Goal: Task Accomplishment & Management: Manage account settings

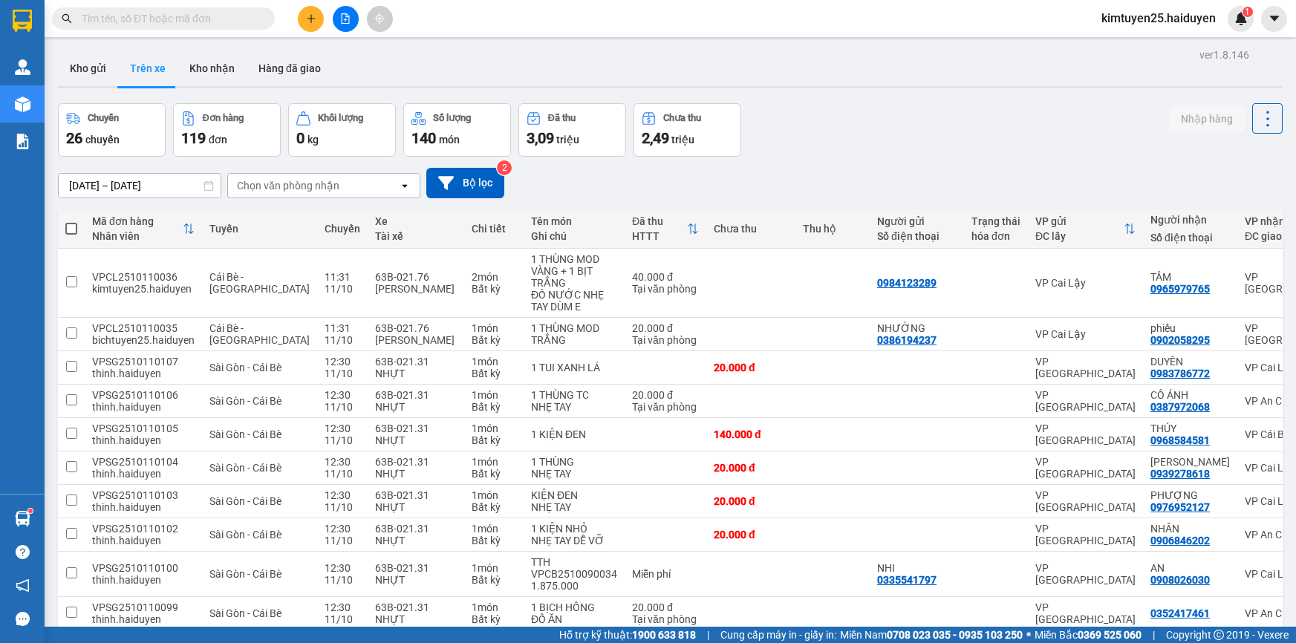
click at [89, 84] on button "Kho gửi" at bounding box center [88, 68] width 60 height 36
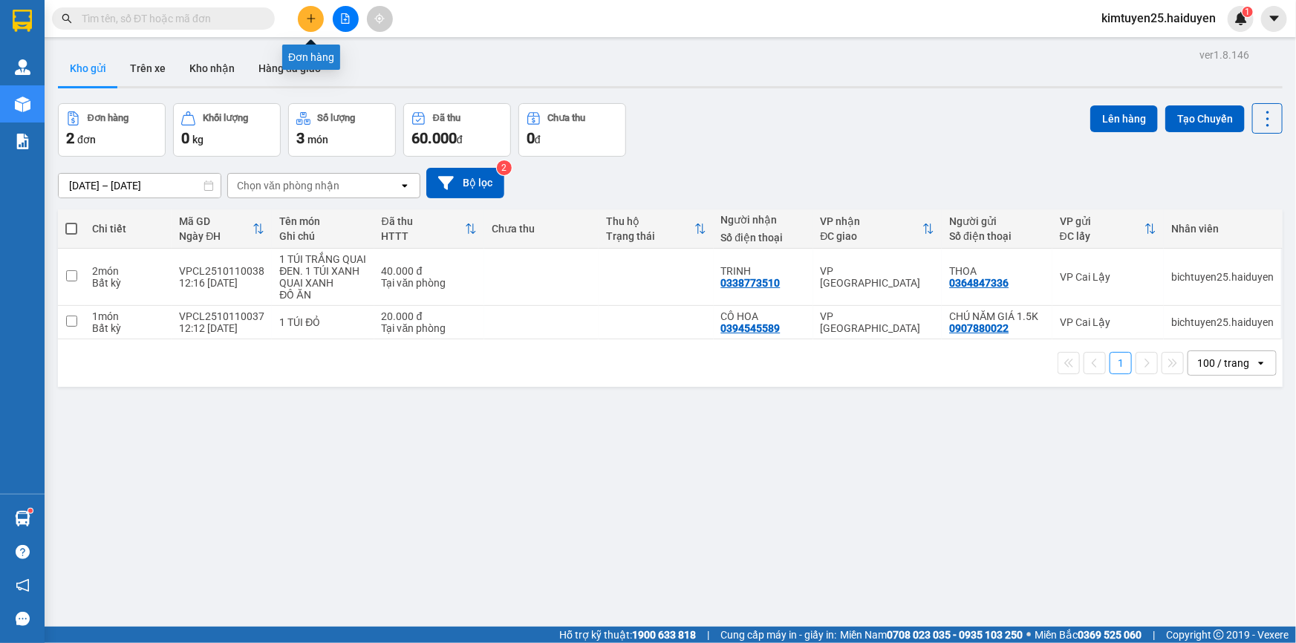
click at [311, 16] on icon "plus" at bounding box center [310, 18] width 1 height 8
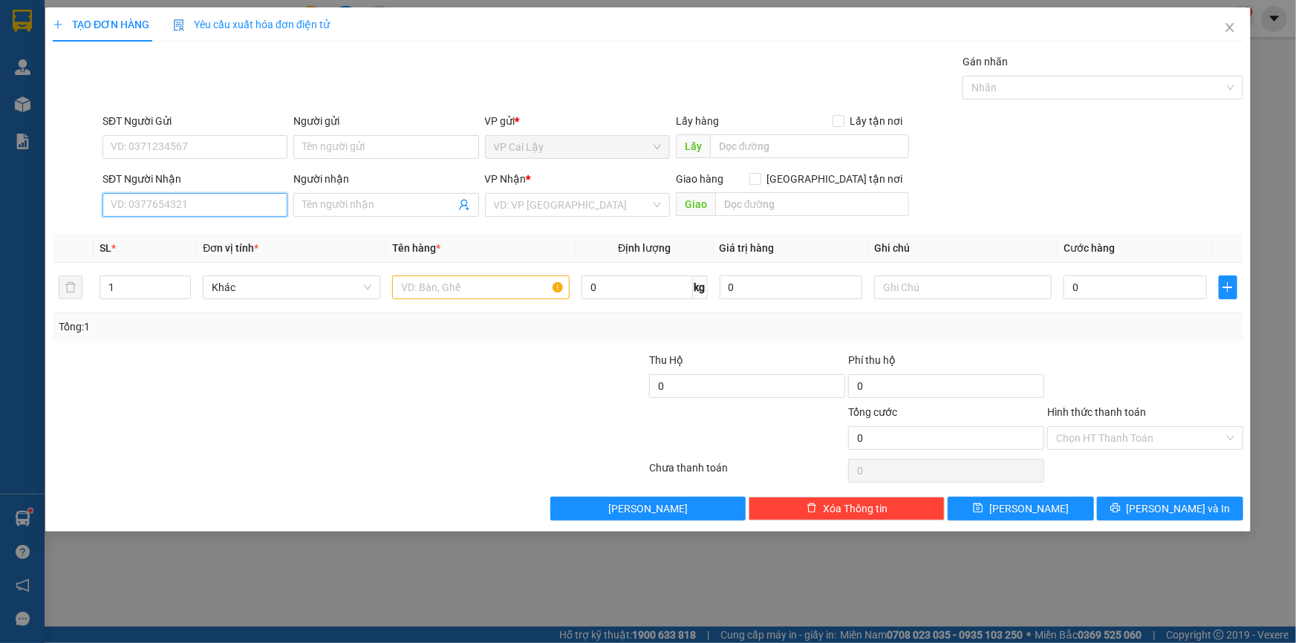
click at [195, 207] on input "SĐT Người Nhận" at bounding box center [194, 205] width 185 height 24
type input "0902987882"
click at [208, 234] on div "0902987882 - lê" at bounding box center [194, 234] width 167 height 16
type input "lê"
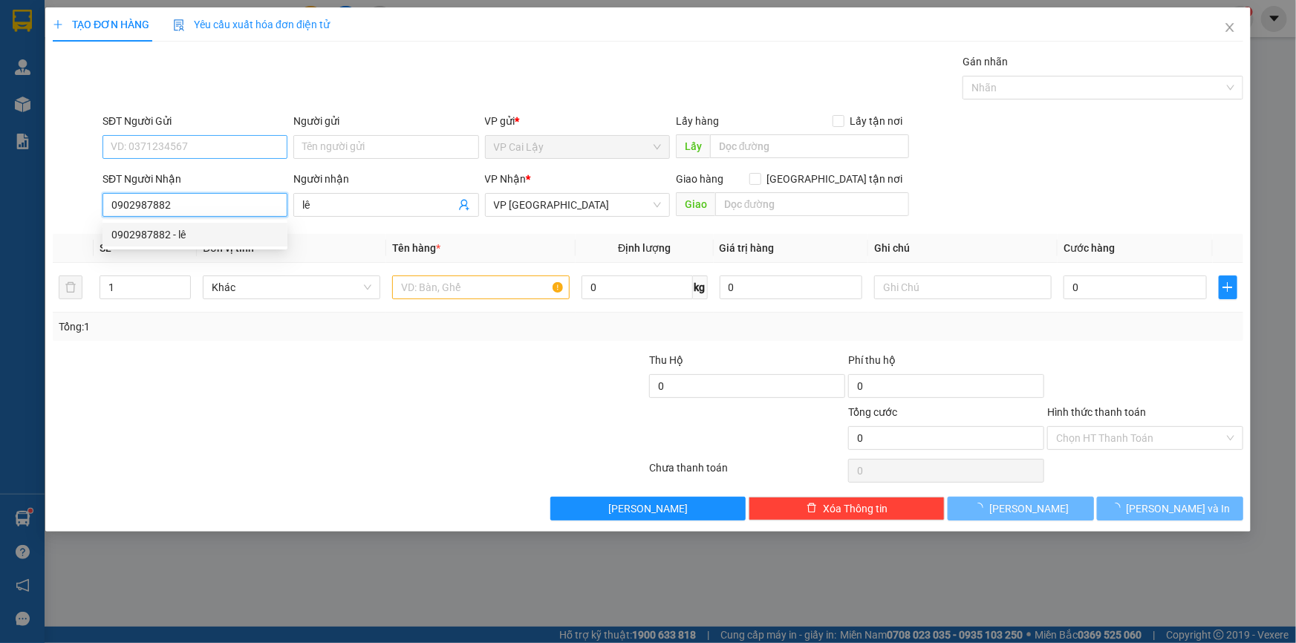
type input "20.000"
type input "0902987882"
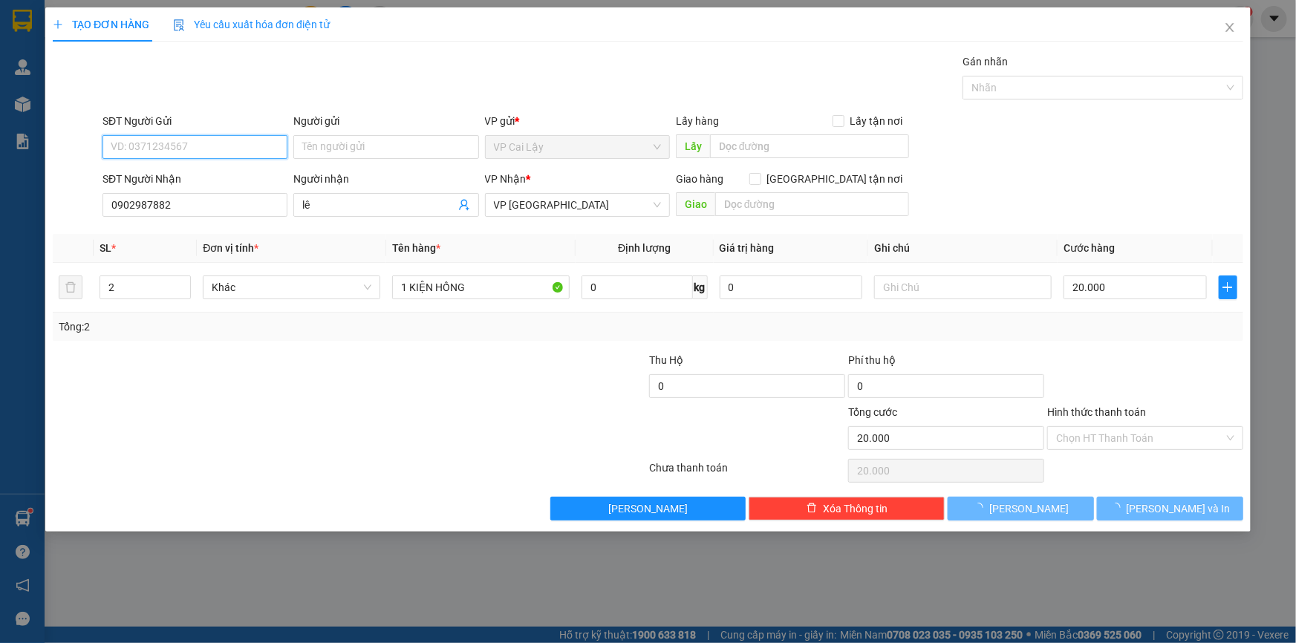
click at [227, 148] on input "SĐT Người Gửi" at bounding box center [194, 147] width 185 height 24
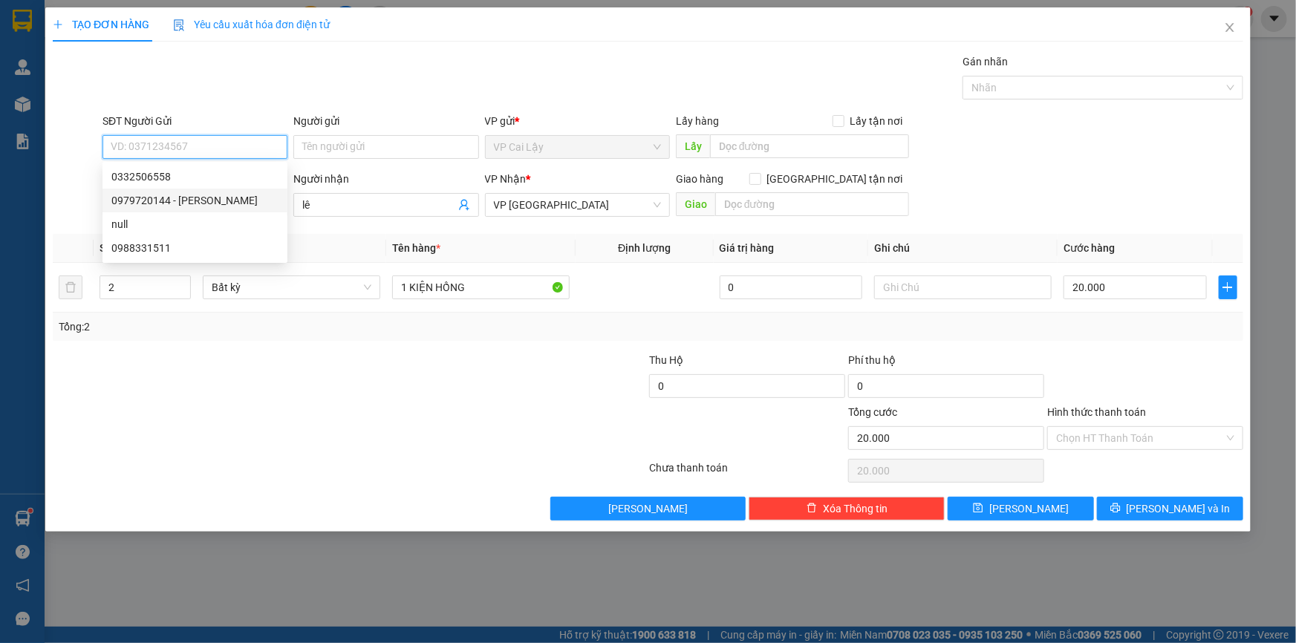
click at [213, 200] on div "0979720144 - [PERSON_NAME]" at bounding box center [194, 200] width 167 height 16
type input "0979720144"
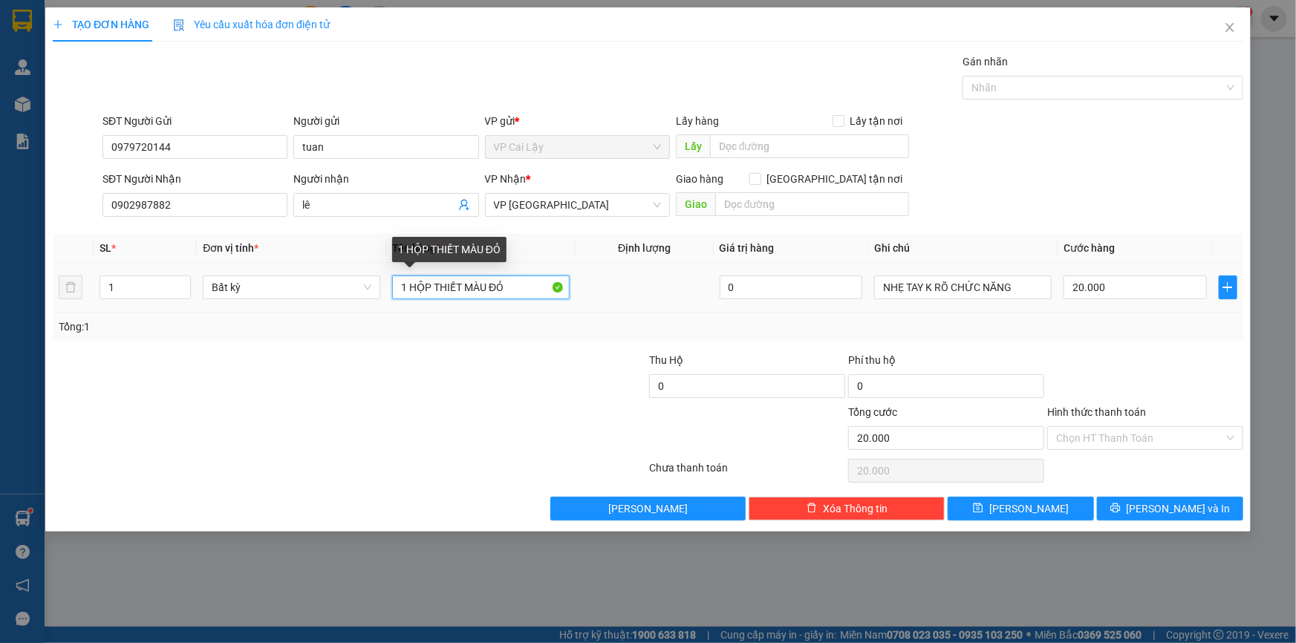
click at [514, 288] on input "1 HỘP THIẾT MÀU ĐỎ" at bounding box center [480, 287] width 177 height 24
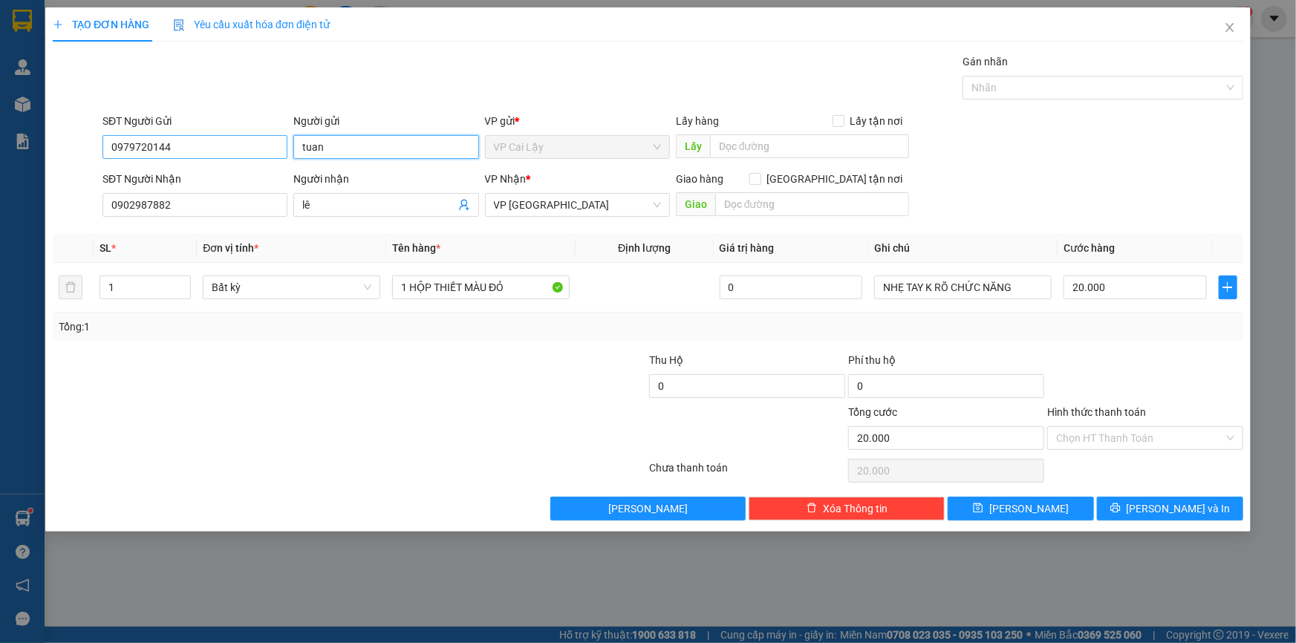
drag, startPoint x: 360, startPoint y: 151, endPoint x: 227, endPoint y: 135, distance: 133.9
click at [227, 135] on div "SĐT Người Gửi 0979720144 Người gửi tuan tuan VP gửi * VP [PERSON_NAME] Lậy Lấy …" at bounding box center [672, 139] width 1146 height 52
type input "t"
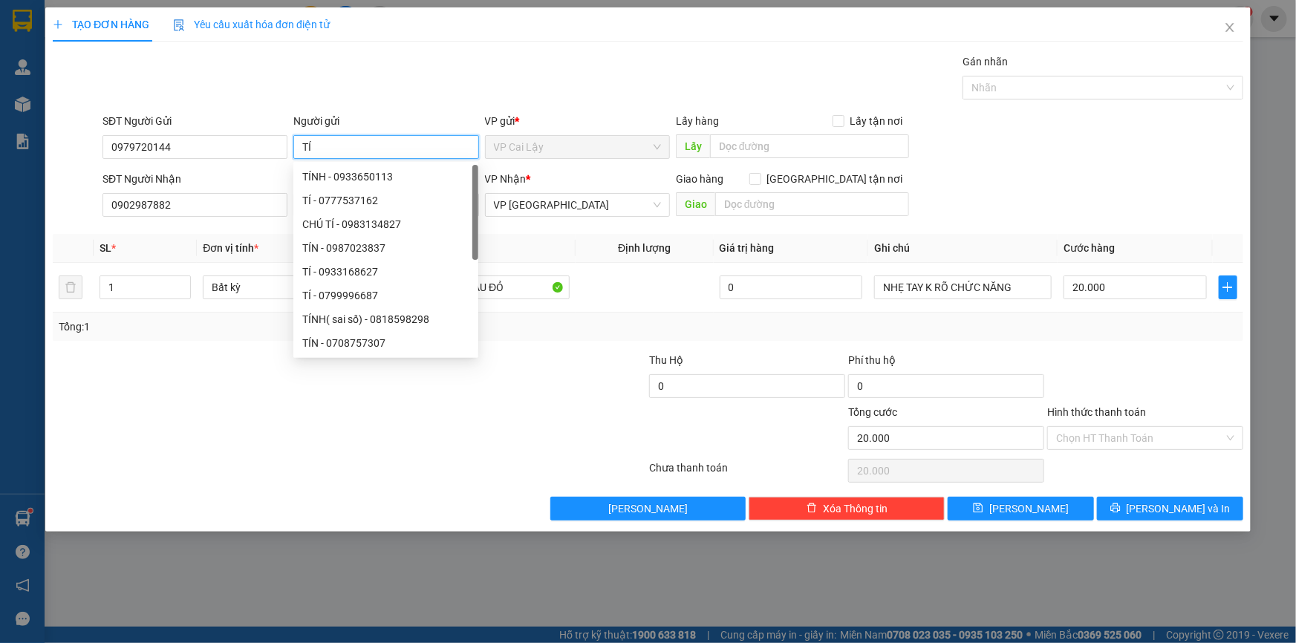
type input "TÍ"
click at [564, 74] on div "Gói vận chuyển * Tiêu chuẩn Gán nhãn Nhãn" at bounding box center [672, 79] width 1146 height 52
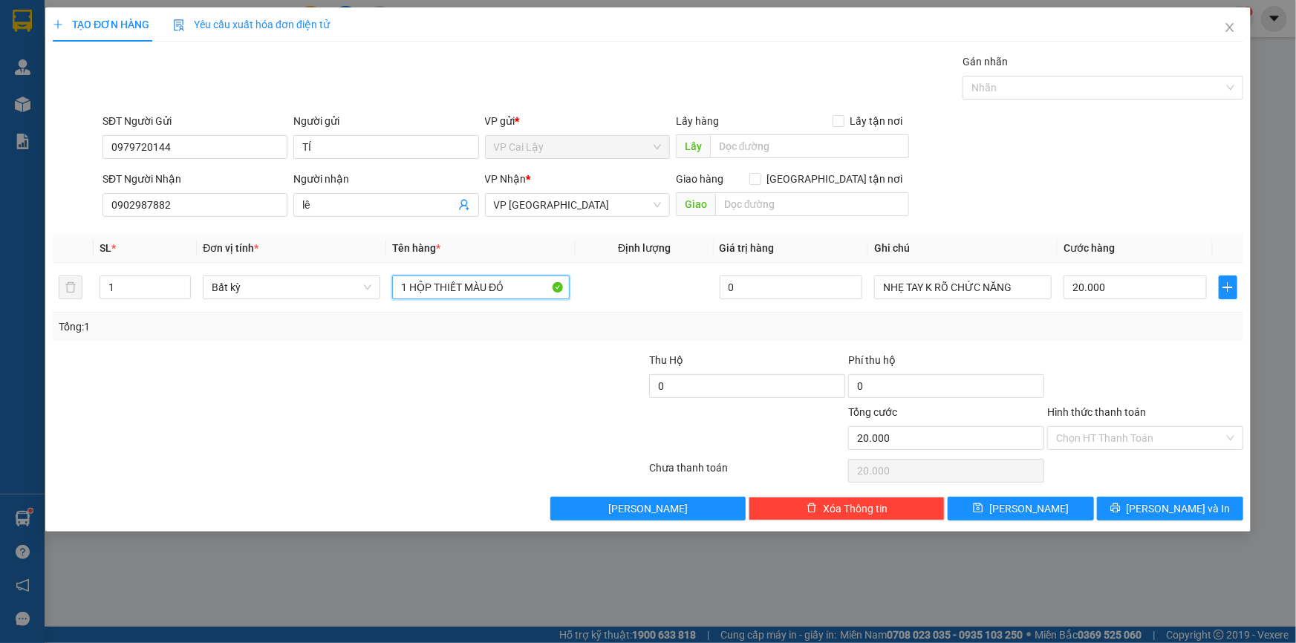
drag, startPoint x: 505, startPoint y: 284, endPoint x: 348, endPoint y: 316, distance: 159.9
click at [348, 316] on div "SL * Đơn vị tính * Tên hàng * Định lượng Giá trị hàng Ghi chú Cước hàng 1 Bất k…" at bounding box center [648, 287] width 1190 height 107
type input "1 KIỆN ĐEN"
click at [1180, 504] on span "[PERSON_NAME] và In" at bounding box center [1178, 508] width 104 height 16
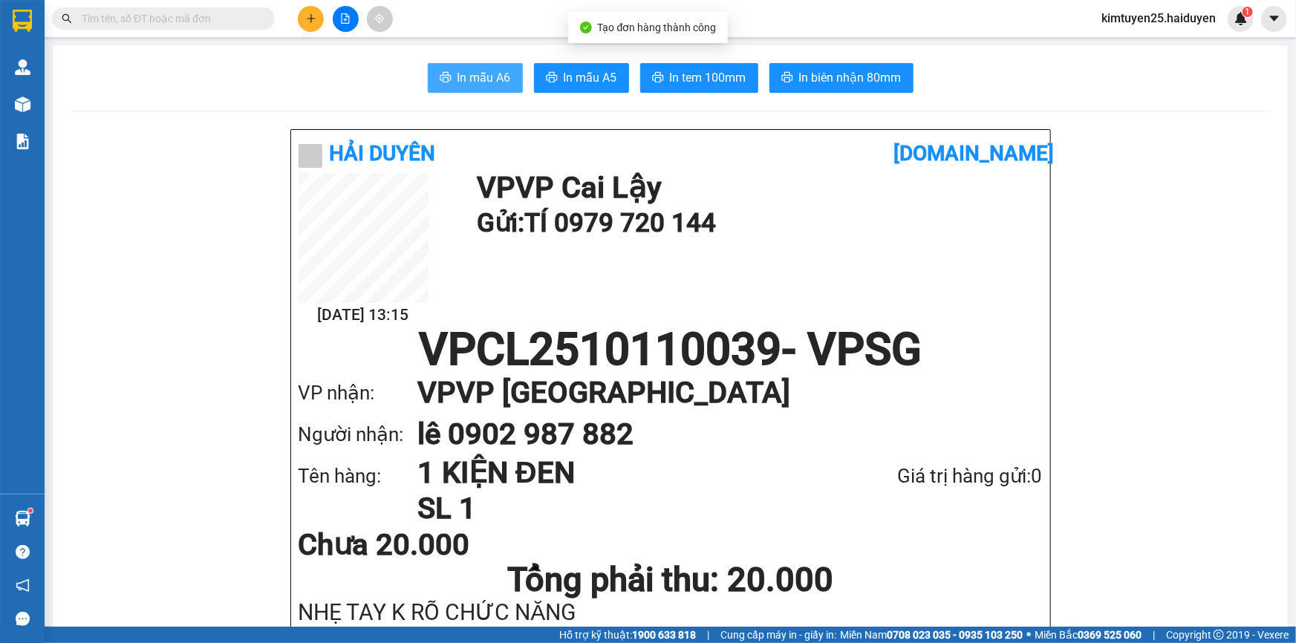
click at [483, 78] on span "In mẫu A6" at bounding box center [483, 77] width 53 height 19
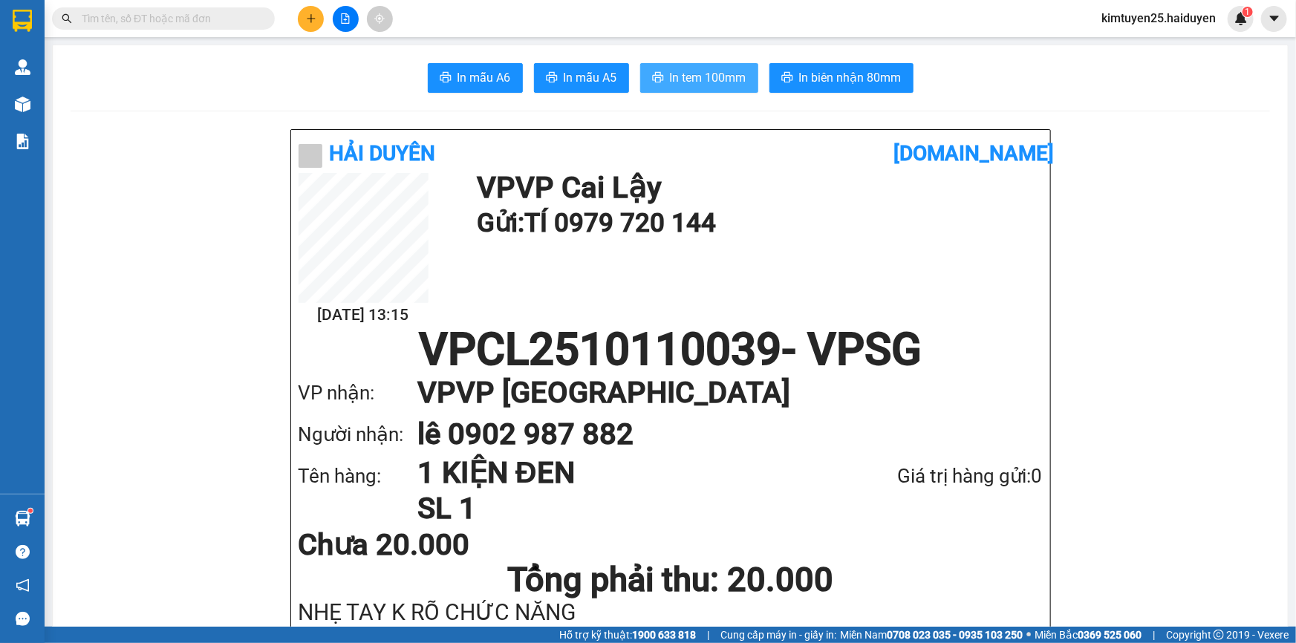
click at [702, 88] on button "In tem 100mm" at bounding box center [699, 78] width 118 height 30
click at [309, 16] on icon "plus" at bounding box center [311, 18] width 10 height 10
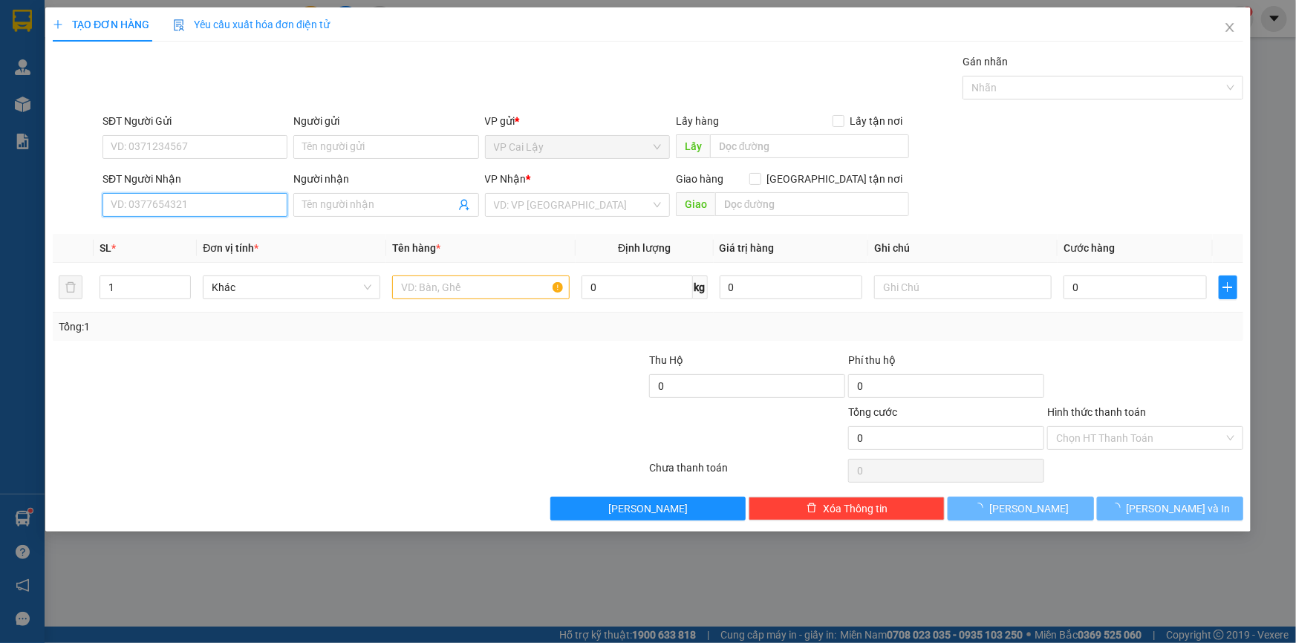
click at [214, 201] on input "SĐT Người Nhận" at bounding box center [194, 205] width 185 height 24
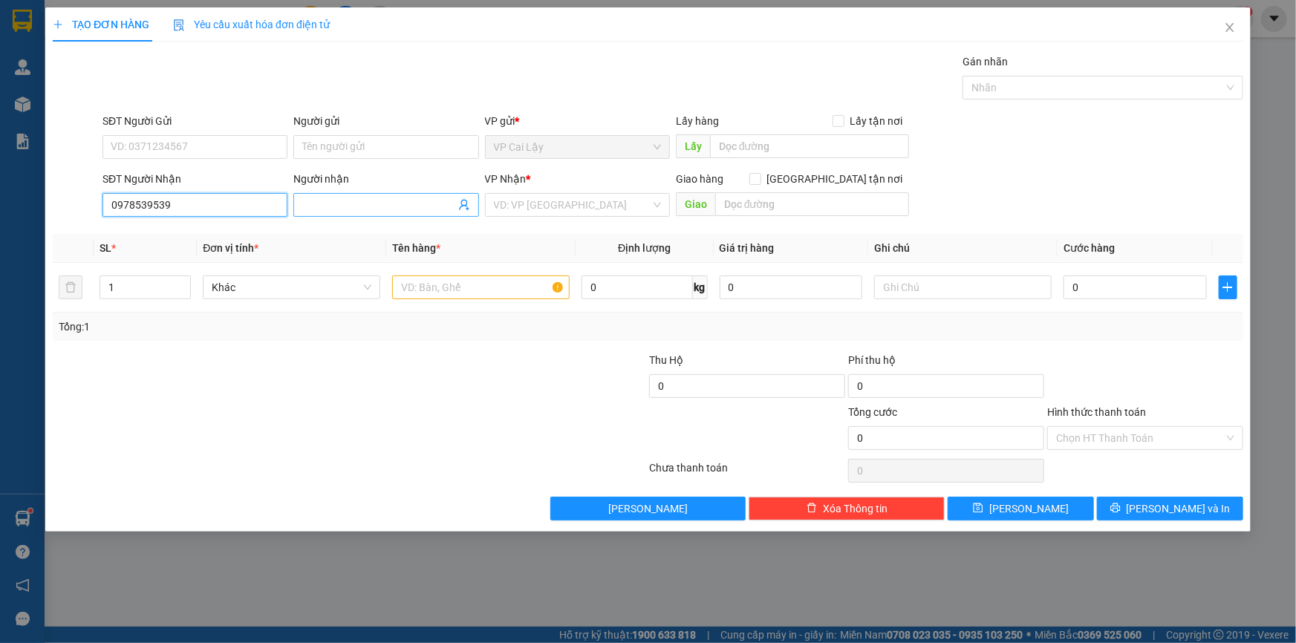
type input "0978539539"
click at [334, 194] on span at bounding box center [385, 205] width 185 height 24
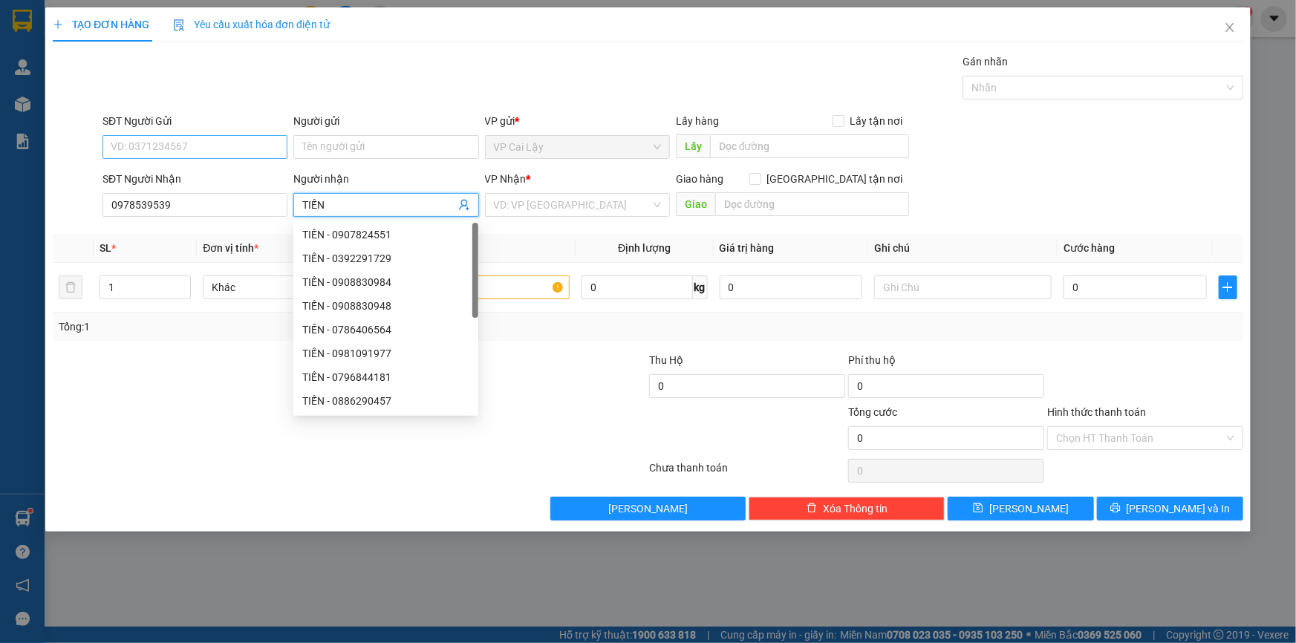
type input "TIẾN"
click at [239, 146] on input "SĐT Người Gửi" at bounding box center [194, 147] width 185 height 24
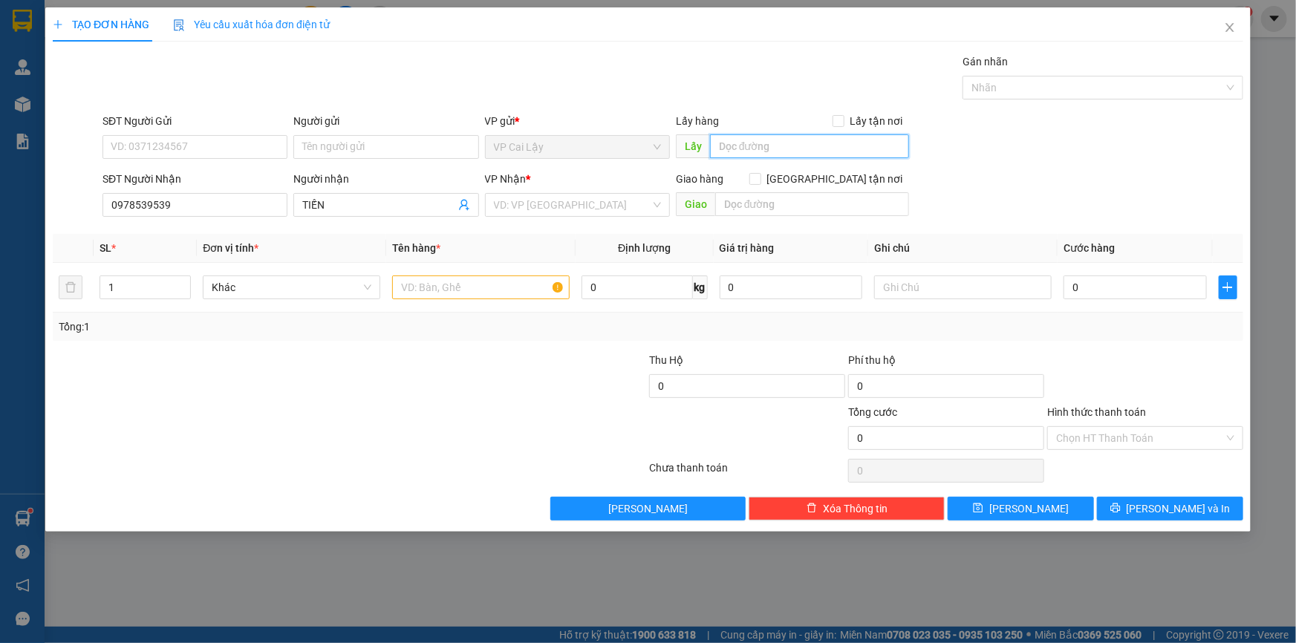
click at [801, 147] on input "text" at bounding box center [809, 146] width 199 height 24
type input "BÊN ĐÂY CẦU MỸ QUÝ"
click at [192, 147] on input "SĐT Người Gửi" at bounding box center [194, 147] width 185 height 24
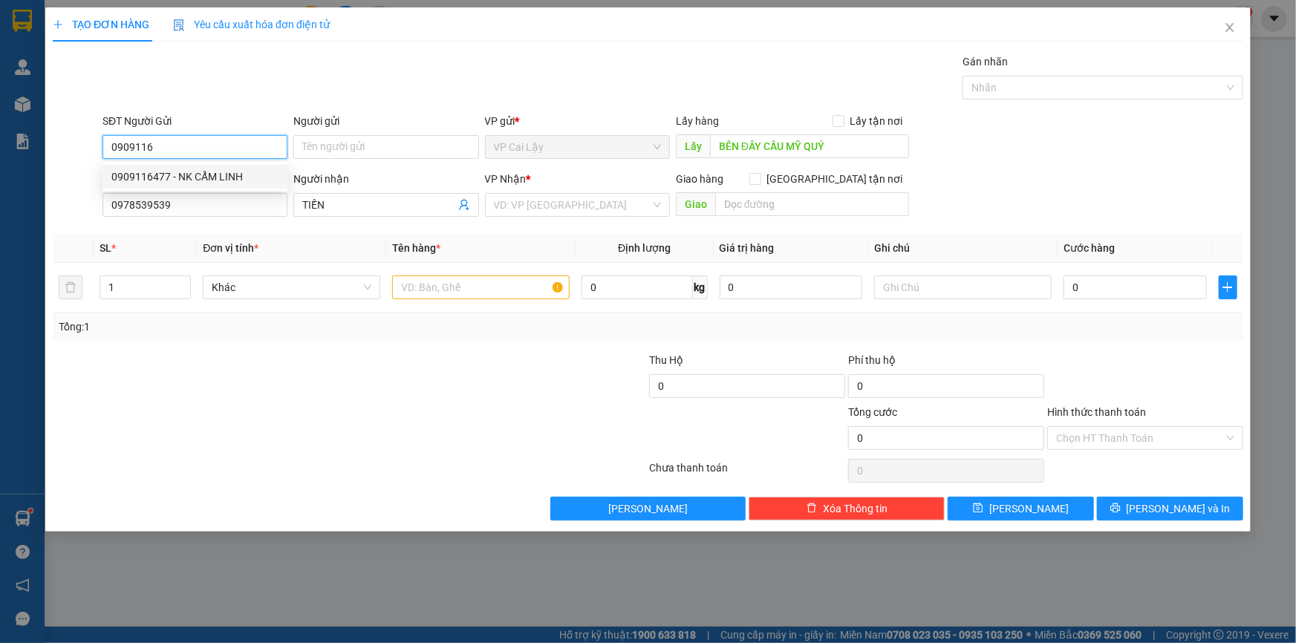
click at [210, 172] on div "0909116477 - NK CẨM LINH" at bounding box center [194, 177] width 167 height 16
type input "0909116477"
type input "NK [PERSON_NAME]"
type input "CHƯA QUA CẦU MỸ QUÝ"
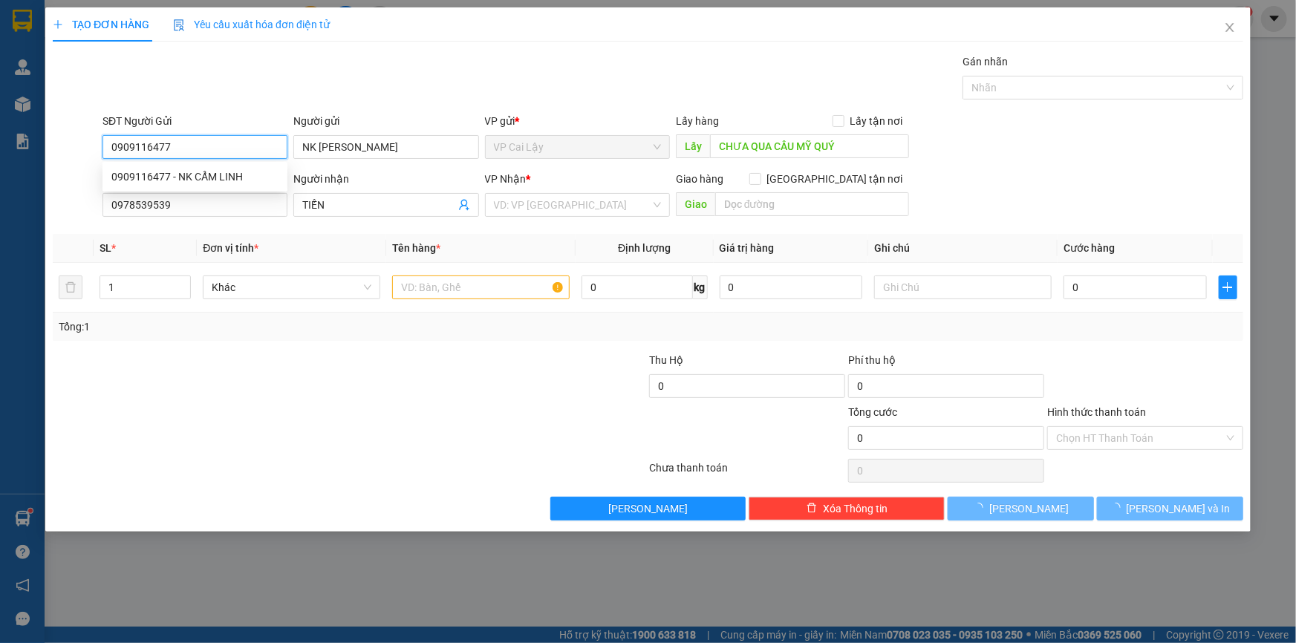
type input "20.000"
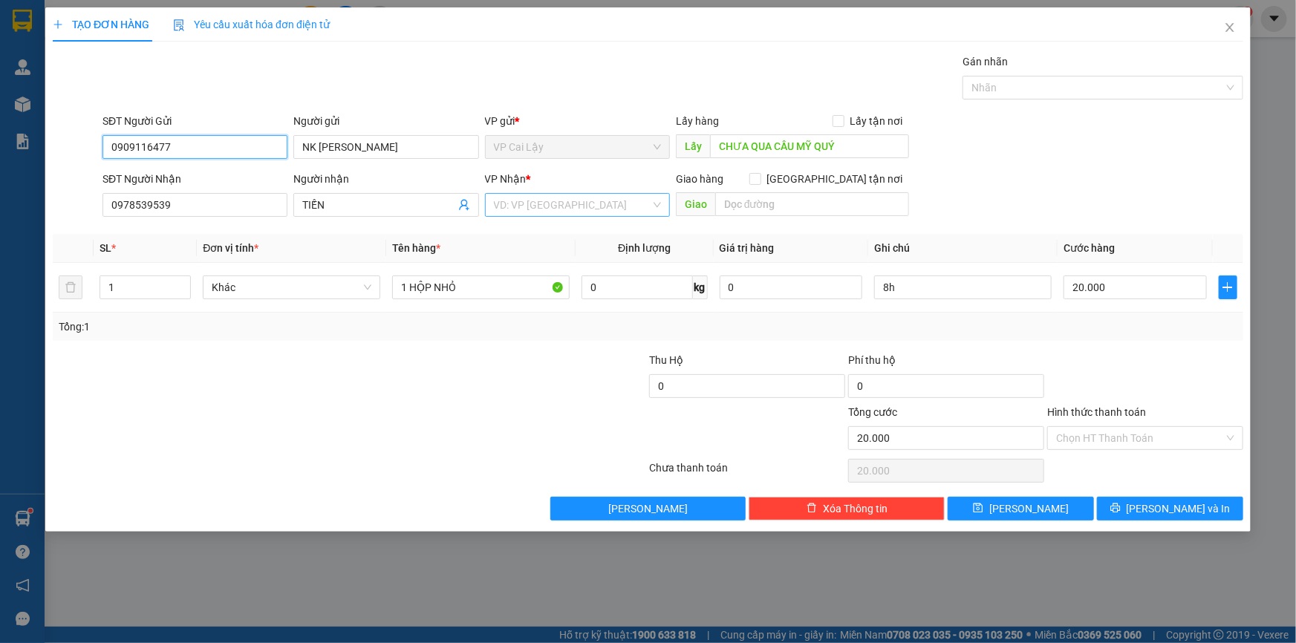
type input "0909116477"
click at [528, 207] on input "search" at bounding box center [572, 205] width 157 height 22
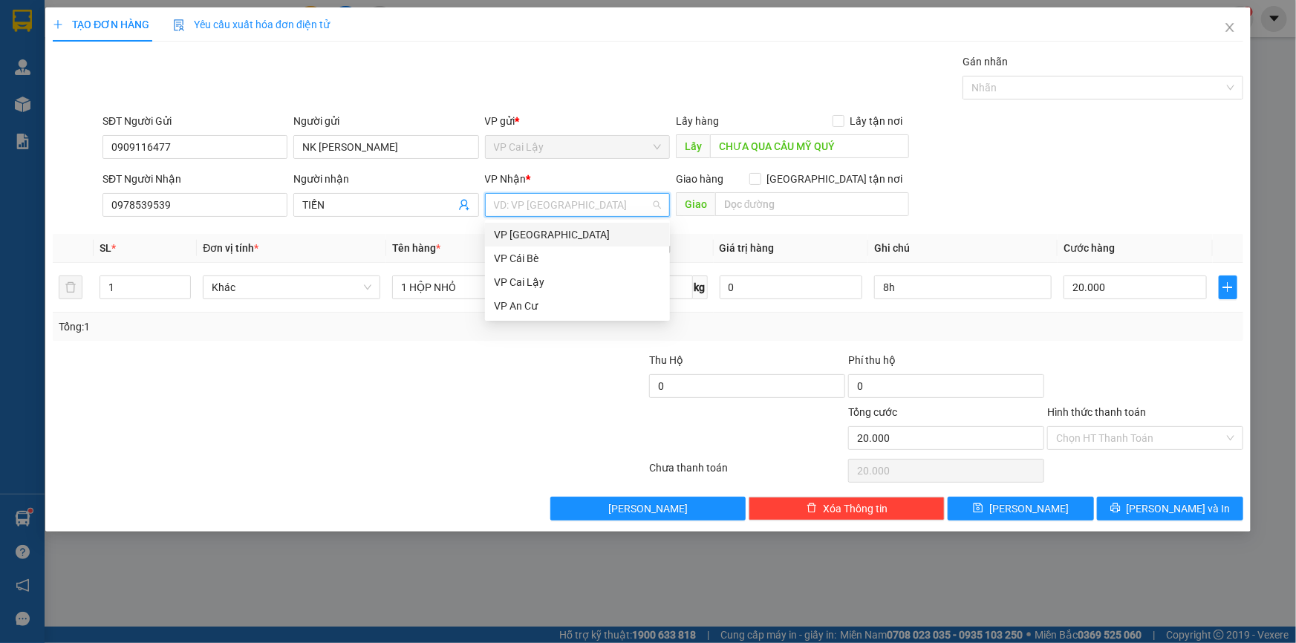
click at [530, 229] on div "VP [GEOGRAPHIC_DATA]" at bounding box center [577, 234] width 167 height 16
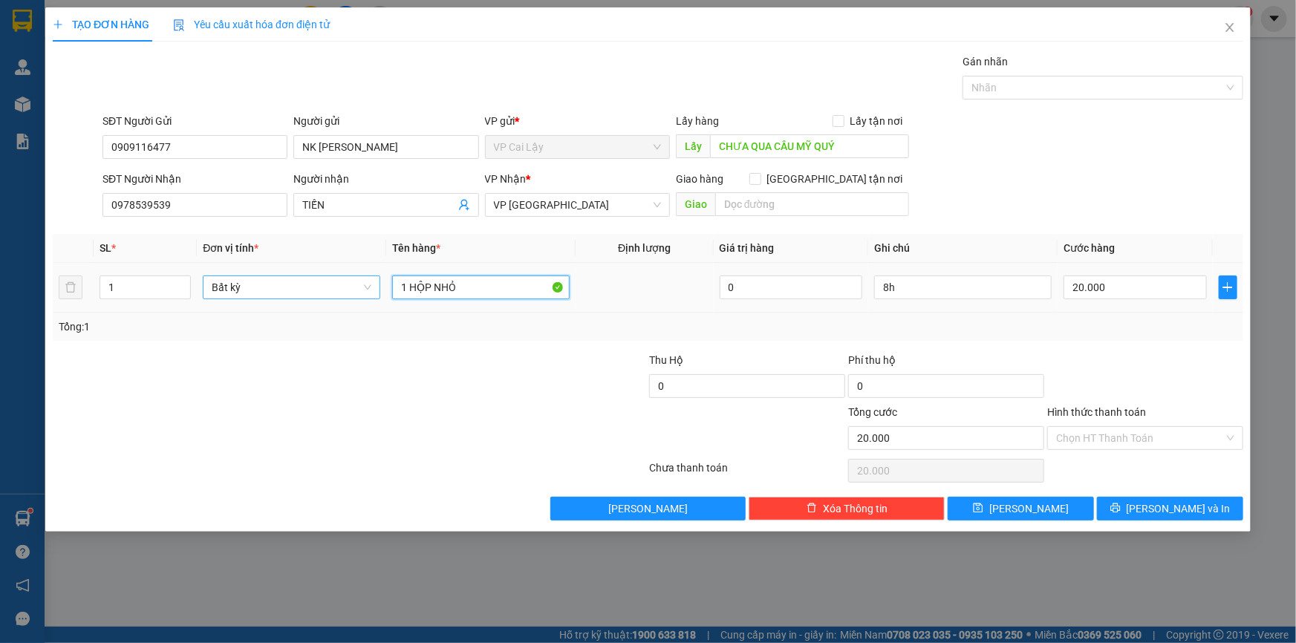
drag, startPoint x: 517, startPoint y: 289, endPoint x: 338, endPoint y: 298, distance: 179.1
click at [338, 298] on tr "1 Bất kỳ 1 HỘP NHỎ 0 8h 20.000" at bounding box center [648, 288] width 1190 height 50
type input "1 THÙNG GIẤY"
click at [1146, 296] on input "20.000" at bounding box center [1134, 287] width 143 height 24
type input "3"
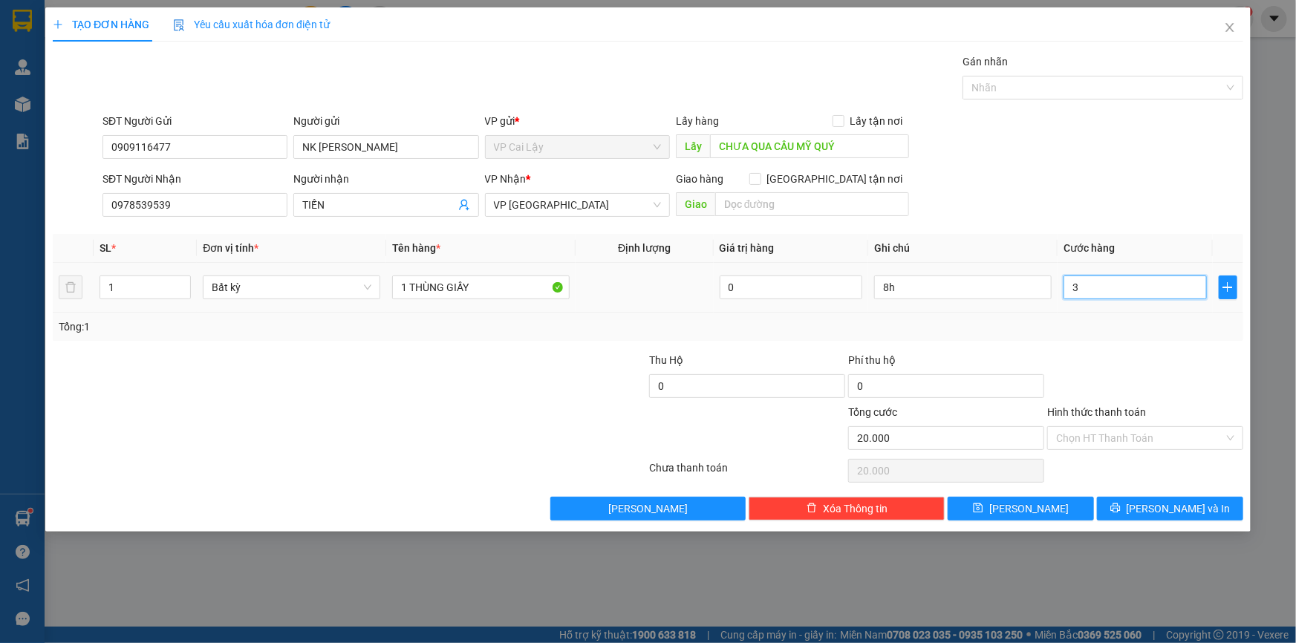
type input "3"
type input "30"
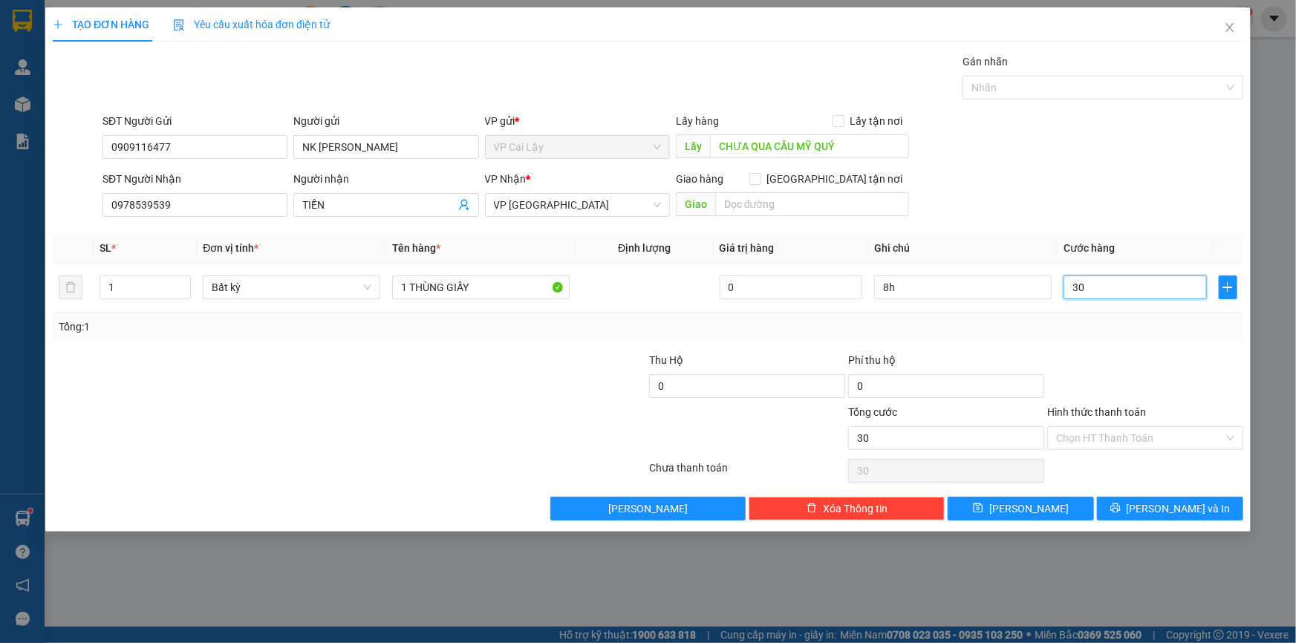
type input "30"
type input "30.000"
click at [1141, 370] on div at bounding box center [1144, 378] width 199 height 52
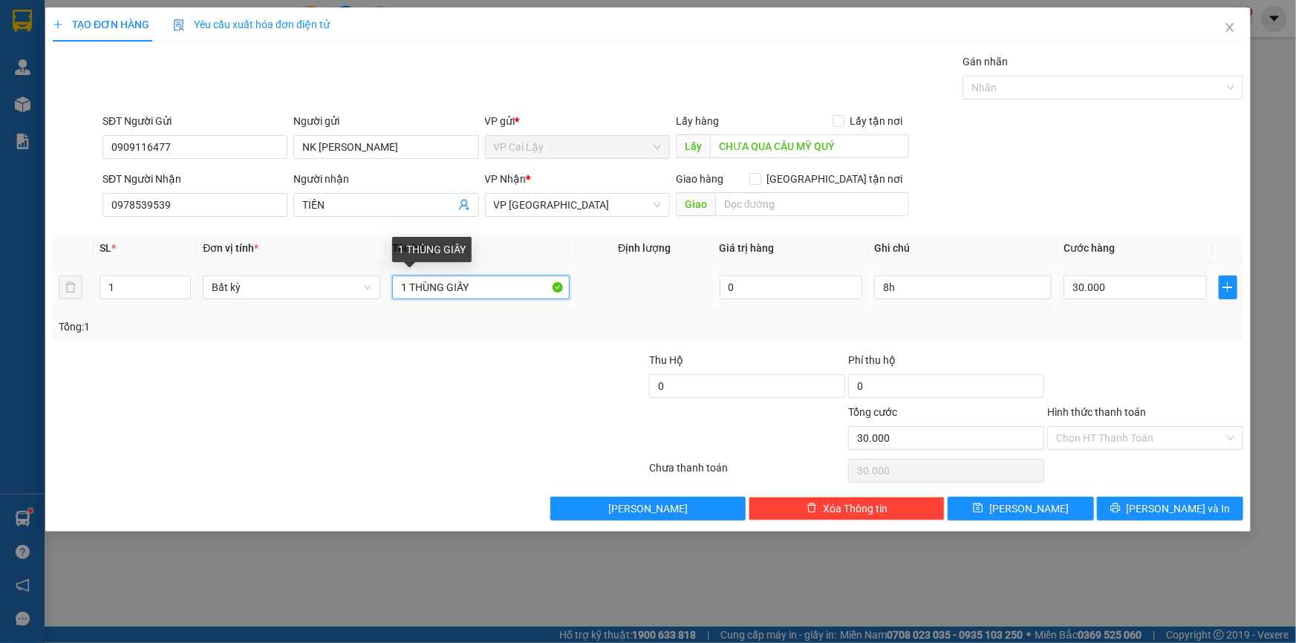
click at [480, 295] on input "1 THÙNG GIẤY" at bounding box center [480, 287] width 177 height 24
type input "1 THÙNG GIẤY CHUỐI"
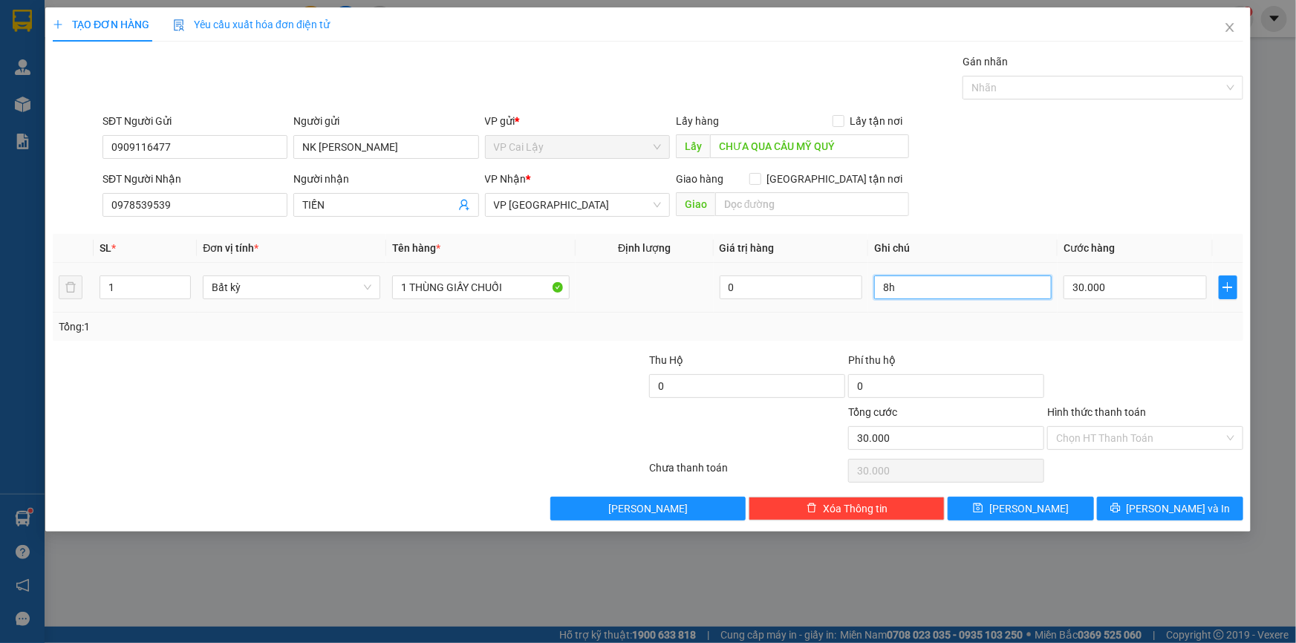
drag, startPoint x: 928, startPoint y: 290, endPoint x: 776, endPoint y: 307, distance: 153.2
click at [776, 307] on tr "1 Bất kỳ 1 THÙNG GIẤY CHUỐI 0 8h 30.000" at bounding box center [648, 288] width 1190 height 50
type input "14H"
click at [999, 509] on button "[PERSON_NAME]" at bounding box center [1020, 509] width 146 height 24
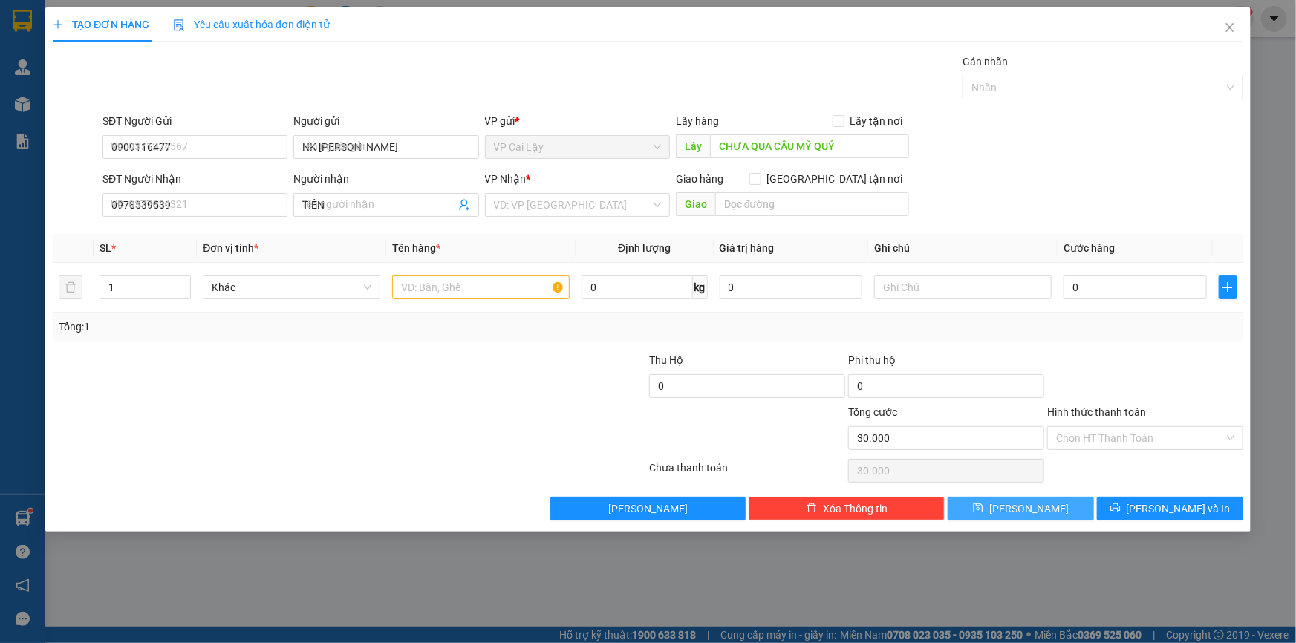
type input "0"
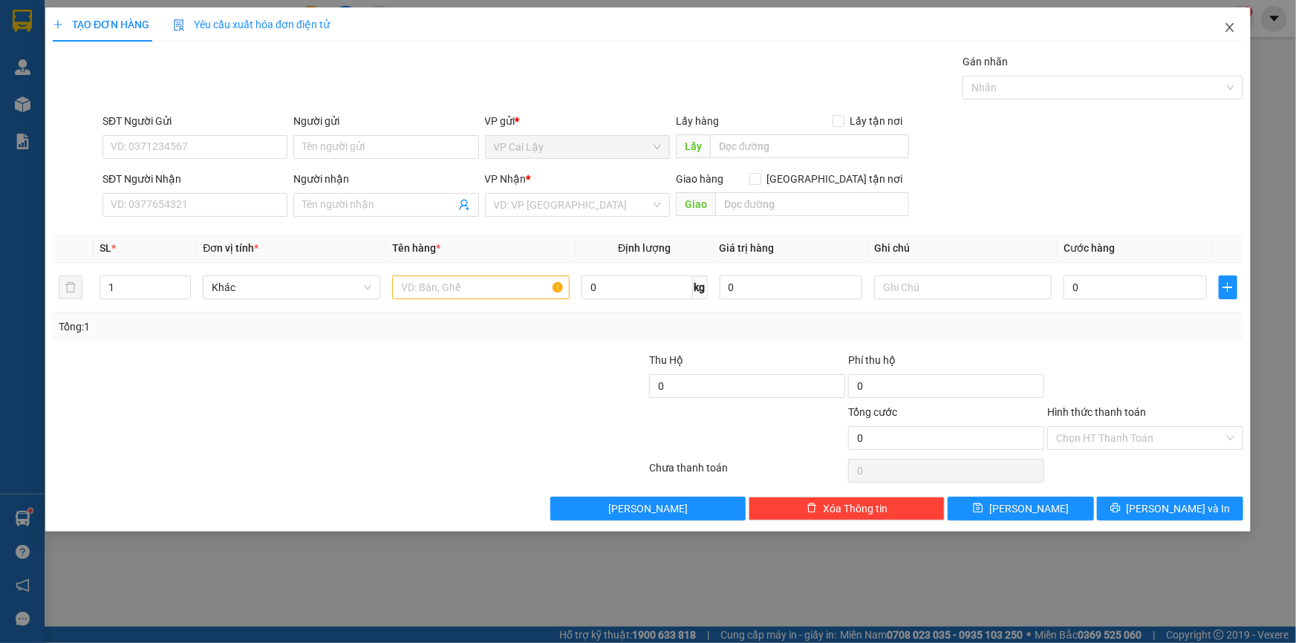
click at [1229, 24] on icon "close" at bounding box center [1230, 28] width 12 height 12
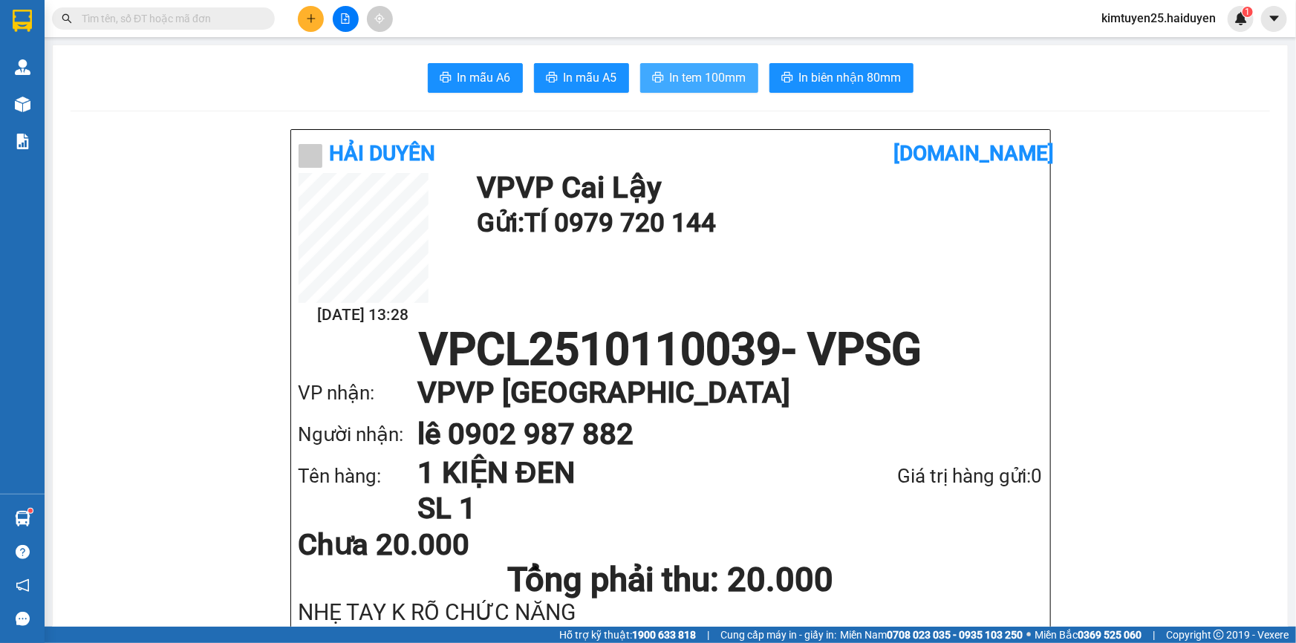
click at [702, 89] on button "In tem 100mm" at bounding box center [699, 78] width 118 height 30
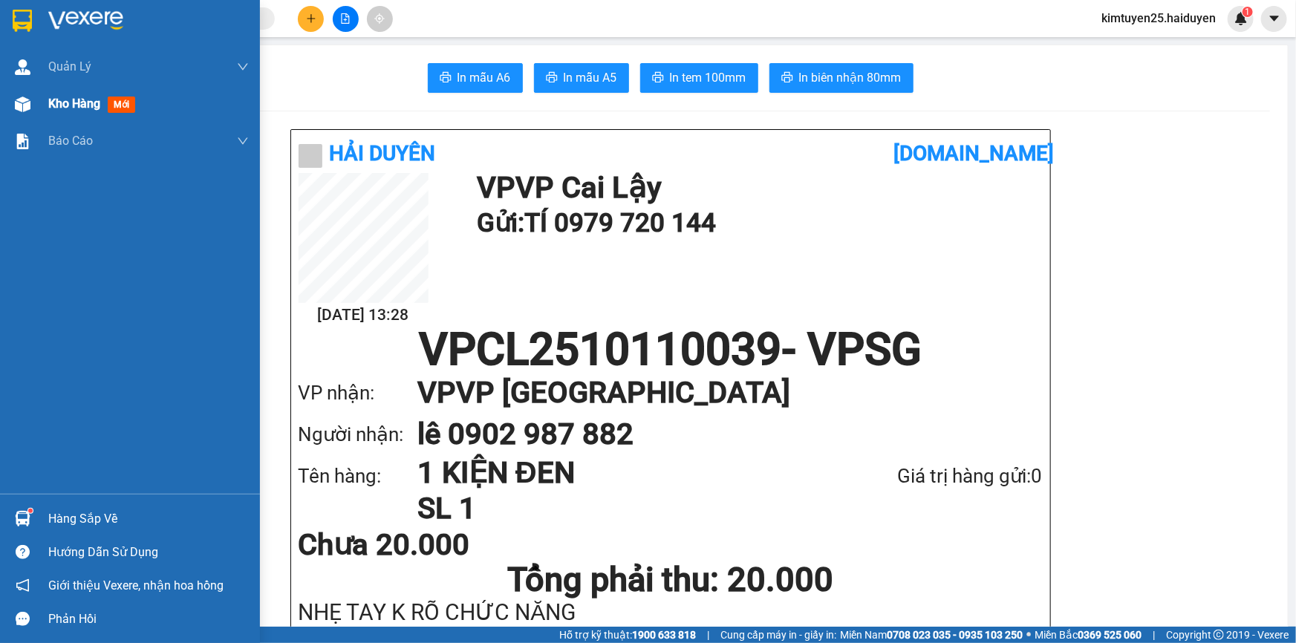
click at [26, 106] on img at bounding box center [23, 105] width 16 height 16
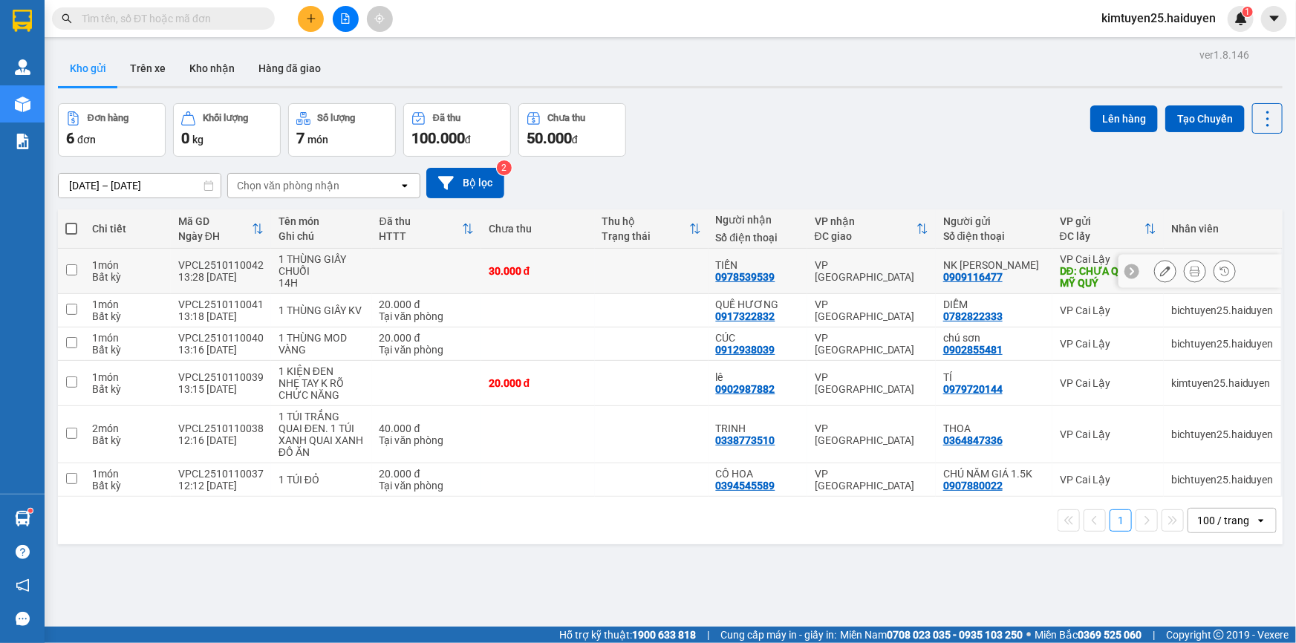
click at [1189, 273] on icon at bounding box center [1194, 271] width 10 height 10
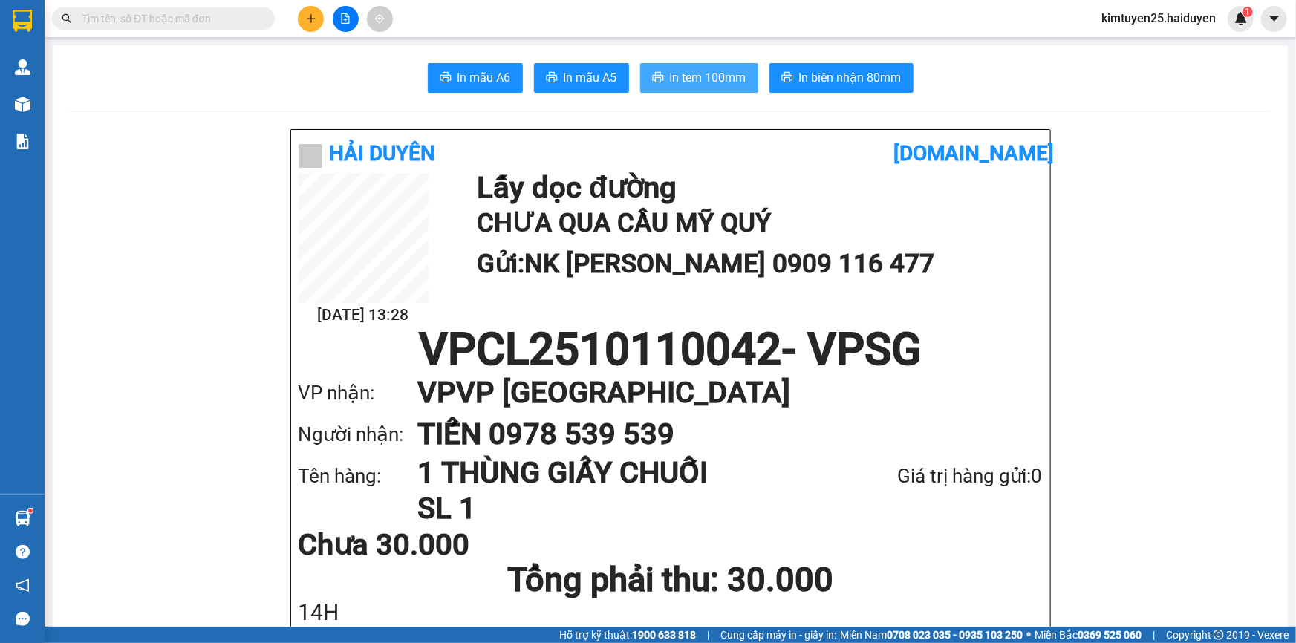
click at [670, 82] on span "In tem 100mm" at bounding box center [708, 77] width 76 height 19
click at [315, 21] on icon "plus" at bounding box center [311, 18] width 10 height 10
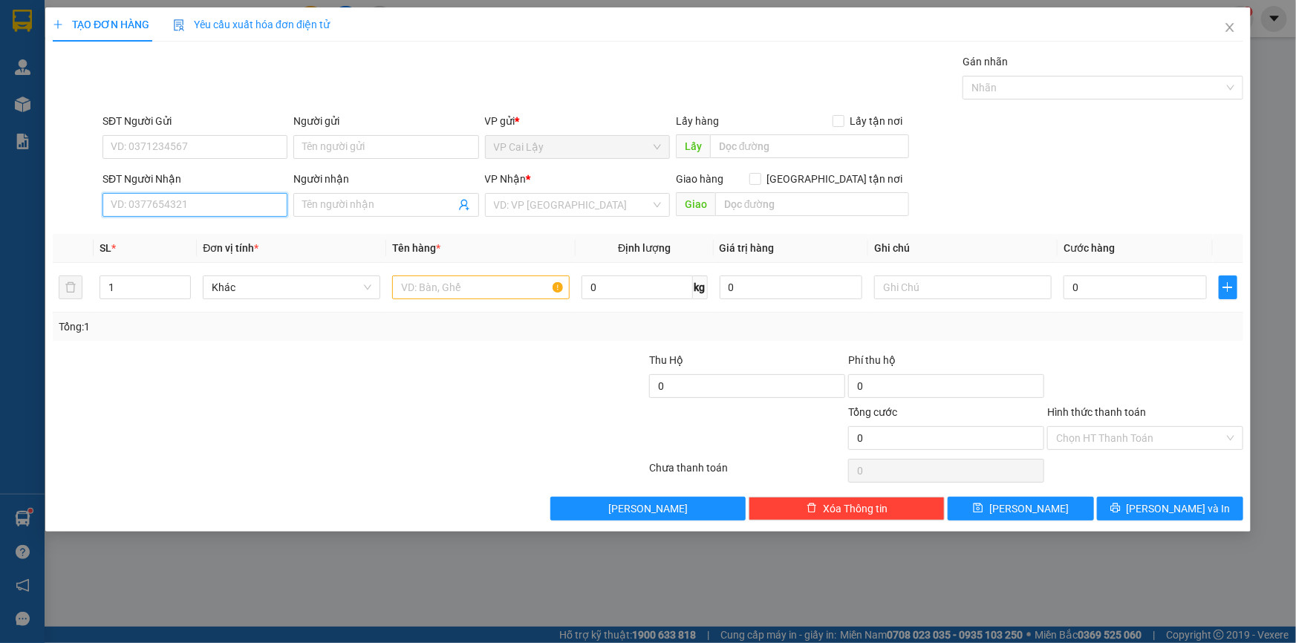
click at [200, 207] on input "SĐT Người Nhận" at bounding box center [194, 205] width 185 height 24
click at [227, 229] on div "0974132284 - GIÀU" at bounding box center [194, 234] width 167 height 16
type input "0974132284"
type input "GIÀU"
type input "30.000"
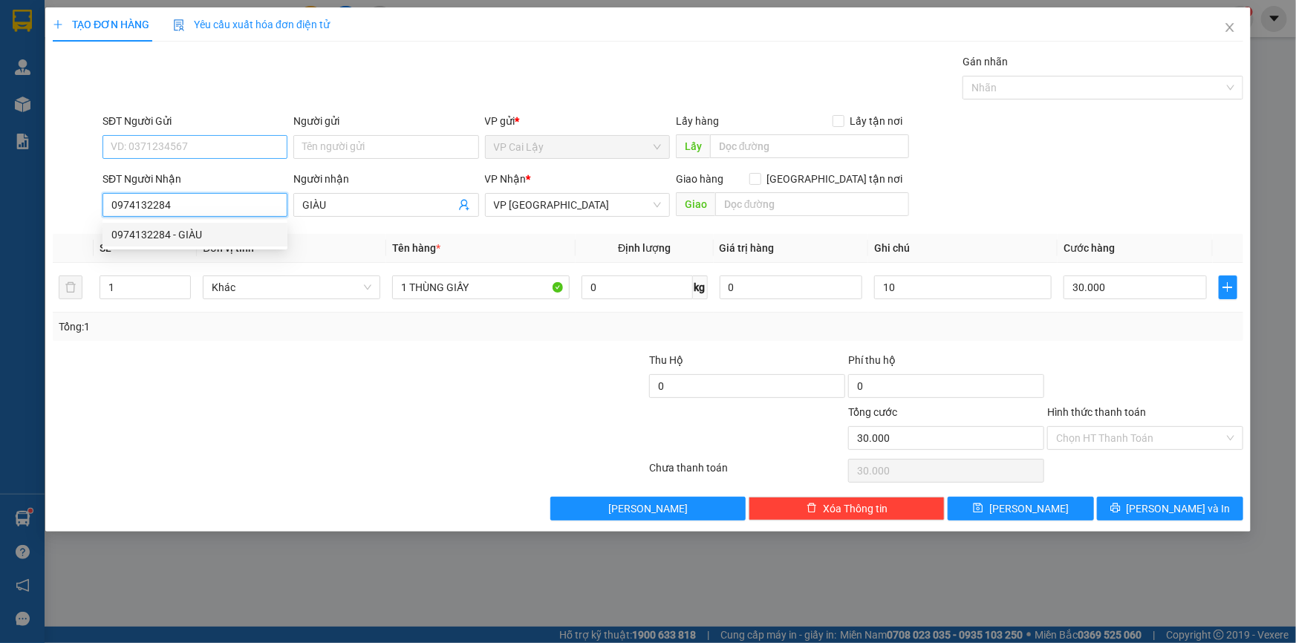
type input "30.000"
type input "0974132284"
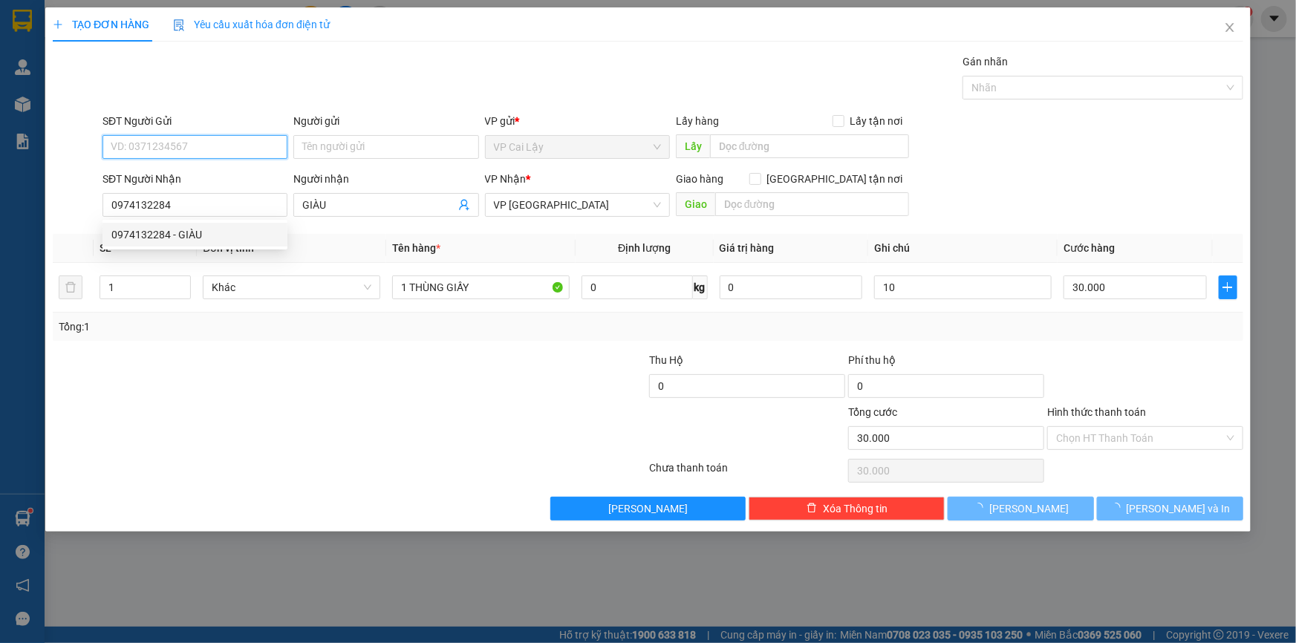
click at [251, 148] on input "SĐT Người Gửi" at bounding box center [194, 147] width 185 height 24
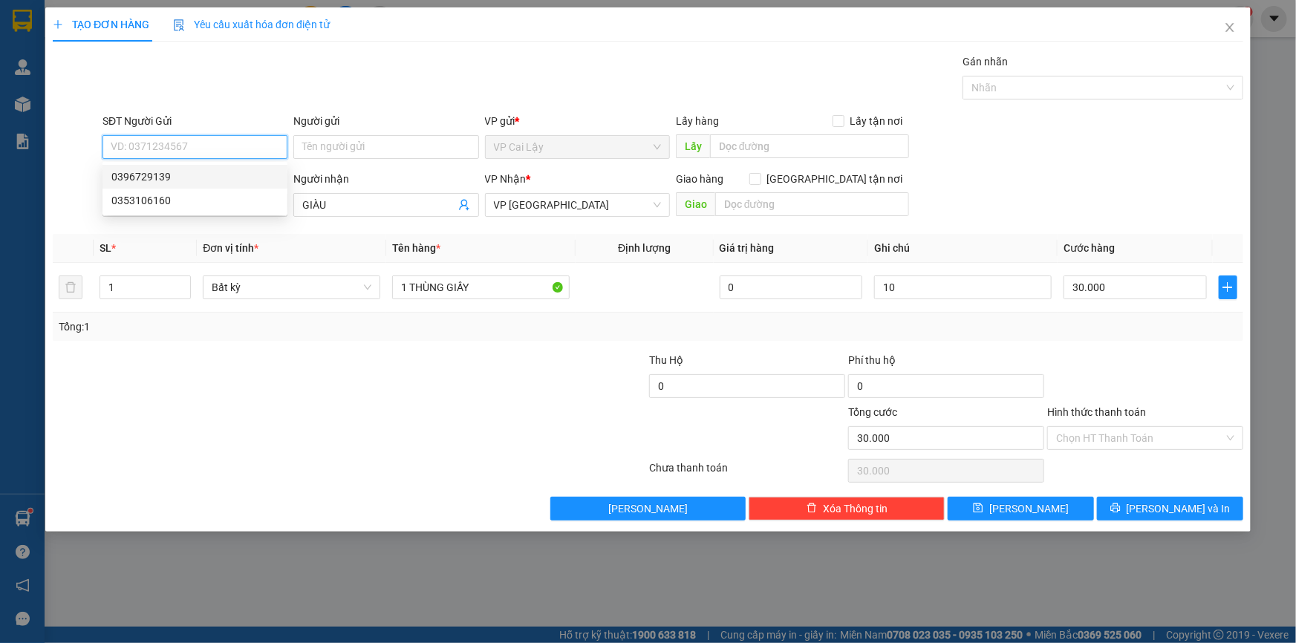
click at [229, 169] on div "0396729139" at bounding box center [194, 177] width 167 height 16
type input "0396729139"
type input "máy chà ngọc ẩn"
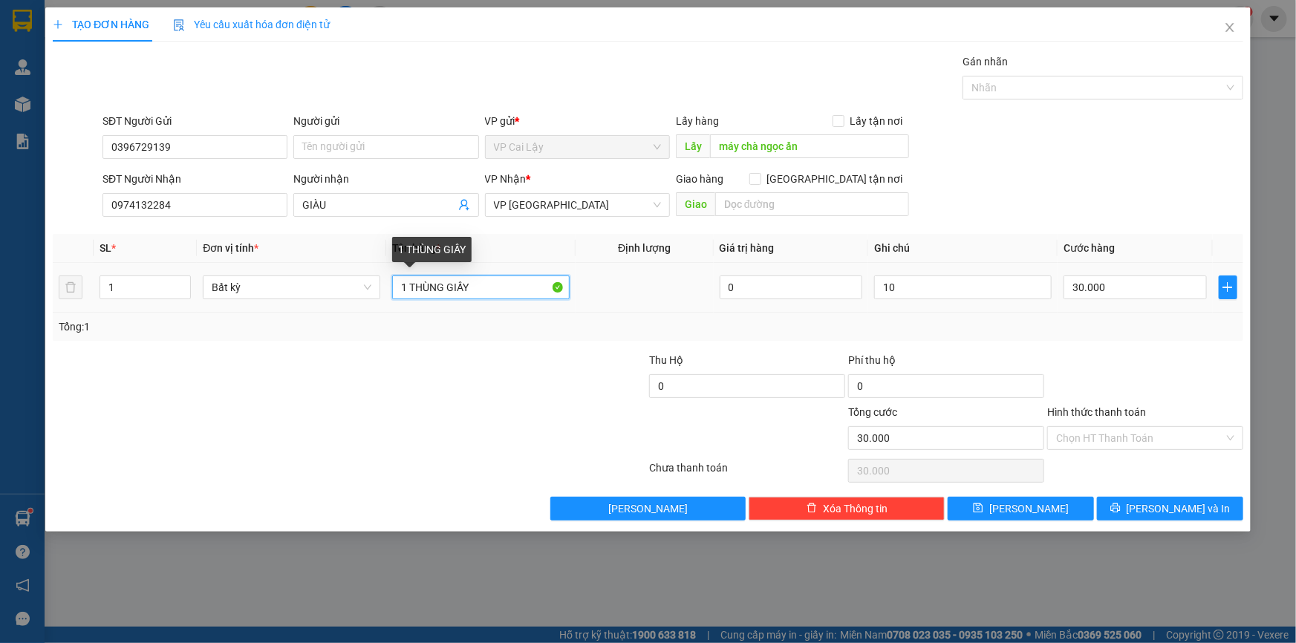
click at [497, 295] on input "1 THÙNG GIẤY" at bounding box center [480, 287] width 177 height 24
type input "1 THÙNG ĐỒ ĂN"
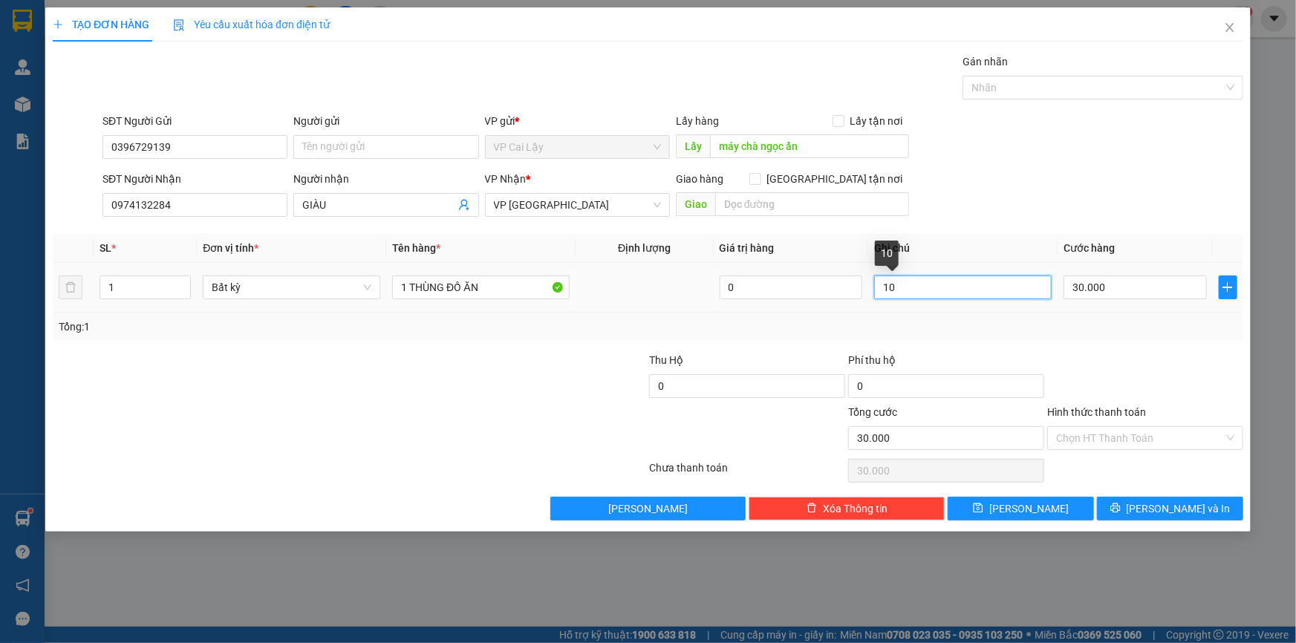
drag, startPoint x: 938, startPoint y: 287, endPoint x: 785, endPoint y: 342, distance: 162.5
click at [785, 342] on div "Transit Pickup Surcharge Ids Transit Deliver Surcharge Ids Transit Deliver Surc…" at bounding box center [648, 286] width 1190 height 467
type input "14H"
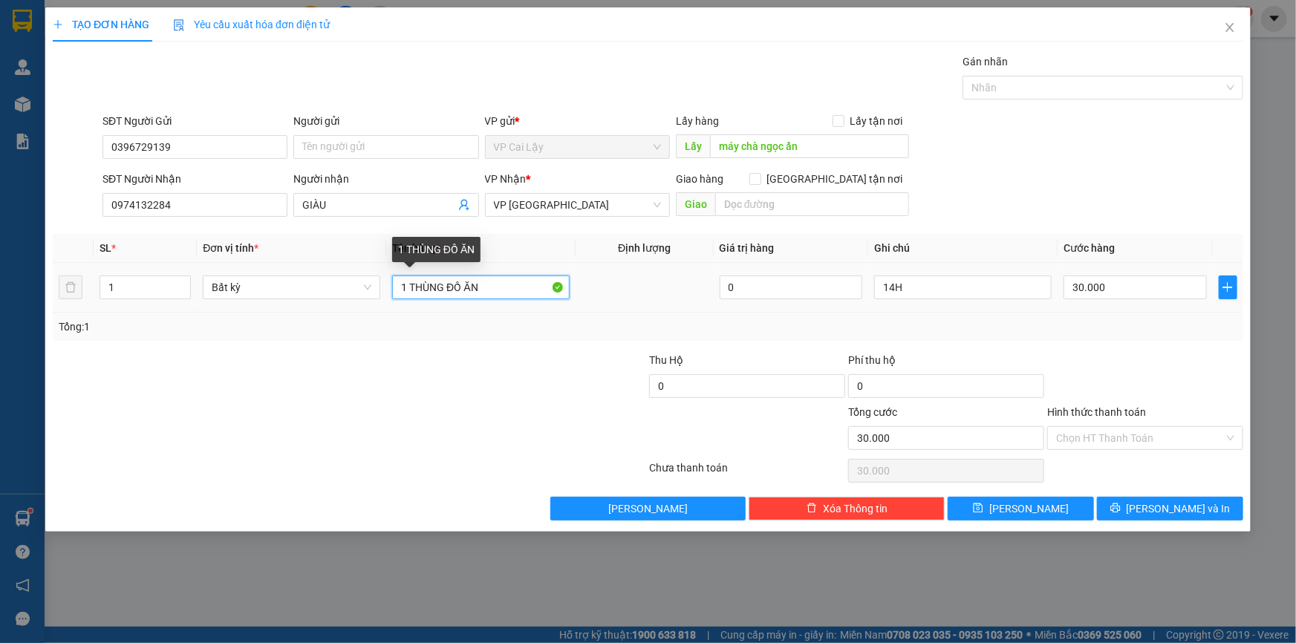
click at [501, 290] on input "1 THÙNG ĐỒ ĂN" at bounding box center [480, 287] width 177 height 24
type input "1 THÙNG ĐỒ ĂN DƯỚI 10KG"
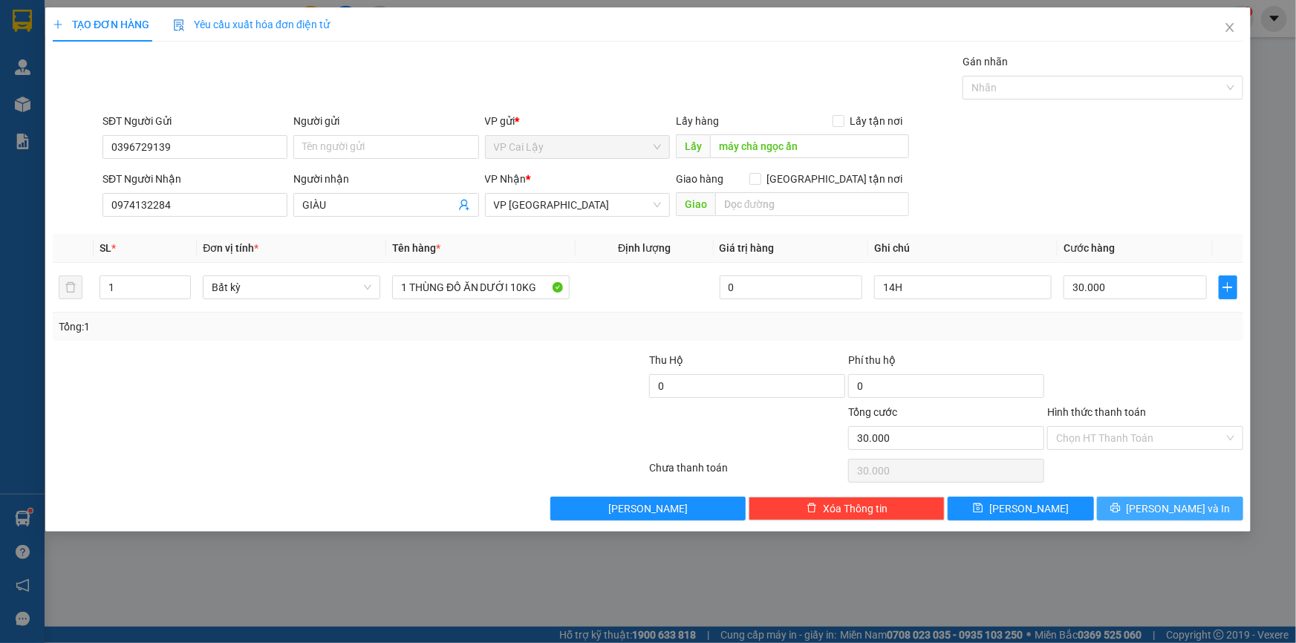
click at [1190, 502] on span "[PERSON_NAME] và In" at bounding box center [1178, 508] width 104 height 16
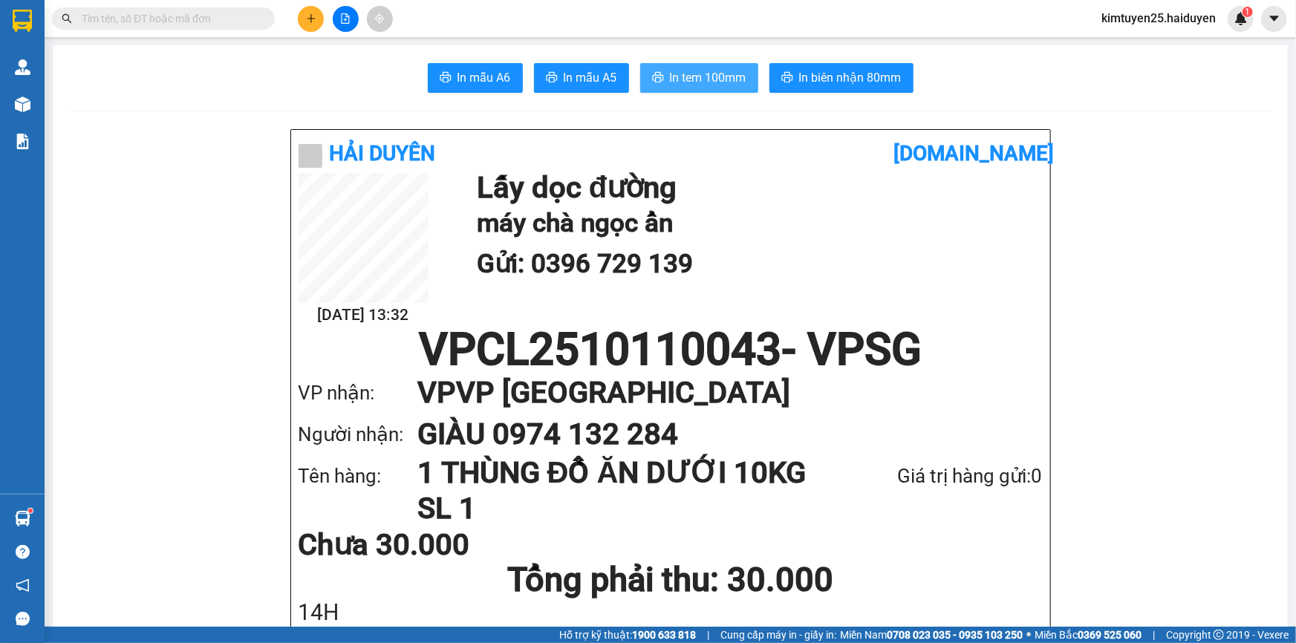
click at [705, 80] on span "In tem 100mm" at bounding box center [708, 77] width 76 height 19
click at [178, 19] on input "text" at bounding box center [169, 18] width 175 height 16
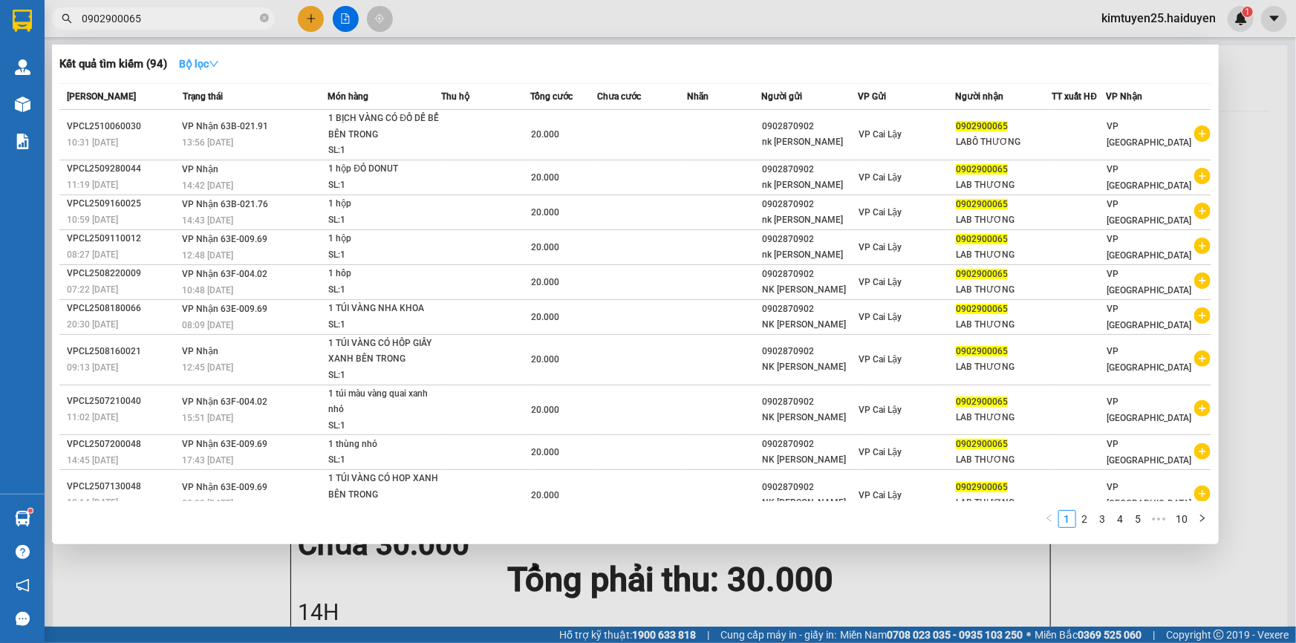
type input "0902900065"
click at [195, 58] on strong "Bộ lọc" at bounding box center [199, 64] width 40 height 12
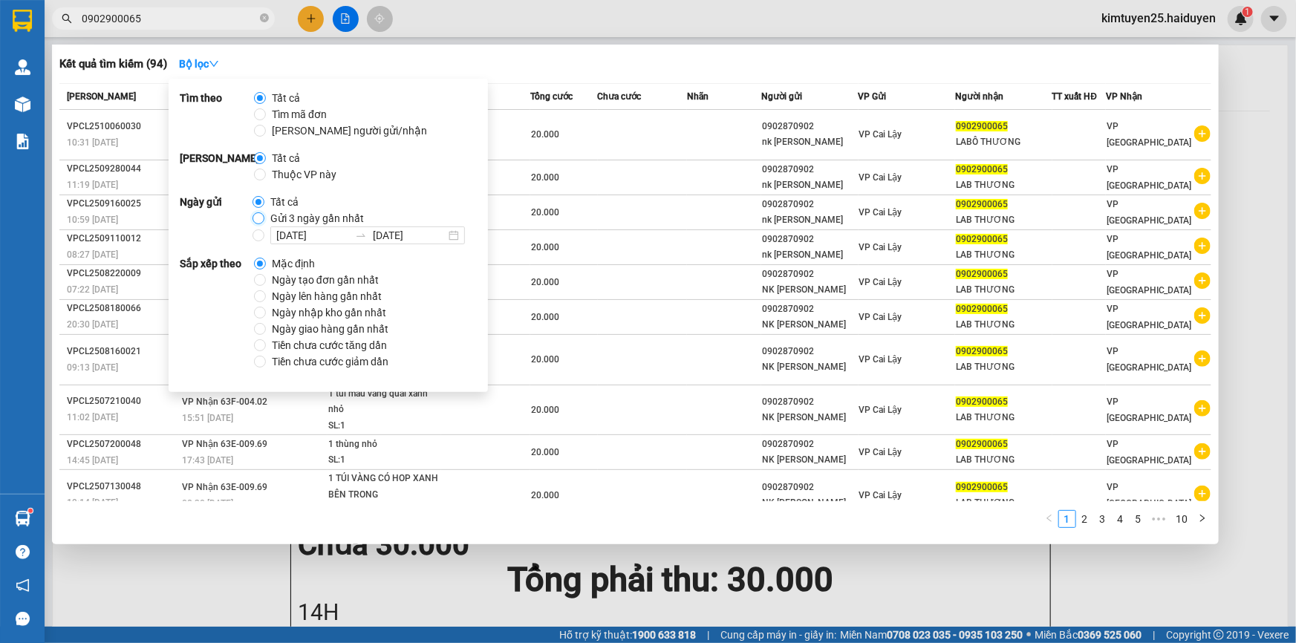
click at [256, 215] on input "Gửi 3 ngày gần nhất" at bounding box center [258, 218] width 12 height 12
radio input "true"
radio input "false"
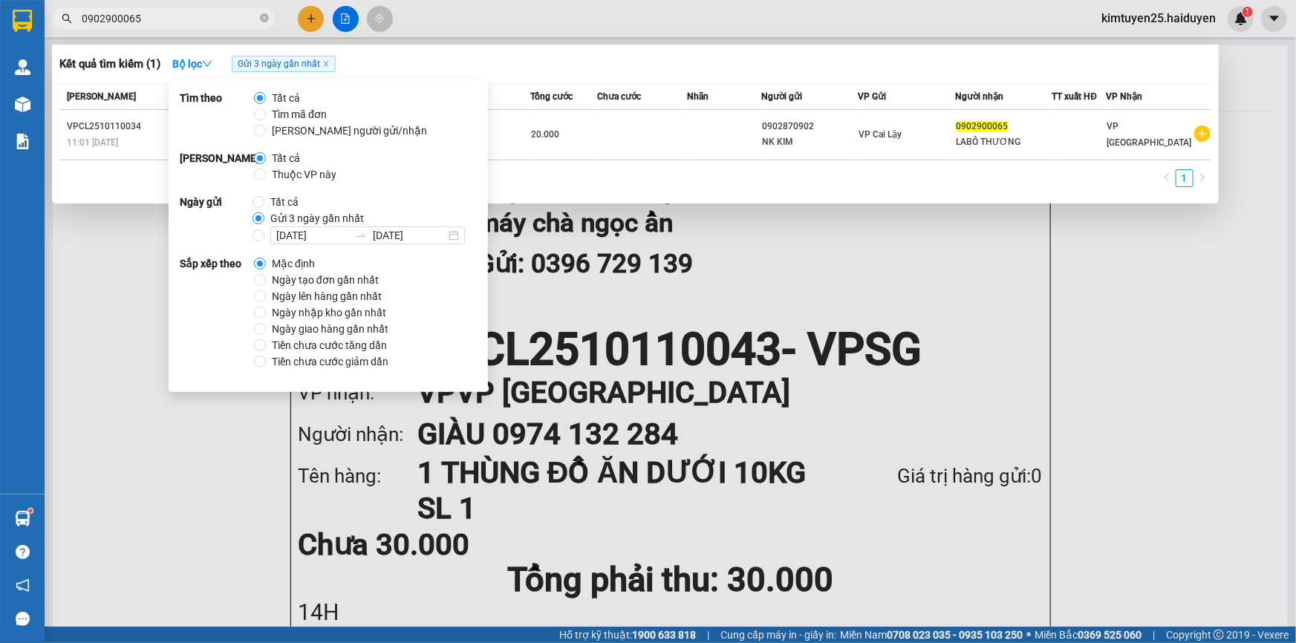
click at [514, 10] on div at bounding box center [648, 321] width 1296 height 643
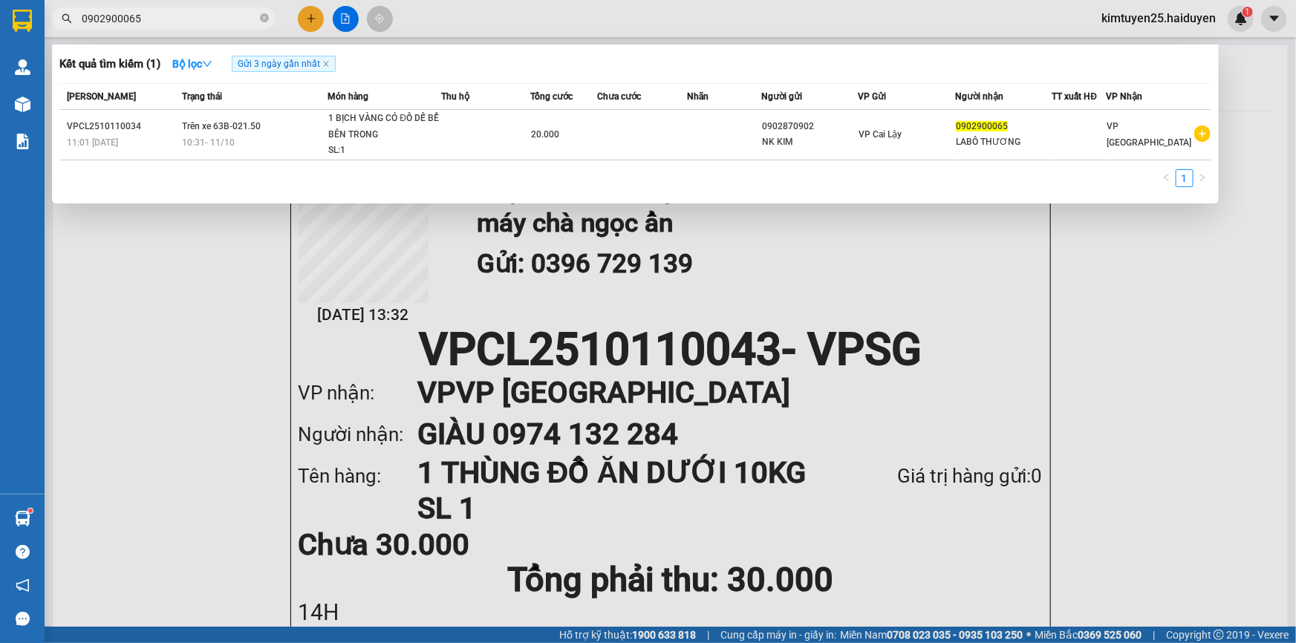
click at [203, 22] on input "0902900065" at bounding box center [169, 18] width 175 height 16
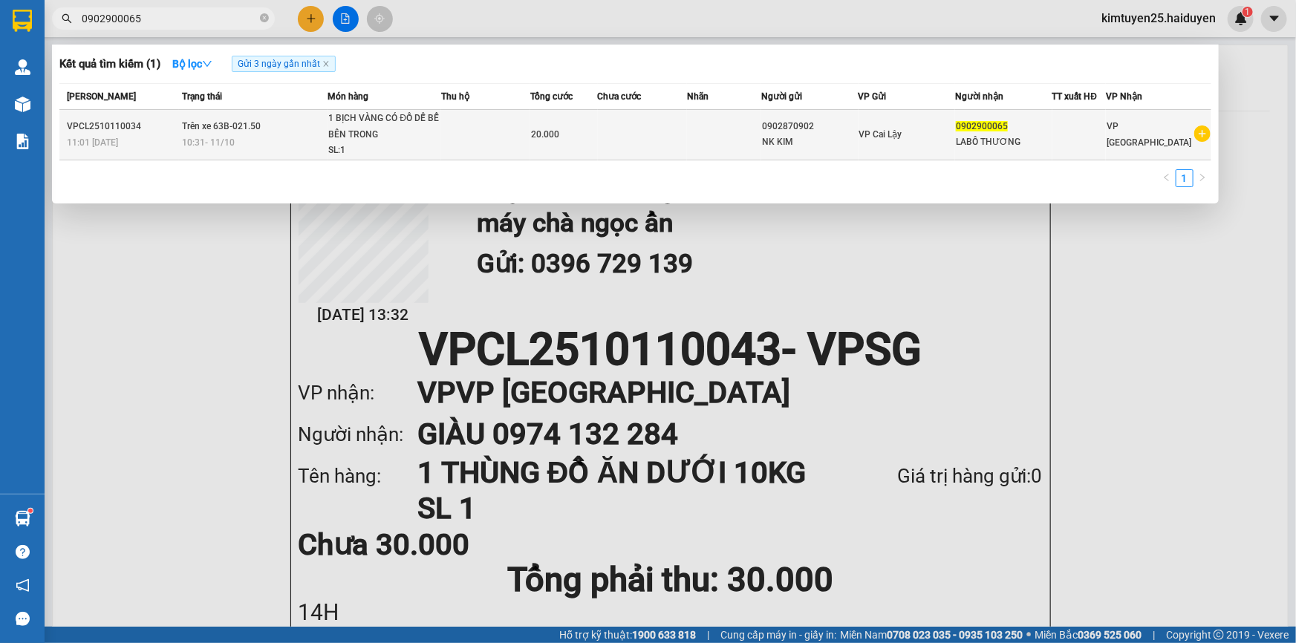
click at [301, 137] on div "10:31 [DATE]" at bounding box center [255, 142] width 145 height 16
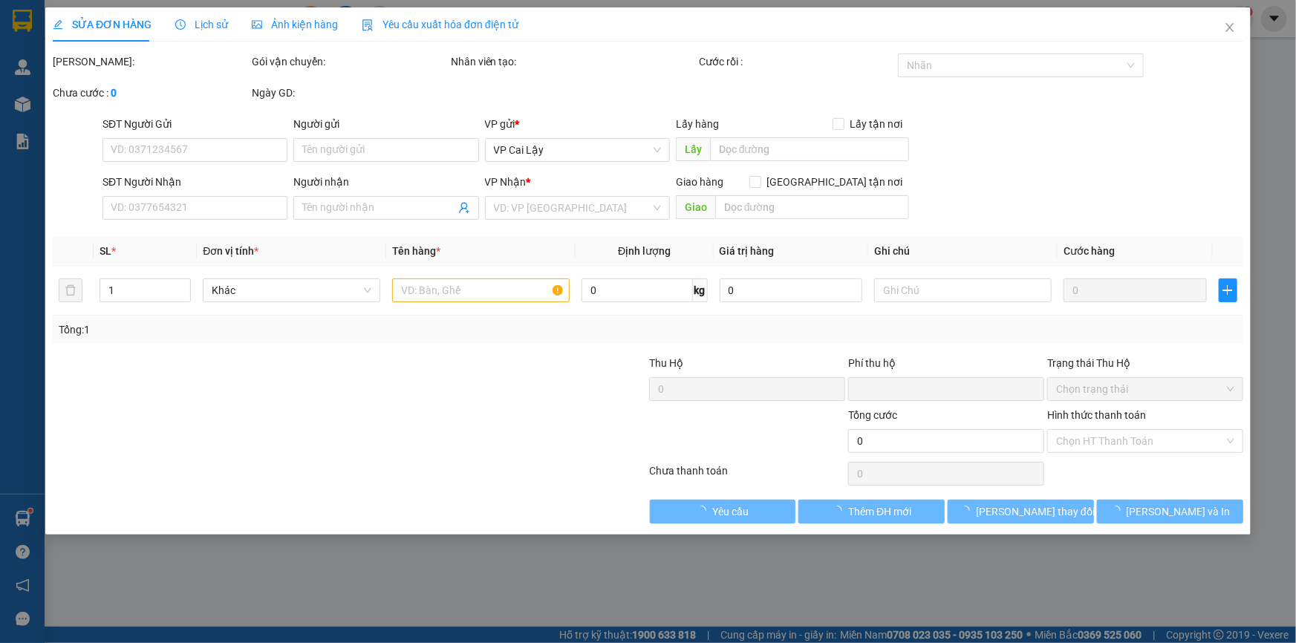
click at [210, 31] on div "Lịch sử" at bounding box center [201, 24] width 53 height 16
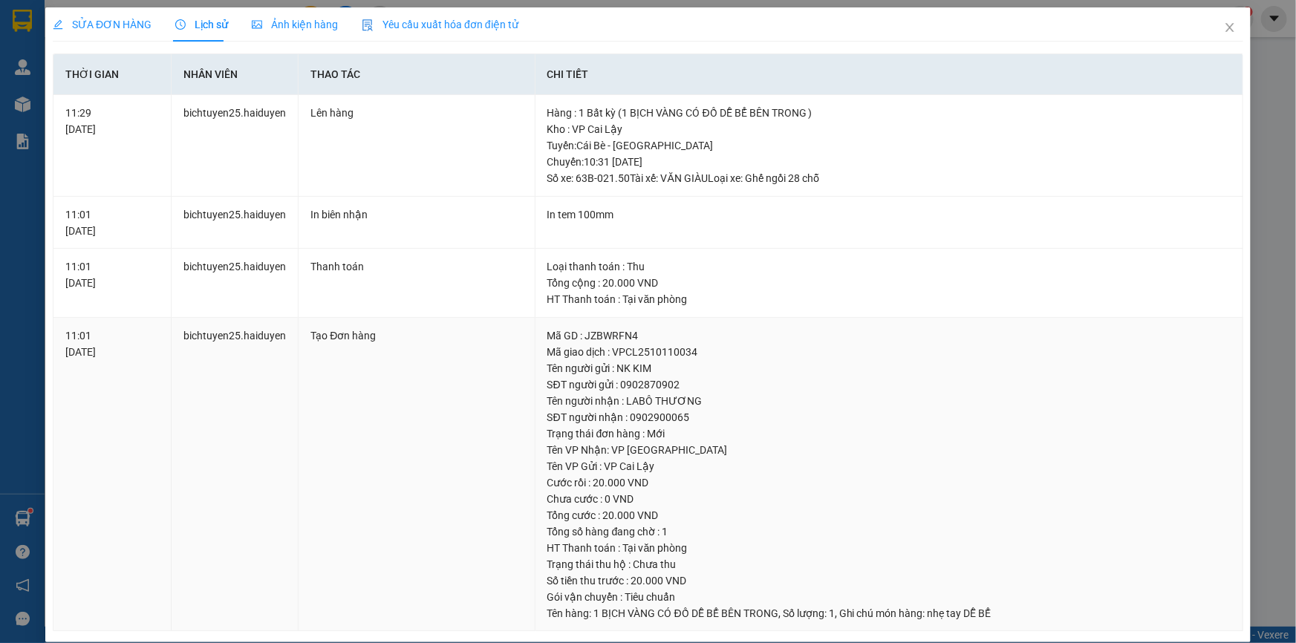
scroll to position [16, 0]
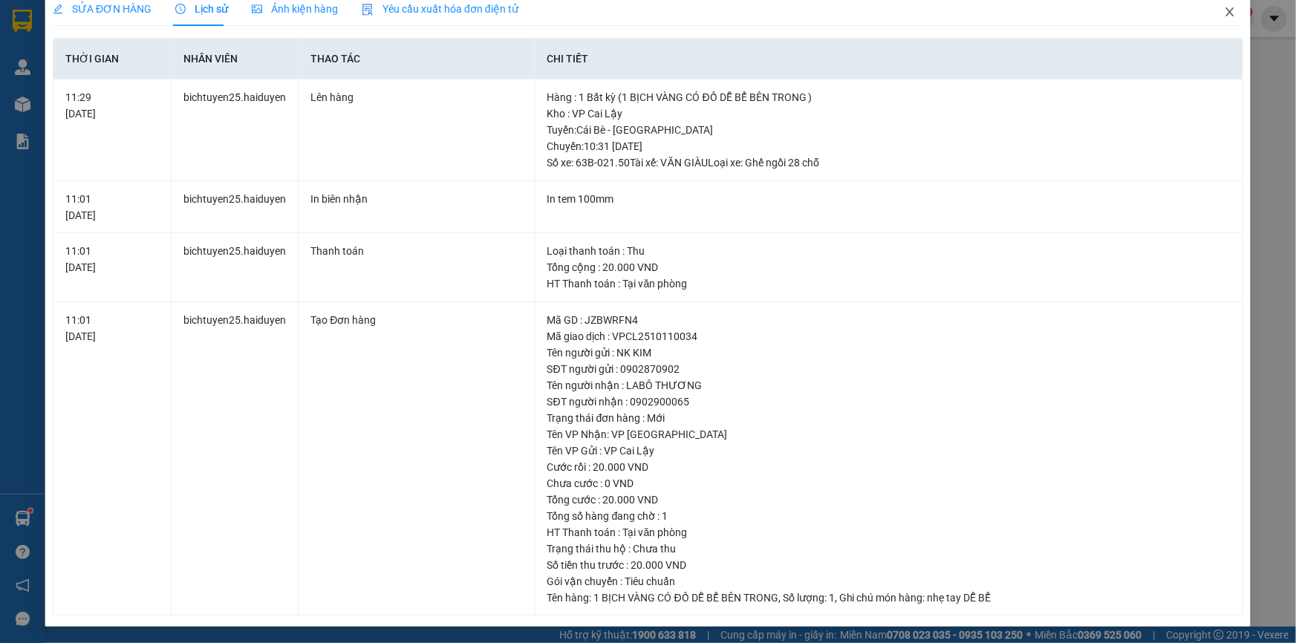
drag, startPoint x: 1218, startPoint y: 13, endPoint x: 1292, endPoint y: 307, distance: 303.2
click at [1224, 14] on icon "close" at bounding box center [1230, 12] width 12 height 12
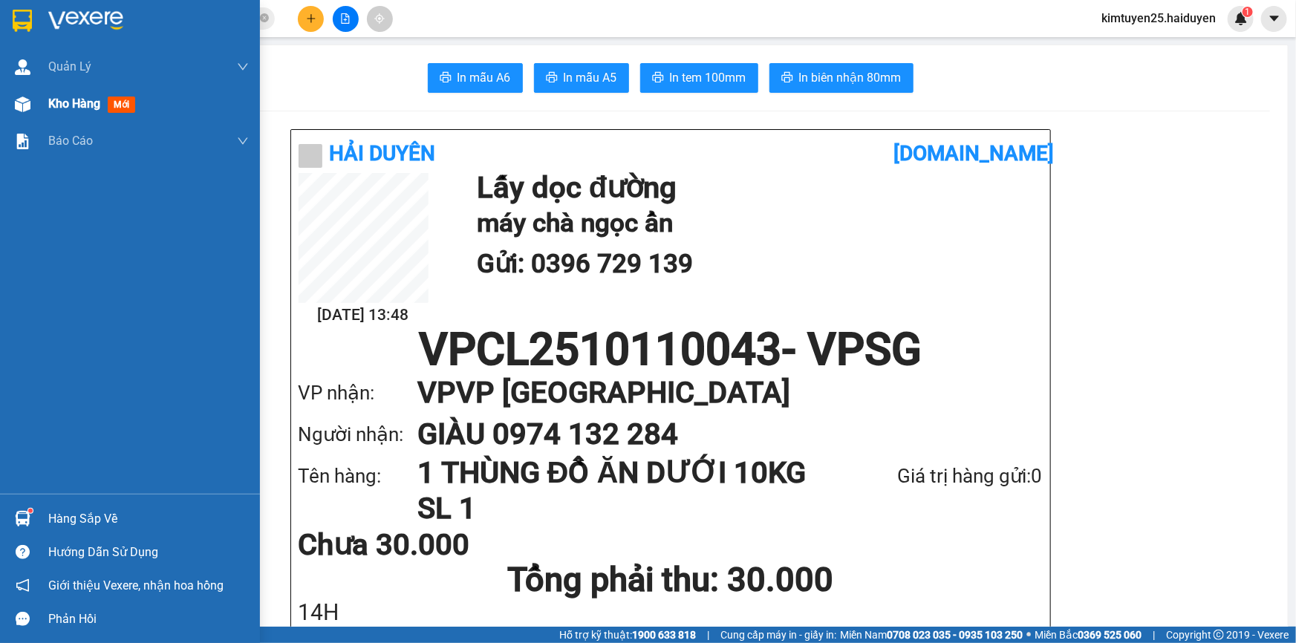
click at [57, 101] on span "Kho hàng" at bounding box center [74, 104] width 52 height 14
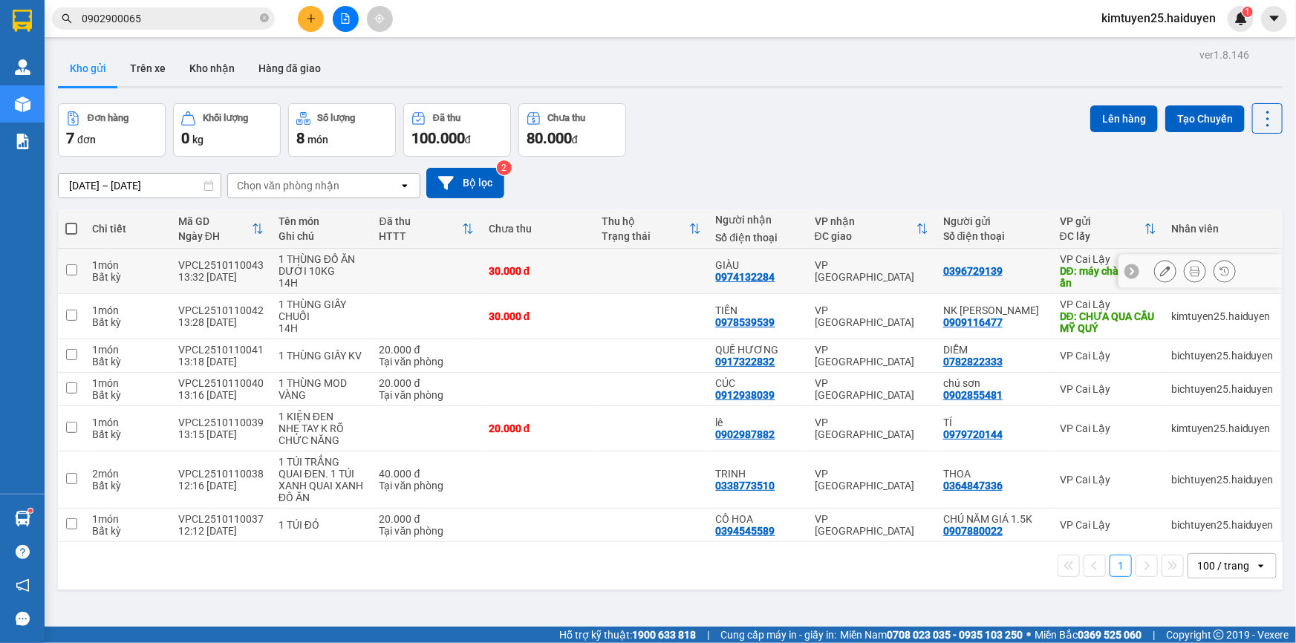
click at [670, 274] on td at bounding box center [652, 271] width 114 height 45
checkbox input "true"
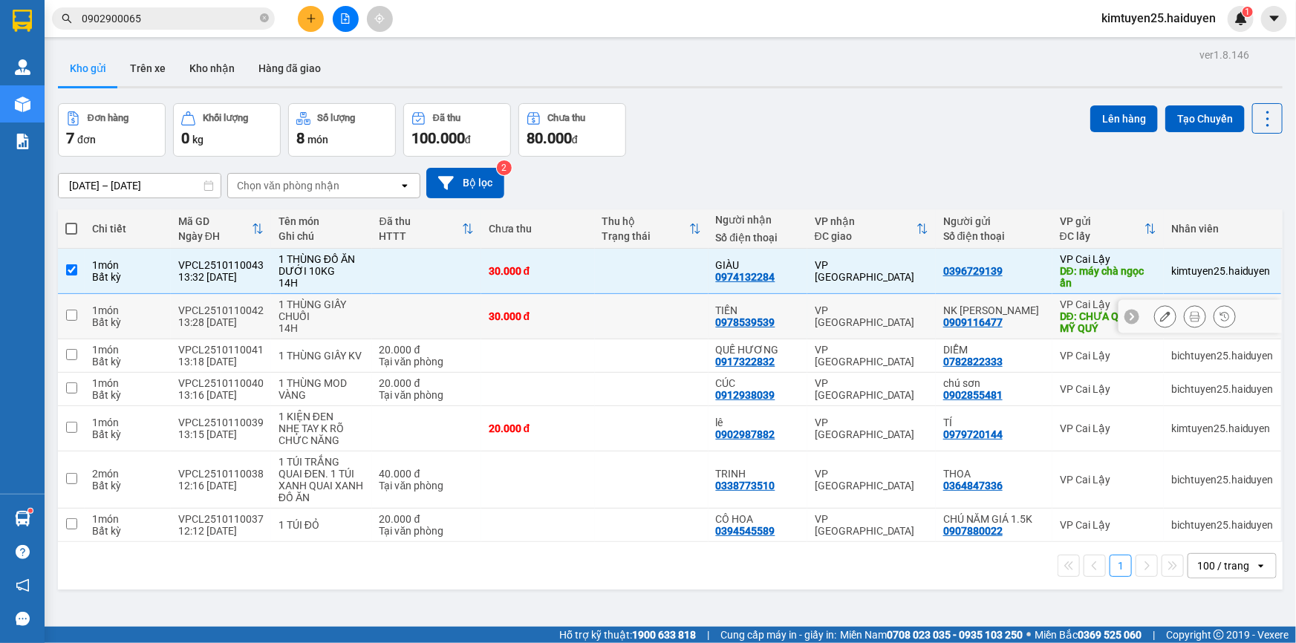
click at [652, 323] on td at bounding box center [652, 316] width 114 height 45
checkbox input "true"
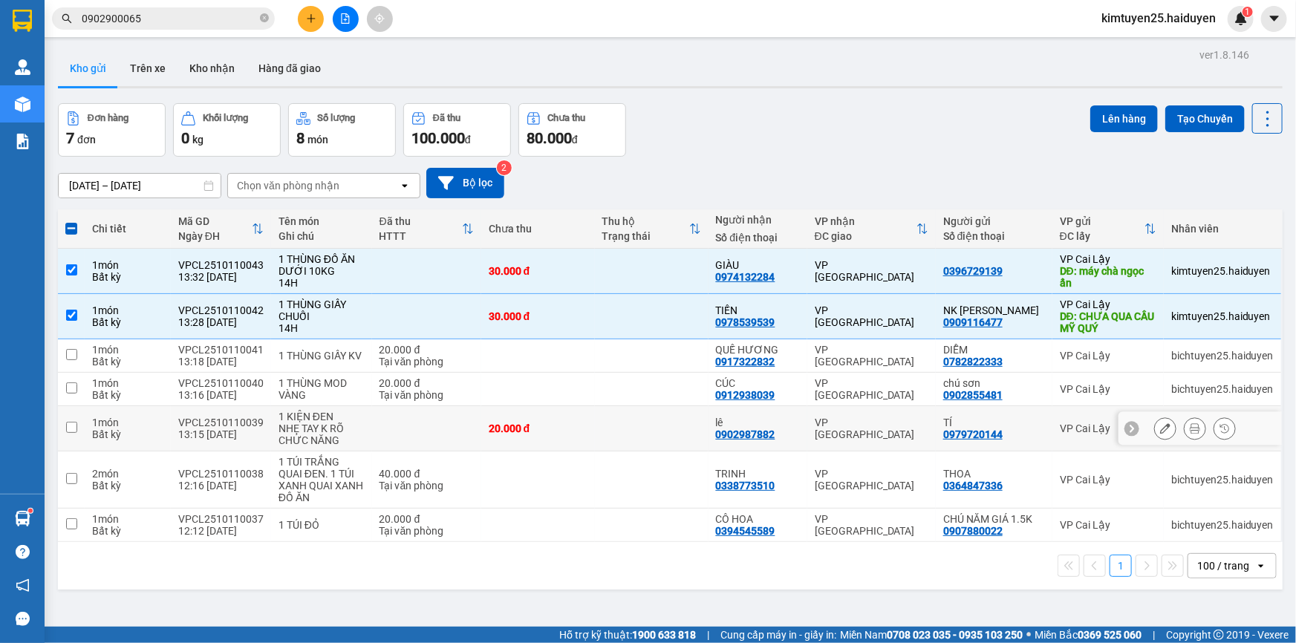
click at [638, 422] on td at bounding box center [652, 428] width 114 height 45
checkbox input "true"
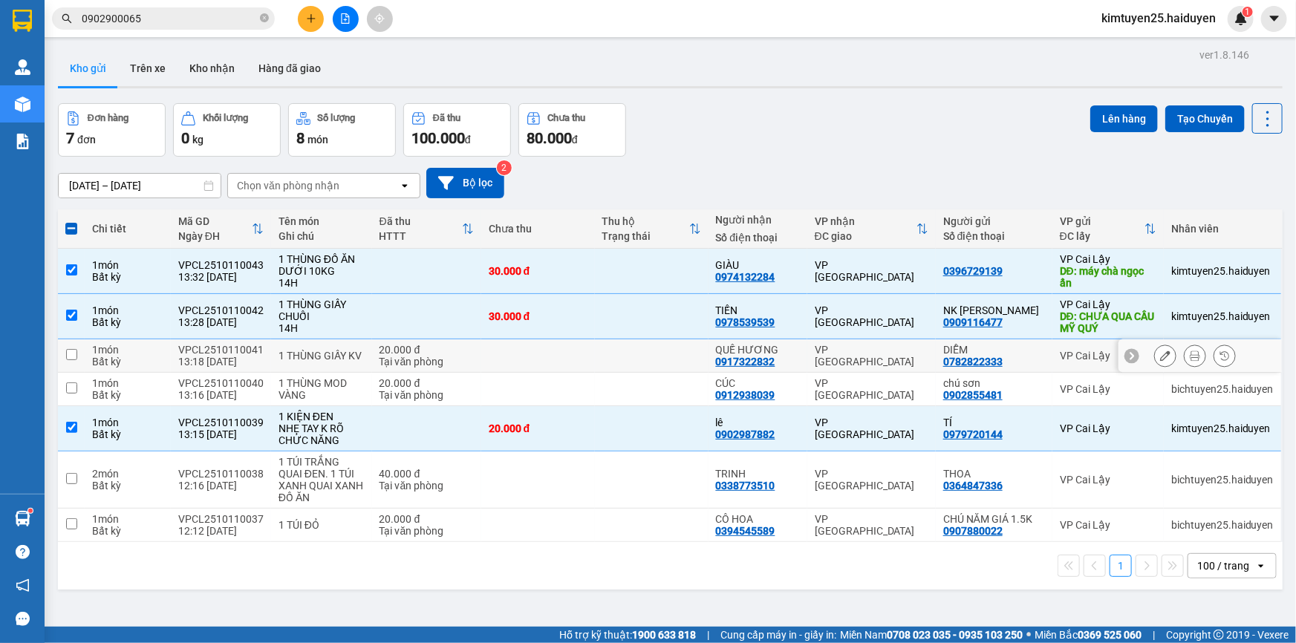
click at [667, 359] on td at bounding box center [652, 355] width 114 height 33
checkbox input "true"
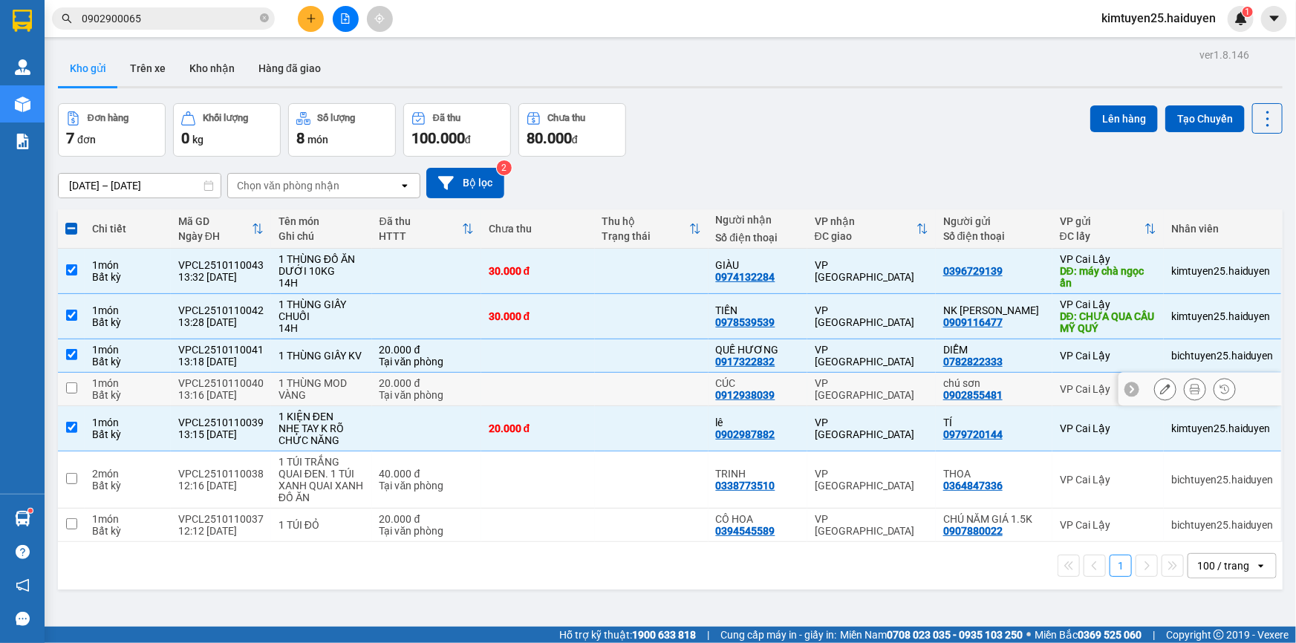
click at [664, 403] on td at bounding box center [652, 389] width 114 height 33
checkbox input "true"
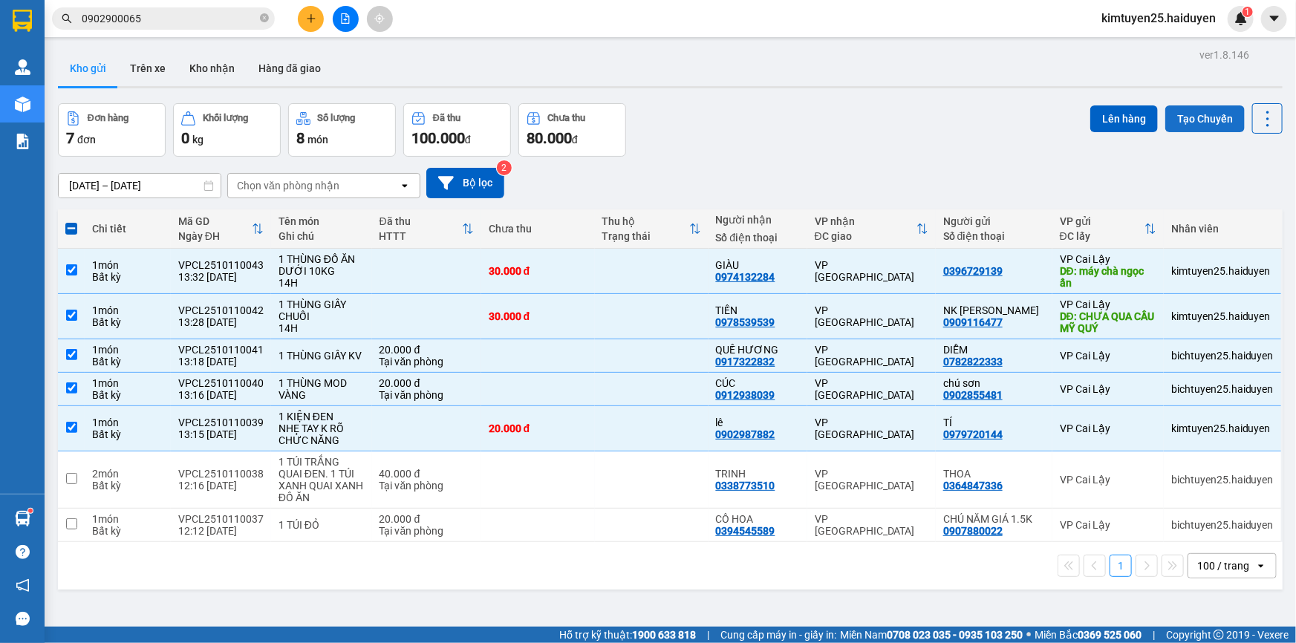
click at [1210, 111] on button "Tạo Chuyến" at bounding box center [1204, 118] width 79 height 27
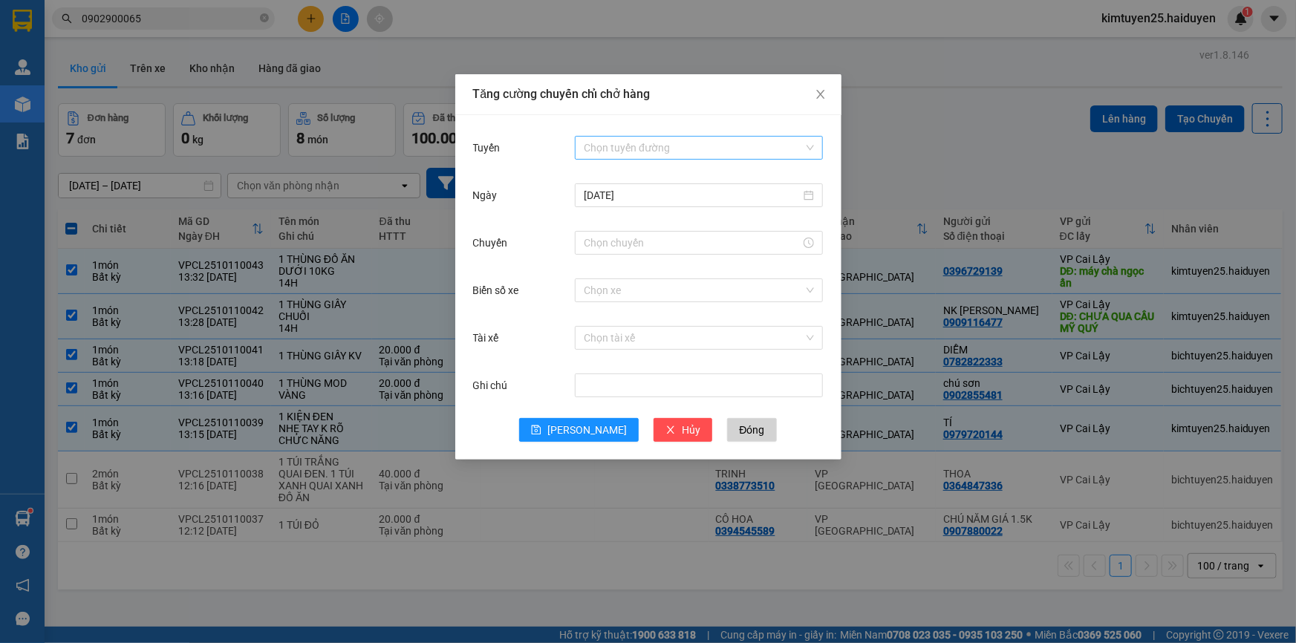
click at [630, 156] on input "Tuyến" at bounding box center [694, 148] width 220 height 22
click at [621, 204] on div "Cái Bè - [GEOGRAPHIC_DATA]" at bounding box center [699, 201] width 230 height 16
click at [614, 239] on input "Chuyến" at bounding box center [692, 243] width 217 height 16
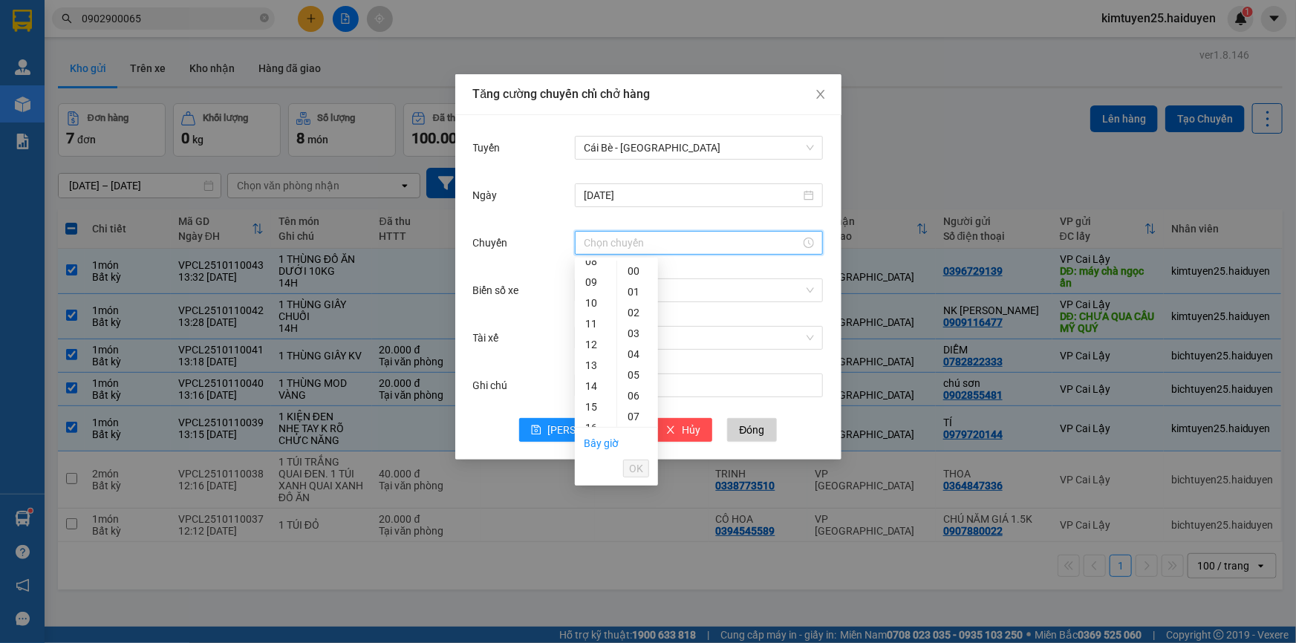
scroll to position [145, 0]
click at [584, 401] on div "13" at bounding box center [596, 396] width 42 height 21
click at [640, 355] on div "31" at bounding box center [637, 358] width 41 height 21
type input "13:31"
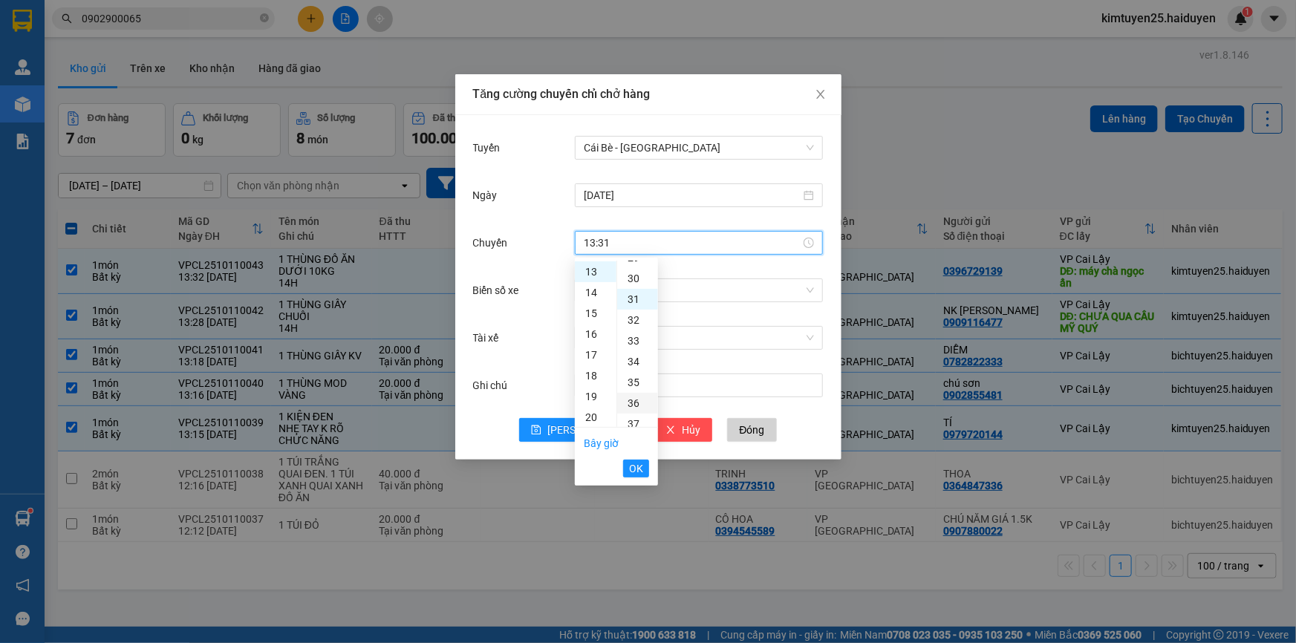
scroll to position [644, 0]
click at [623, 477] on li "OK" at bounding box center [636, 468] width 26 height 25
click at [633, 468] on span "OK" at bounding box center [636, 468] width 14 height 16
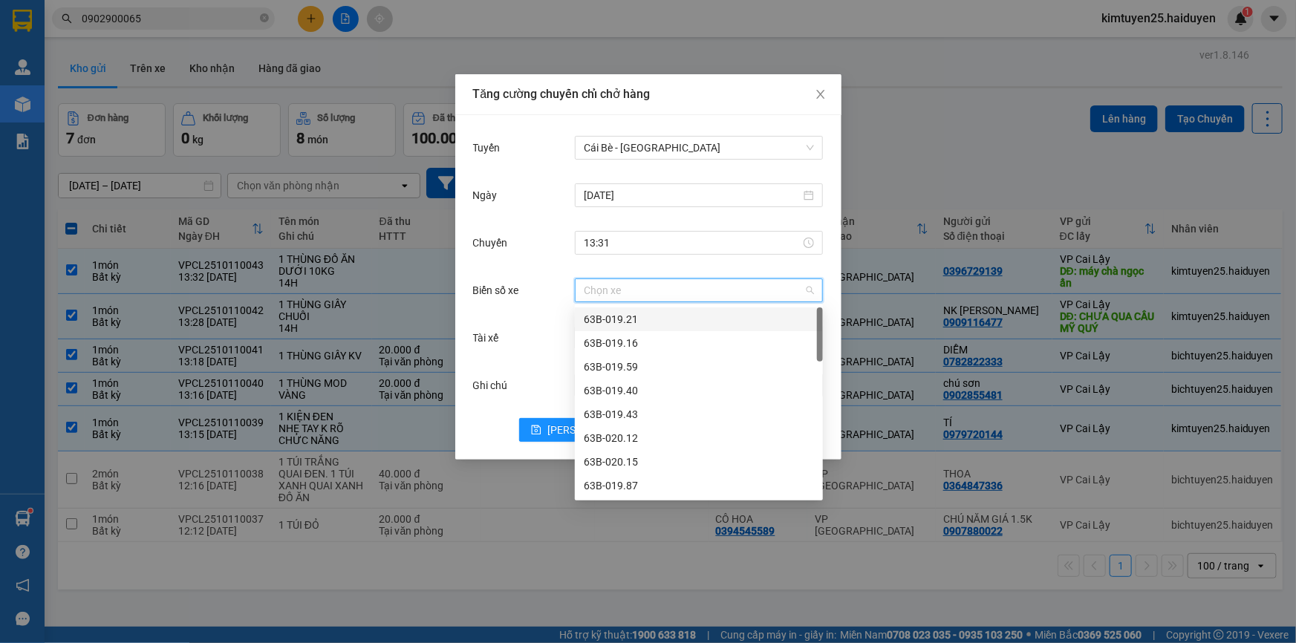
click at [599, 282] on input "Biển số xe" at bounding box center [694, 290] width 220 height 22
type input "27"
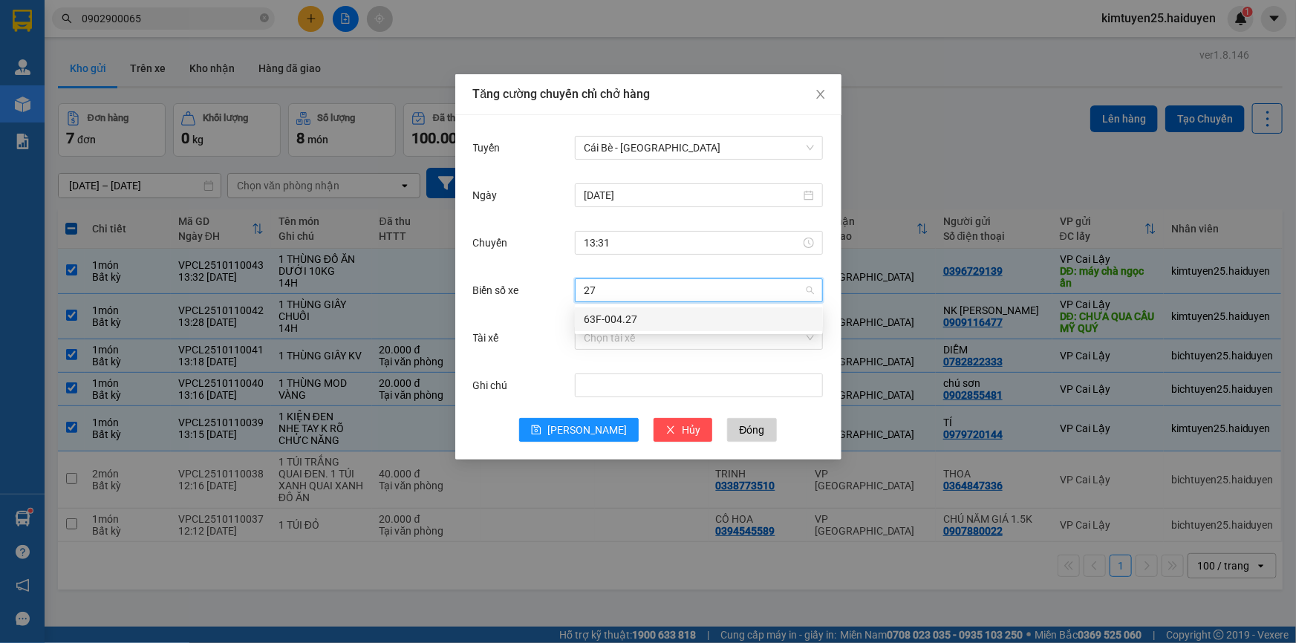
click at [631, 319] on div "63F-004.27" at bounding box center [699, 319] width 230 height 16
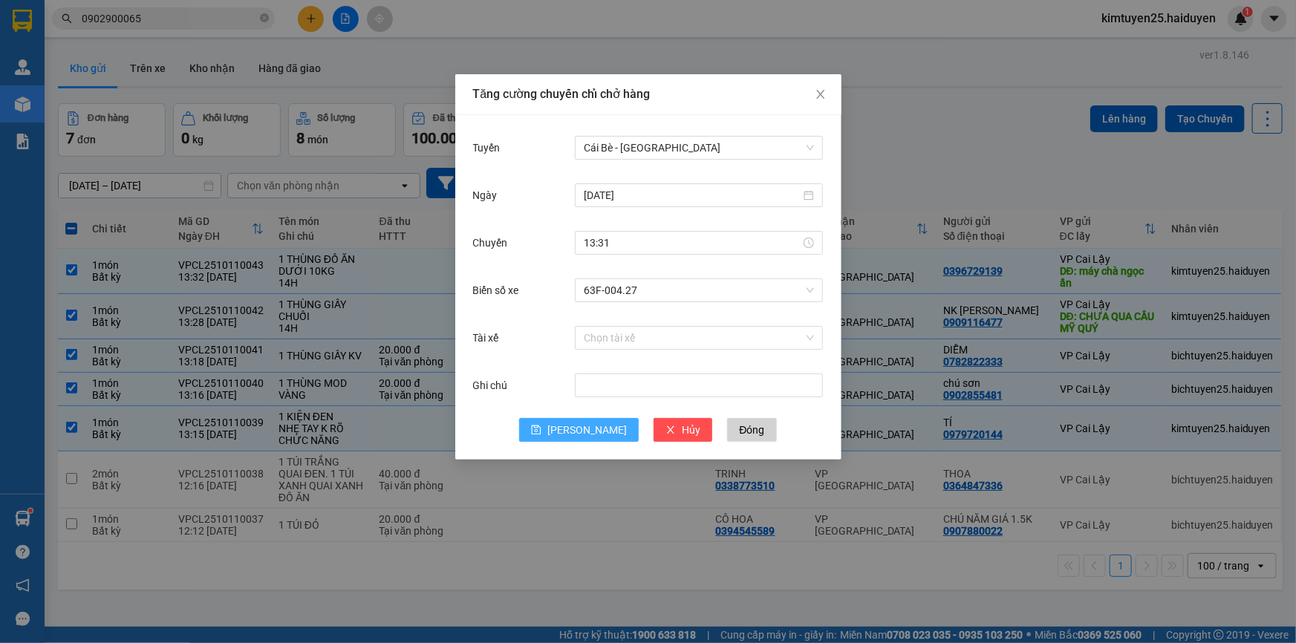
click at [541, 431] on icon "save" at bounding box center [536, 430] width 10 height 10
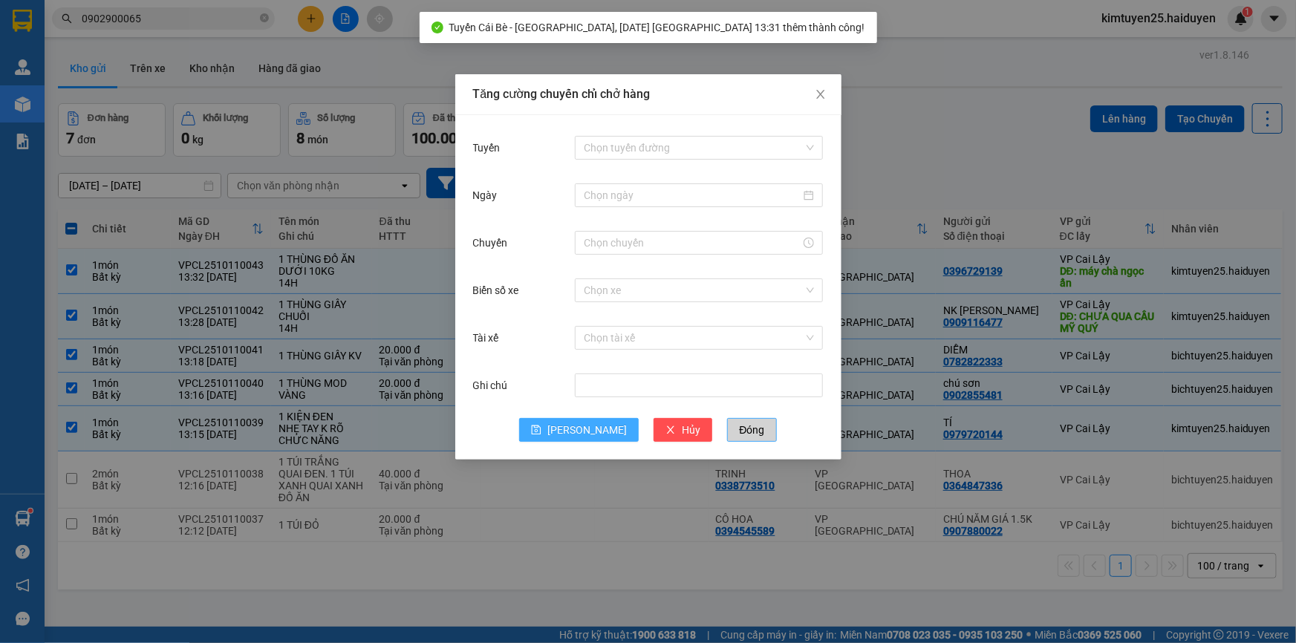
click at [733, 438] on button "Đóng" at bounding box center [751, 430] width 49 height 24
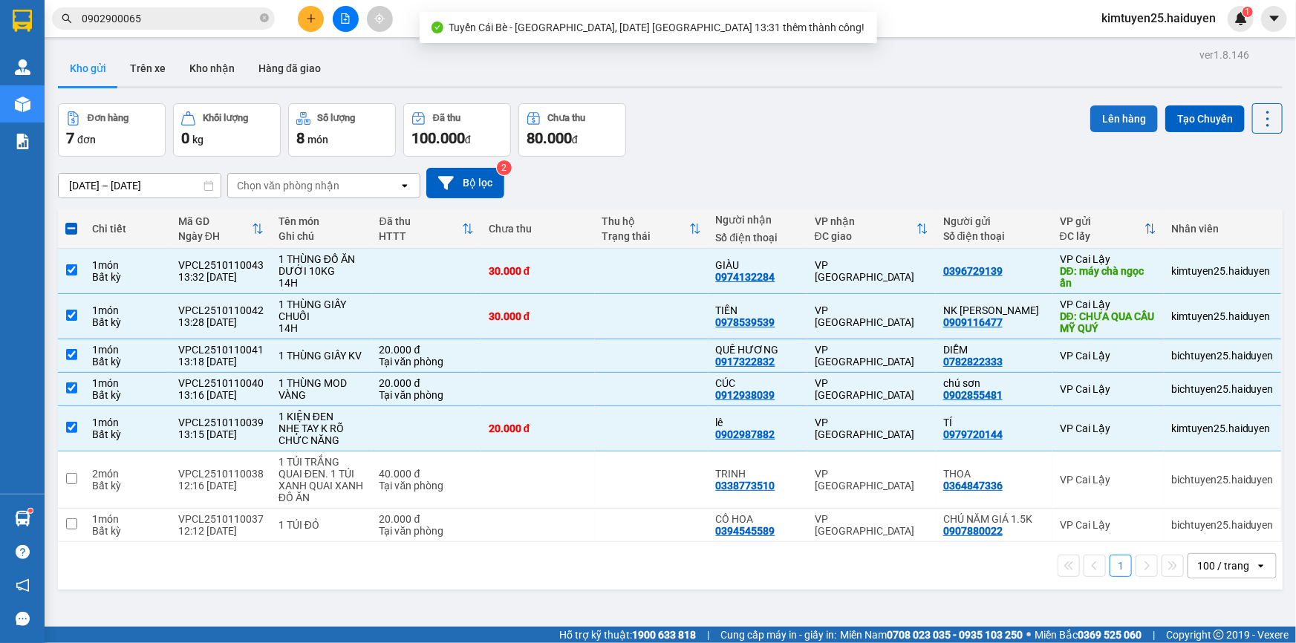
click at [1092, 109] on button "Lên hàng" at bounding box center [1124, 118] width 68 height 27
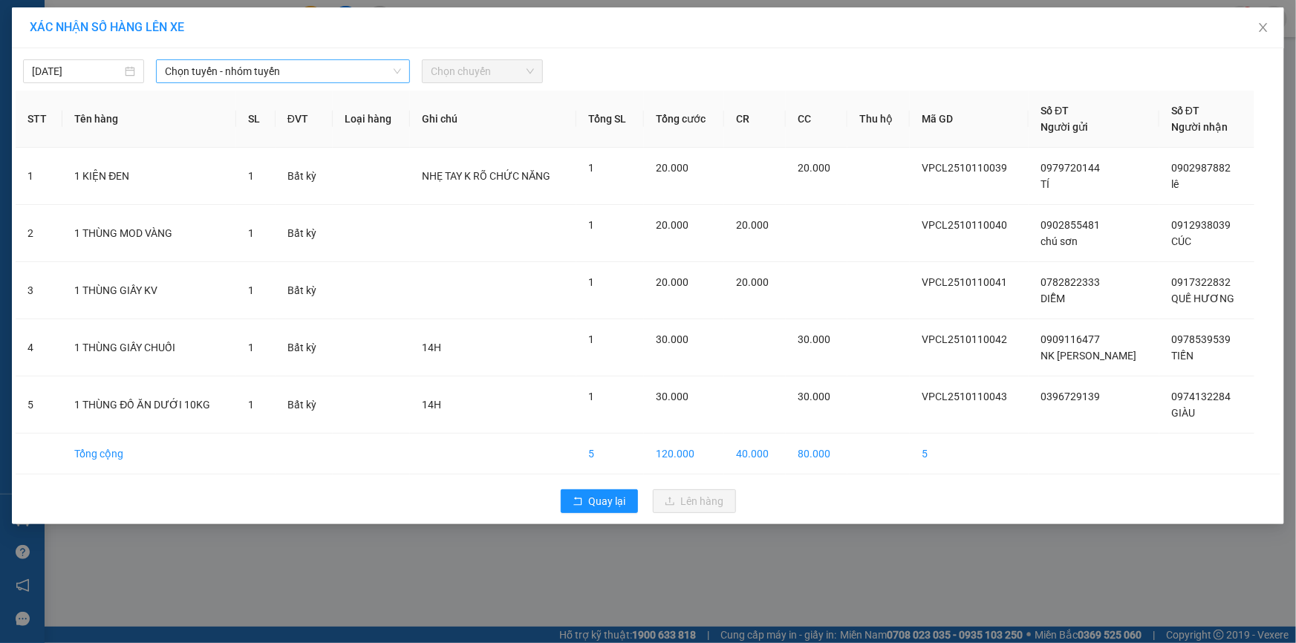
click at [219, 73] on span "Chọn tuyến - nhóm tuyến" at bounding box center [283, 71] width 236 height 22
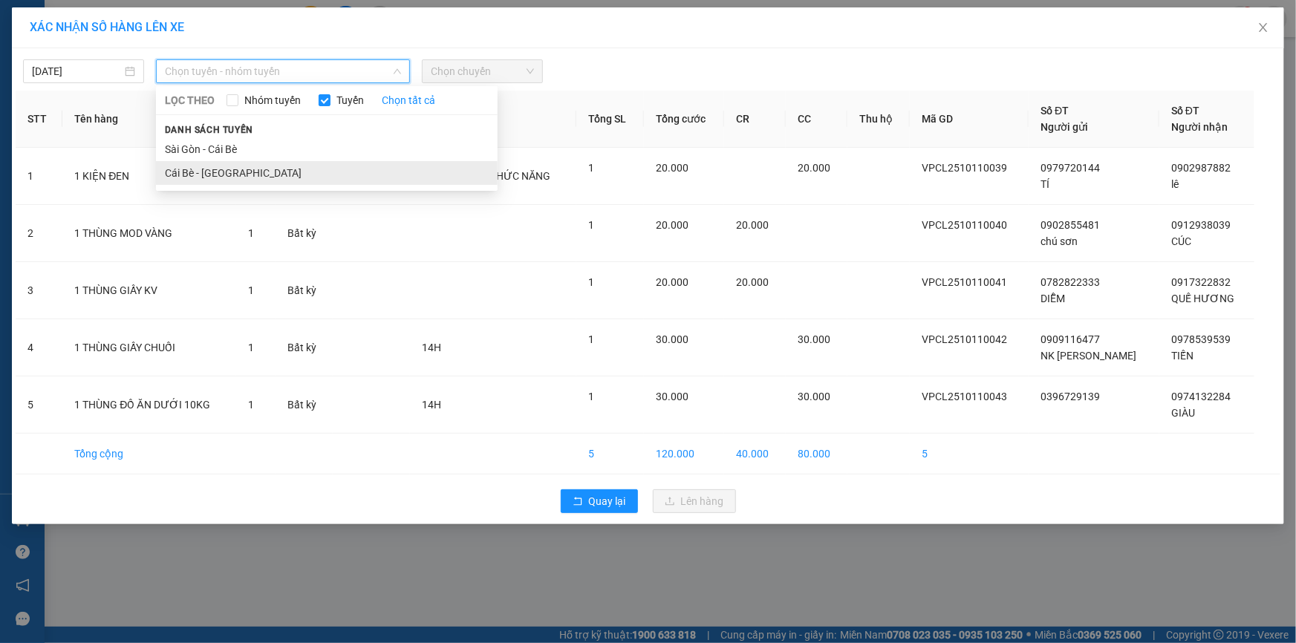
click at [212, 173] on li "Cái Bè - [GEOGRAPHIC_DATA]" at bounding box center [327, 173] width 342 height 24
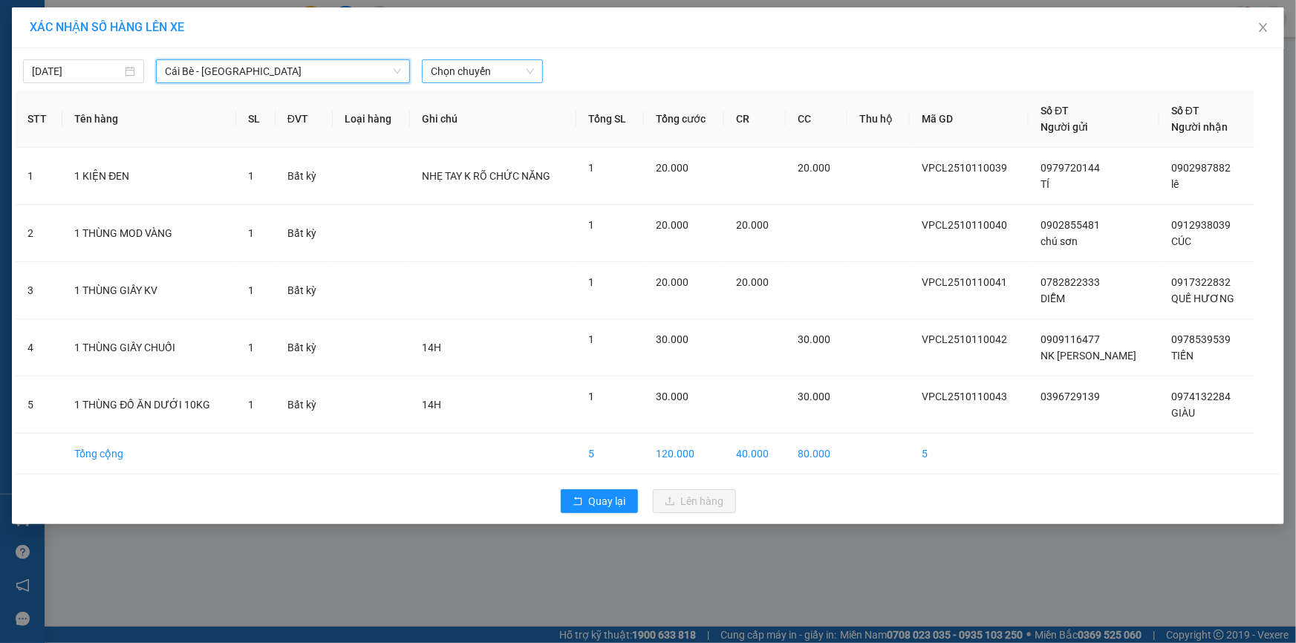
click at [449, 76] on span "Chọn chuyến" at bounding box center [482, 71] width 103 height 22
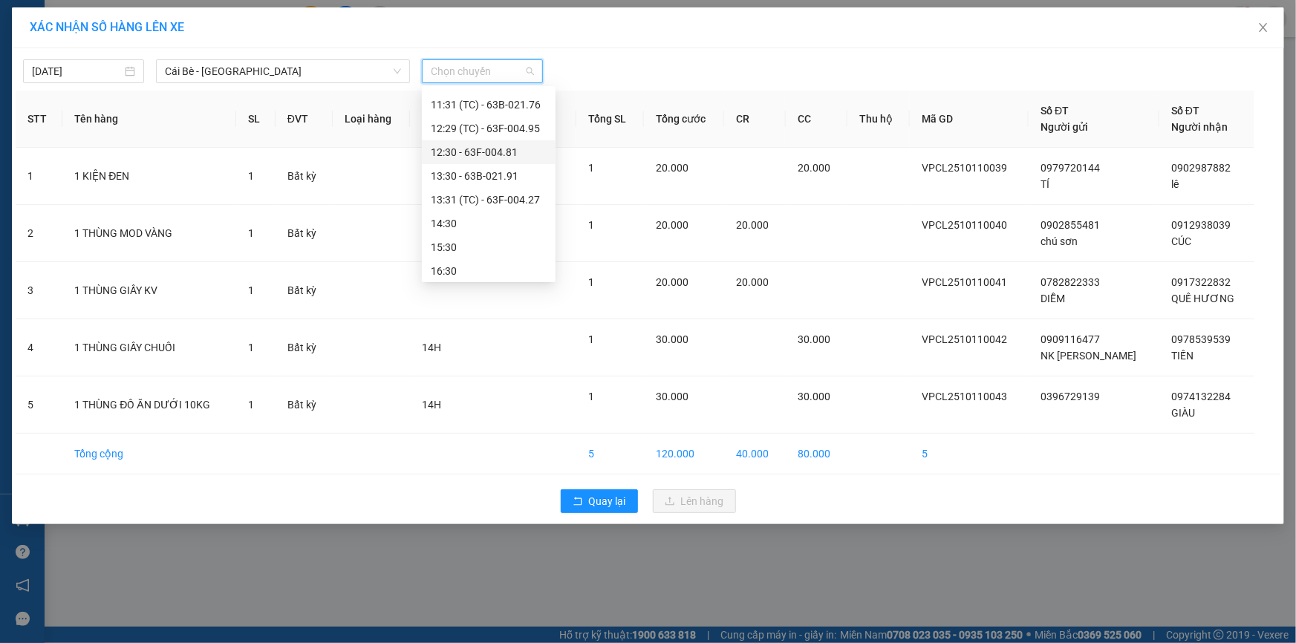
scroll to position [451, 0]
click at [494, 170] on div "13:31 (TC) - 63F-004.27" at bounding box center [489, 173] width 116 height 16
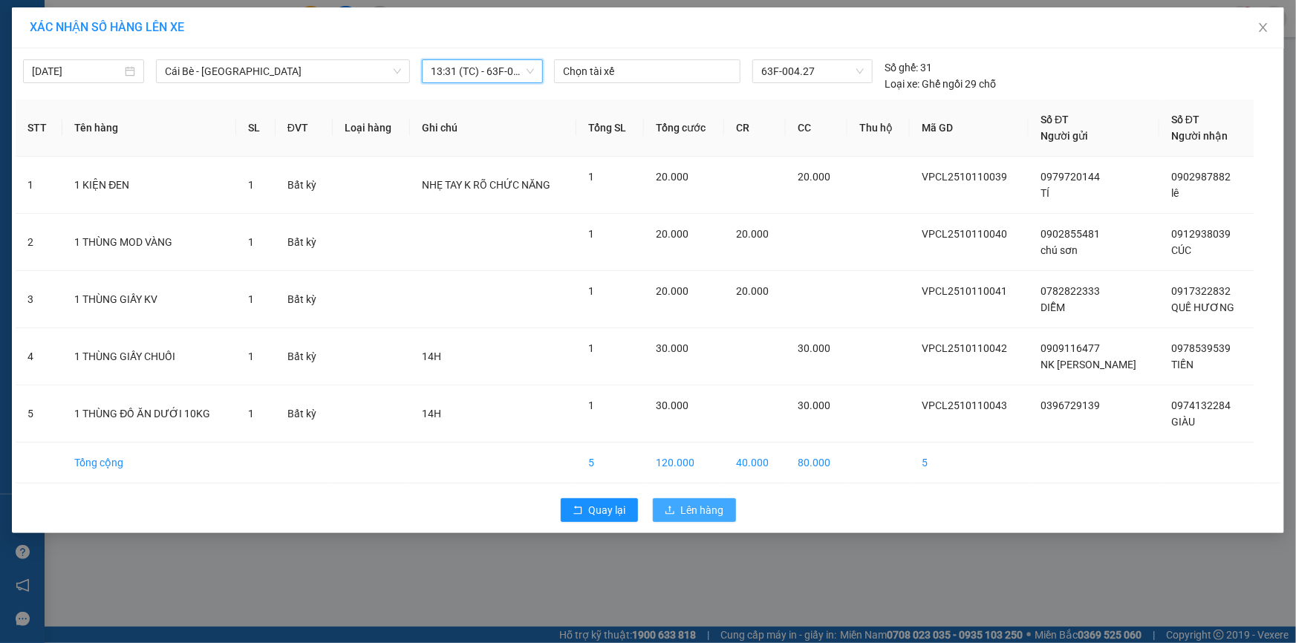
click at [697, 509] on span "Lên hàng" at bounding box center [702, 510] width 43 height 16
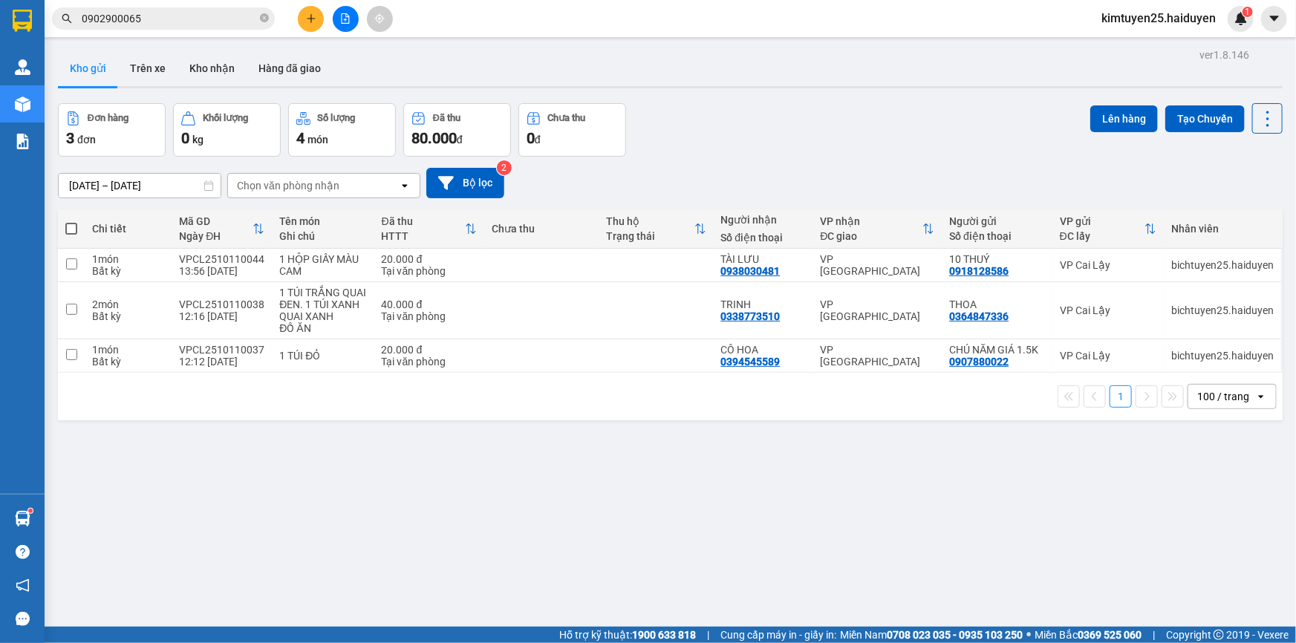
click at [589, 373] on div "1 100 / trang open" at bounding box center [670, 397] width 1224 height 48
click at [598, 297] on td at bounding box center [655, 310] width 114 height 57
checkbox input "true"
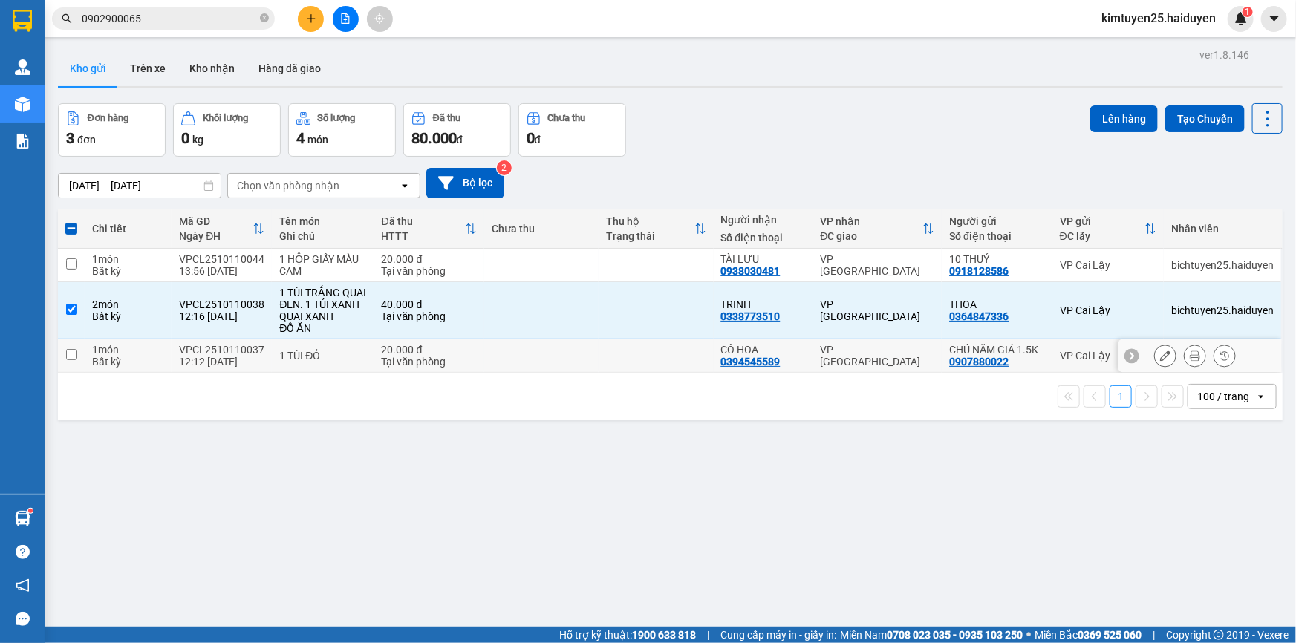
click at [566, 366] on td at bounding box center [541, 355] width 114 height 33
checkbox input "true"
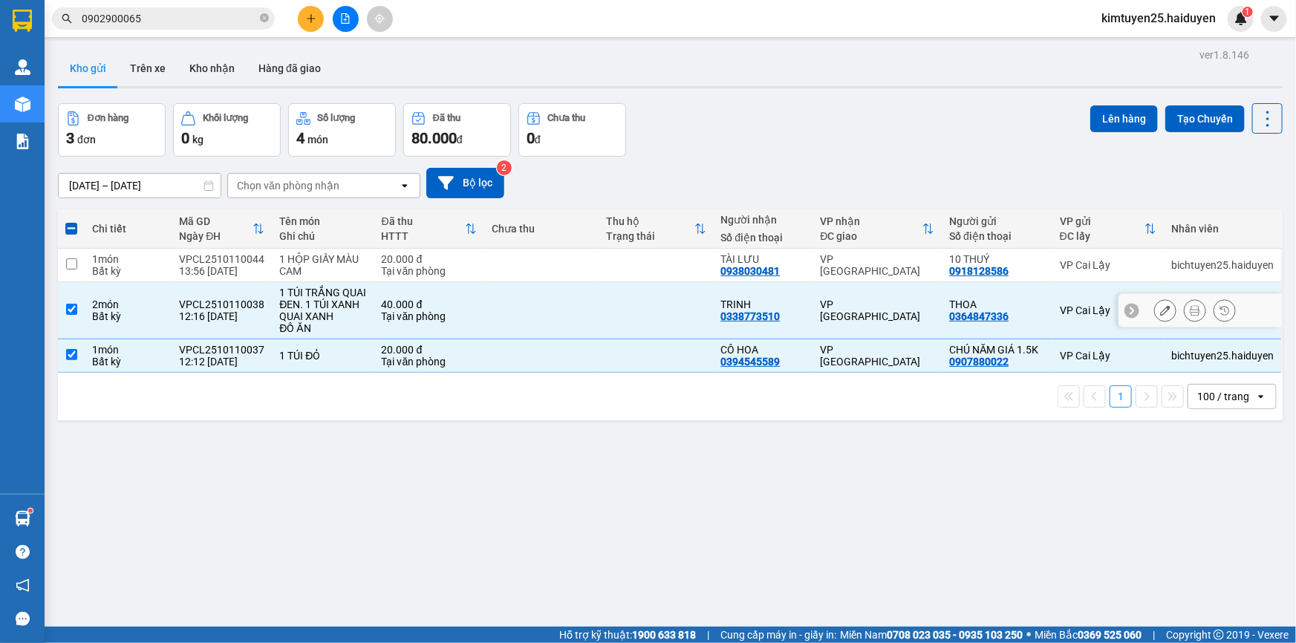
click at [615, 322] on td at bounding box center [655, 310] width 114 height 57
checkbox input "false"
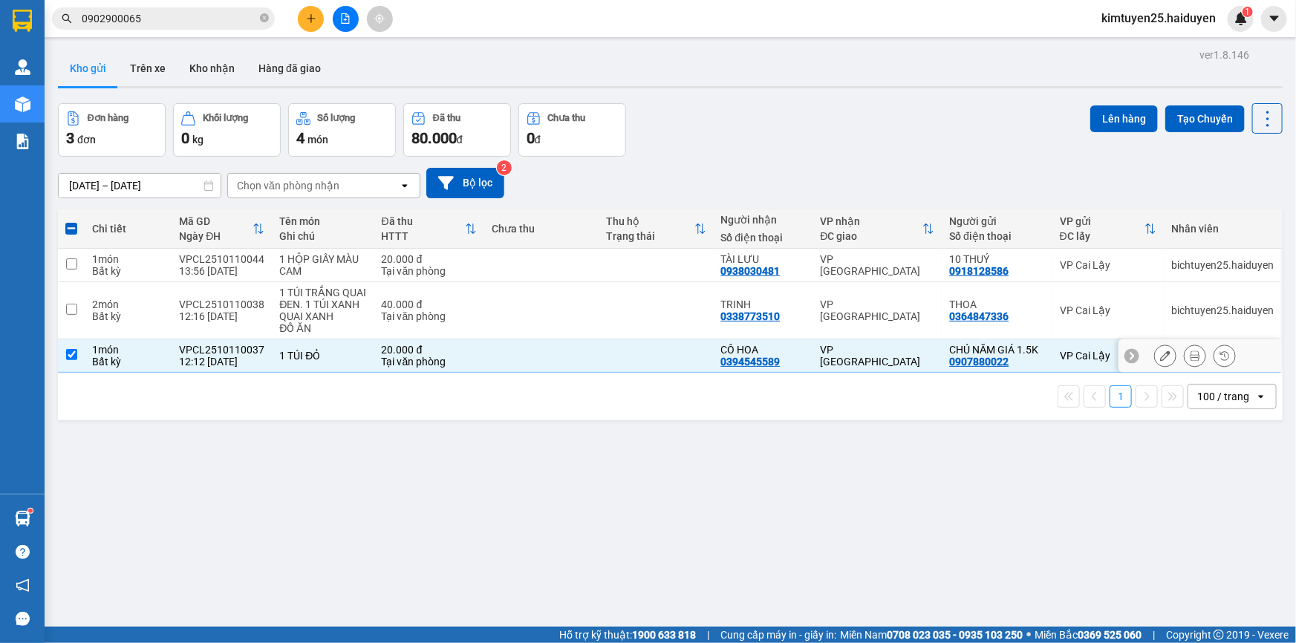
click at [600, 353] on td at bounding box center [655, 355] width 114 height 33
checkbox input "false"
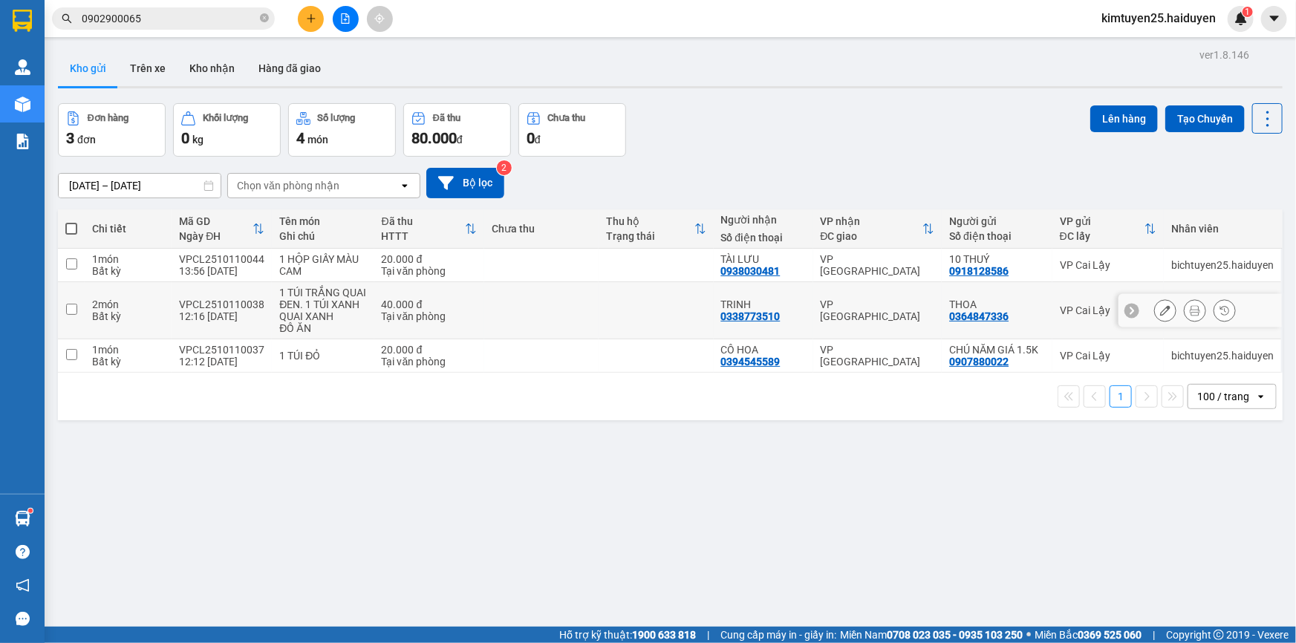
click at [647, 304] on td at bounding box center [655, 310] width 114 height 57
checkbox input "true"
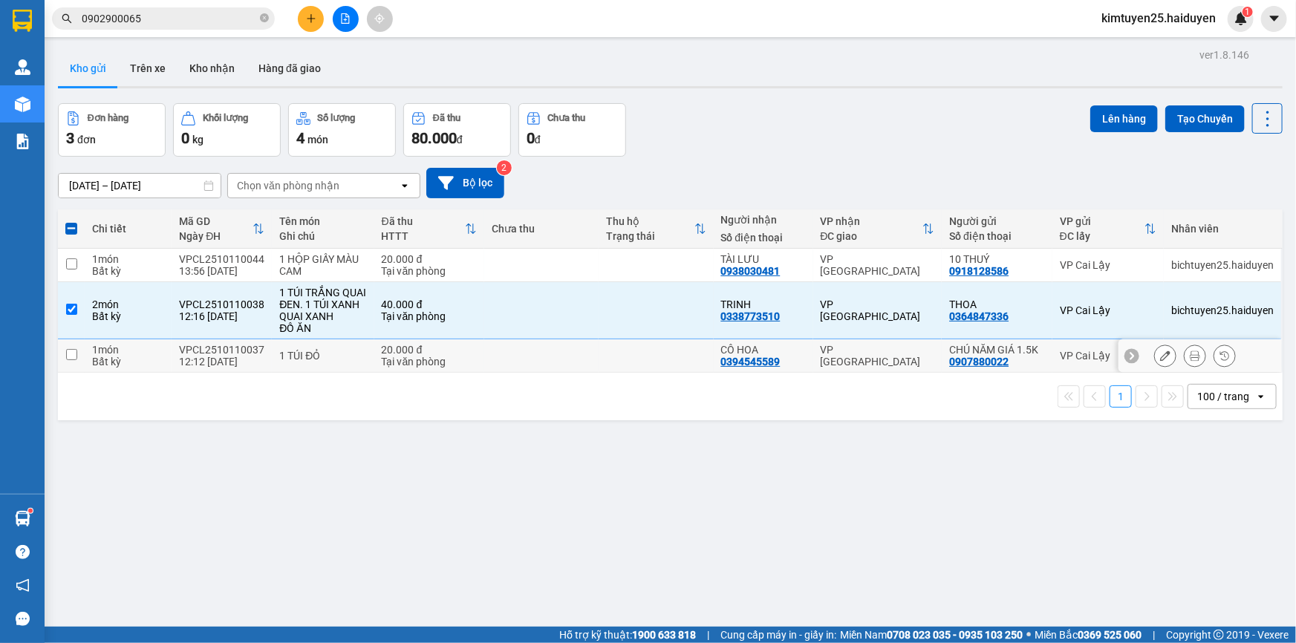
click at [604, 360] on td at bounding box center [655, 355] width 114 height 33
checkbox input "true"
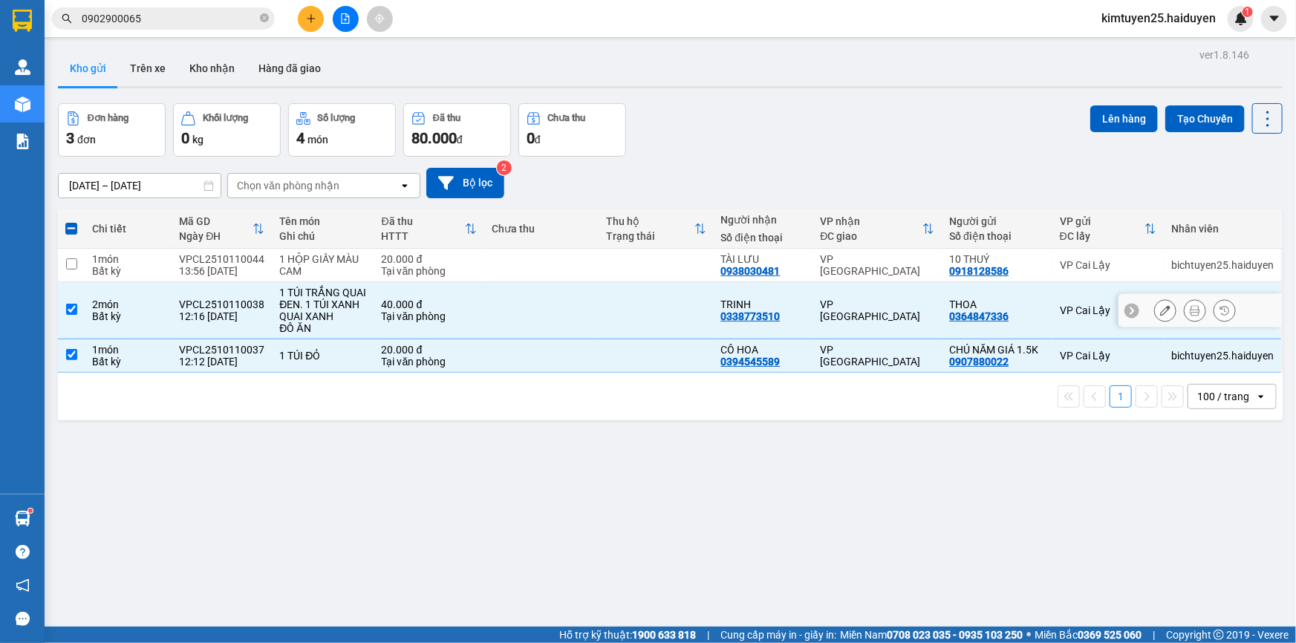
click at [771, 304] on div "TRINH" at bounding box center [763, 304] width 85 height 12
checkbox input "false"
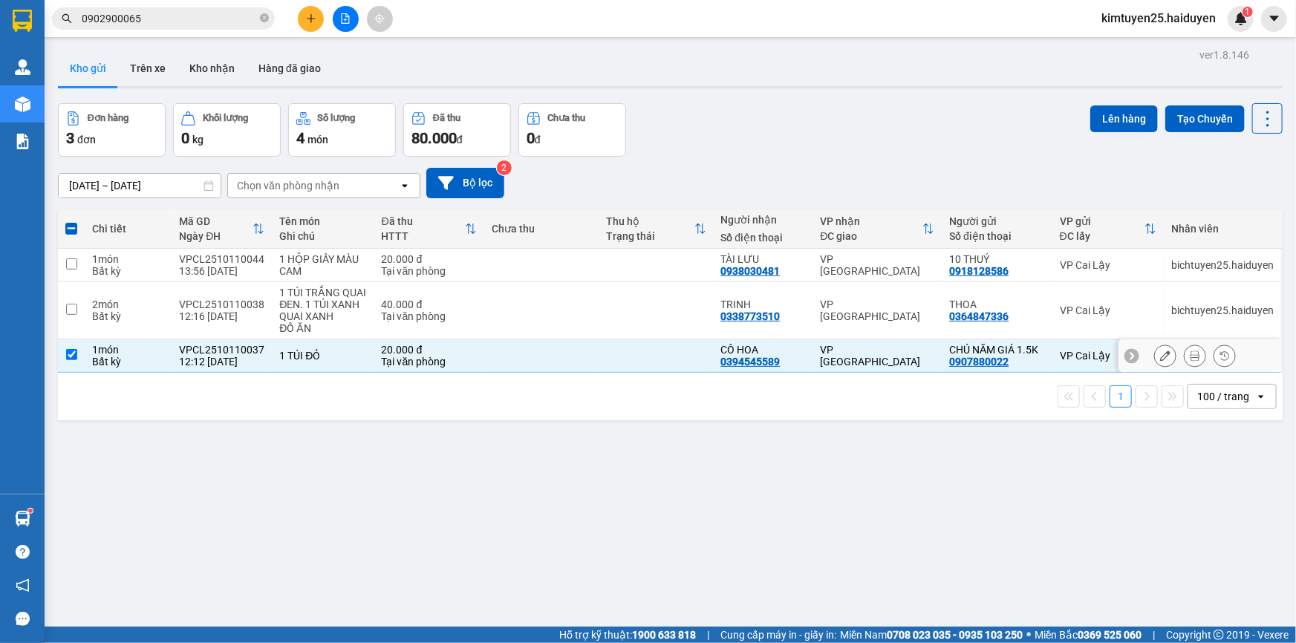
click at [775, 356] on div "CÔ HOA 0394545589" at bounding box center [763, 356] width 85 height 24
checkbox input "false"
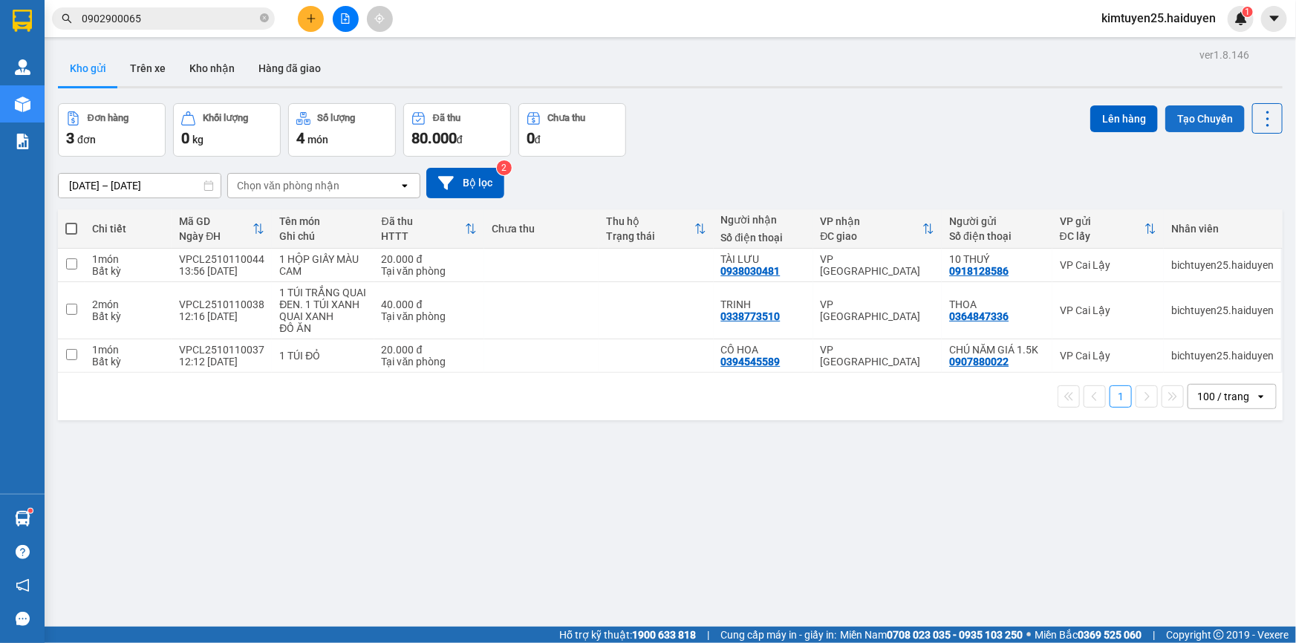
click at [1217, 115] on button "Tạo Chuyến" at bounding box center [1204, 118] width 79 height 27
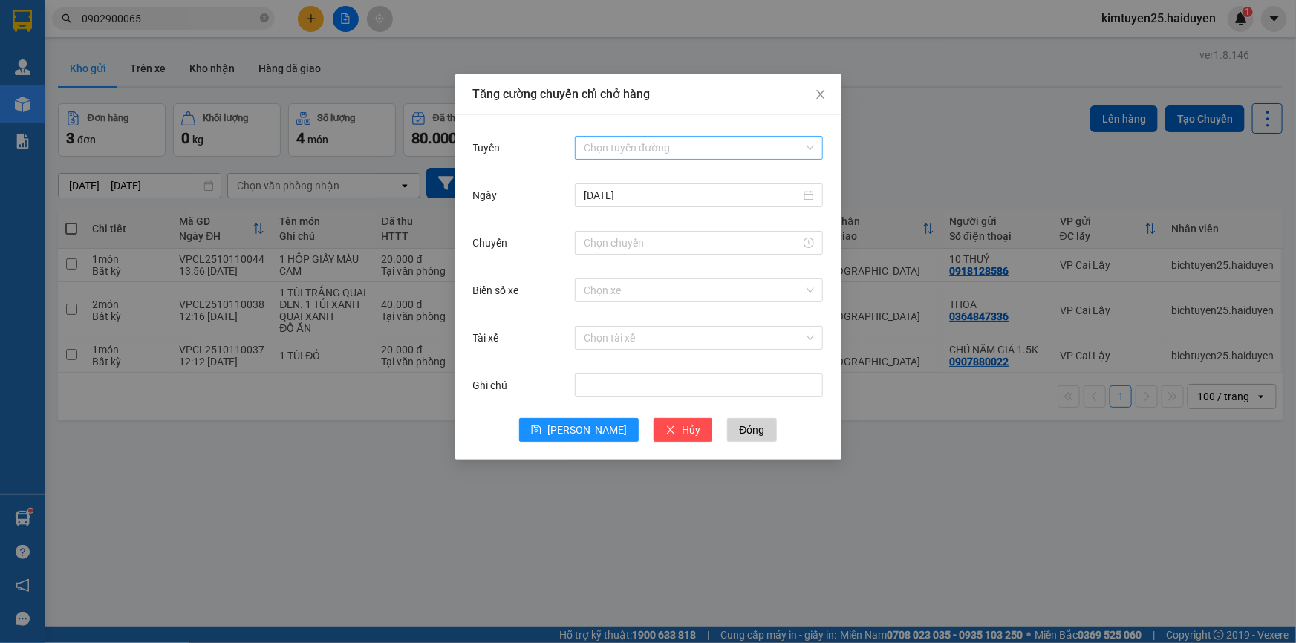
click at [618, 143] on input "Tuyến" at bounding box center [694, 148] width 220 height 22
click at [607, 200] on div "Cái Bè - [GEOGRAPHIC_DATA]" at bounding box center [699, 201] width 230 height 16
click at [624, 200] on input "[DATE]" at bounding box center [692, 195] width 217 height 16
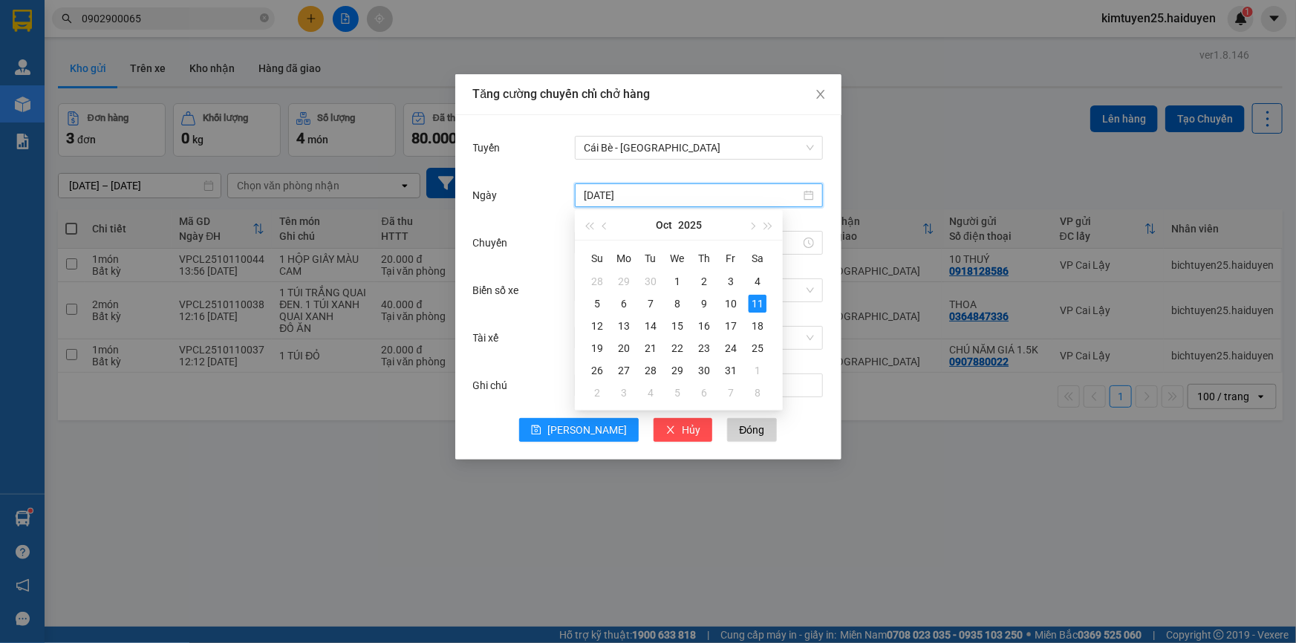
click at [503, 168] on div "Tuyến Cái Bè - [GEOGRAPHIC_DATA]" at bounding box center [648, 157] width 350 height 48
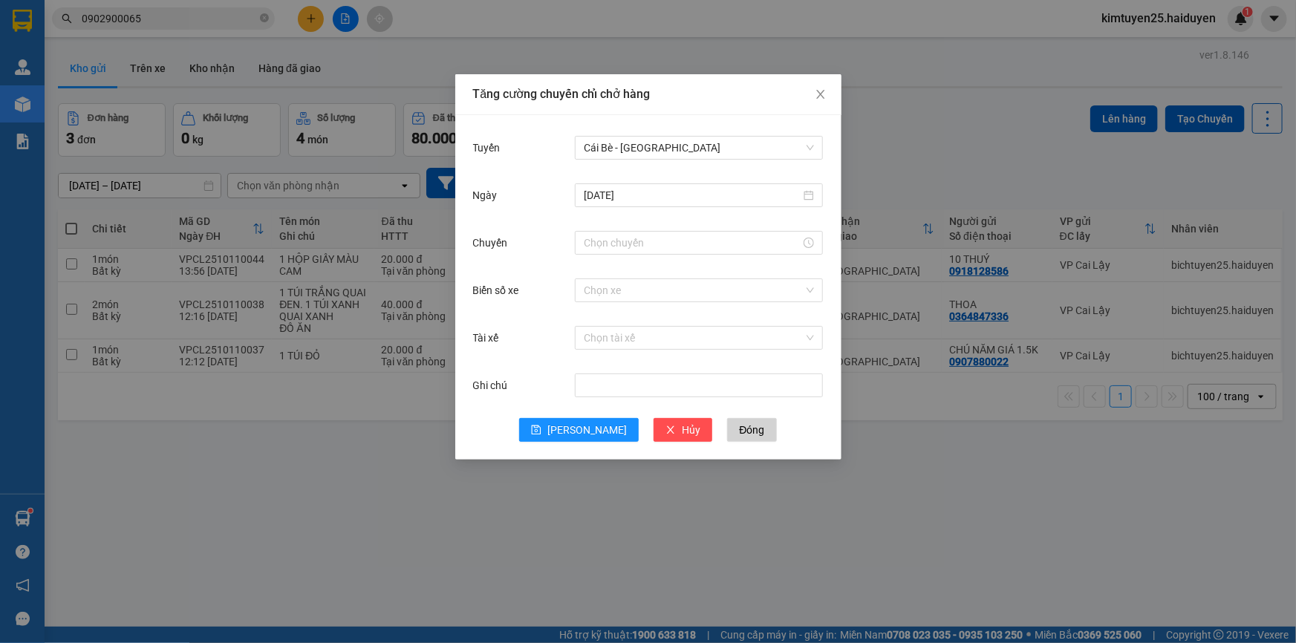
click at [594, 228] on div at bounding box center [699, 243] width 248 height 30
click at [595, 235] on input "Chuyến" at bounding box center [692, 243] width 217 height 16
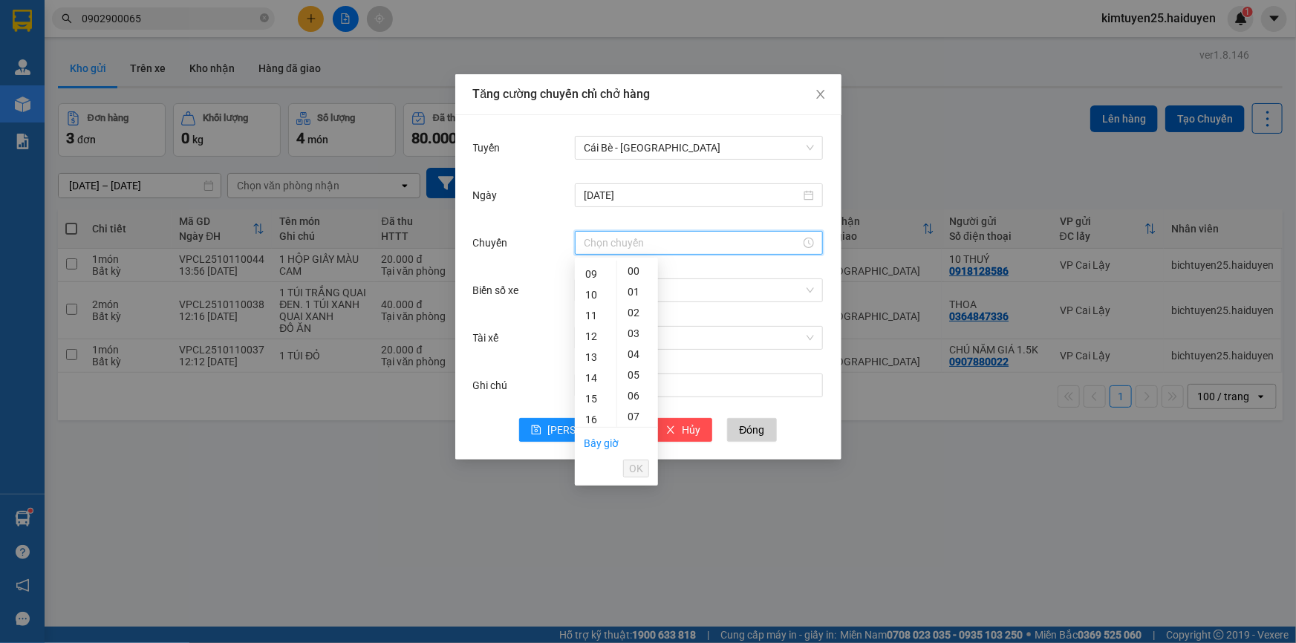
scroll to position [212, 0]
click at [585, 313] on div "12" at bounding box center [596, 308] width 42 height 21
click at [636, 295] on div "31" at bounding box center [637, 299] width 41 height 21
type input "12:31"
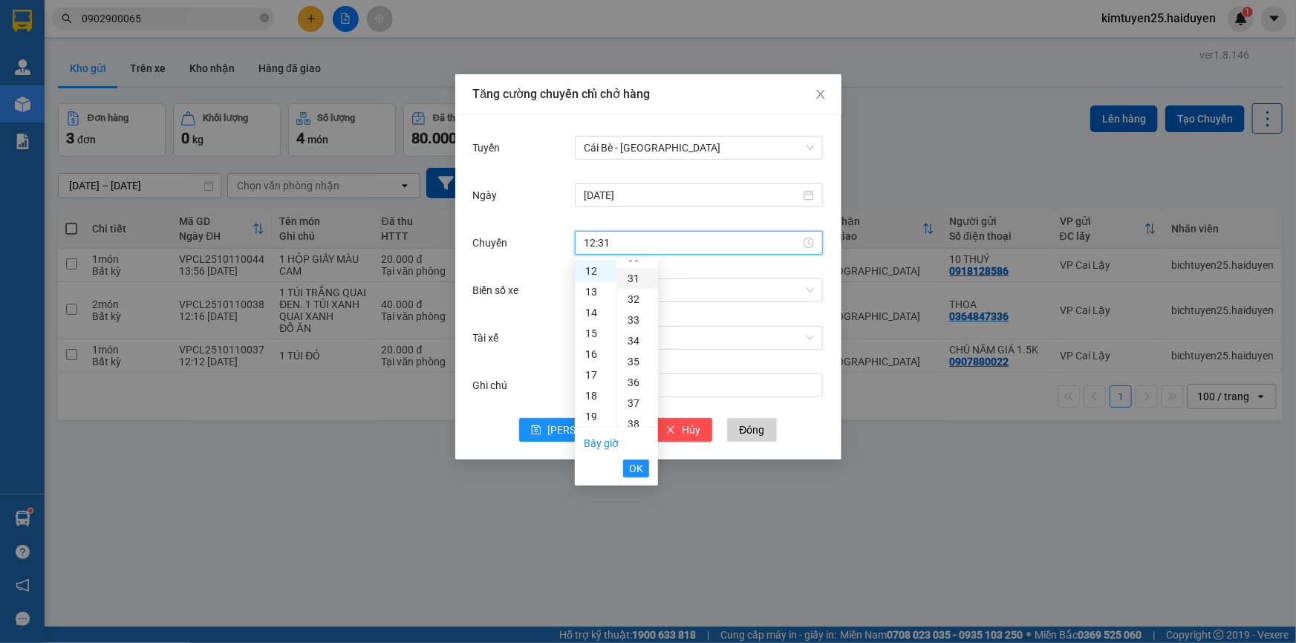
scroll to position [644, 0]
click at [624, 275] on div "31" at bounding box center [637, 271] width 41 height 21
click at [636, 476] on span "OK" at bounding box center [636, 468] width 14 height 16
click at [621, 293] on input "Biển số xe" at bounding box center [694, 290] width 220 height 22
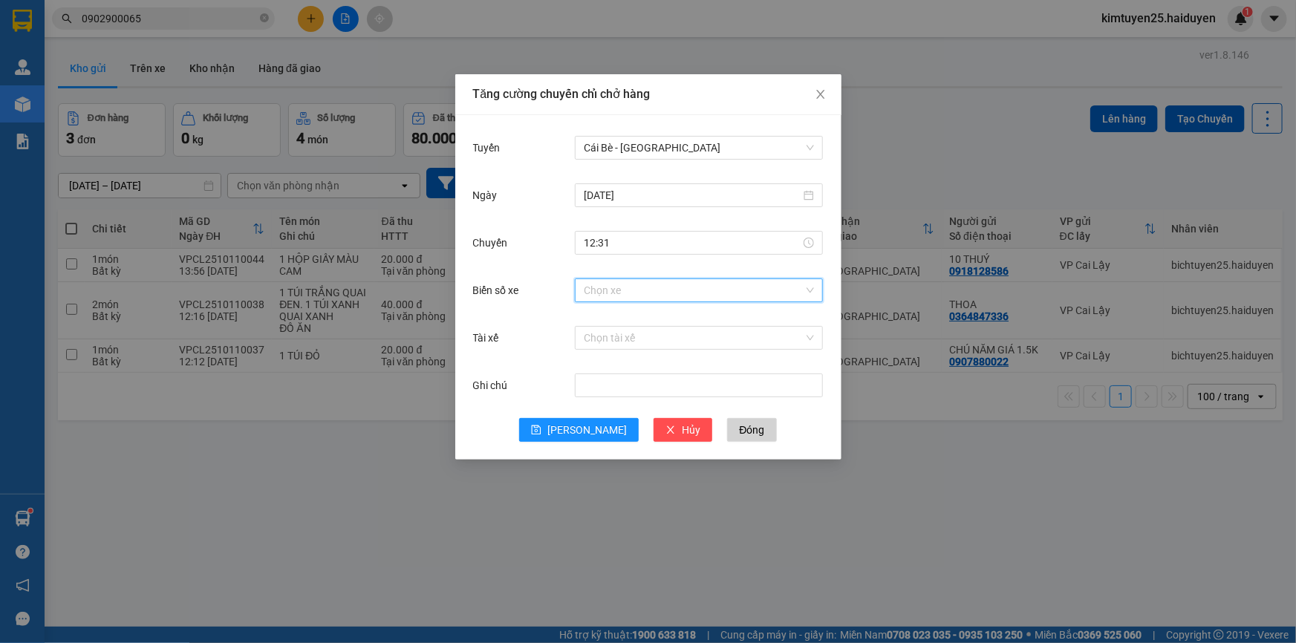
click at [601, 286] on input "Biển số xe" at bounding box center [694, 290] width 220 height 22
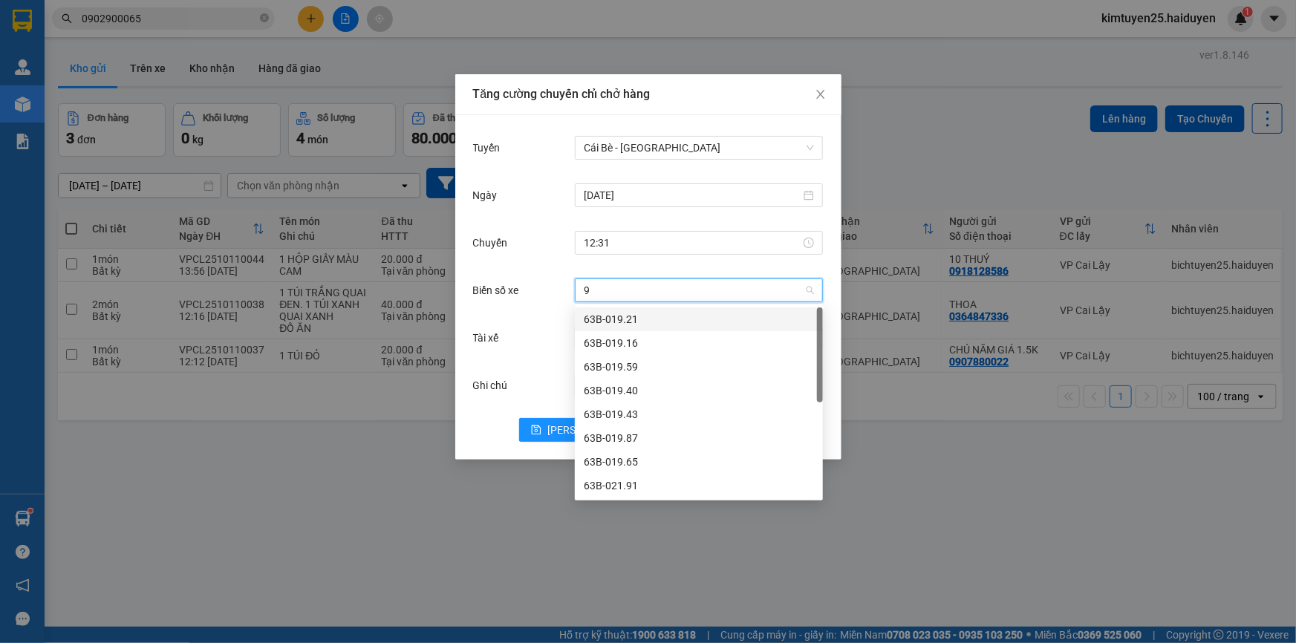
type input "95"
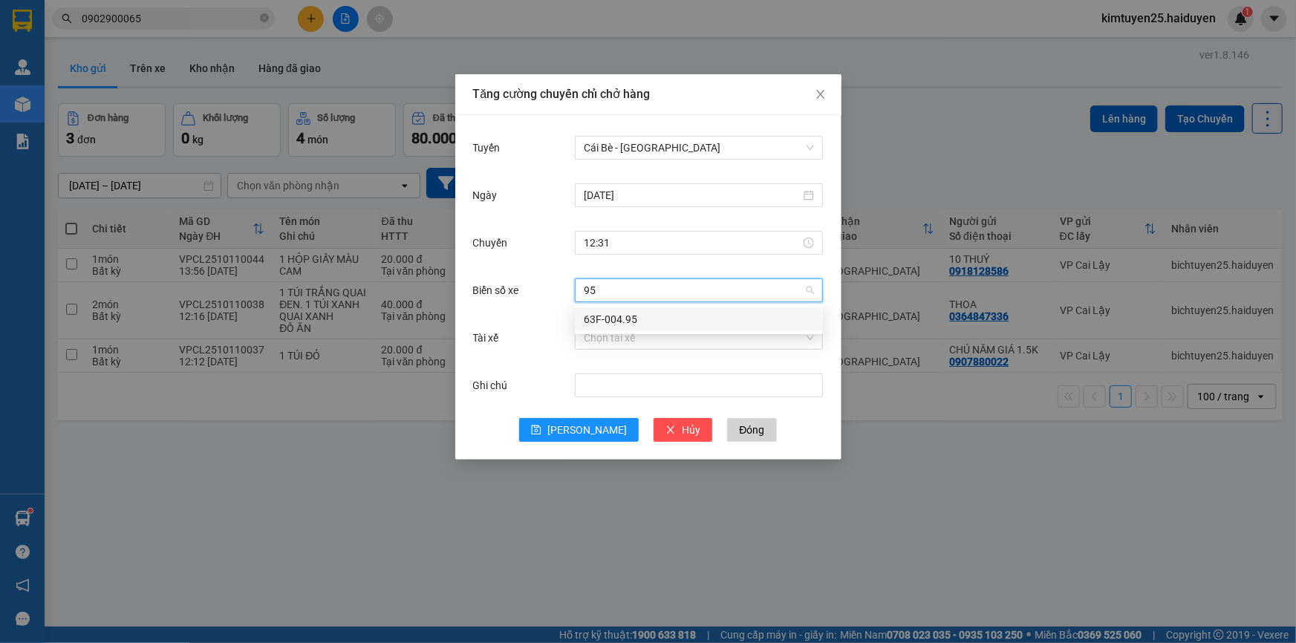
click at [706, 324] on div "63F-004.95" at bounding box center [699, 319] width 230 height 16
click at [658, 338] on input "Tài xế" at bounding box center [694, 338] width 220 height 22
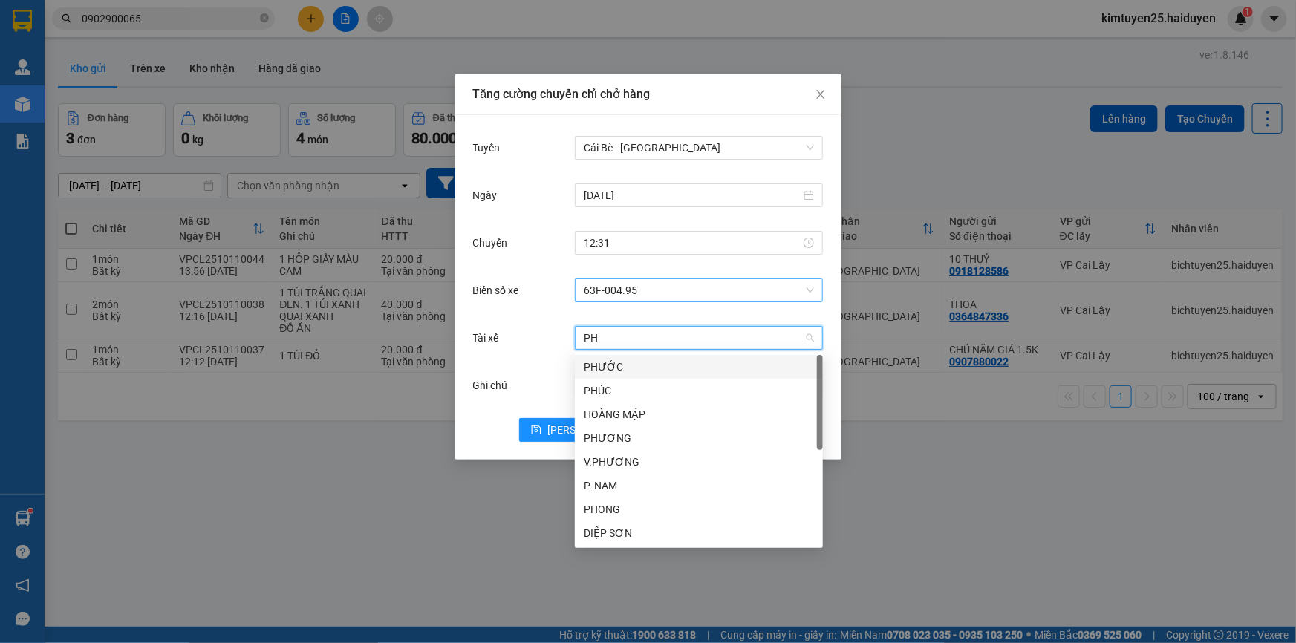
type input "PHU"
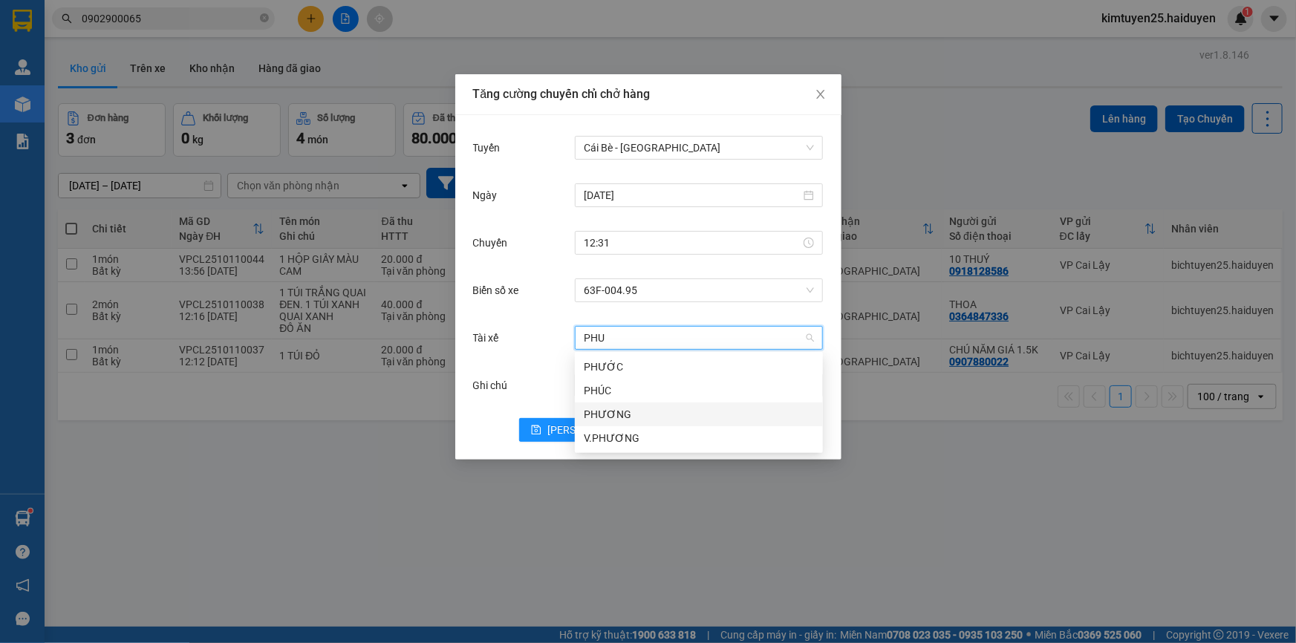
click at [609, 414] on div "PHƯƠNG" at bounding box center [699, 414] width 230 height 16
click at [560, 429] on button "[PERSON_NAME]" at bounding box center [579, 430] width 120 height 24
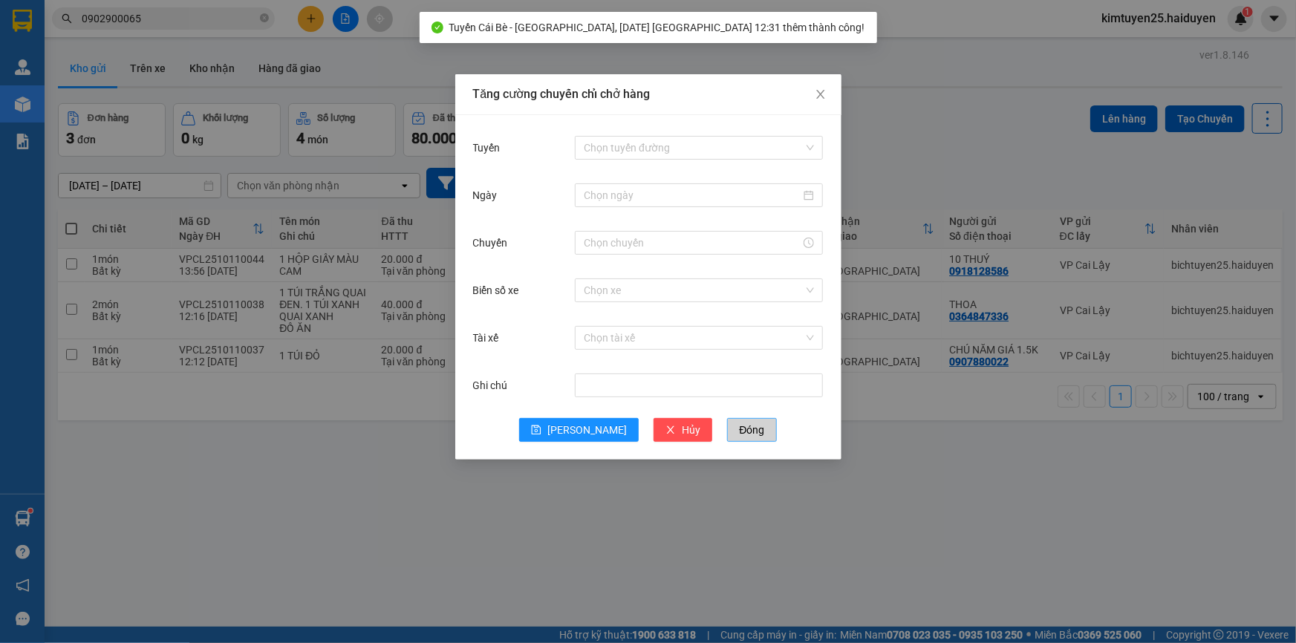
click at [739, 433] on span "Đóng" at bounding box center [751, 430] width 25 height 16
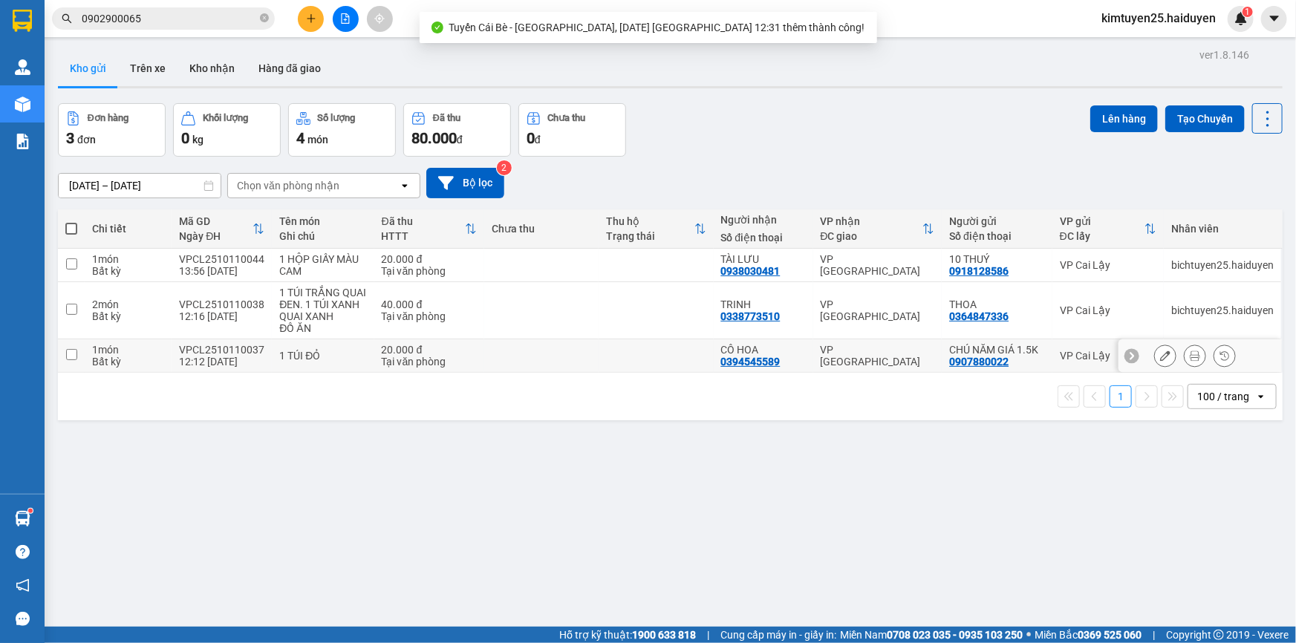
click at [667, 344] on td at bounding box center [655, 355] width 114 height 33
checkbox input "true"
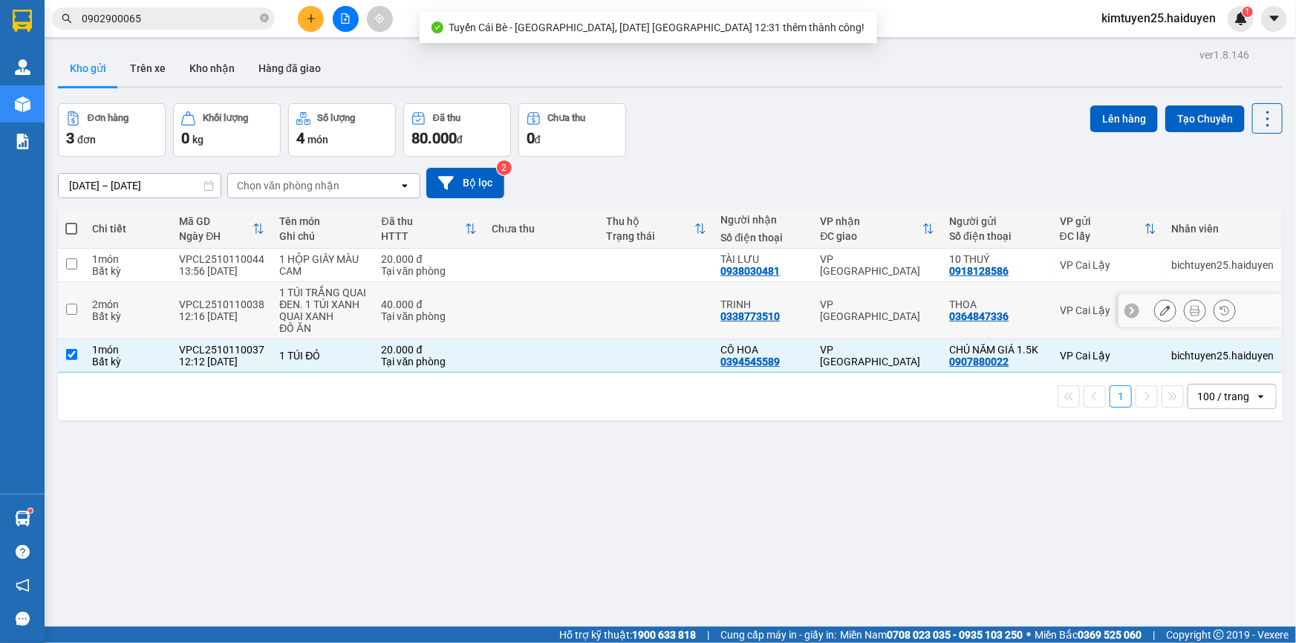
click at [677, 304] on td at bounding box center [655, 310] width 114 height 57
checkbox input "true"
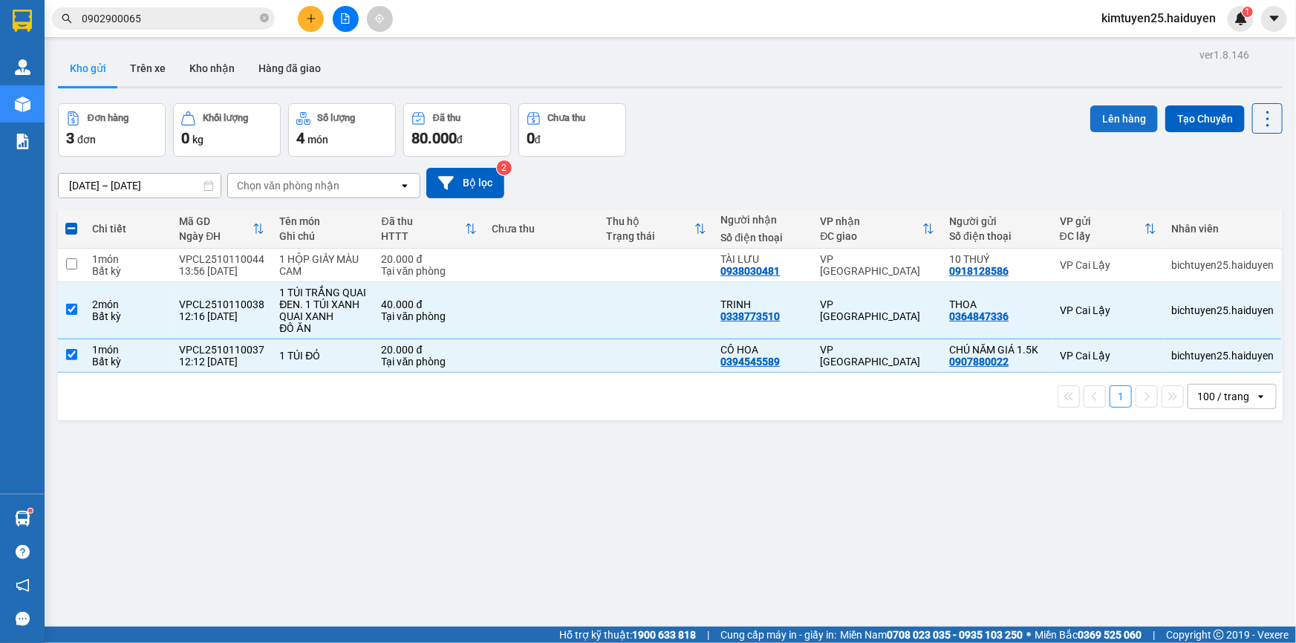
click at [1129, 120] on button "Lên hàng" at bounding box center [1124, 118] width 68 height 27
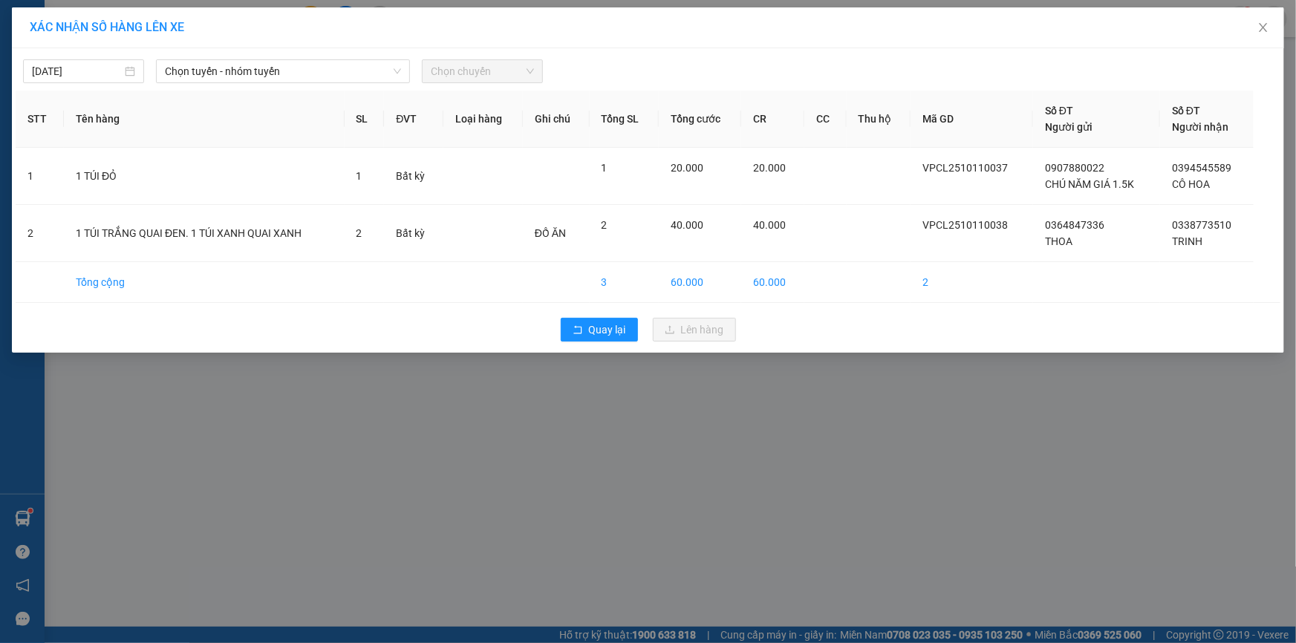
click at [247, 56] on div "[DATE] Chọn tuyến - nhóm tuyến Chọn chuyến" at bounding box center [648, 67] width 1264 height 31
click at [236, 66] on span "Chọn tuyến - nhóm tuyến" at bounding box center [283, 71] width 236 height 22
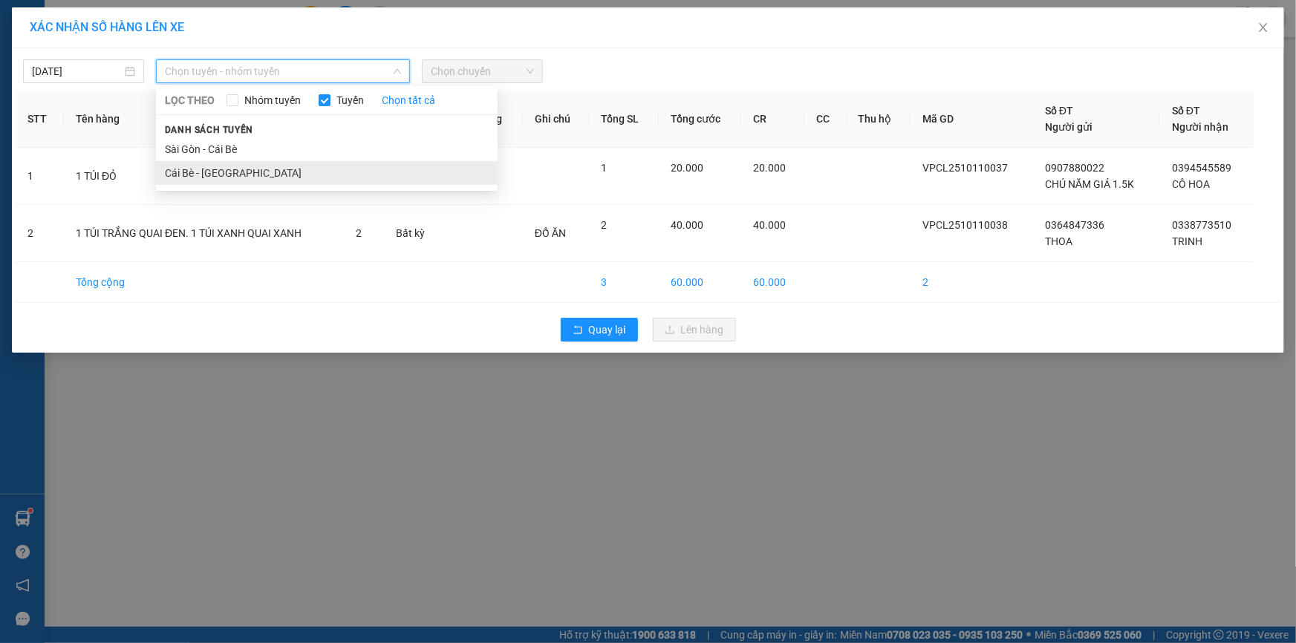
click at [238, 173] on li "Cái Bè - [GEOGRAPHIC_DATA]" at bounding box center [327, 173] width 342 height 24
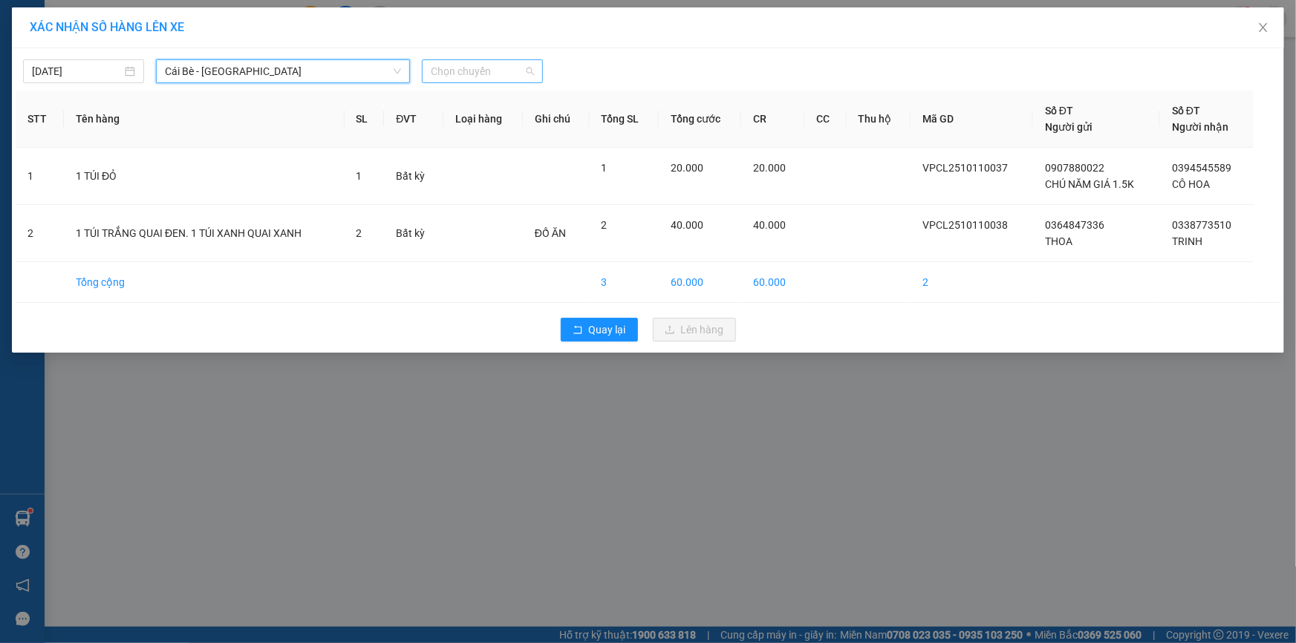
click at [460, 67] on span "Chọn chuyến" at bounding box center [482, 71] width 103 height 22
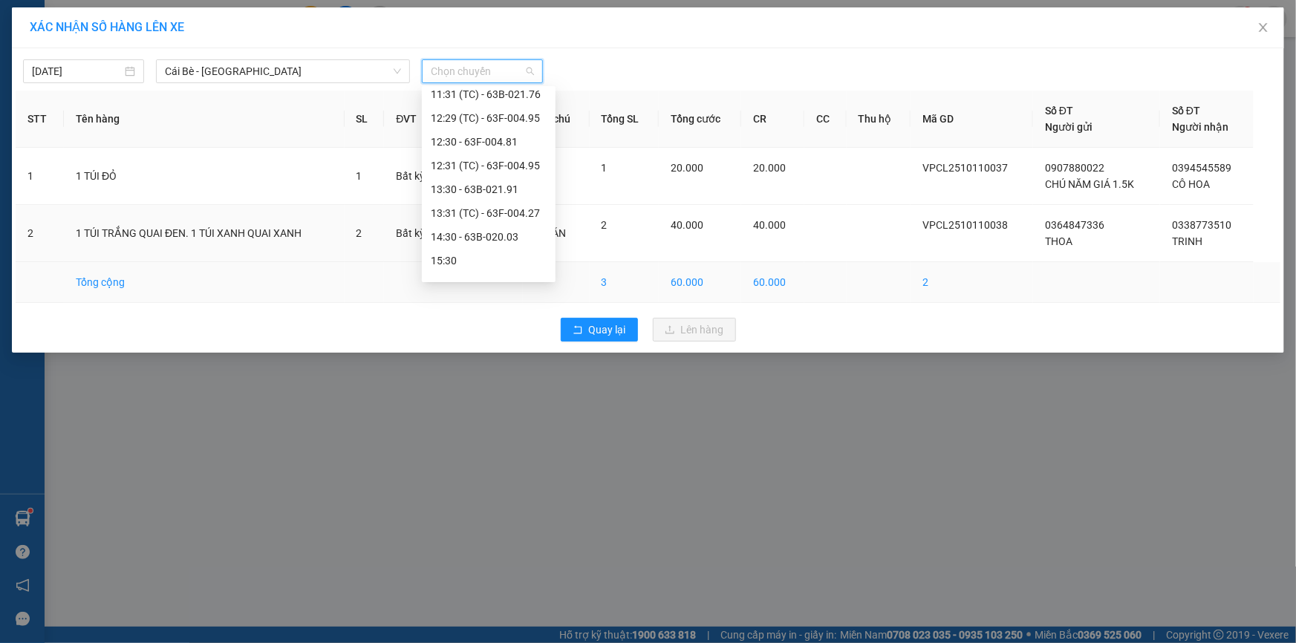
scroll to position [475, 0]
drag, startPoint x: 546, startPoint y: 113, endPoint x: 564, endPoint y: 267, distance: 155.5
click at [564, 267] on body "Kết quả tìm kiếm ( 1 ) Bộ lọc Gửi 3 ngày gần nhất Mã ĐH Trạng thái Món hàng Thu…" at bounding box center [648, 321] width 1296 height 643
click at [506, 125] on div "12:31 (TC) - 63F-004.95" at bounding box center [489, 125] width 116 height 16
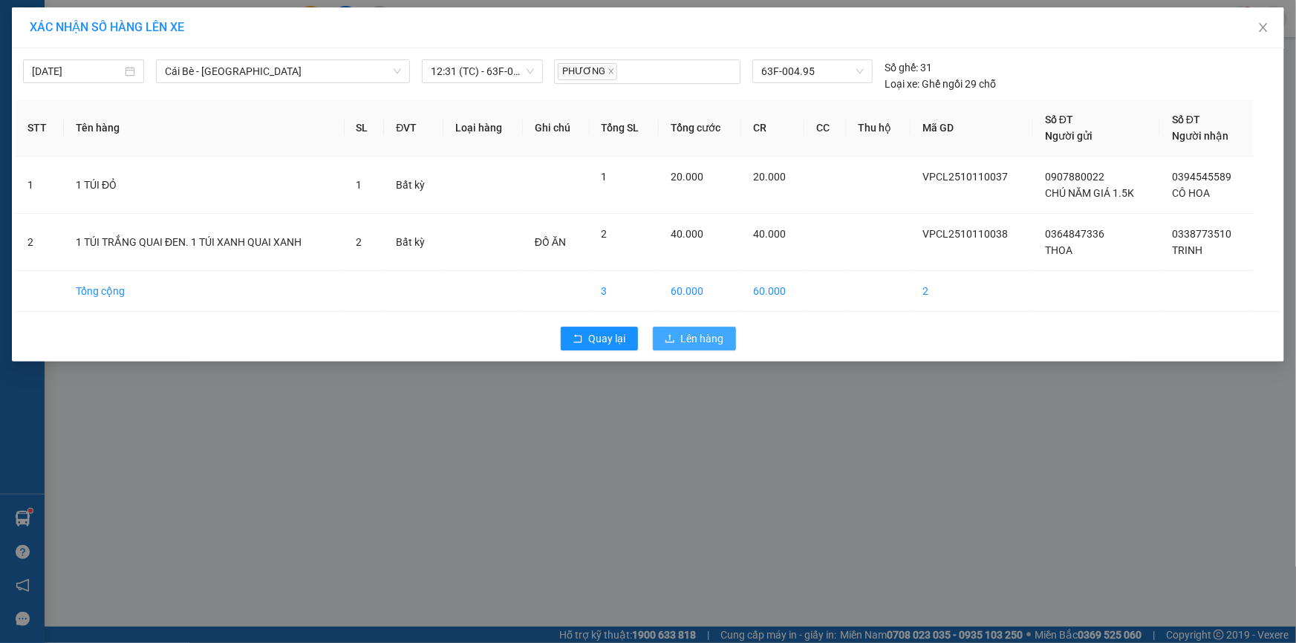
click at [708, 341] on span "Lên hàng" at bounding box center [702, 338] width 43 height 16
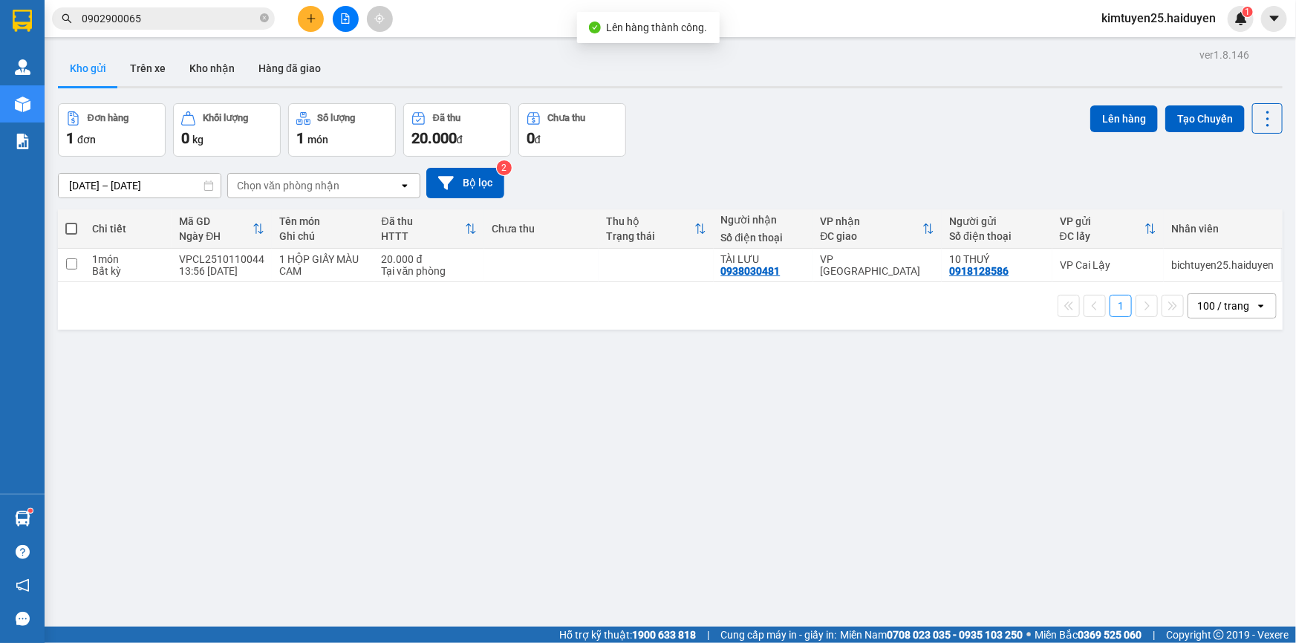
click at [191, 7] on div "Kết quả tìm kiếm ( 1 ) Bộ lọc Gửi 3 ngày gần nhất Mã ĐH Trạng thái Món hàng Thu…" at bounding box center [145, 19] width 290 height 26
click at [188, 13] on input "0902900065" at bounding box center [169, 18] width 175 height 16
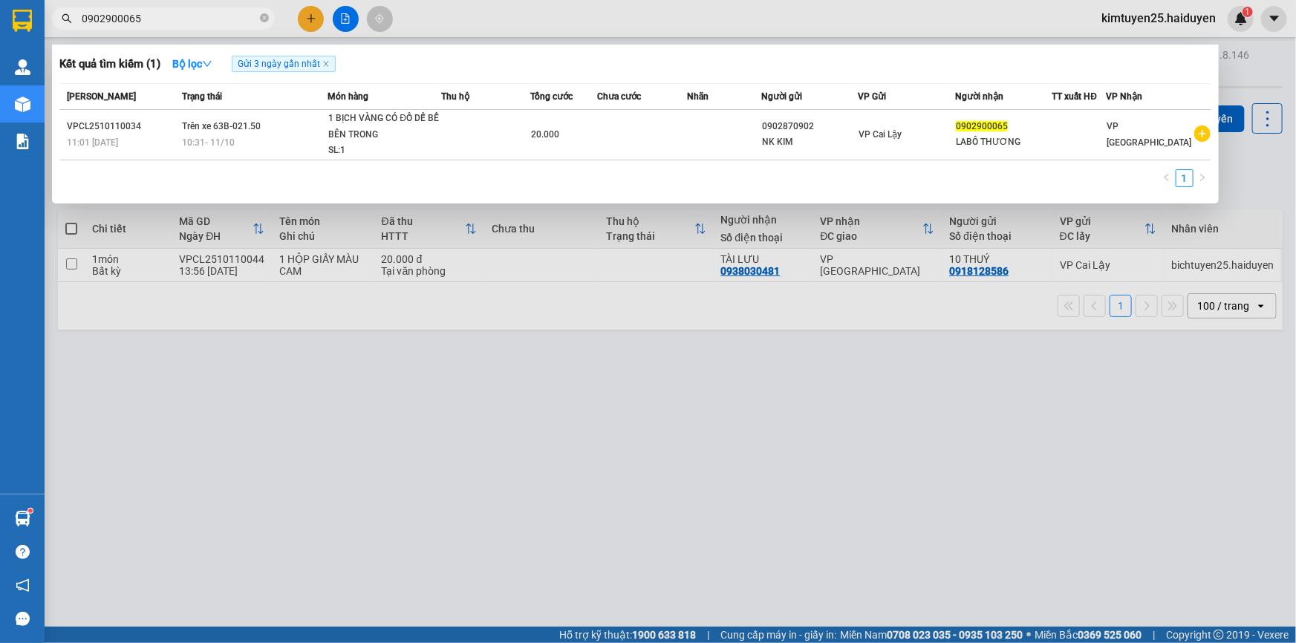
click at [348, 11] on div at bounding box center [648, 321] width 1296 height 643
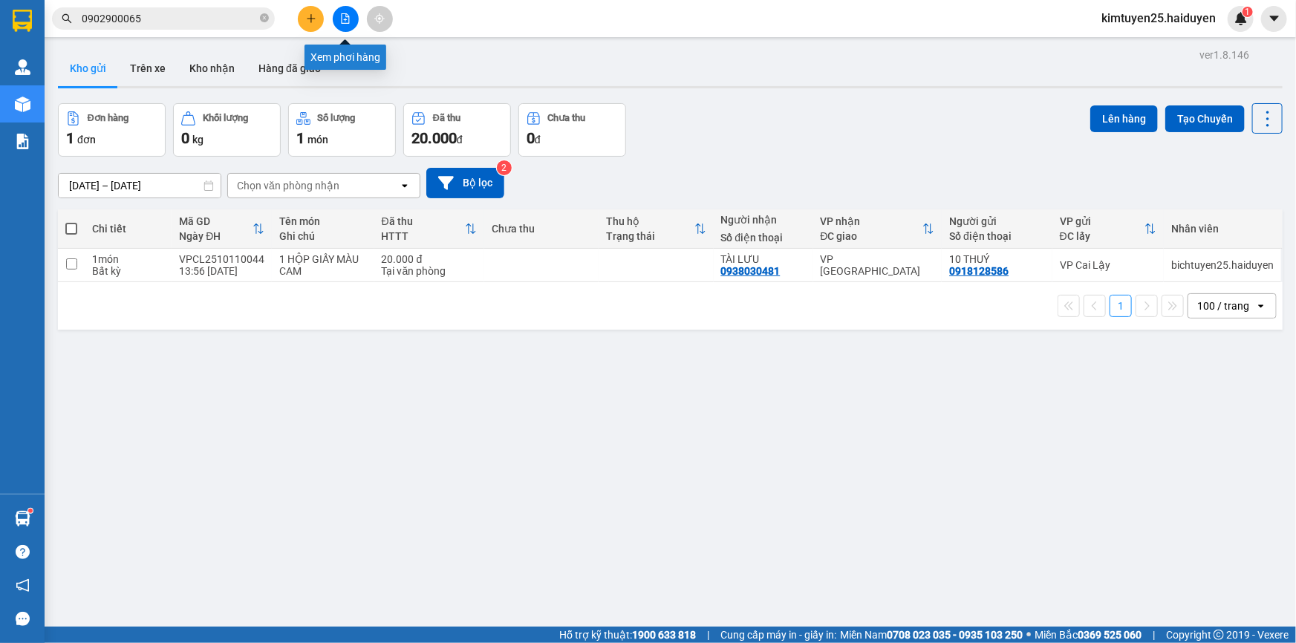
click at [342, 16] on icon "file-add" at bounding box center [345, 18] width 10 height 10
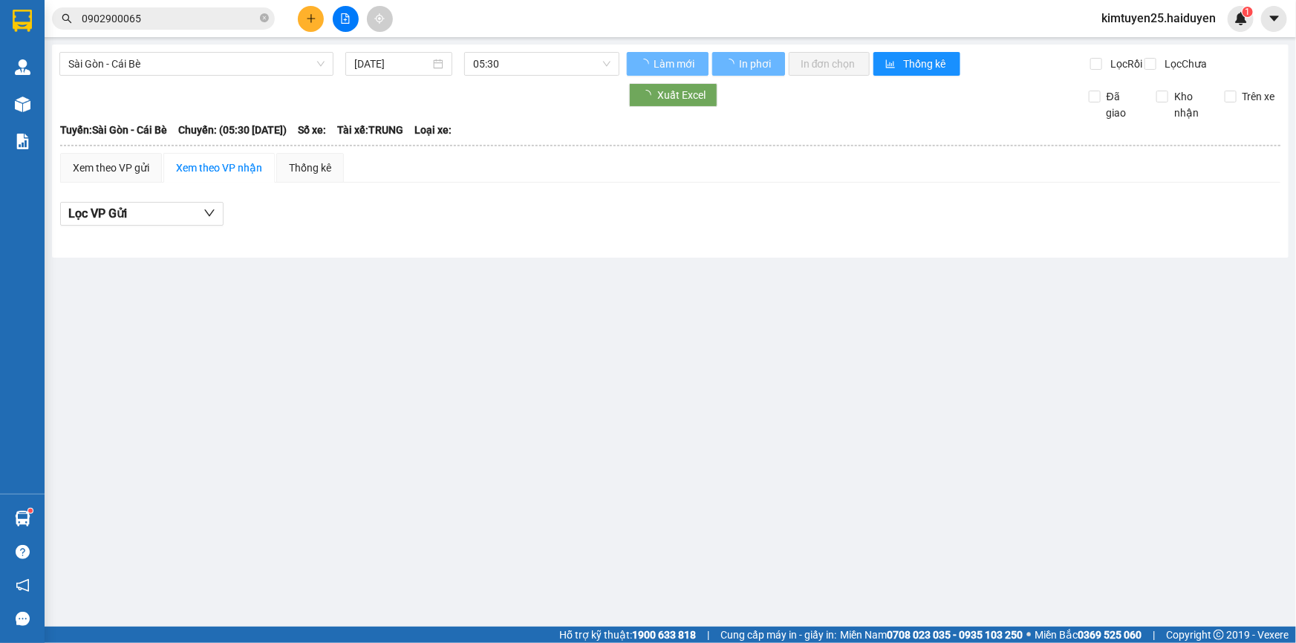
click at [113, 68] on span "Sài Gòn - Cái Bè" at bounding box center [196, 64] width 256 height 22
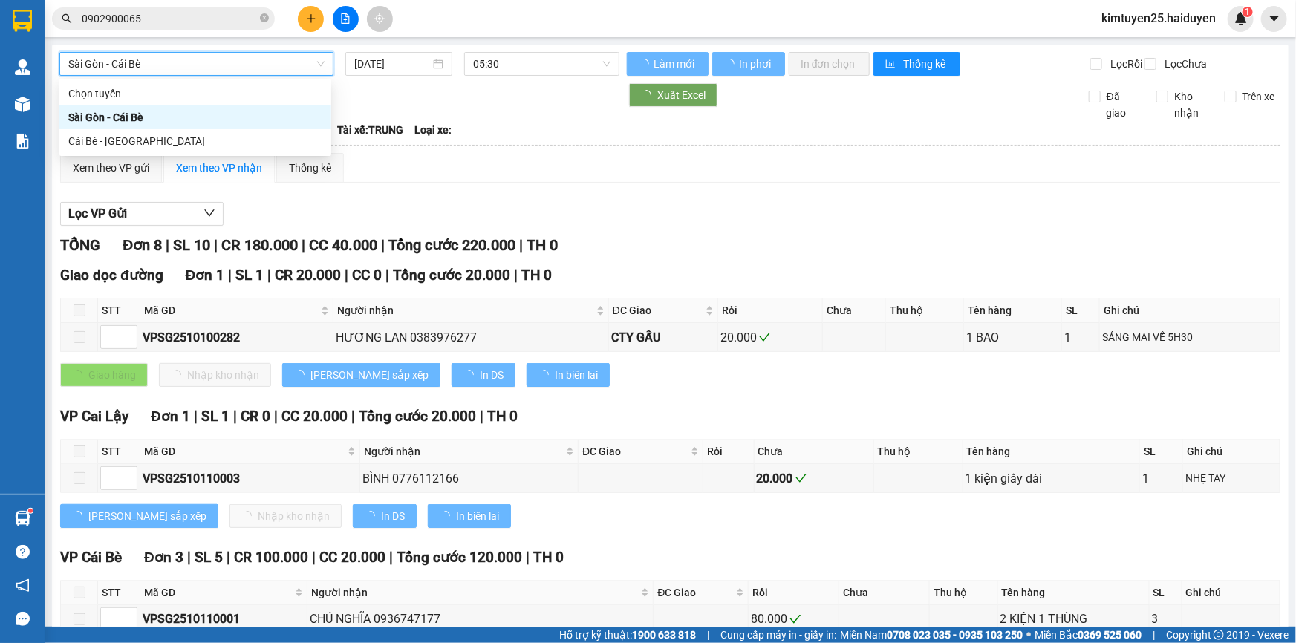
click at [119, 53] on span "Sài Gòn - Cái Bè" at bounding box center [196, 64] width 256 height 22
click at [136, 70] on span "Sài Gòn - Cái Bè" at bounding box center [196, 64] width 256 height 22
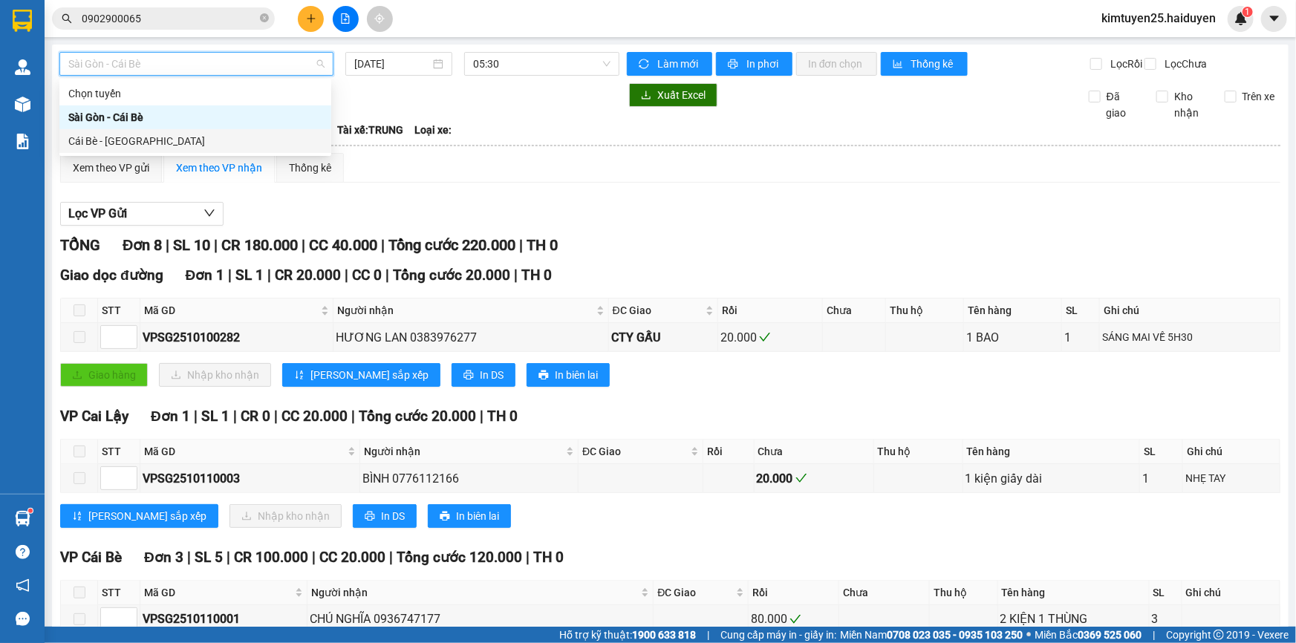
click at [143, 138] on div "Cái Bè - [GEOGRAPHIC_DATA]" at bounding box center [195, 141] width 254 height 16
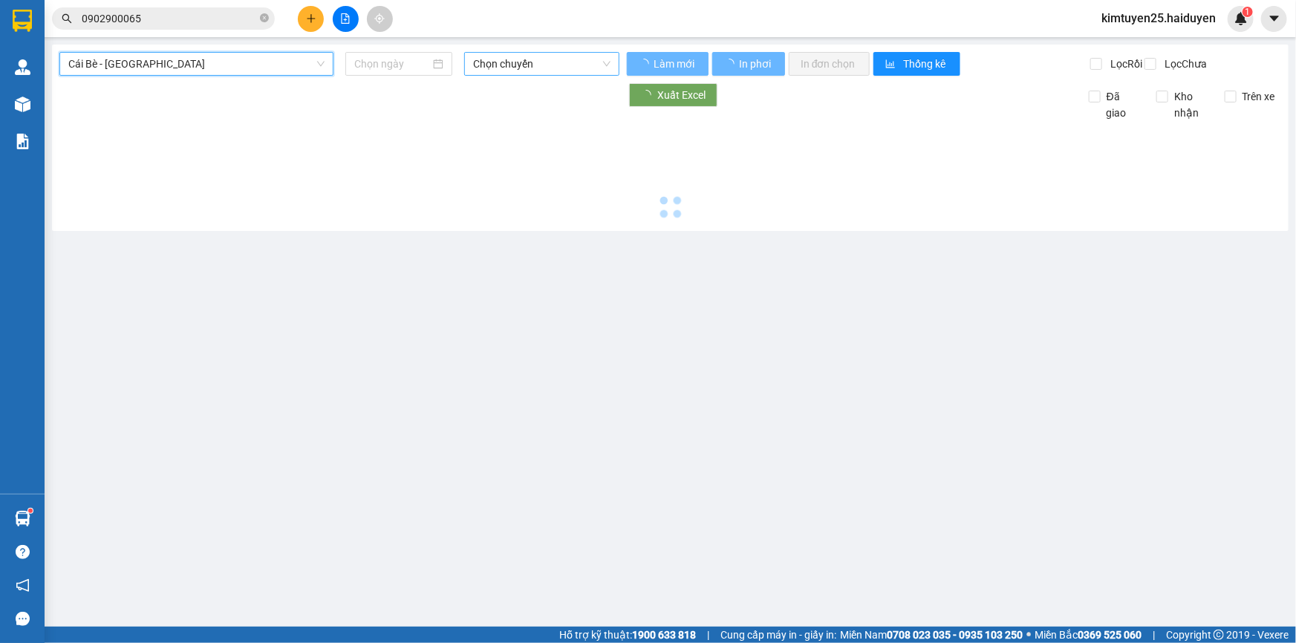
type input "[DATE]"
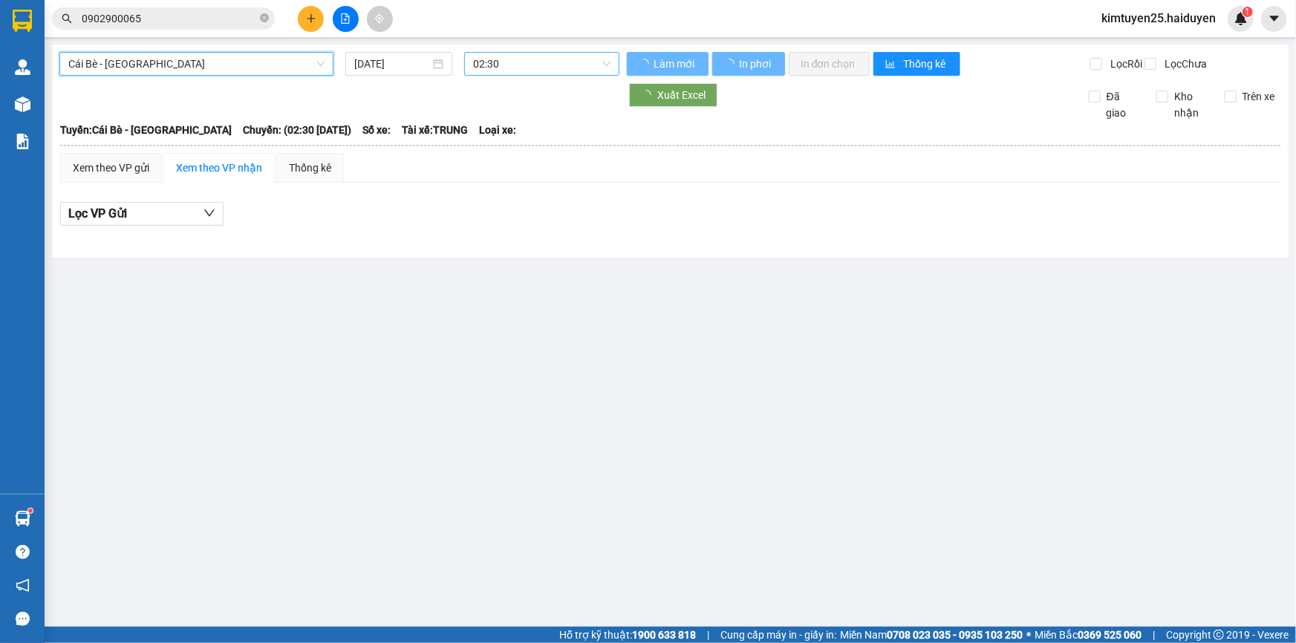
click at [508, 63] on span "02:30" at bounding box center [541, 64] width 137 height 22
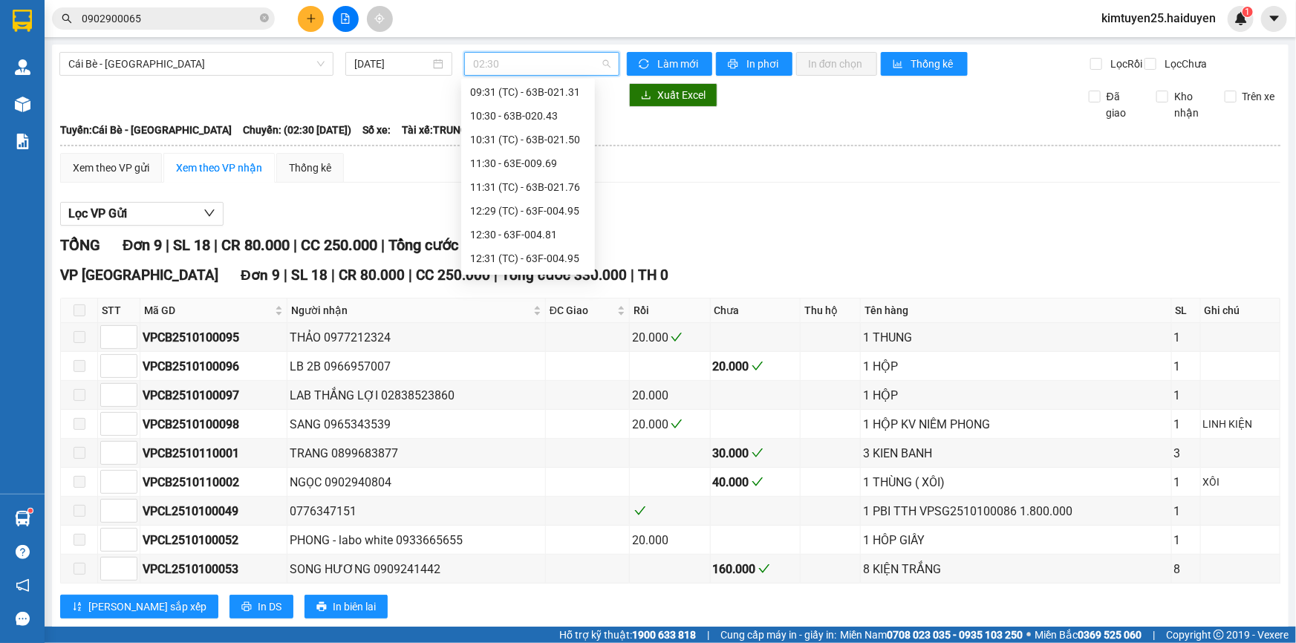
scroll to position [329, 0]
click at [532, 141] on div "10:31 (TC) - 63B-021.50" at bounding box center [528, 145] width 116 height 16
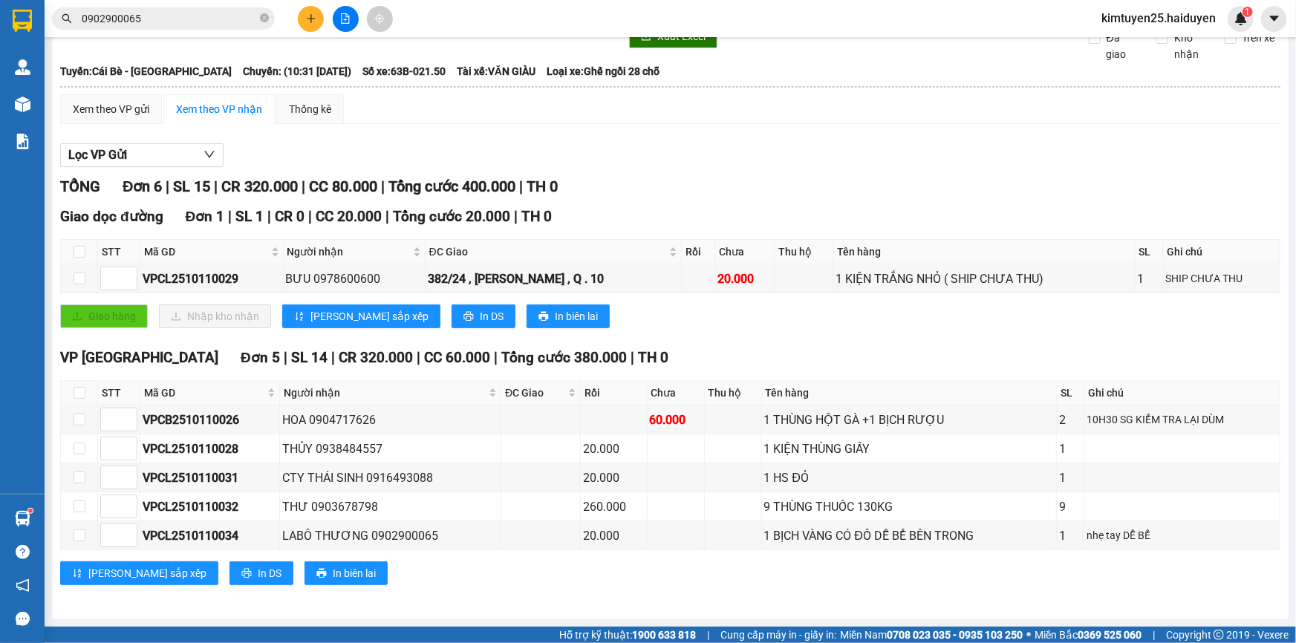
scroll to position [68, 0]
click at [125, 103] on div "Xem theo VP gửi" at bounding box center [111, 109] width 76 height 16
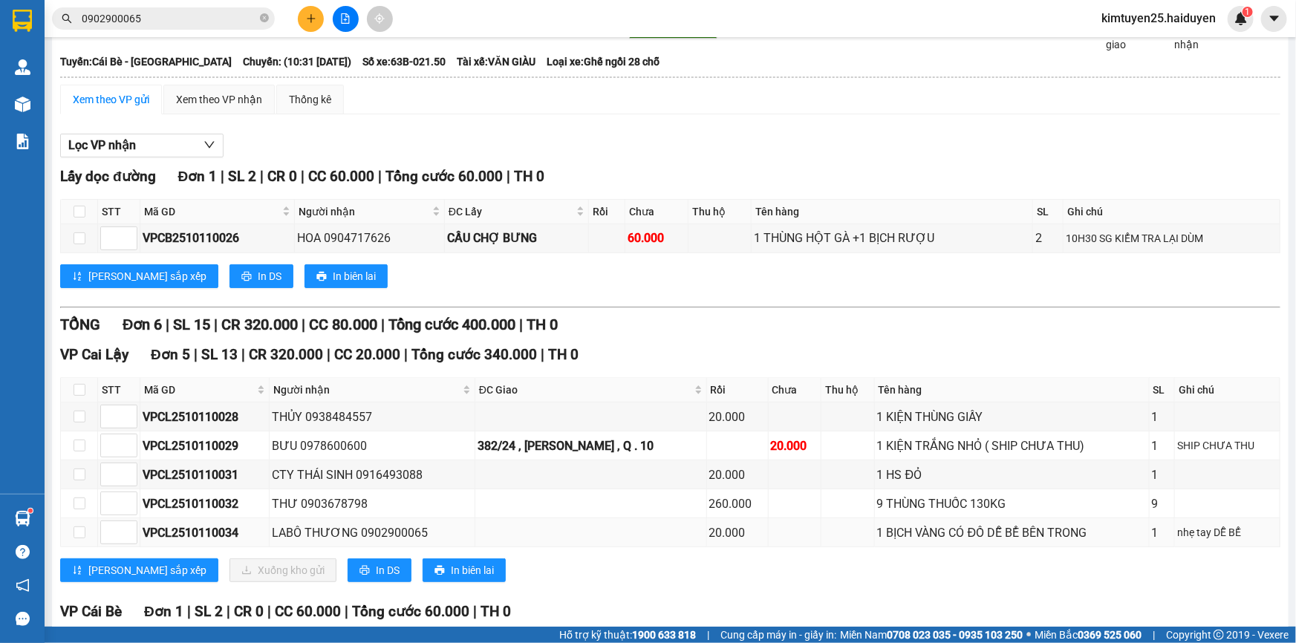
click at [85, 540] on td at bounding box center [79, 532] width 37 height 29
click at [81, 538] on input "checkbox" at bounding box center [79, 532] width 12 height 12
checkbox input "true"
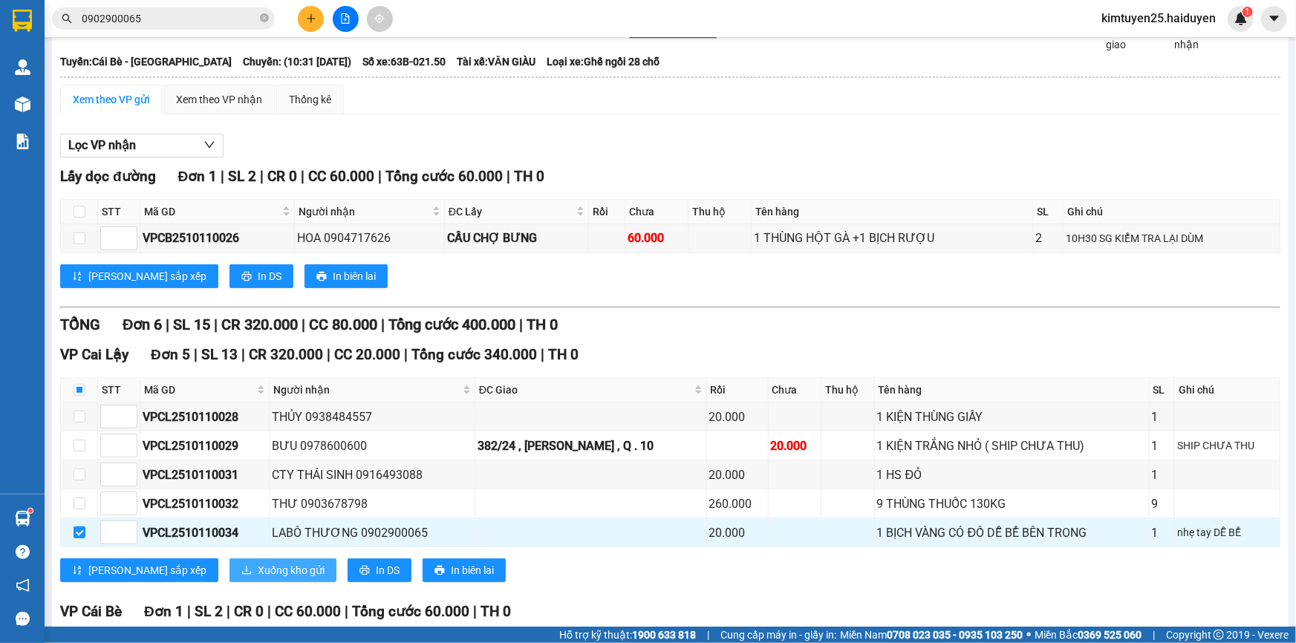
click at [258, 578] on span "Xuống kho gửi" at bounding box center [291, 570] width 67 height 16
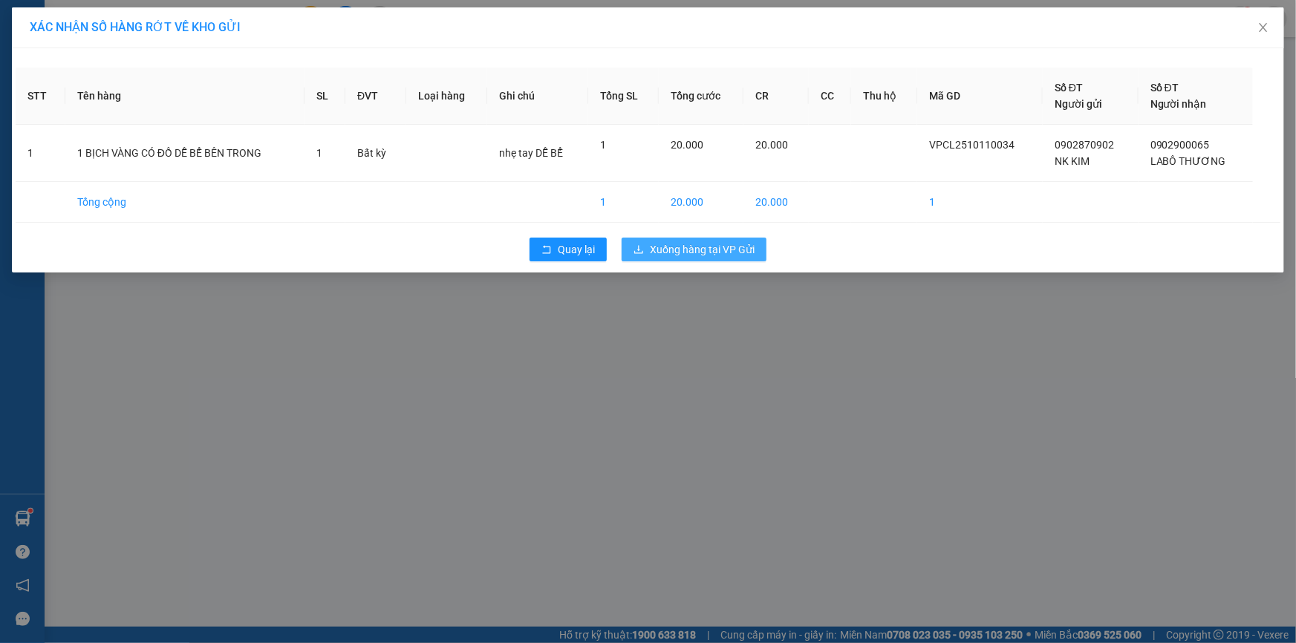
click at [744, 248] on span "Xuống hàng tại VP Gửi" at bounding box center [702, 249] width 105 height 16
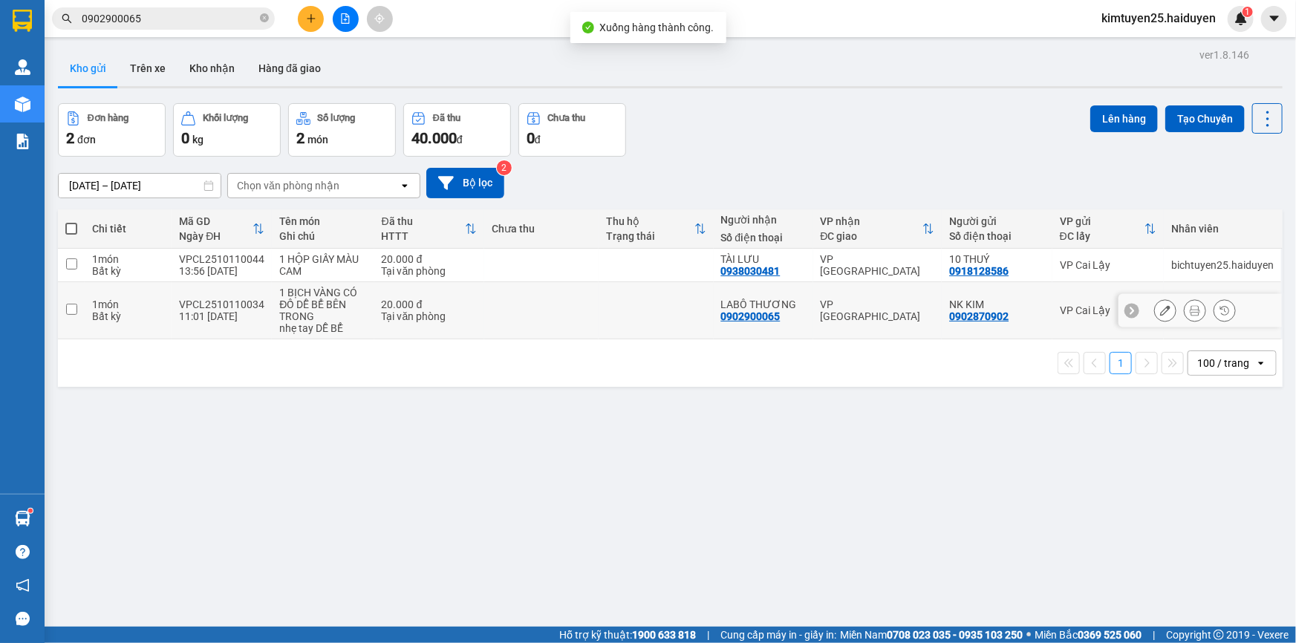
click at [598, 312] on td at bounding box center [655, 310] width 114 height 57
checkbox input "true"
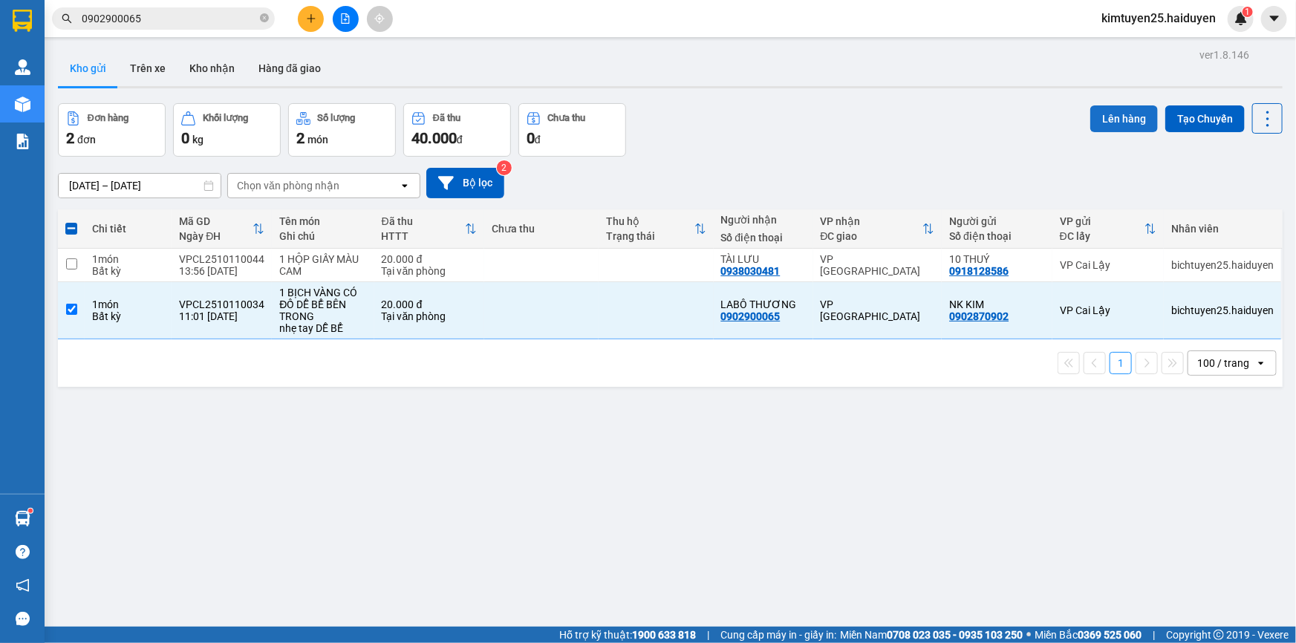
click at [1126, 118] on button "Lên hàng" at bounding box center [1124, 118] width 68 height 27
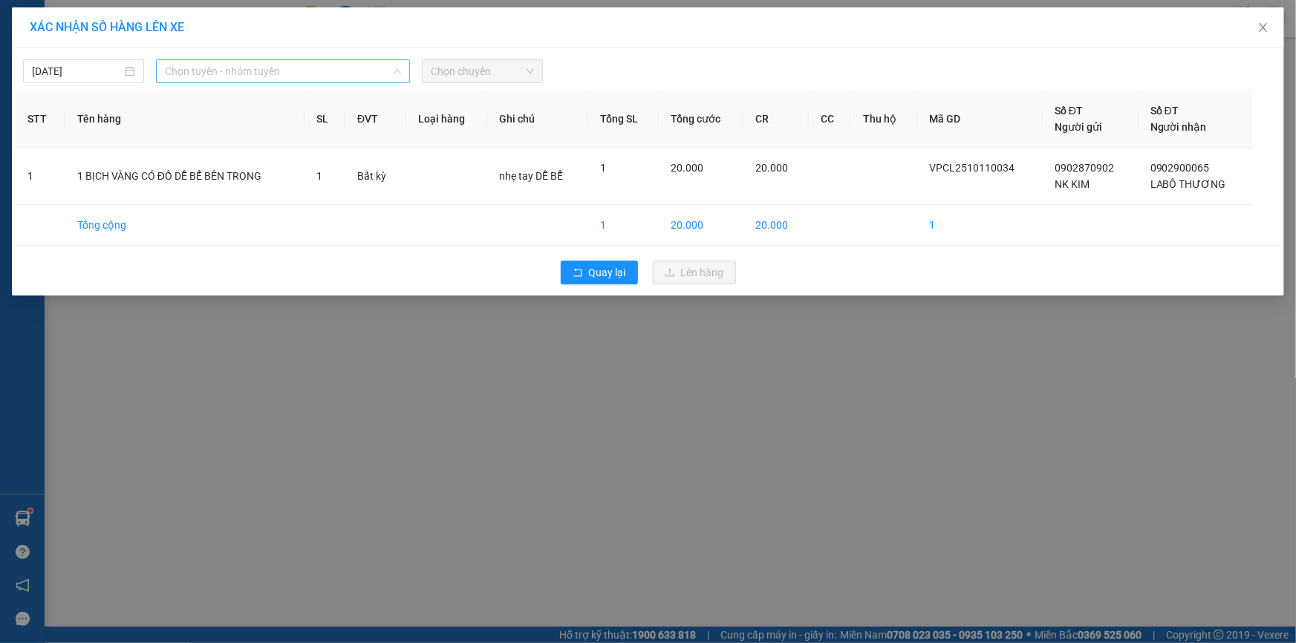
click at [249, 67] on span "Chọn tuyến - nhóm tuyến" at bounding box center [283, 71] width 236 height 22
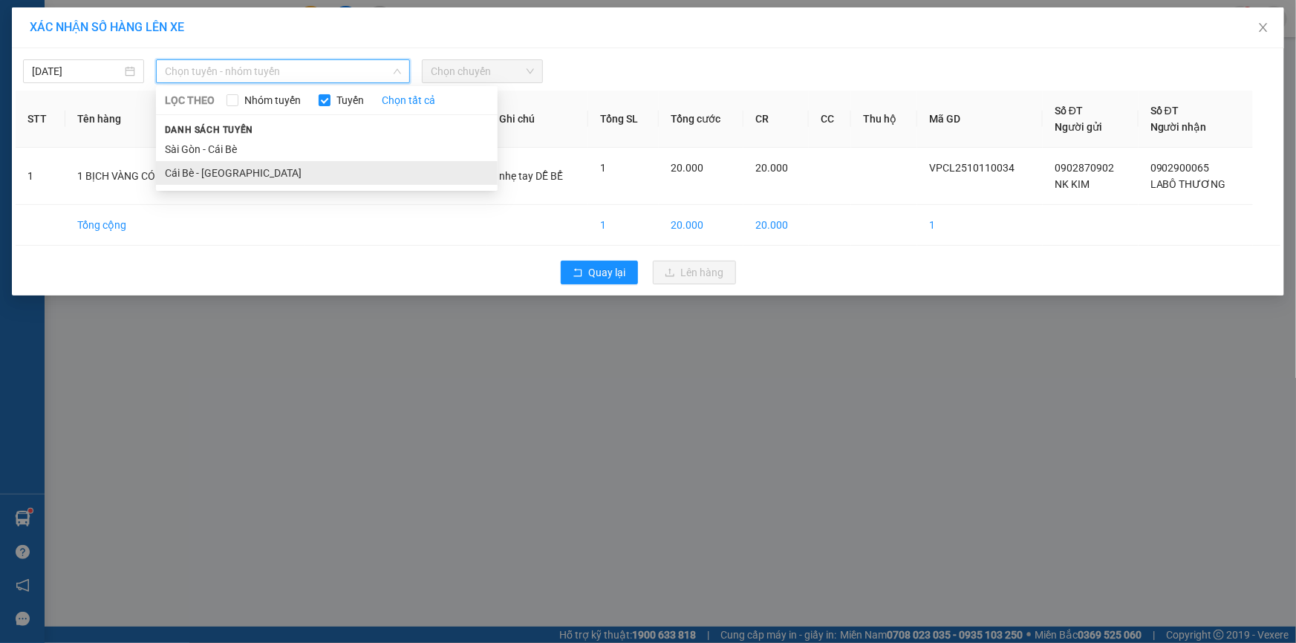
click at [298, 169] on li "Cái Bè - [GEOGRAPHIC_DATA]" at bounding box center [327, 173] width 342 height 24
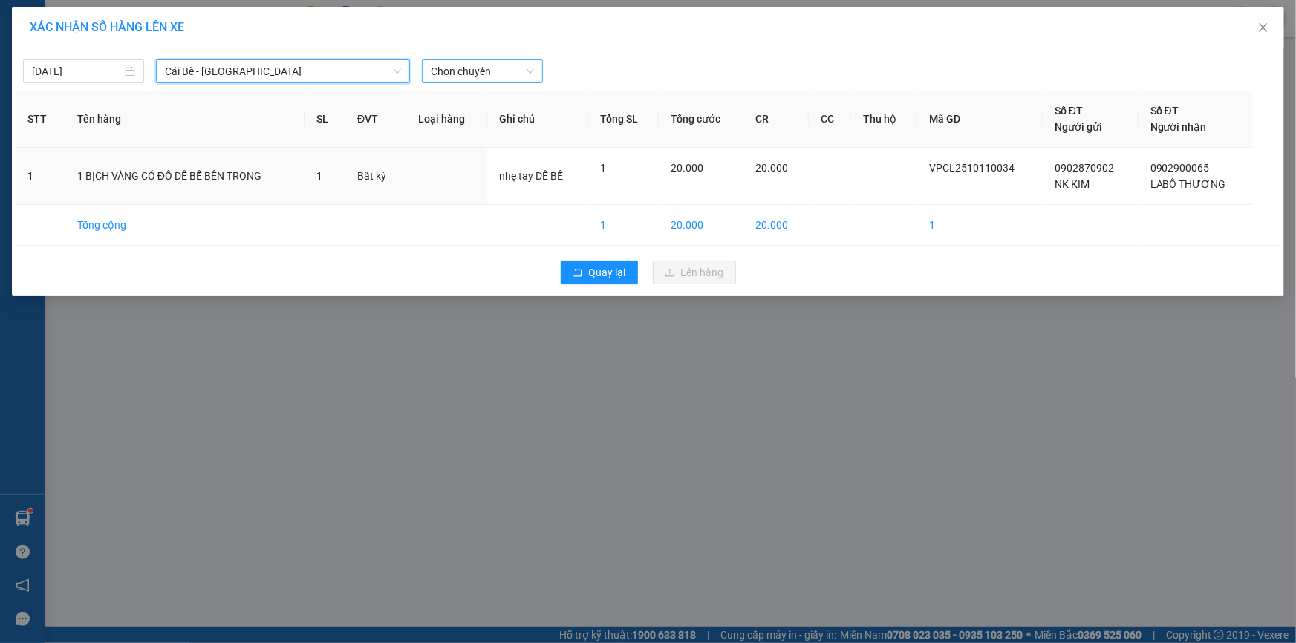
click at [516, 70] on span "Chọn chuyến" at bounding box center [482, 71] width 103 height 22
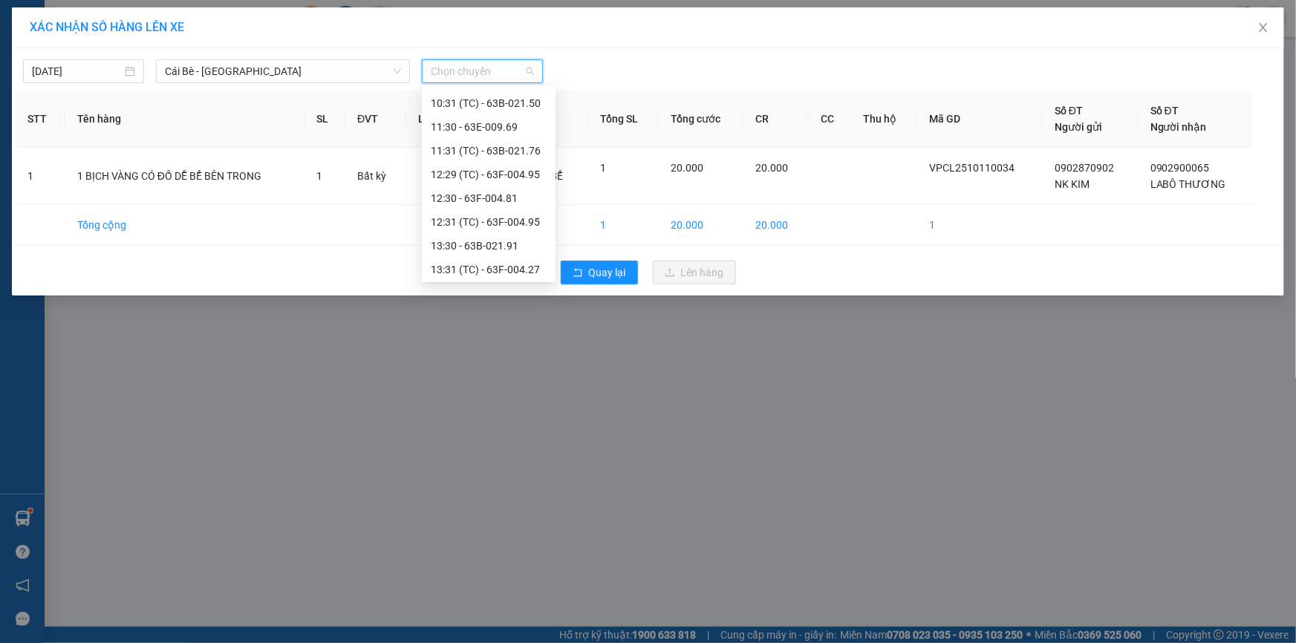
scroll to position [386, 0]
click at [517, 141] on div "11:31 (TC) - 63B-021.76" at bounding box center [489, 142] width 116 height 16
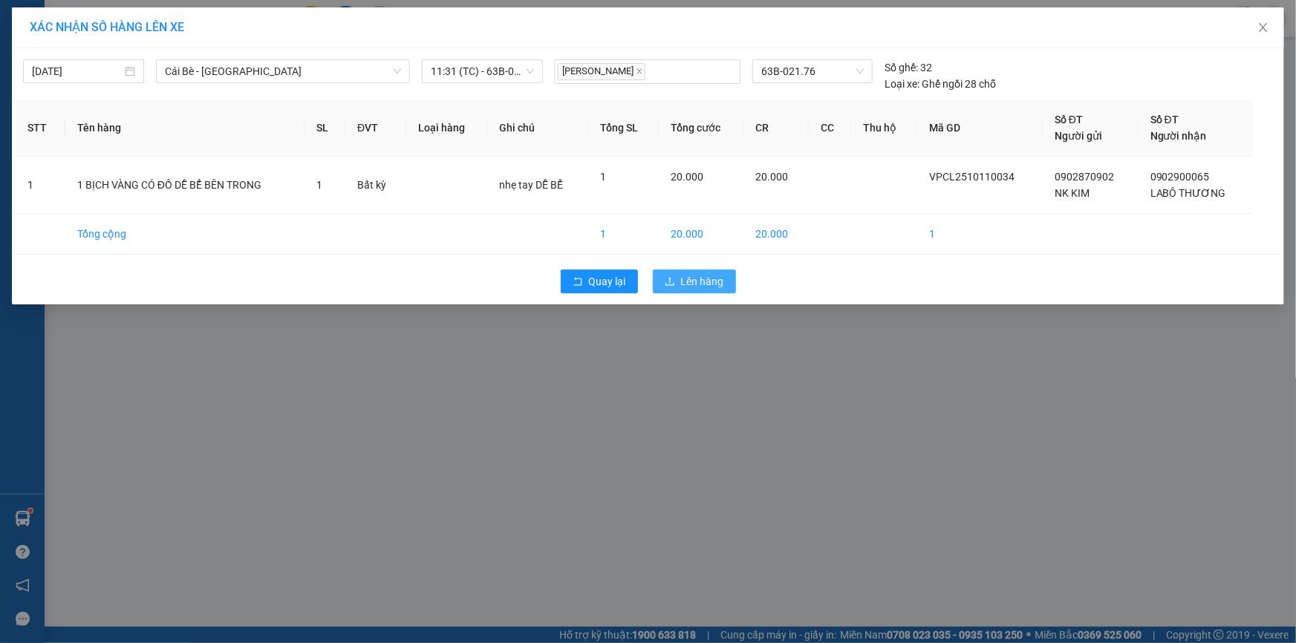
click at [710, 280] on span "Lên hàng" at bounding box center [702, 281] width 43 height 16
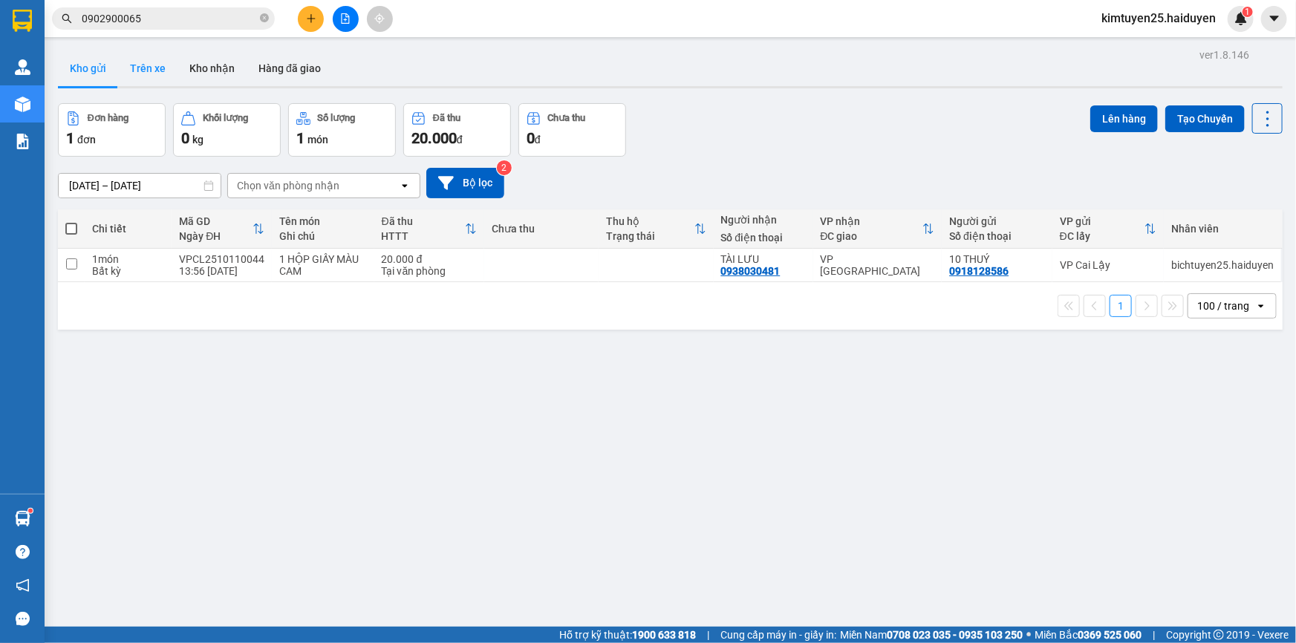
click at [163, 72] on button "Trên xe" at bounding box center [147, 68] width 59 height 36
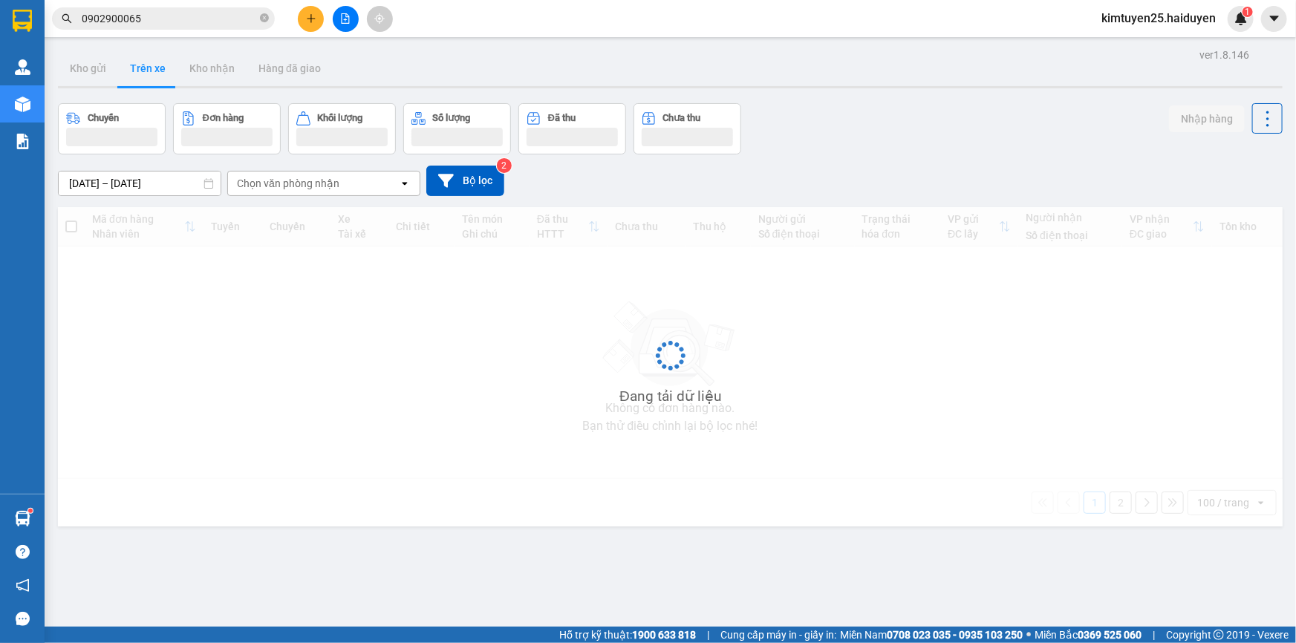
click at [350, 15] on button at bounding box center [346, 19] width 26 height 26
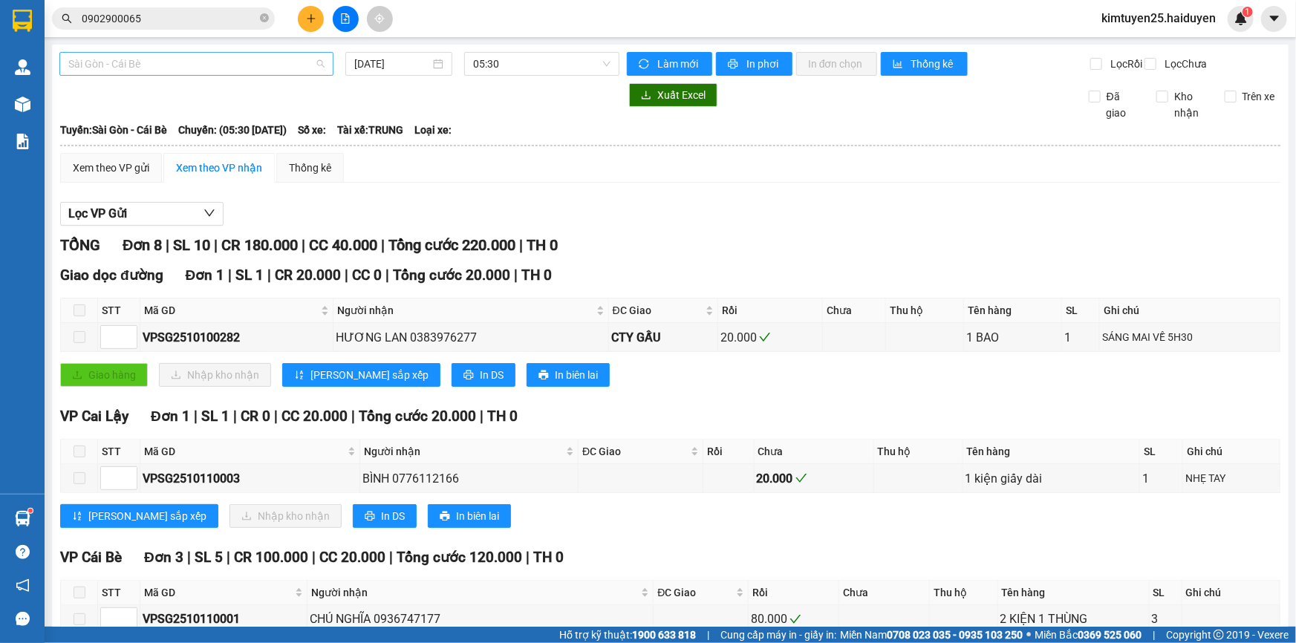
click at [237, 63] on span "Sài Gòn - Cái Bè" at bounding box center [196, 64] width 256 height 22
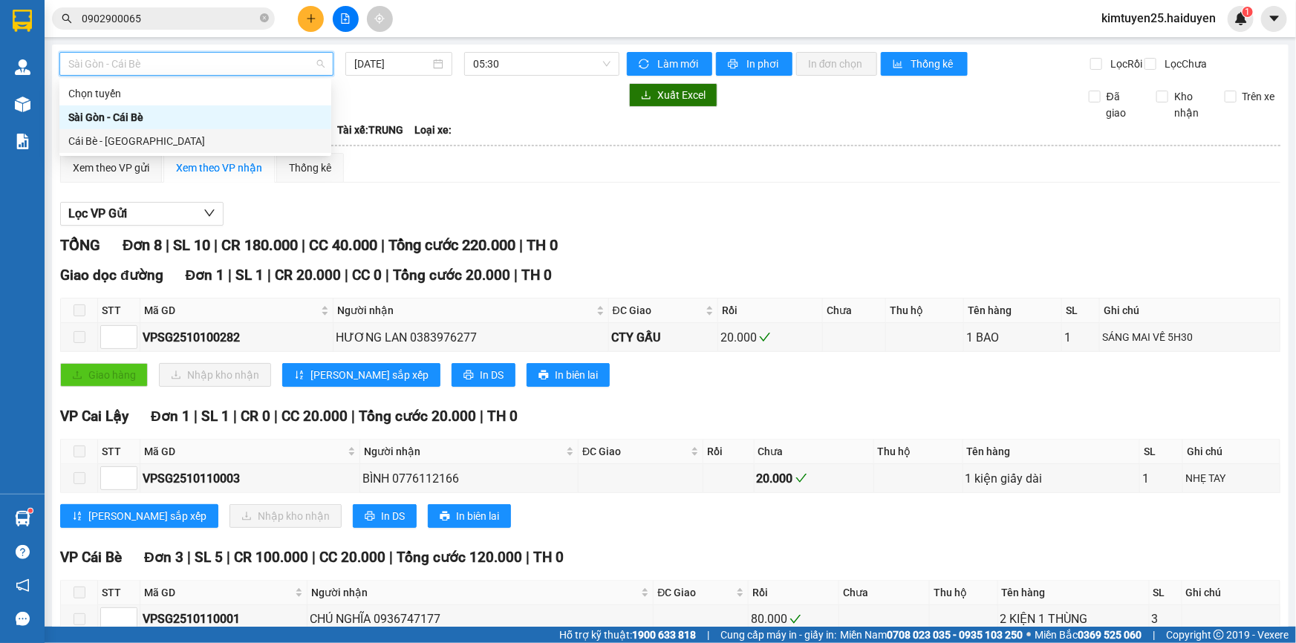
click at [182, 148] on div "Cái Bè - [GEOGRAPHIC_DATA]" at bounding box center [195, 141] width 254 height 16
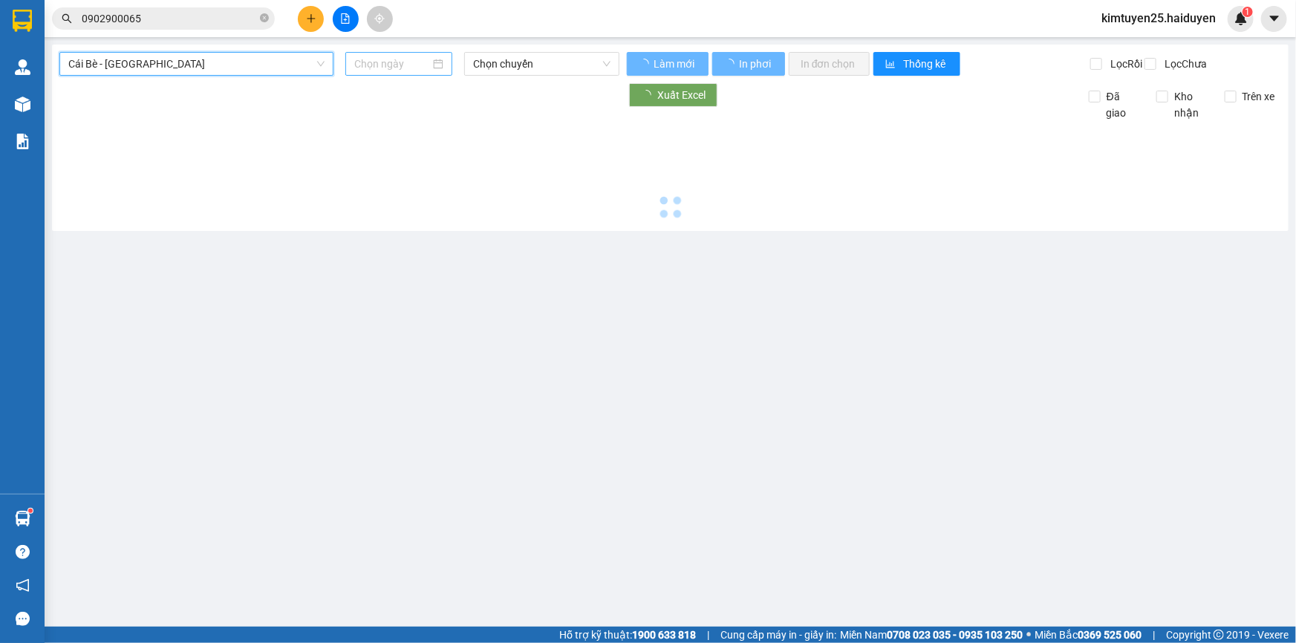
type input "[DATE]"
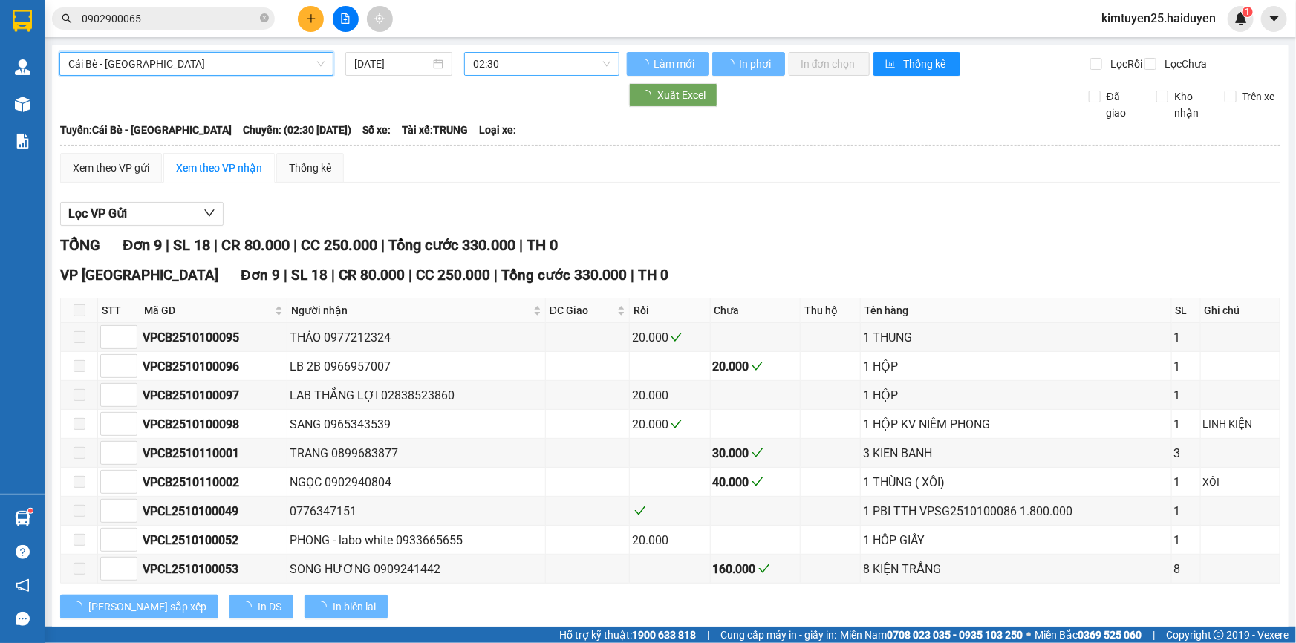
click at [514, 56] on span "02:30" at bounding box center [541, 64] width 137 height 22
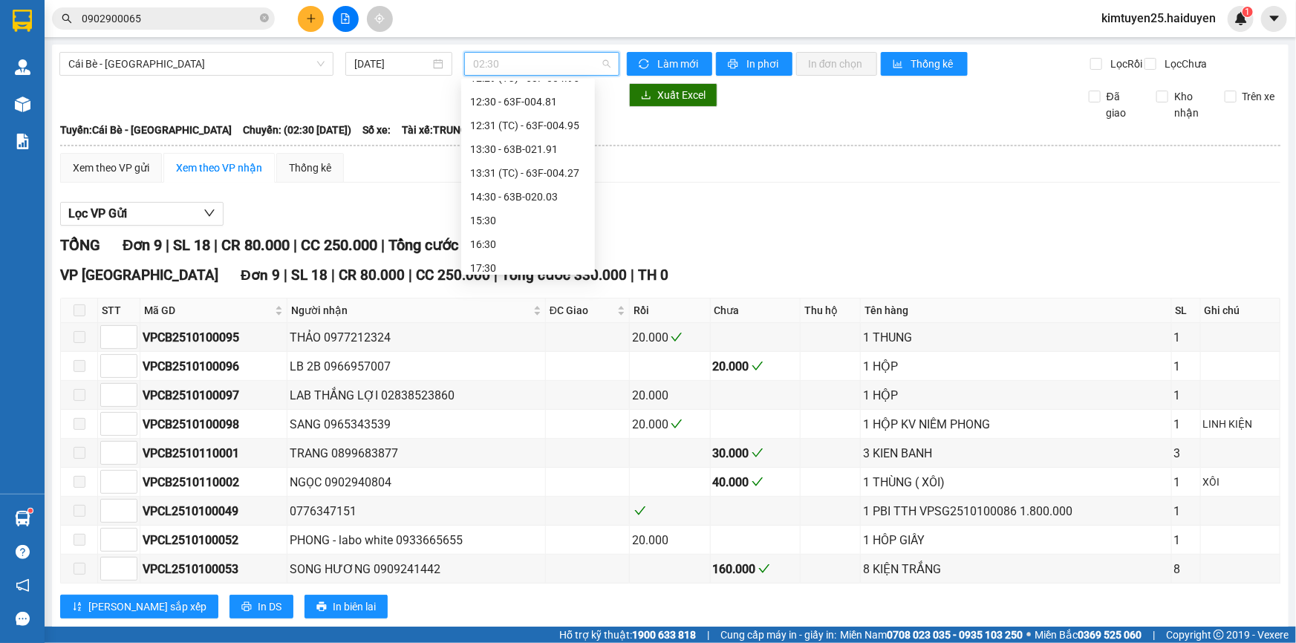
scroll to position [475, 0]
click at [558, 166] on div "13:31 (TC) - 63F-004.27" at bounding box center [528, 165] width 116 height 16
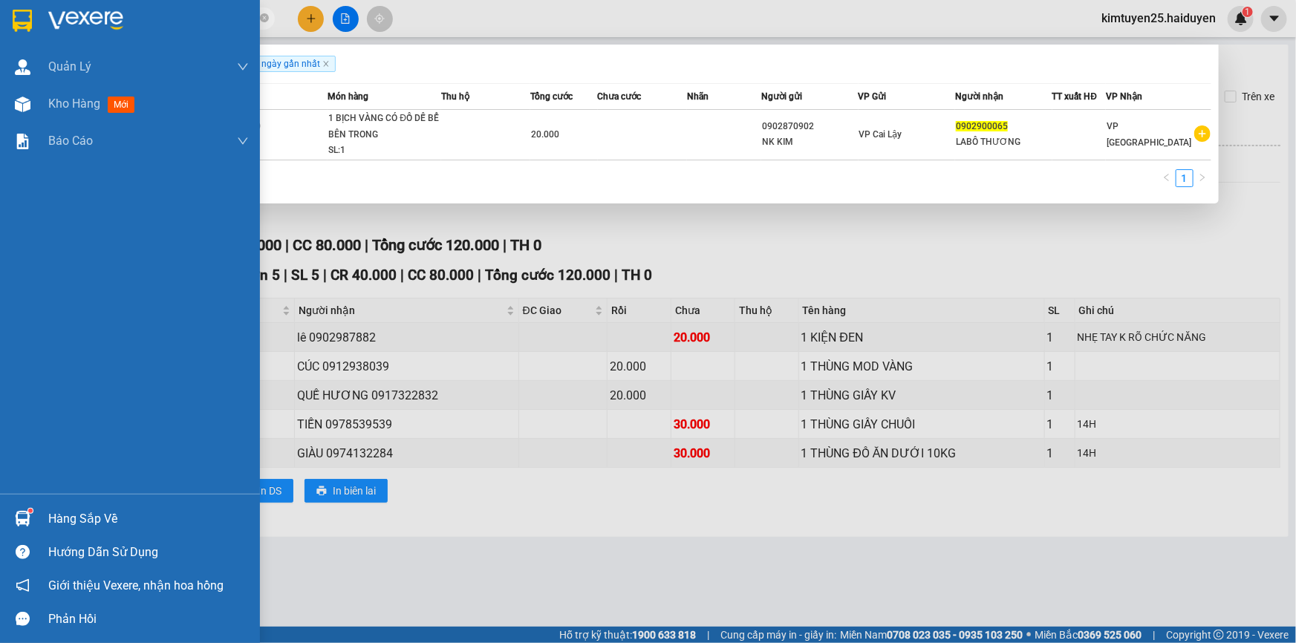
drag, startPoint x: 193, startPoint y: 22, endPoint x: 24, endPoint y: 45, distance: 170.7
click at [24, 45] on section "Kết quả tìm kiếm ( 1 ) Bộ lọc Gửi 3 ngày gần nhất Mã ĐH Trạng thái Món hàng Thu…" at bounding box center [648, 321] width 1296 height 643
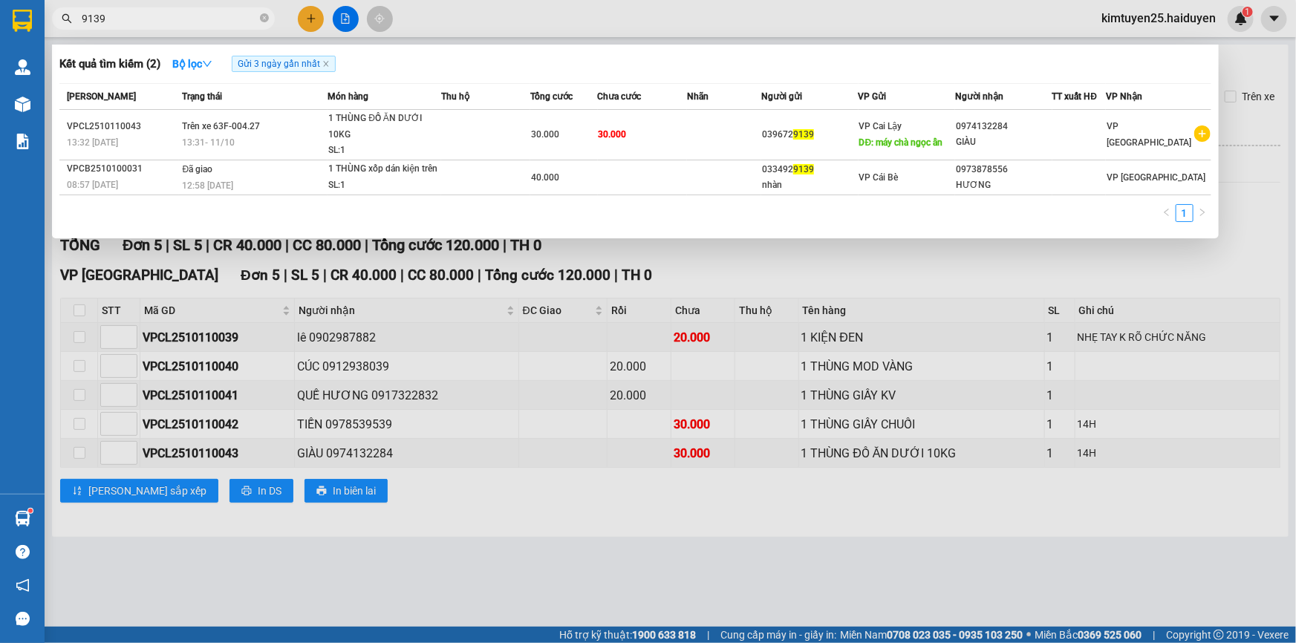
type input "9139"
click at [569, 17] on div at bounding box center [648, 321] width 1296 height 643
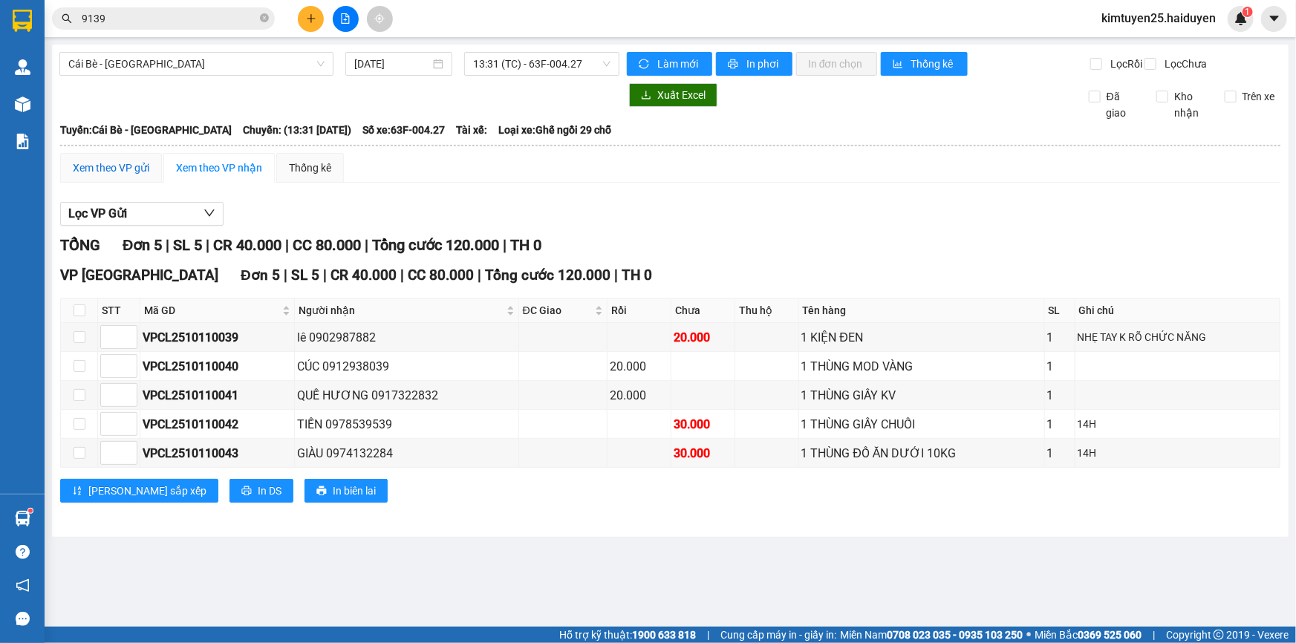
drag, startPoint x: 134, startPoint y: 177, endPoint x: 407, endPoint y: 638, distance: 535.9
click at [133, 176] on div "Xem theo VP gửi" at bounding box center [111, 168] width 76 height 16
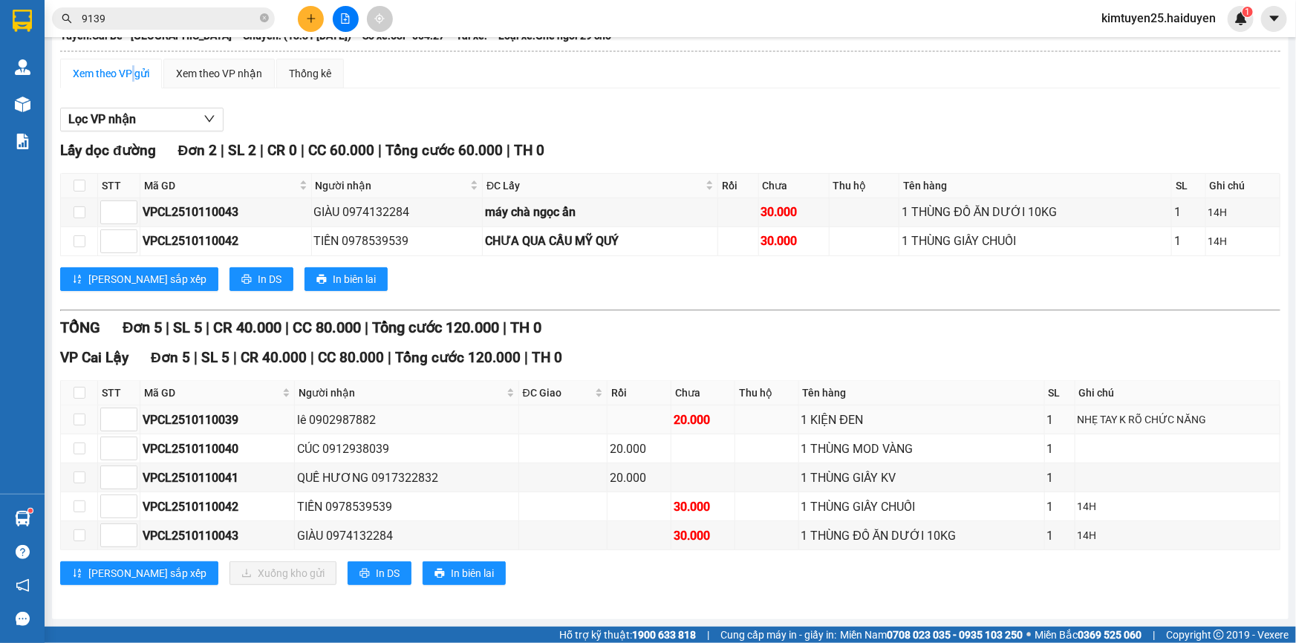
scroll to position [104, 0]
click at [80, 537] on input "checkbox" at bounding box center [79, 535] width 12 height 12
checkbox input "true"
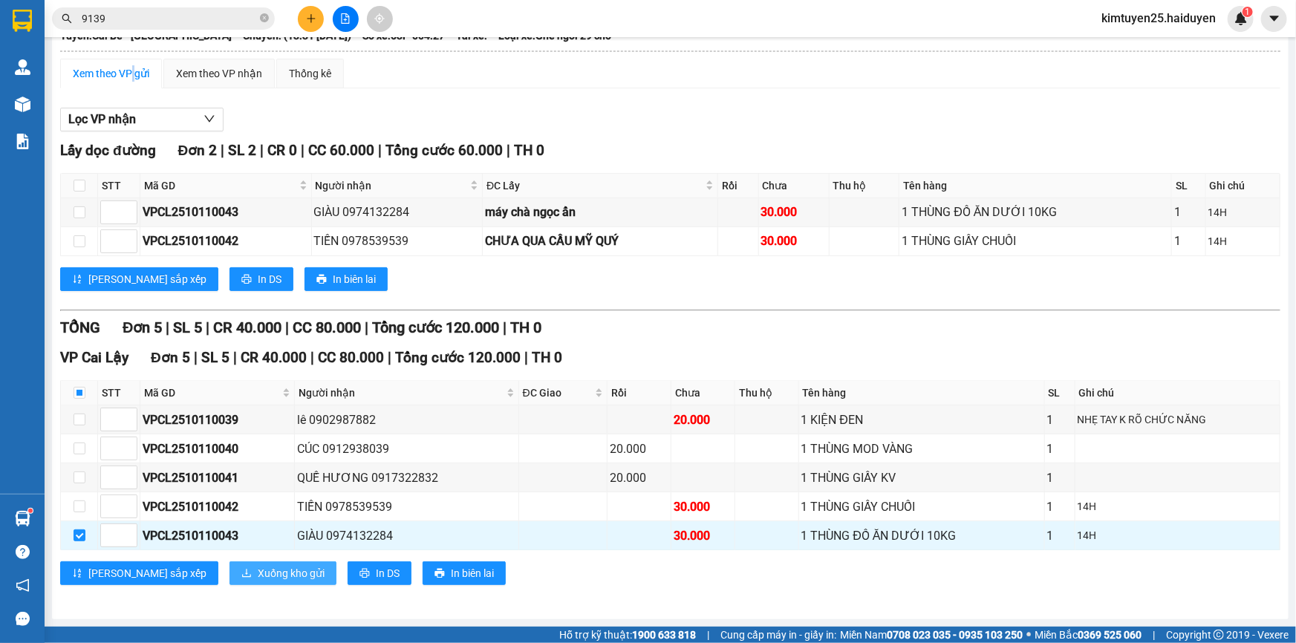
click at [258, 578] on span "Xuống kho gửi" at bounding box center [291, 573] width 67 height 16
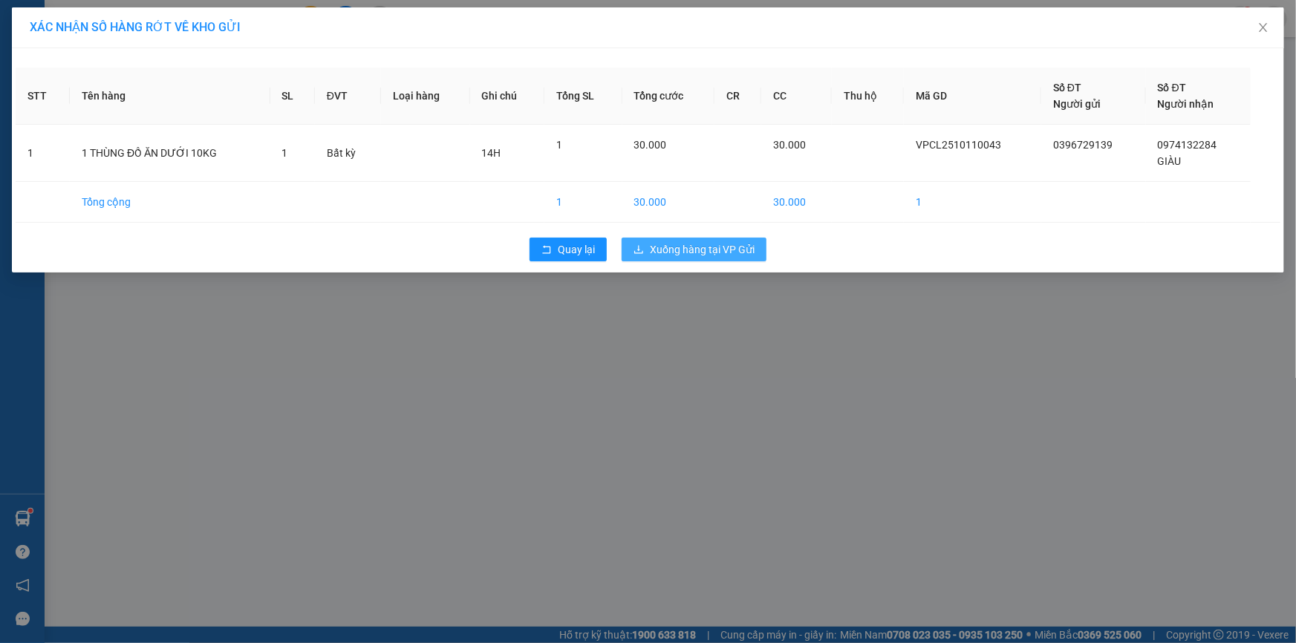
click at [717, 247] on span "Xuống hàng tại VP Gửi" at bounding box center [702, 249] width 105 height 16
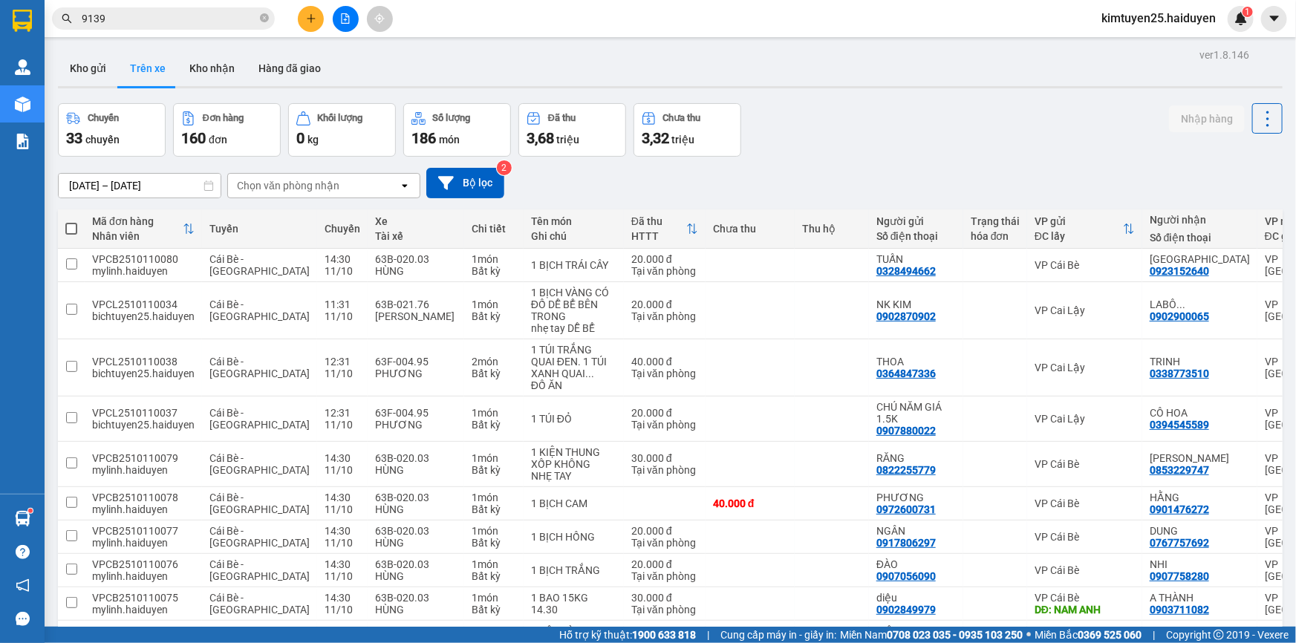
click at [89, 72] on button "Kho gửi" at bounding box center [88, 68] width 60 height 36
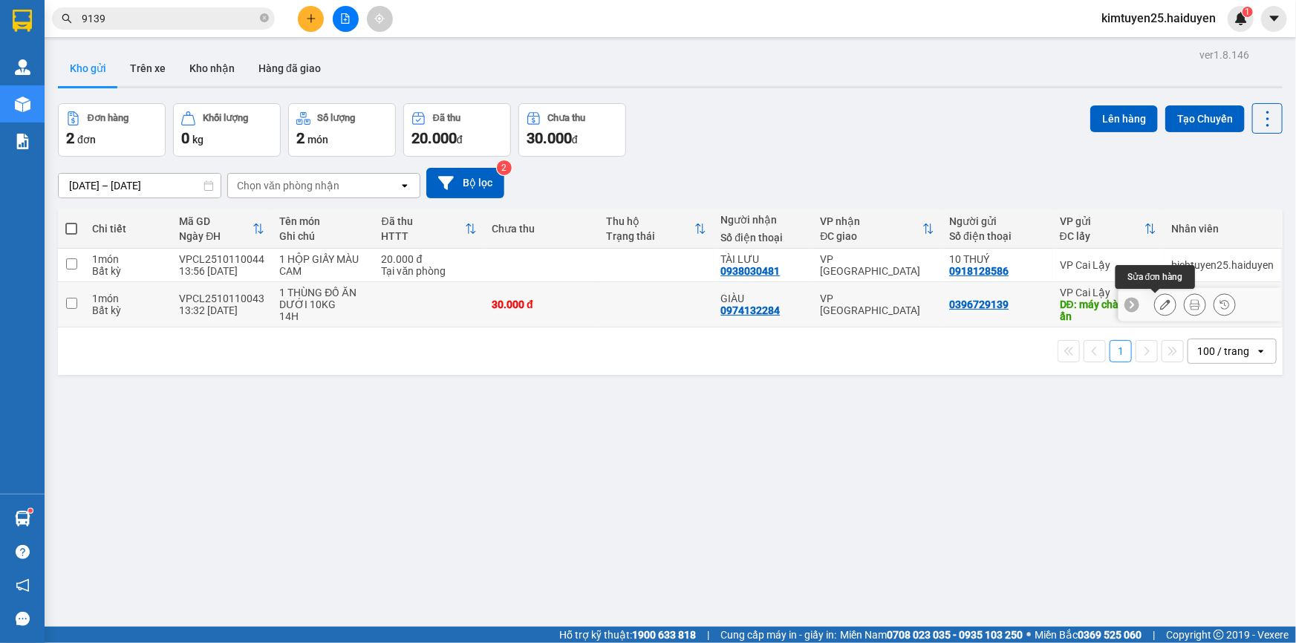
click at [1154, 301] on button at bounding box center [1164, 305] width 21 height 26
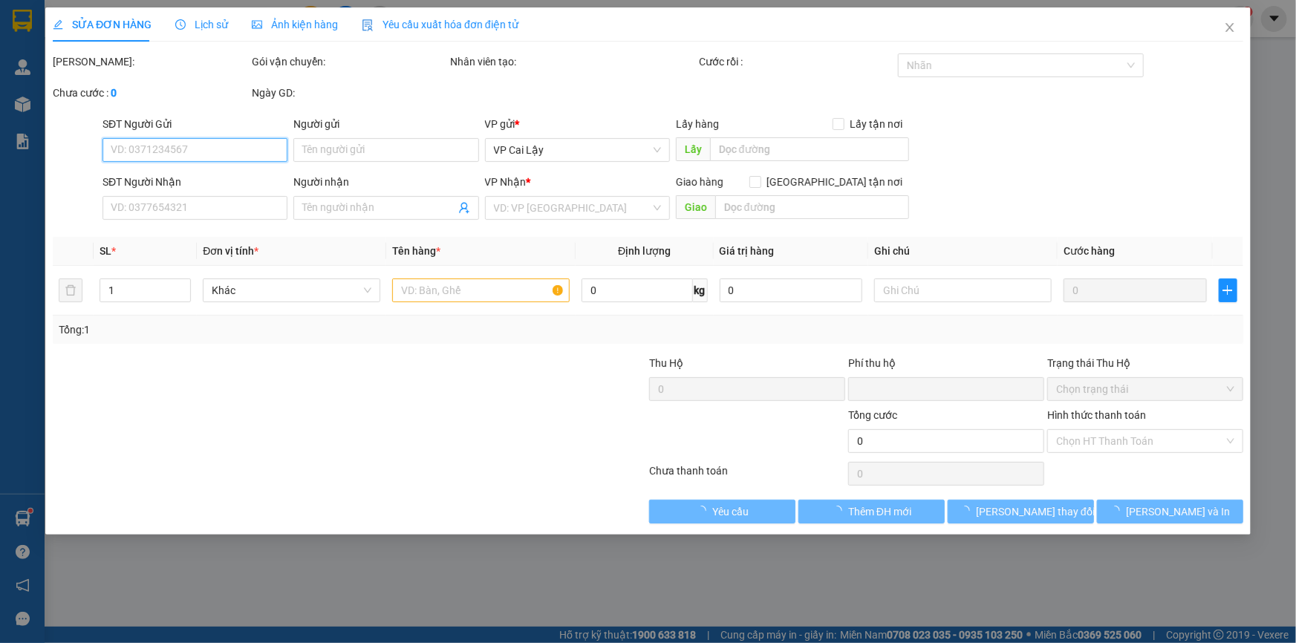
type input "0396729139"
type input "máy chà ngọc ẩn"
type input "0974132284"
type input "GIÀU"
type input "0"
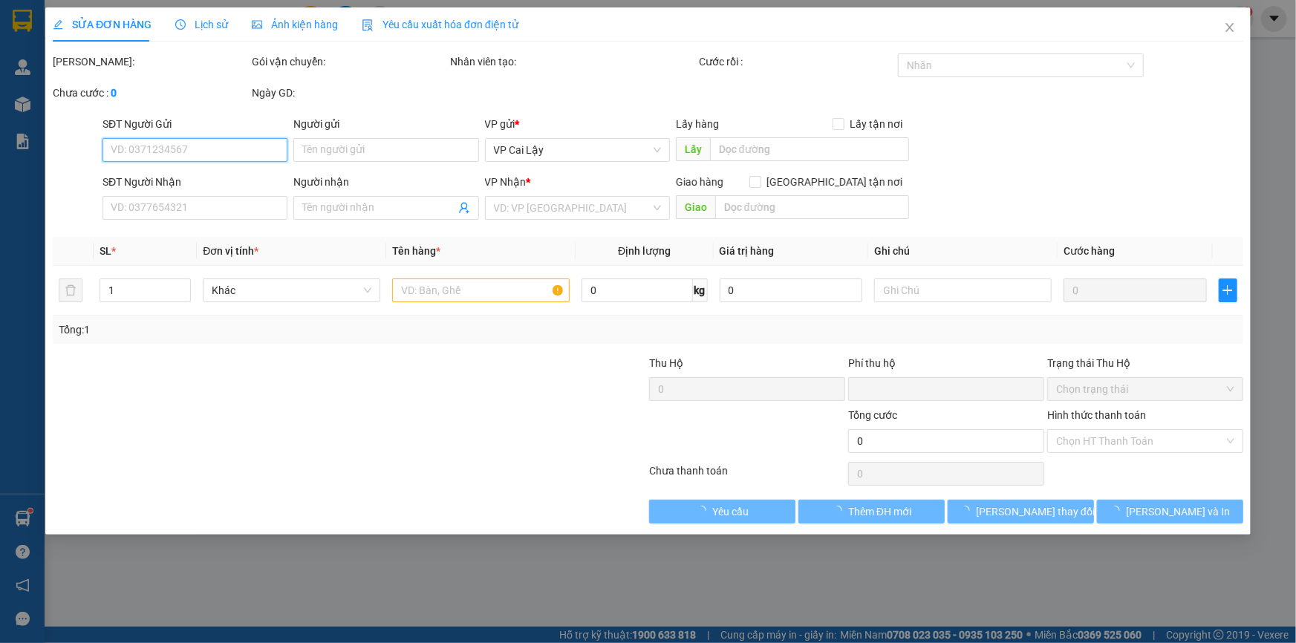
type input "30.000"
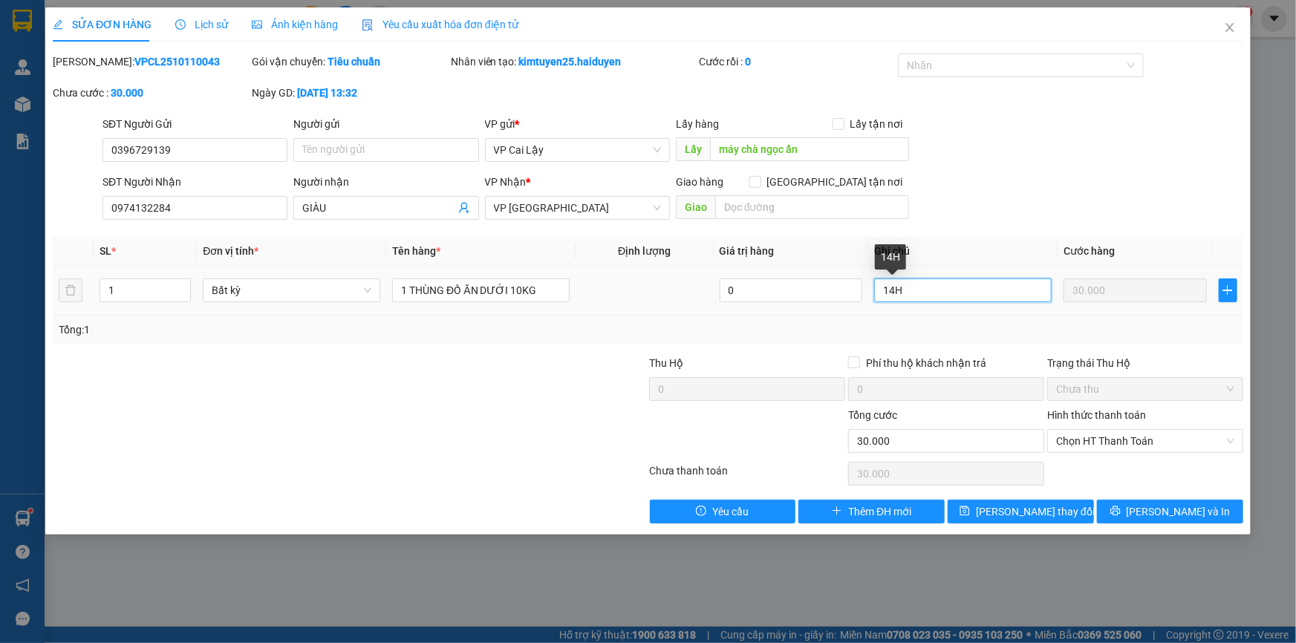
click at [894, 287] on input "14H" at bounding box center [962, 290] width 177 height 24
type input "16H"
click at [1065, 507] on button "[PERSON_NAME] thay đổi" at bounding box center [1020, 512] width 146 height 24
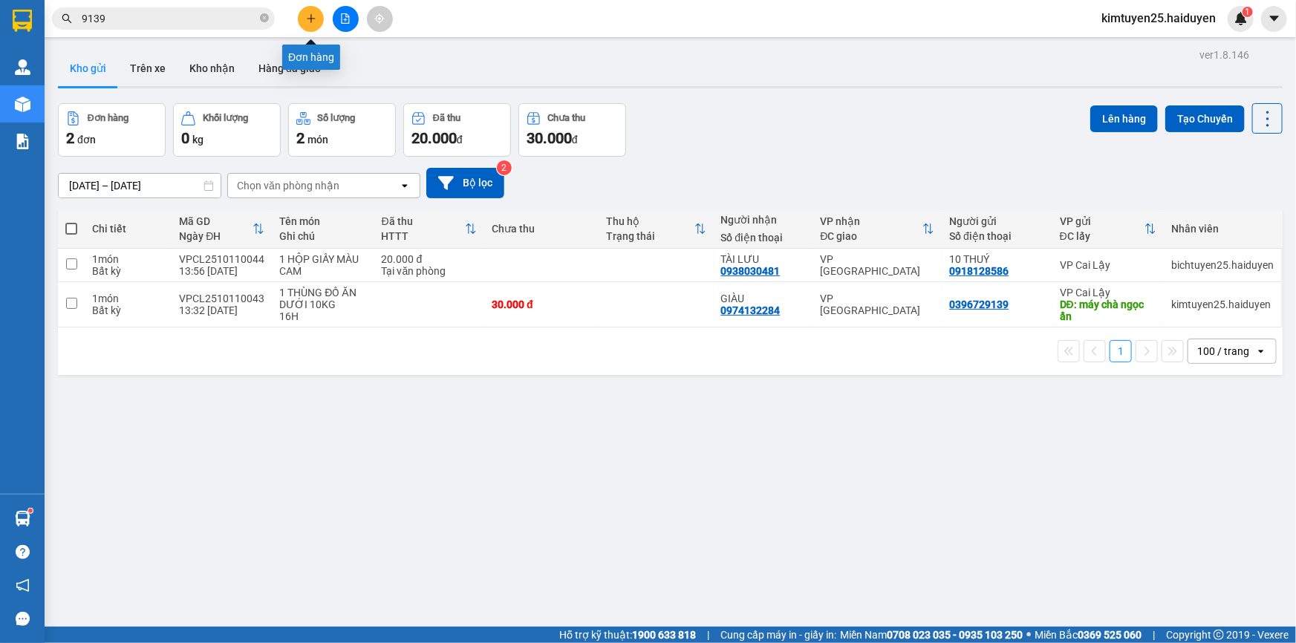
click at [317, 19] on button at bounding box center [311, 19] width 26 height 26
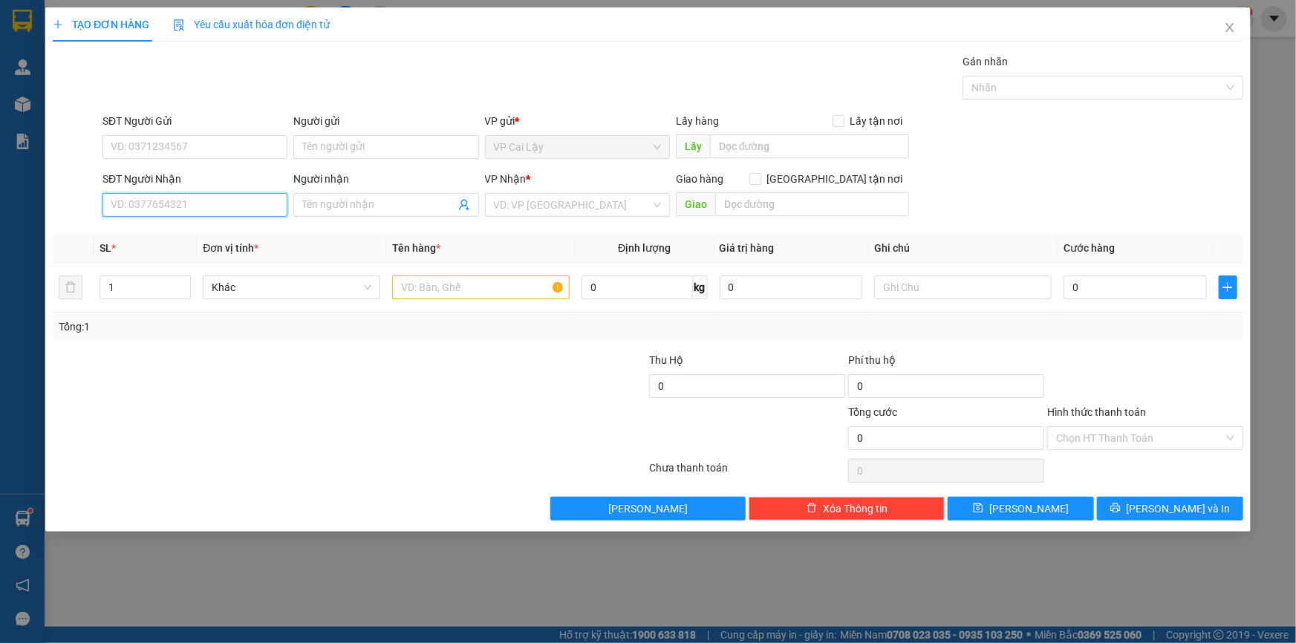
click at [213, 208] on input "SĐT Người Nhận" at bounding box center [194, 205] width 185 height 24
type input "0"
click at [213, 206] on input "1203" at bounding box center [194, 205] width 185 height 24
click at [206, 208] on input "1203" at bounding box center [194, 205] width 185 height 24
click at [192, 229] on div "0829981203 - HUY EM" at bounding box center [194, 234] width 167 height 16
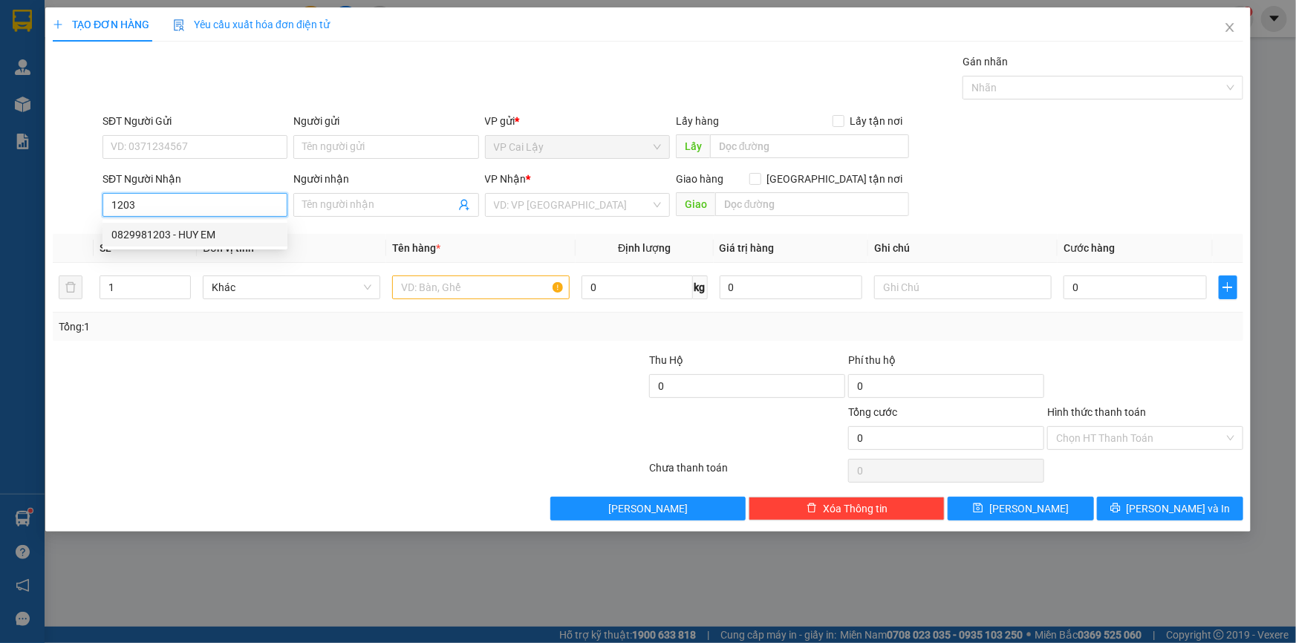
type input "0829981203"
type input "HUY EM"
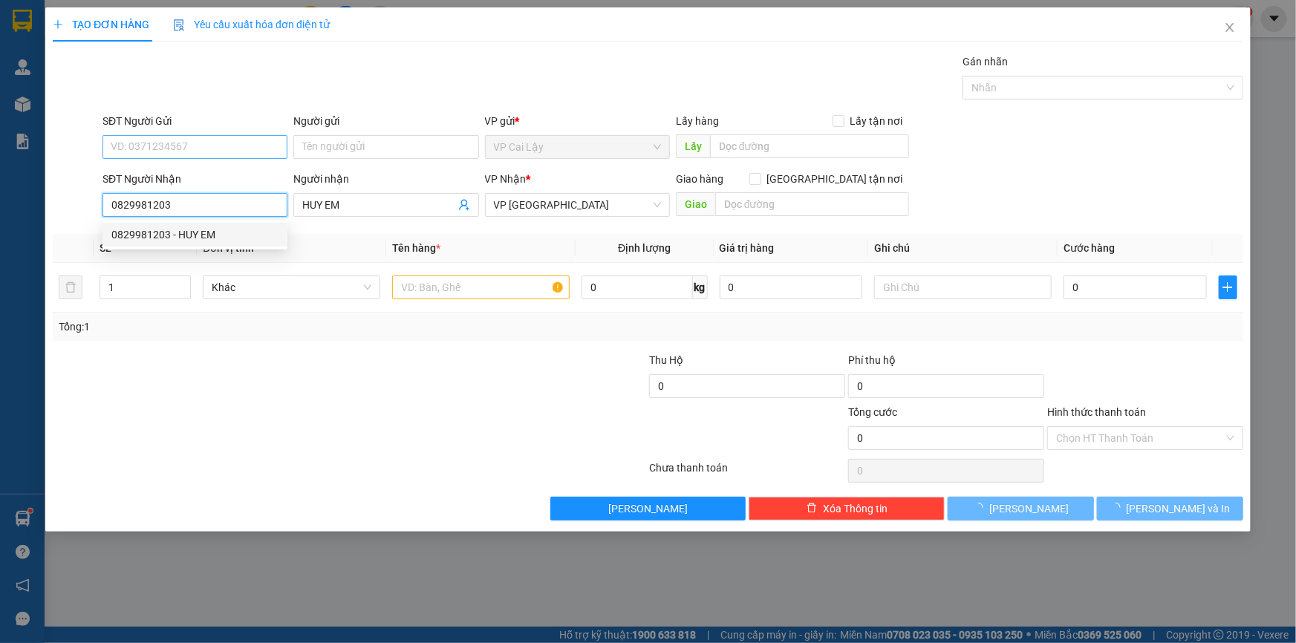
type input "30.000"
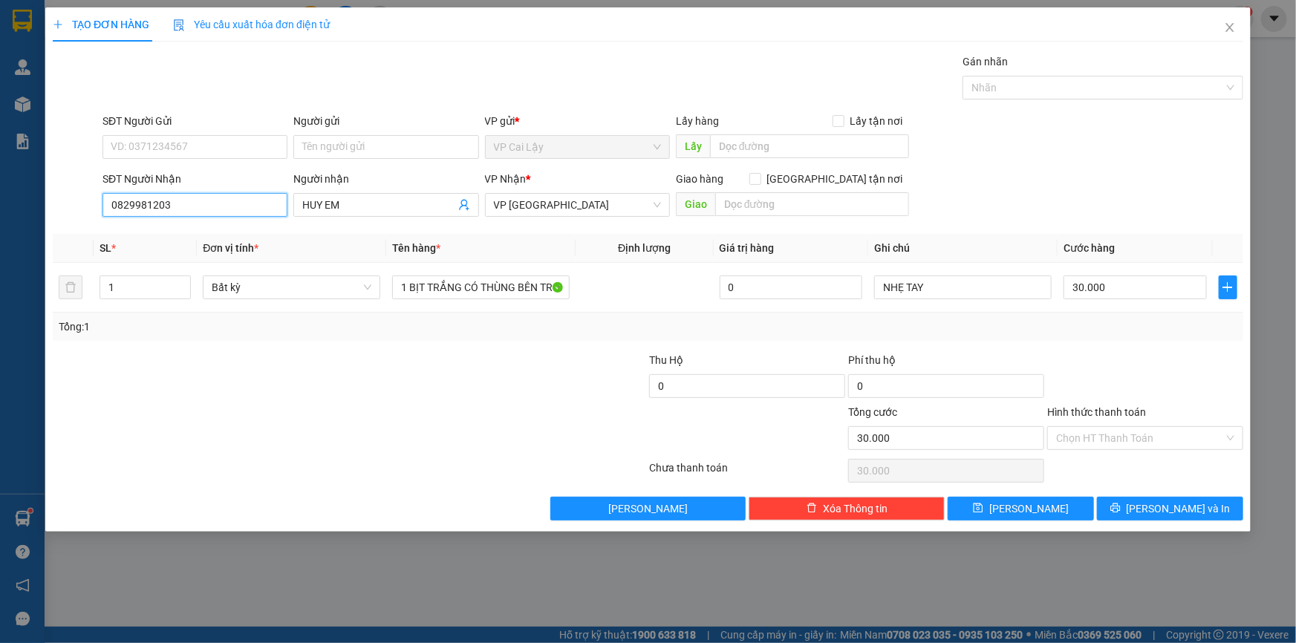
type input "0829981203"
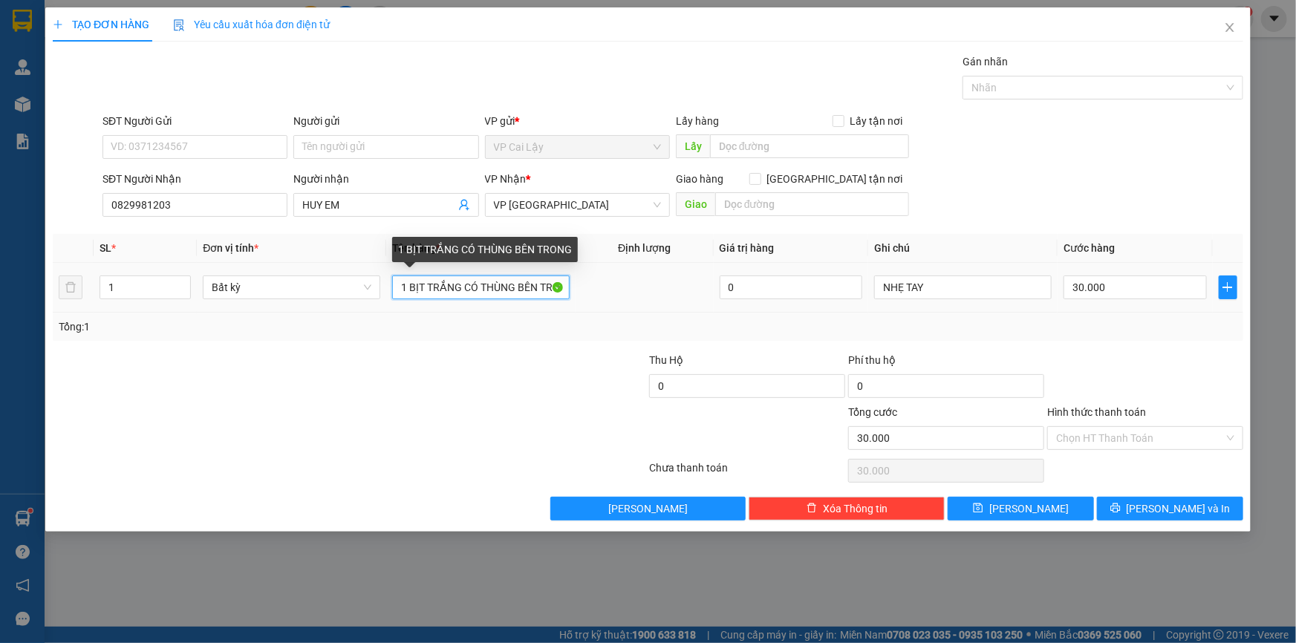
click at [454, 279] on input "1 BỊT TRẮNG CÓ THÙNG BÊN TRONG" at bounding box center [480, 287] width 177 height 24
click at [462, 280] on input "1 BỊT TRẮNG CÓ THÙNG BÊN TRONG" at bounding box center [480, 287] width 177 height 24
type input "1 BỊT XANH CÓ THÙNG BÊN TRONG"
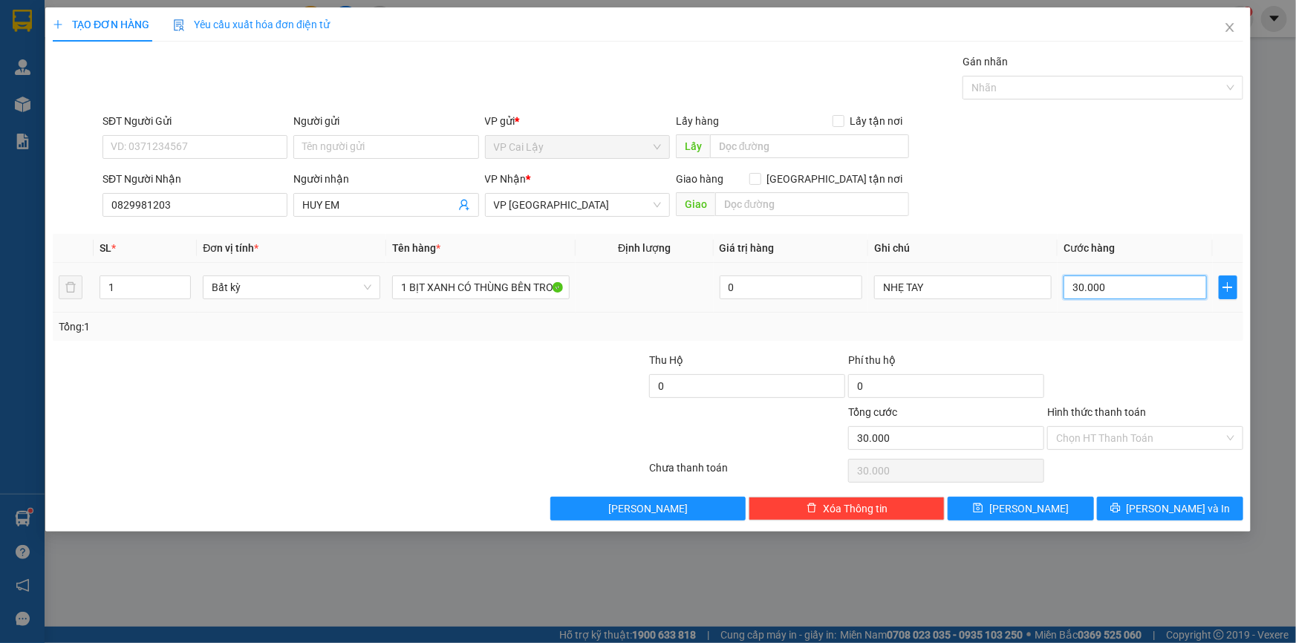
click at [1114, 285] on input "30.000" at bounding box center [1134, 287] width 143 height 24
type input "12"
type input "1"
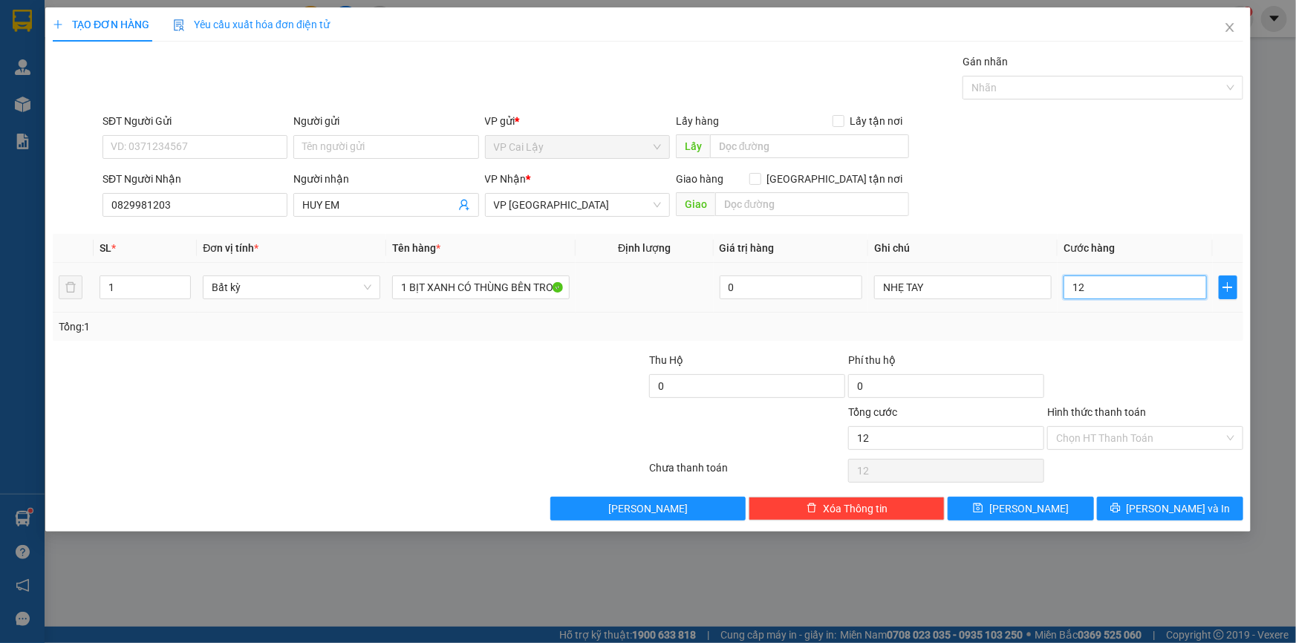
type input "1"
type input "0"
type input "2"
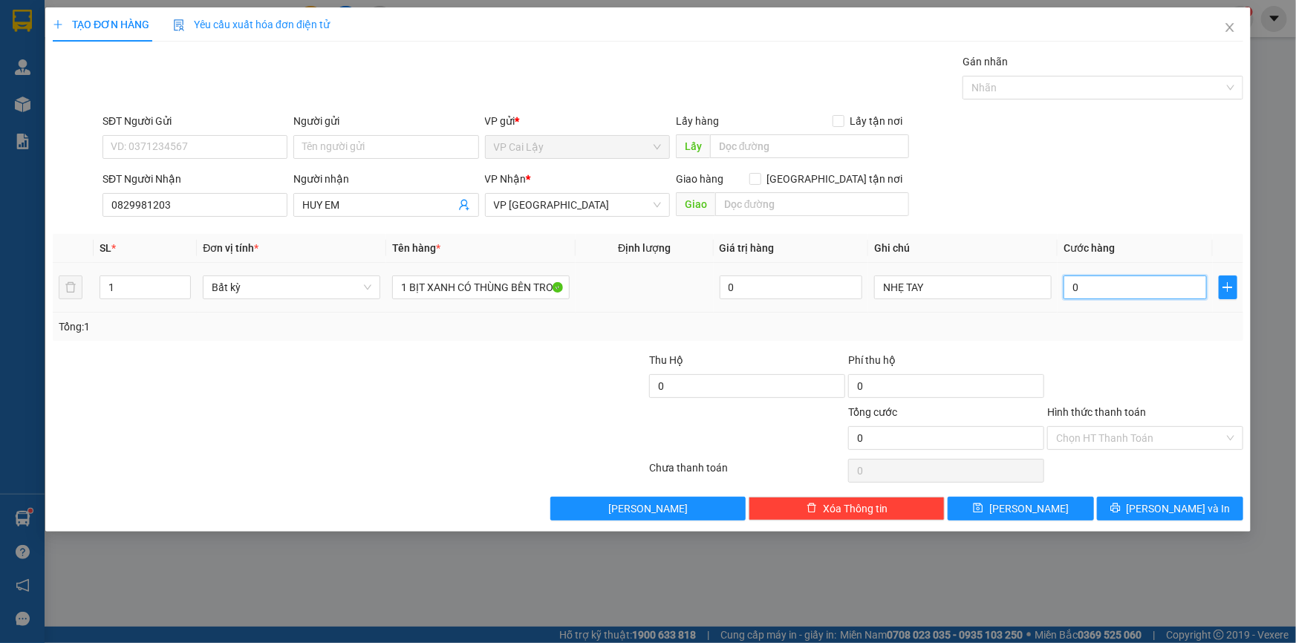
type input "2"
type input "02"
type input "20"
type input "020"
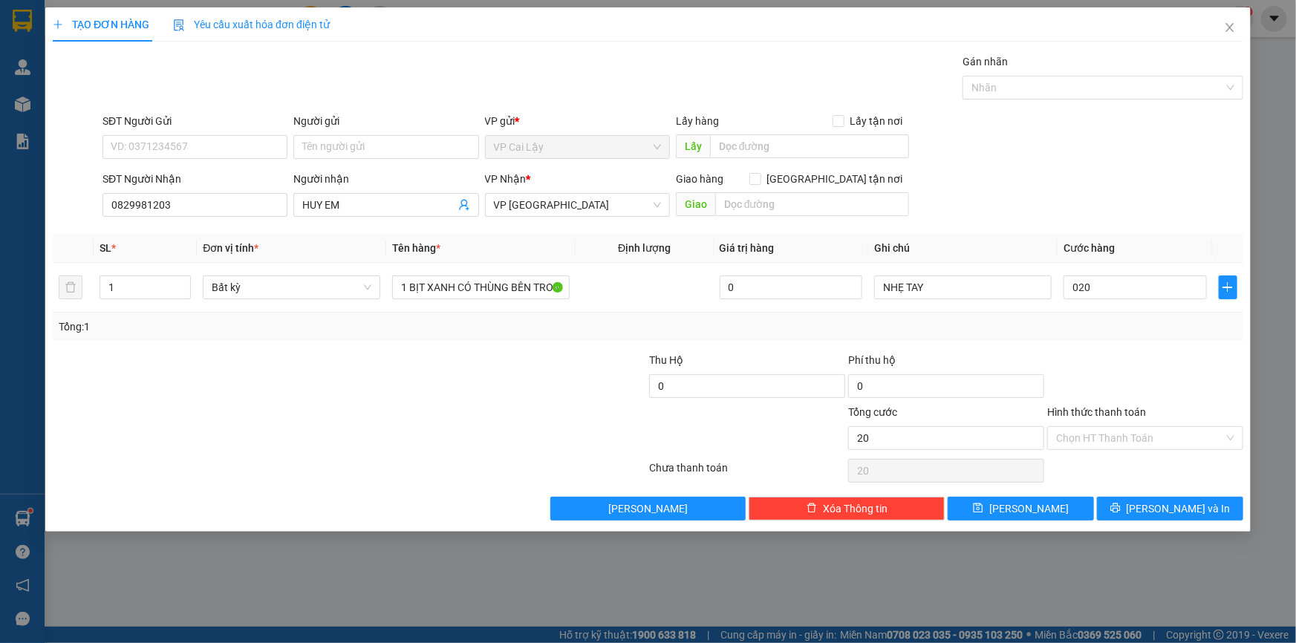
click at [1123, 416] on label "Hình thức thanh toán" at bounding box center [1096, 412] width 99 height 12
click at [1123, 427] on input "Hình thức thanh toán" at bounding box center [1140, 438] width 168 height 22
type input "20.000"
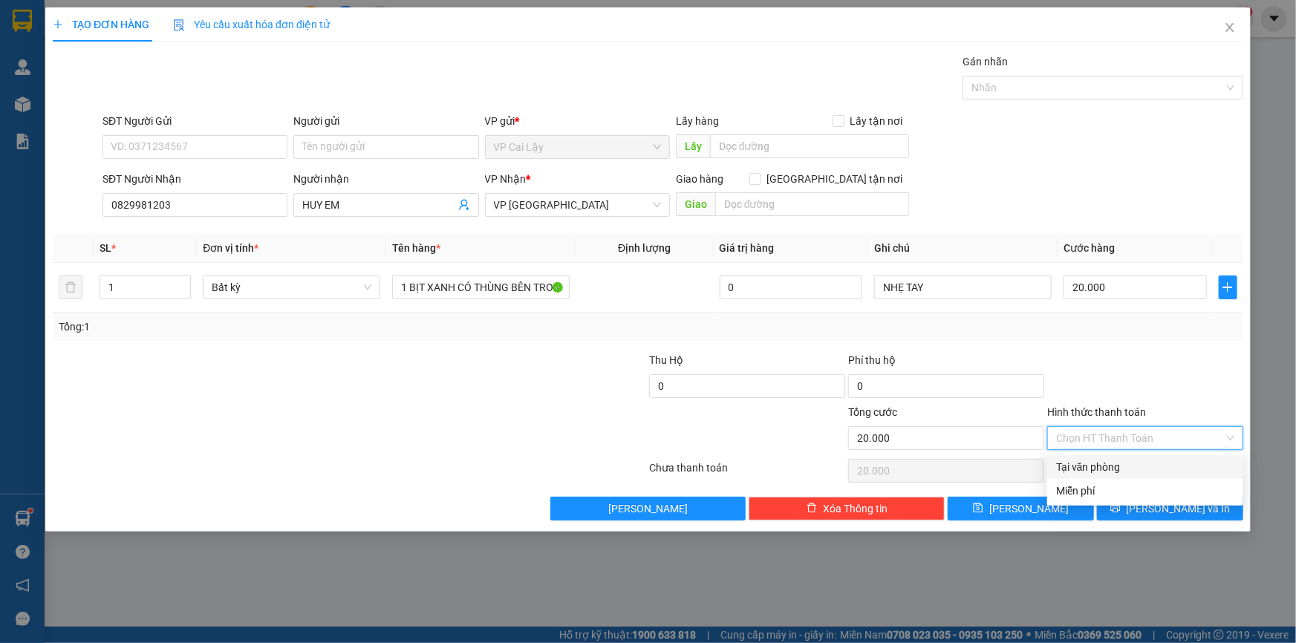
click at [1101, 431] on input "Hình thức thanh toán" at bounding box center [1140, 438] width 168 height 22
click at [1093, 468] on div "Tại văn phòng" at bounding box center [1145, 467] width 178 height 16
type input "0"
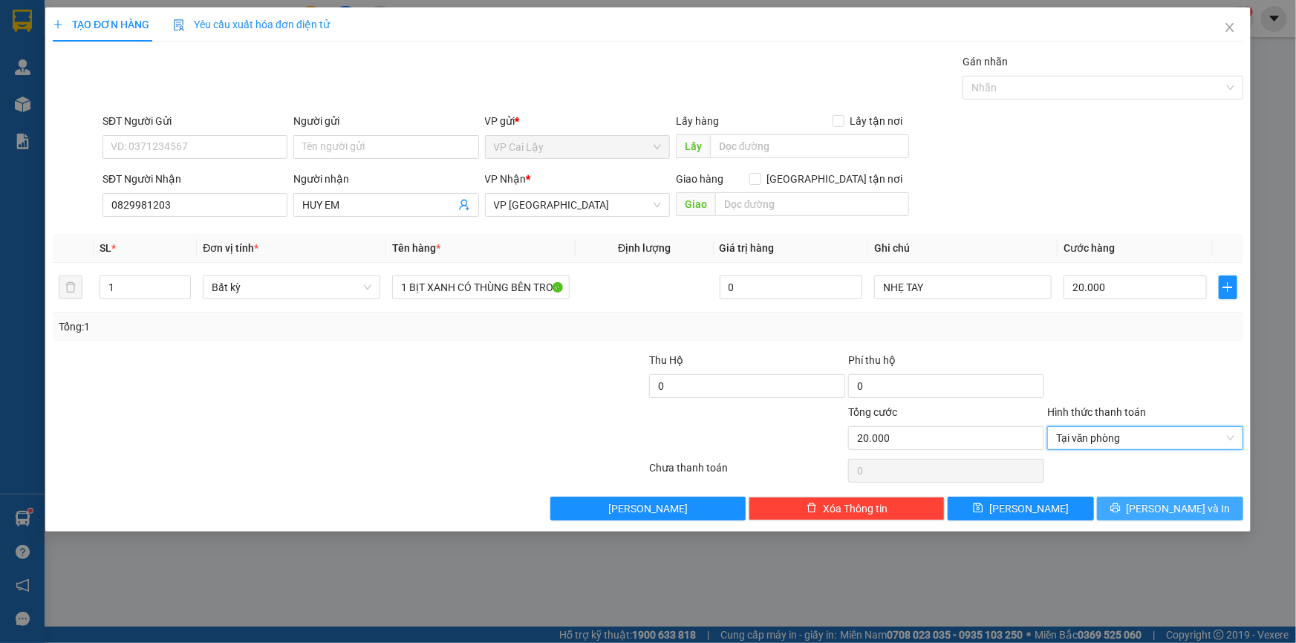
click at [1156, 516] on button "[PERSON_NAME] và In" at bounding box center [1170, 509] width 146 height 24
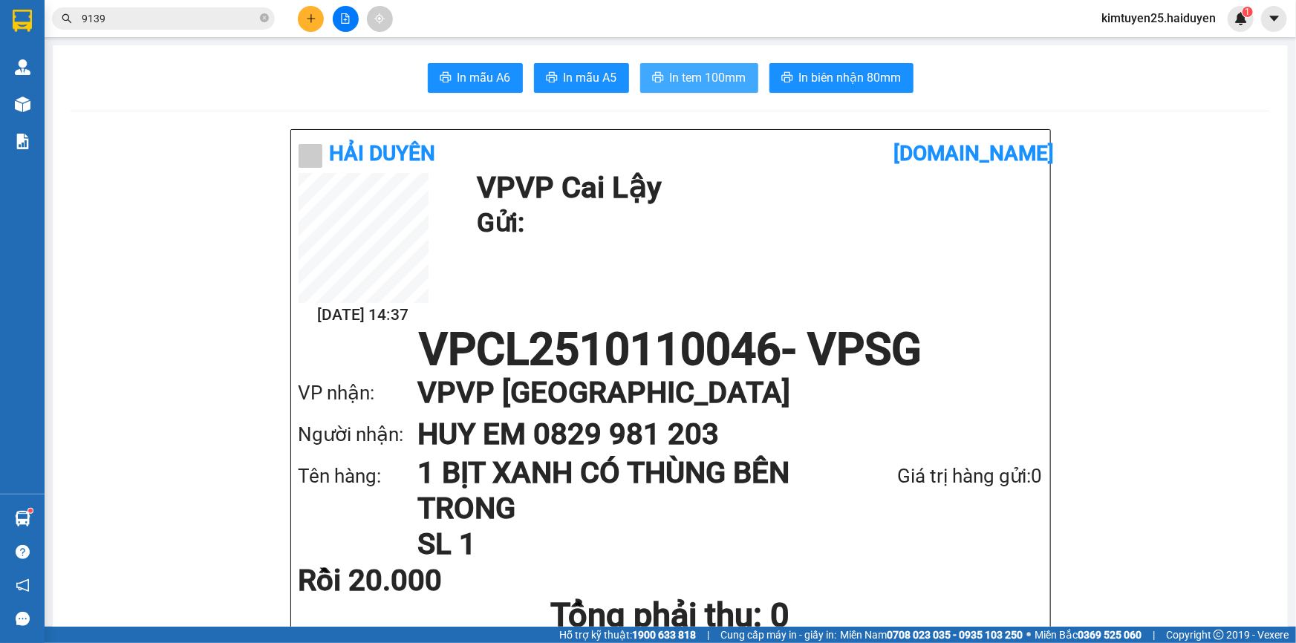
click at [704, 76] on span "In tem 100mm" at bounding box center [708, 77] width 76 height 19
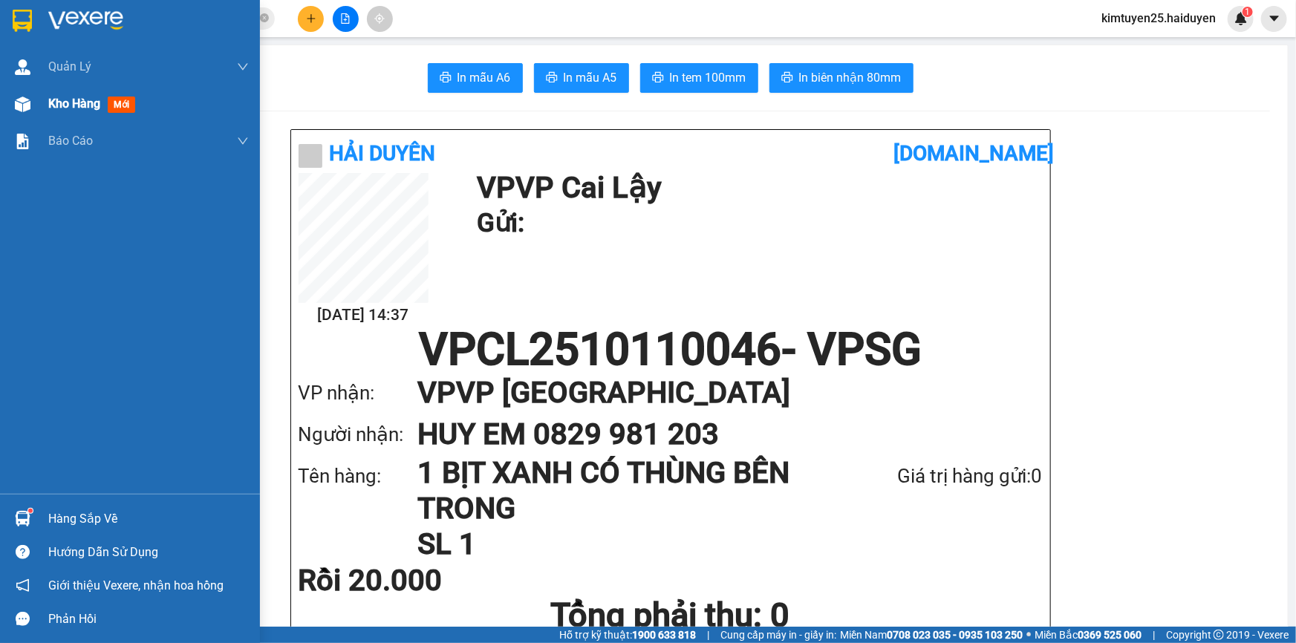
click at [62, 110] on span "Kho hàng" at bounding box center [74, 104] width 52 height 14
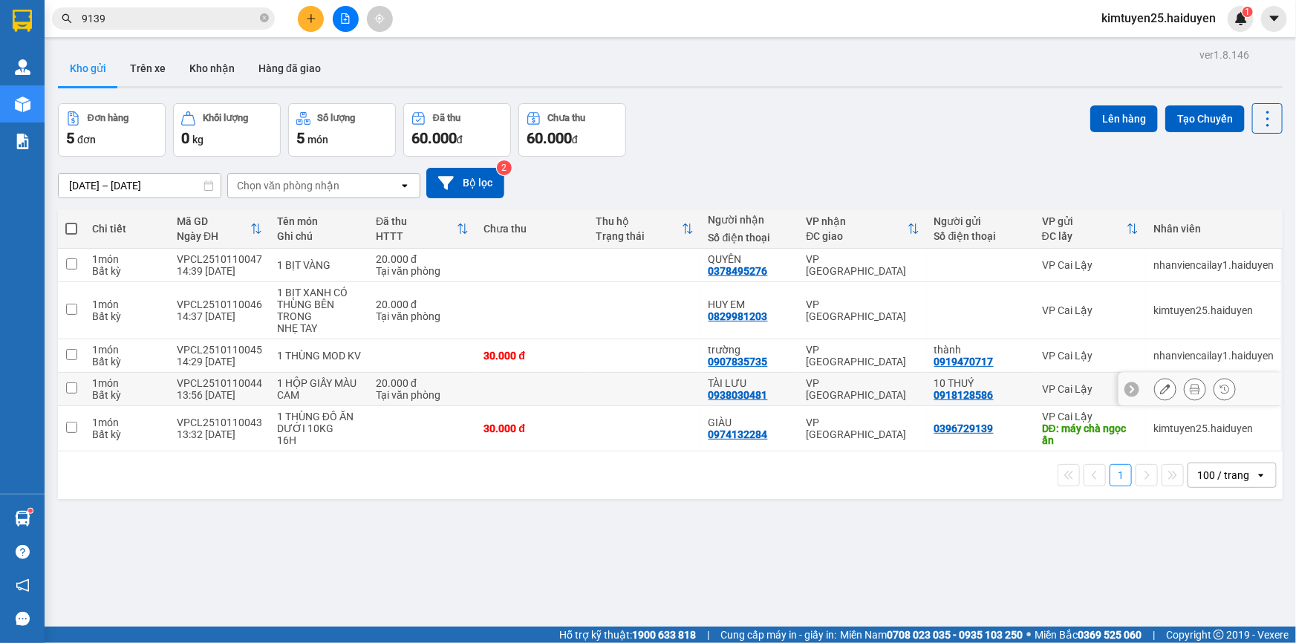
click at [878, 386] on div "VP [GEOGRAPHIC_DATA]" at bounding box center [862, 389] width 113 height 24
checkbox input "true"
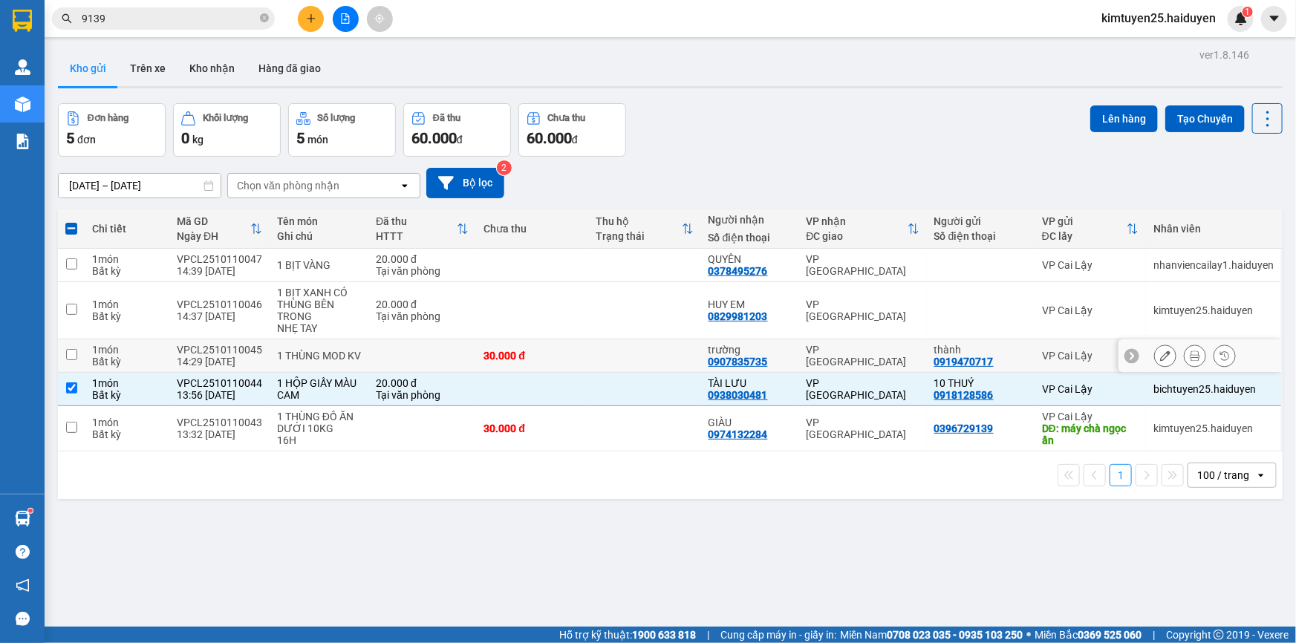
click at [886, 360] on div "VP [GEOGRAPHIC_DATA]" at bounding box center [862, 356] width 113 height 24
checkbox input "true"
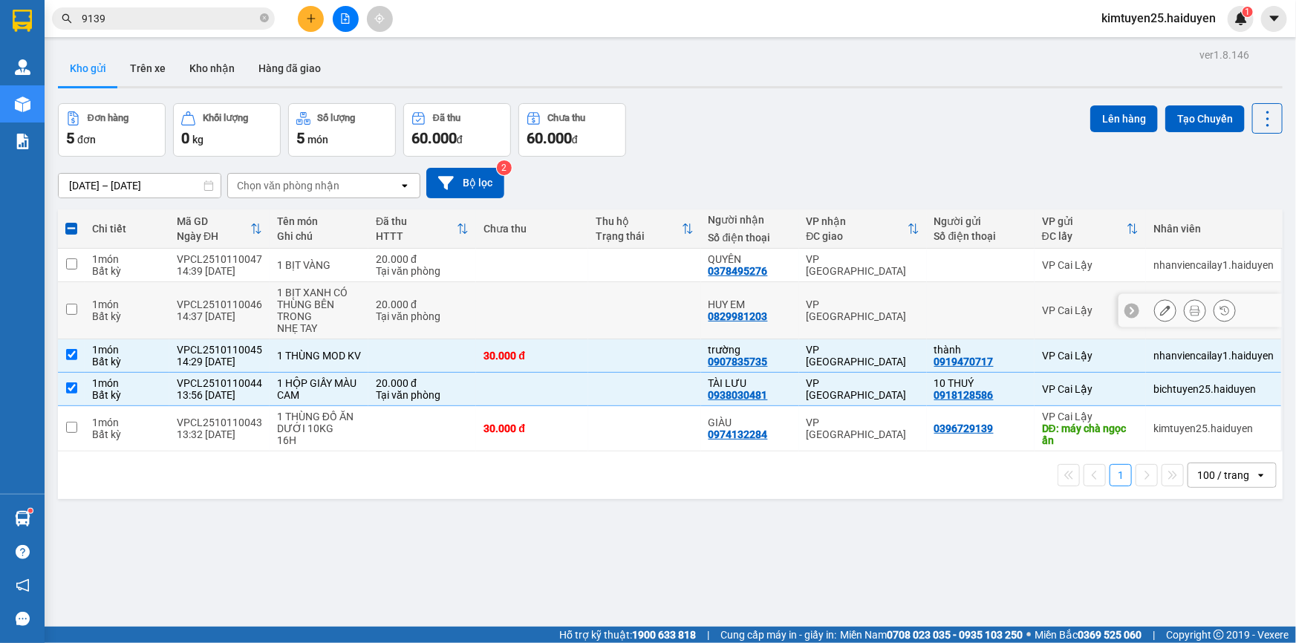
click at [883, 311] on div "VP [GEOGRAPHIC_DATA]" at bounding box center [862, 310] width 113 height 24
checkbox input "true"
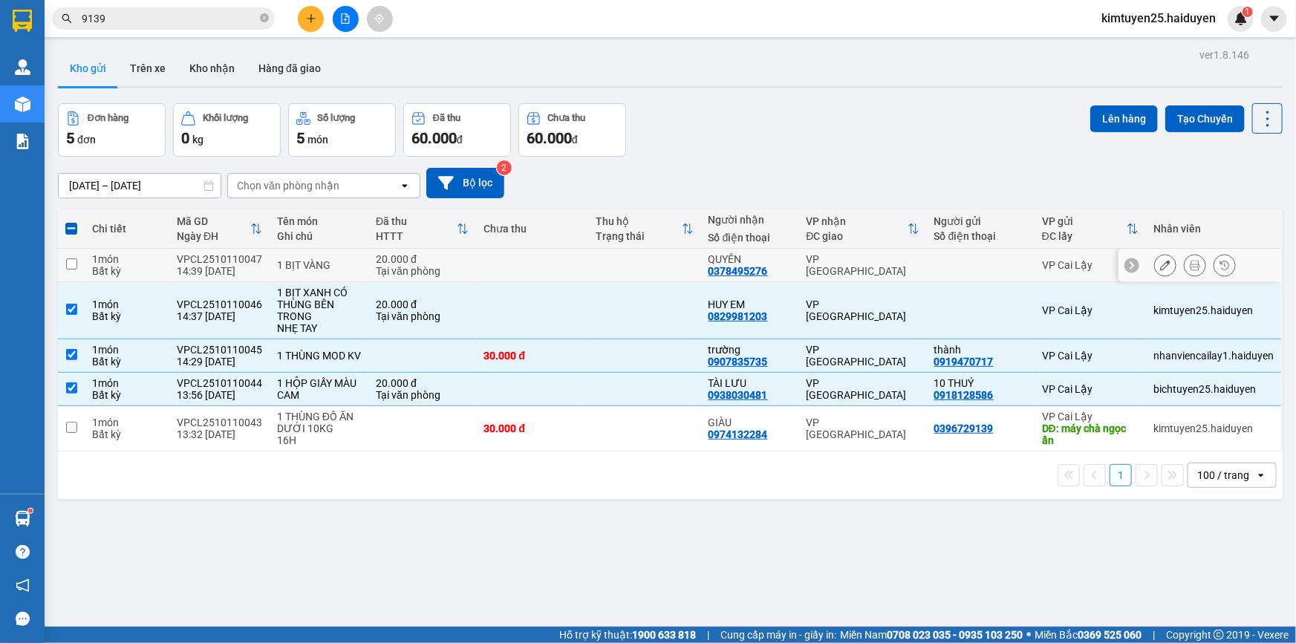
click at [904, 256] on td "VP [GEOGRAPHIC_DATA]" at bounding box center [863, 265] width 128 height 33
checkbox input "true"
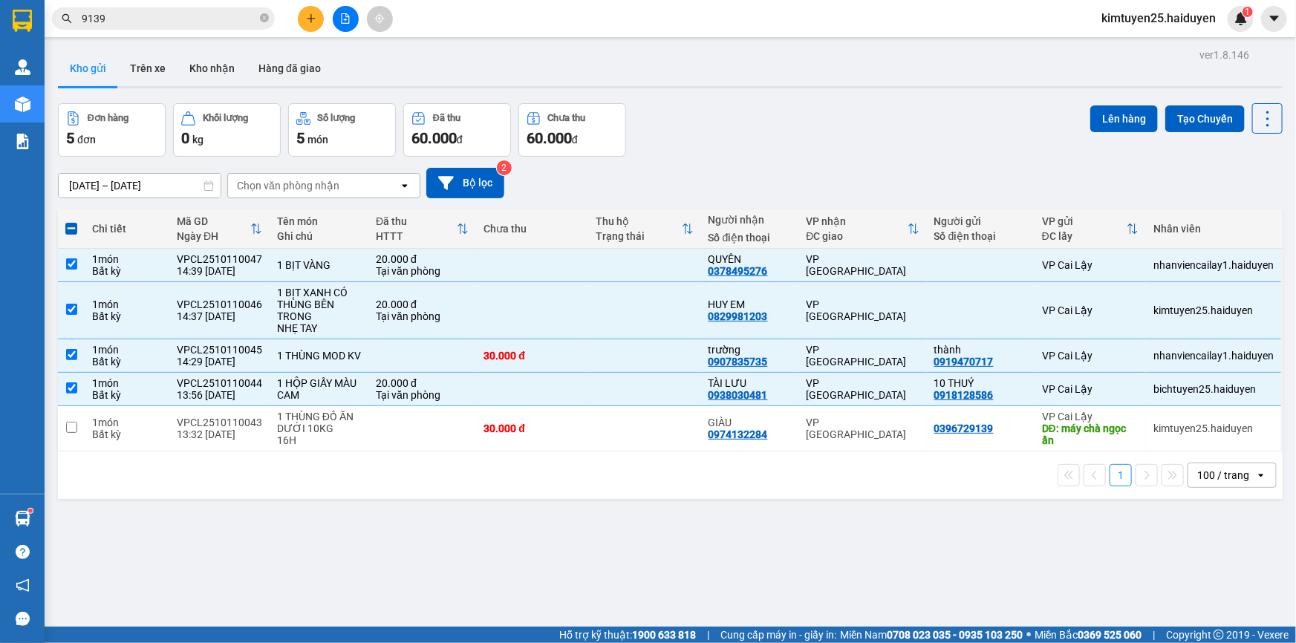
click at [186, 17] on input "9139" at bounding box center [169, 18] width 175 height 16
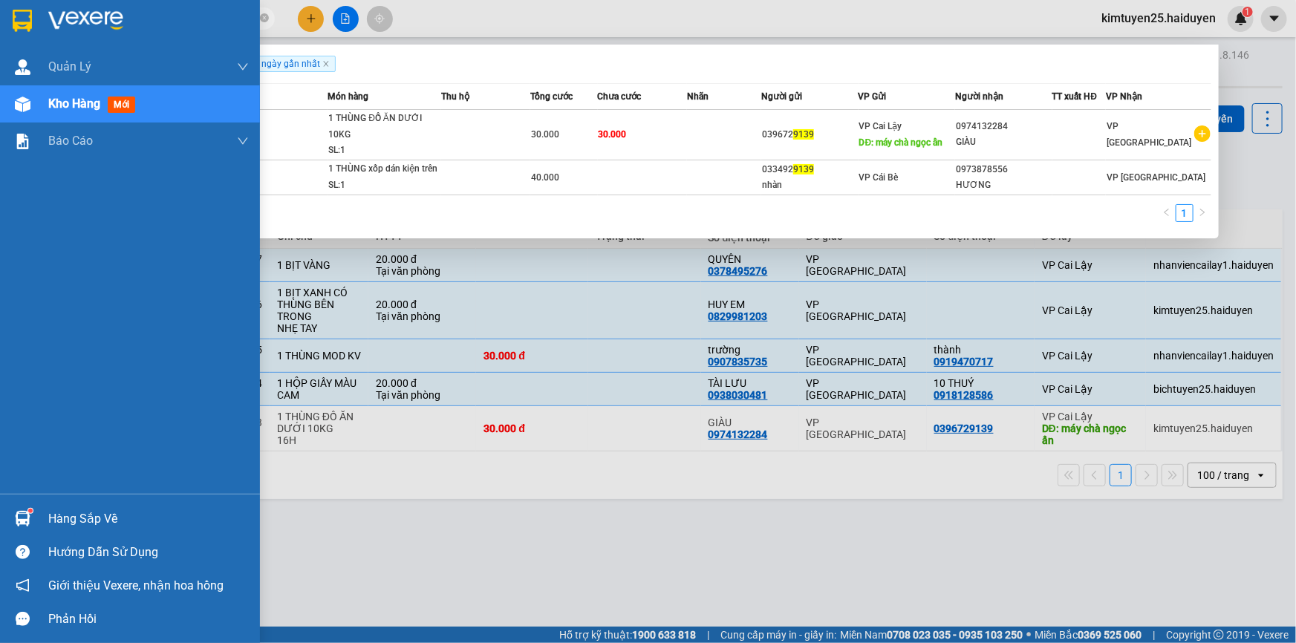
drag, startPoint x: 186, startPoint y: 17, endPoint x: 3, endPoint y: 0, distance: 184.2
click at [3, 0] on section "Kết quả tìm kiếm ( 2 ) Bộ lọc Gửi 3 ngày gần nhất Mã ĐH Trạng thái Món hàng Thu…" at bounding box center [648, 321] width 1296 height 643
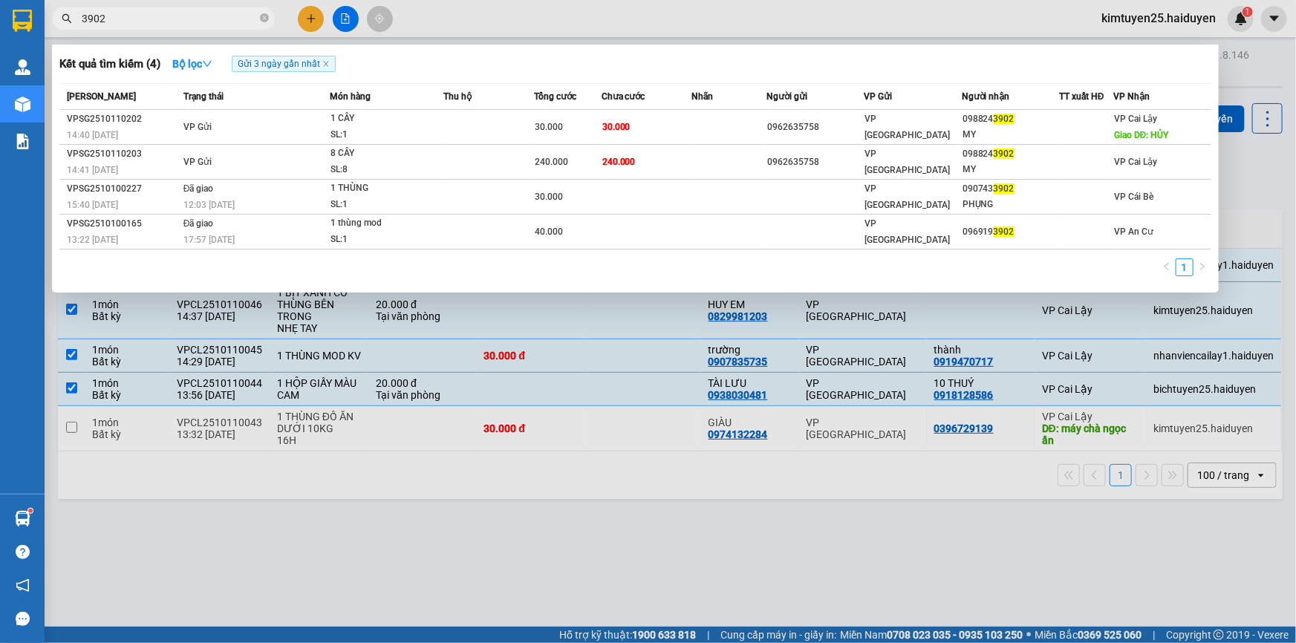
type input "3902"
click at [754, 7] on div at bounding box center [648, 321] width 1296 height 643
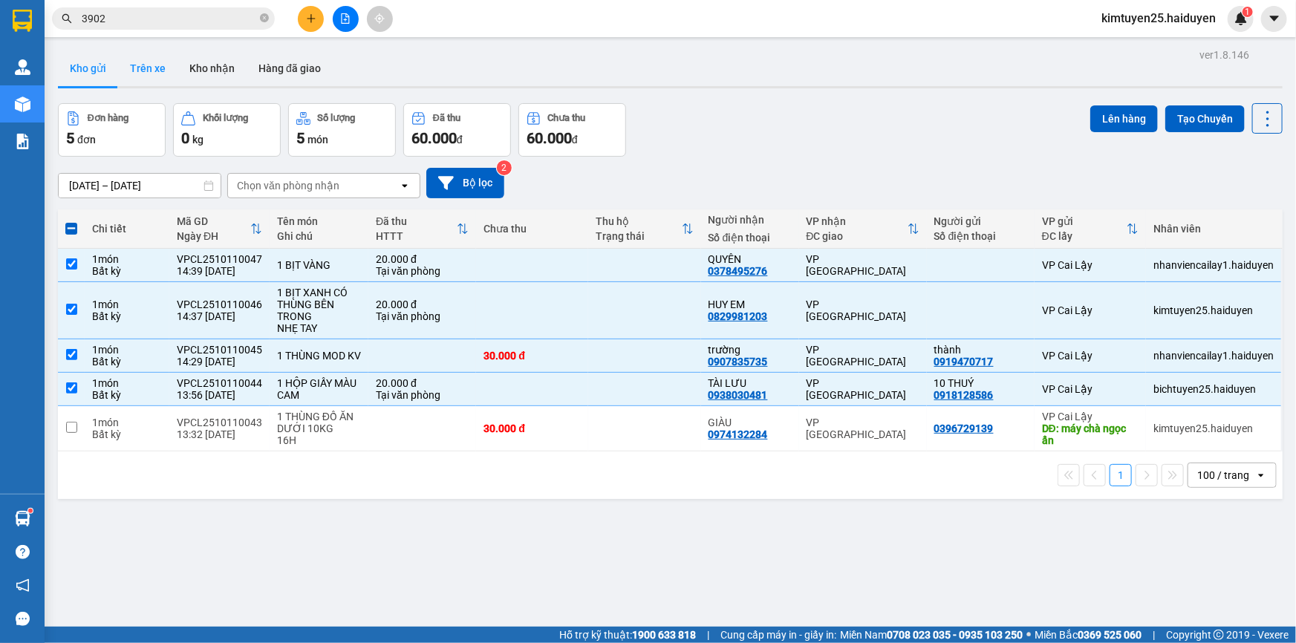
click at [160, 77] on button "Trên xe" at bounding box center [147, 68] width 59 height 36
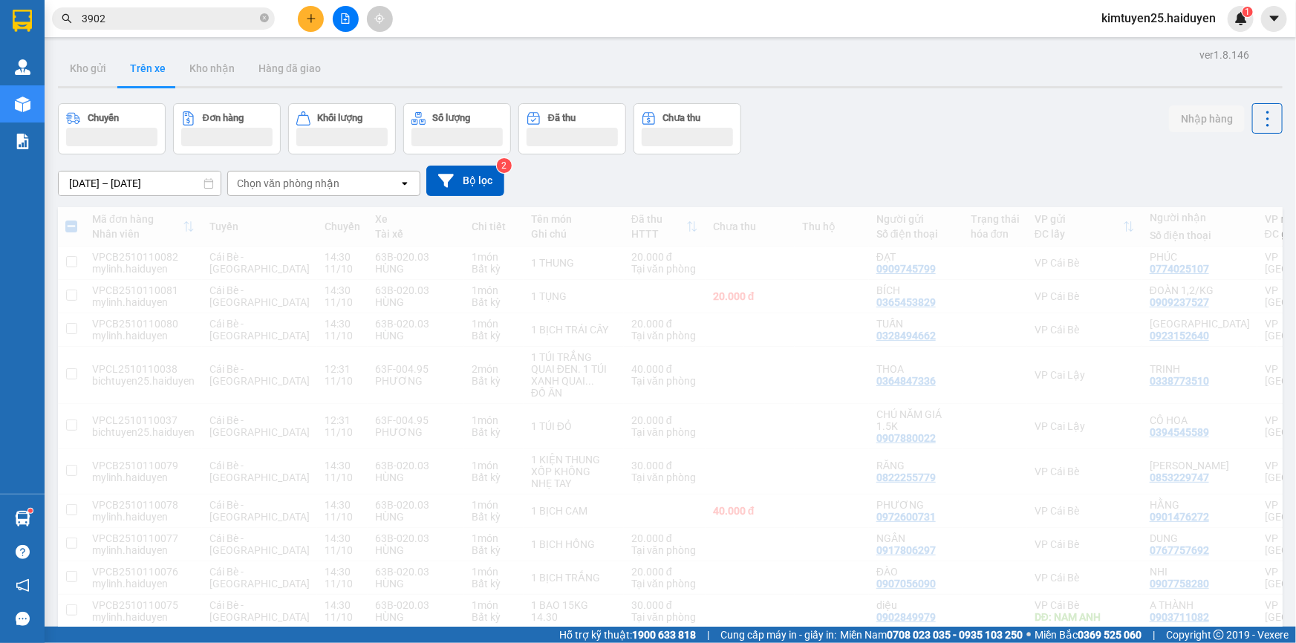
click at [370, 180] on div "Chọn văn phòng nhận" at bounding box center [313, 183] width 171 height 24
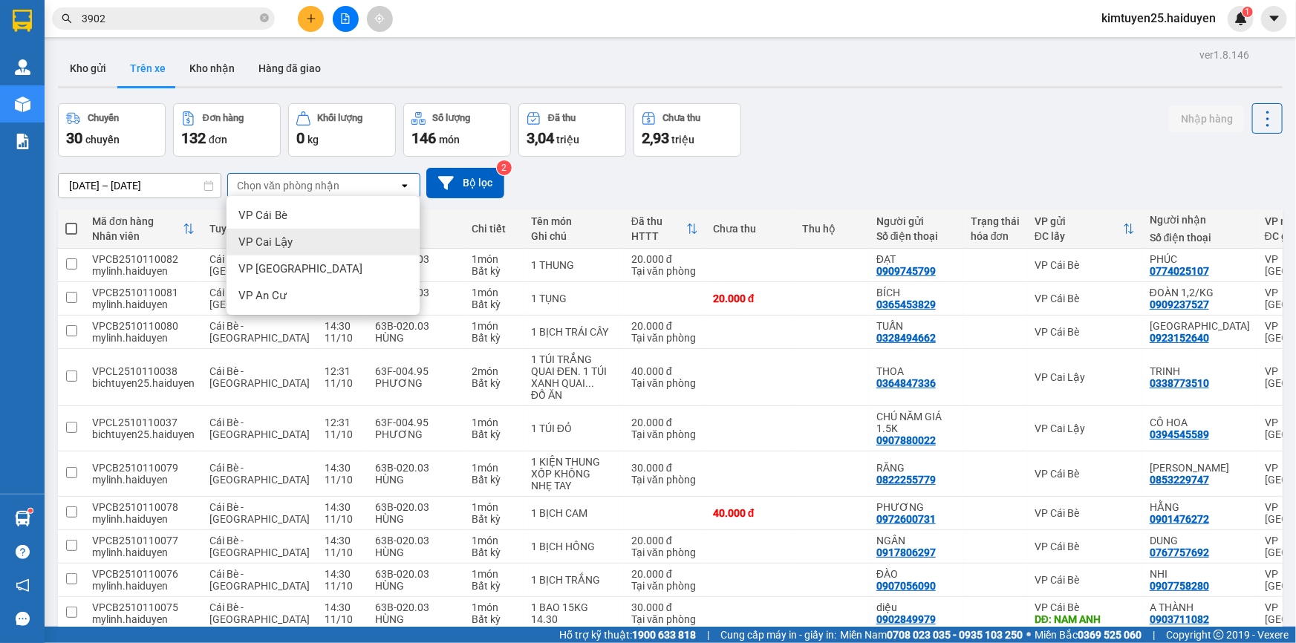
click at [336, 244] on div "VP Cai Lậy" at bounding box center [322, 242] width 193 height 27
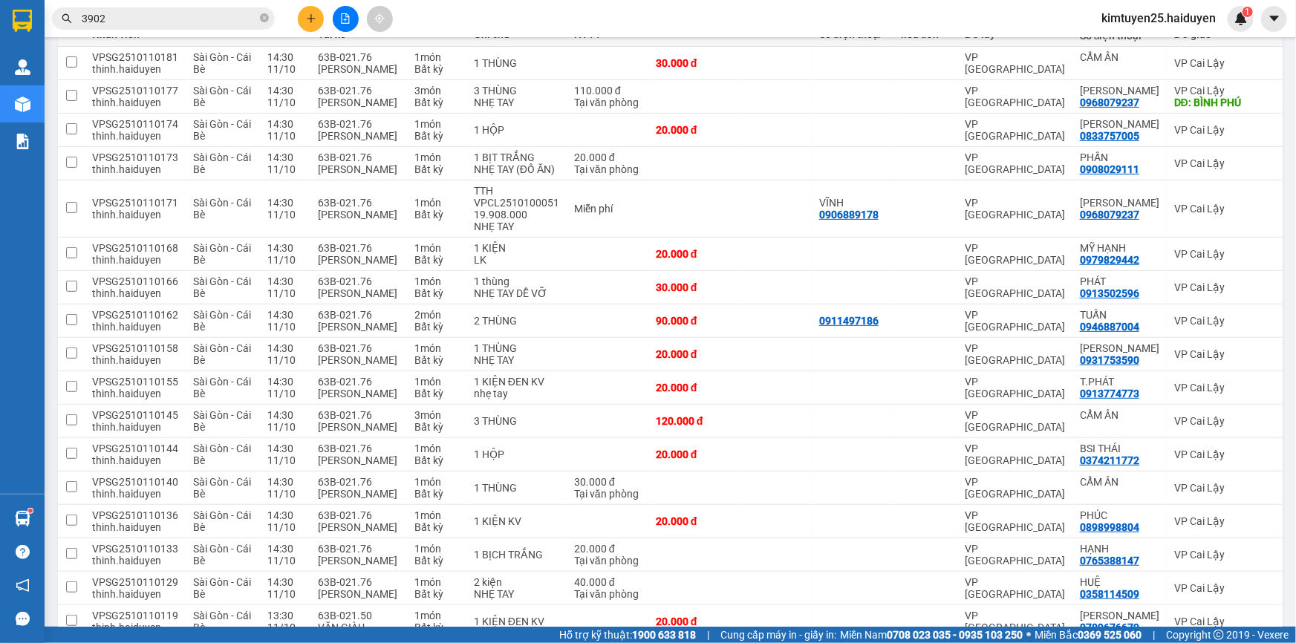
scroll to position [435, 0]
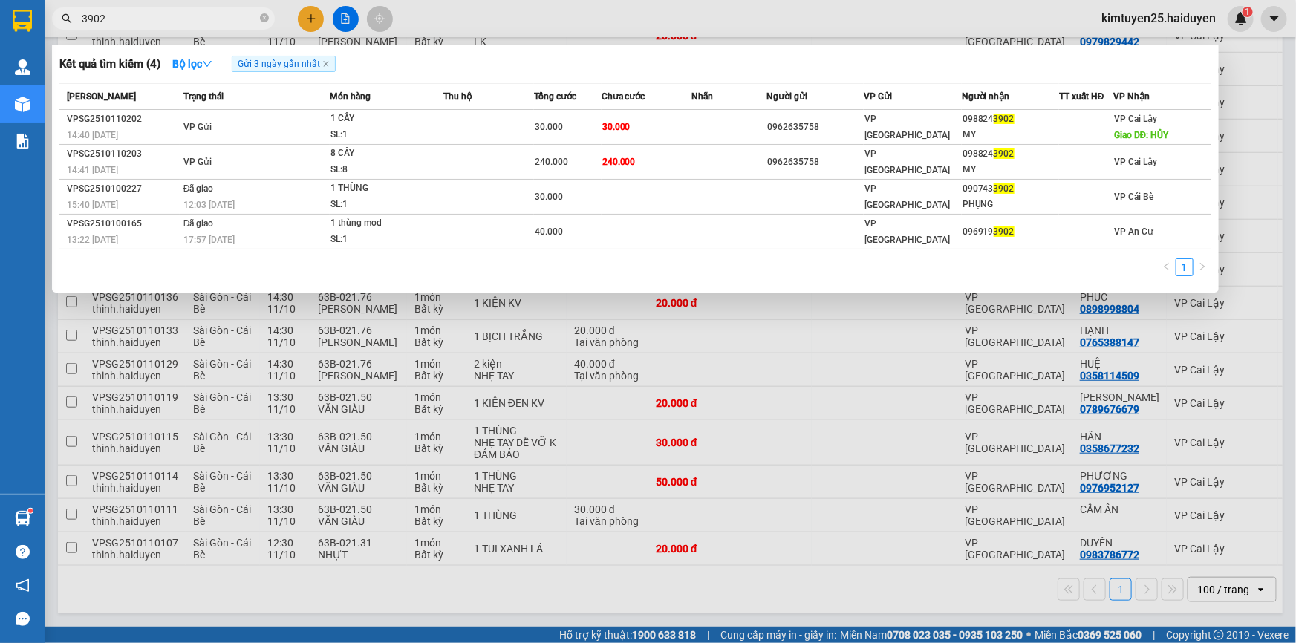
click at [134, 22] on input "3902" at bounding box center [169, 18] width 175 height 16
click at [736, 7] on div at bounding box center [648, 321] width 1296 height 643
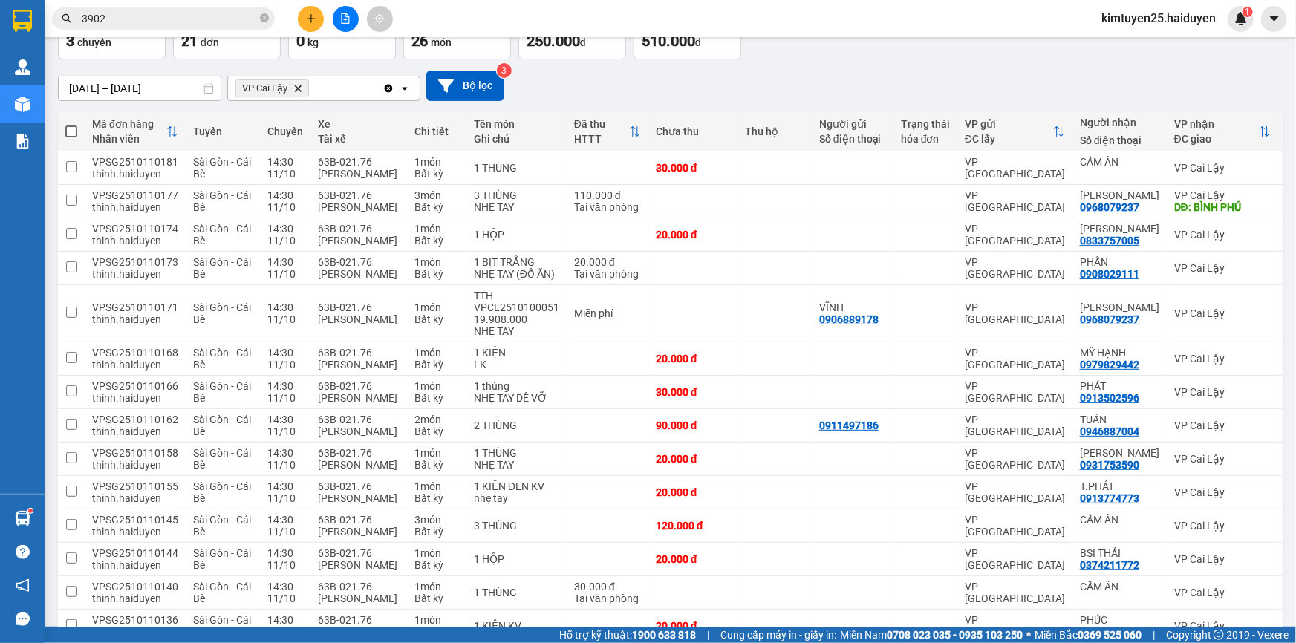
scroll to position [0, 0]
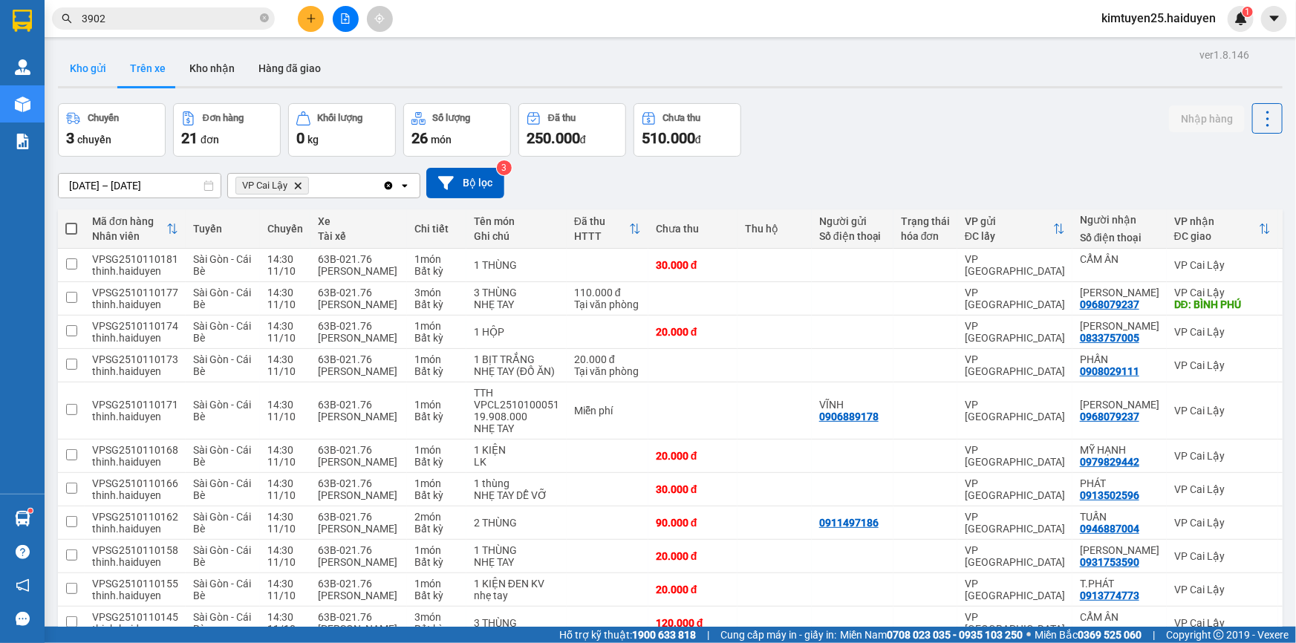
click at [65, 71] on button "Kho gửi" at bounding box center [88, 68] width 60 height 36
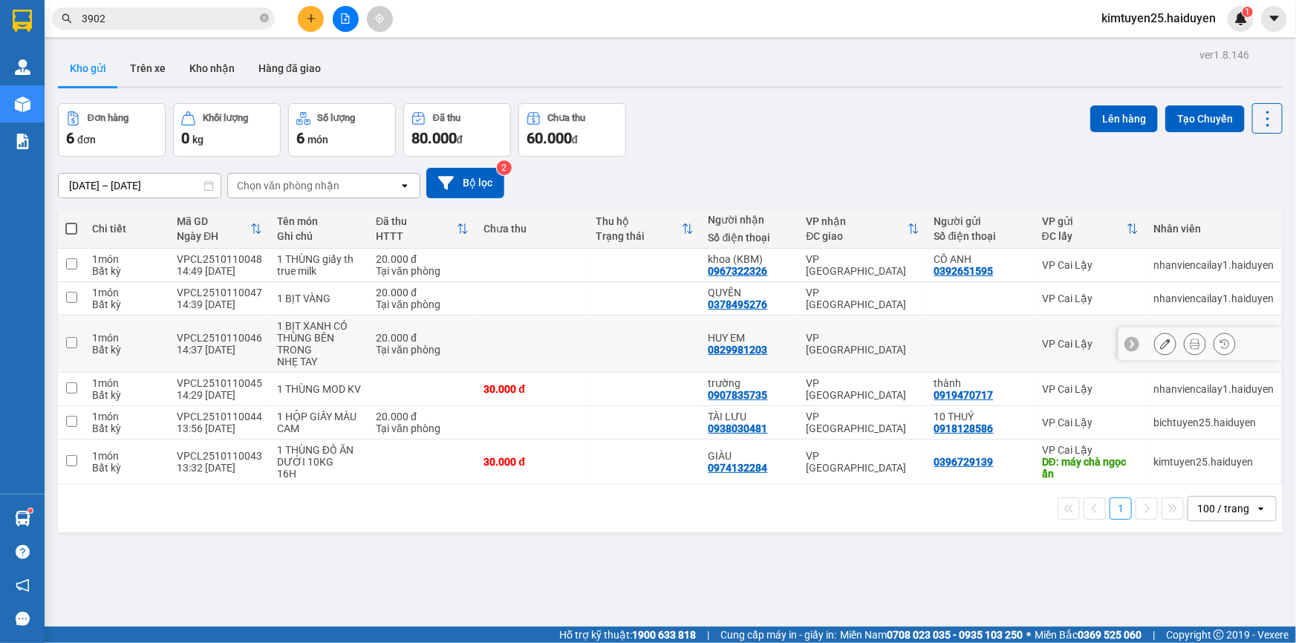
click at [935, 341] on div at bounding box center [980, 344] width 93 height 12
checkbox input "true"
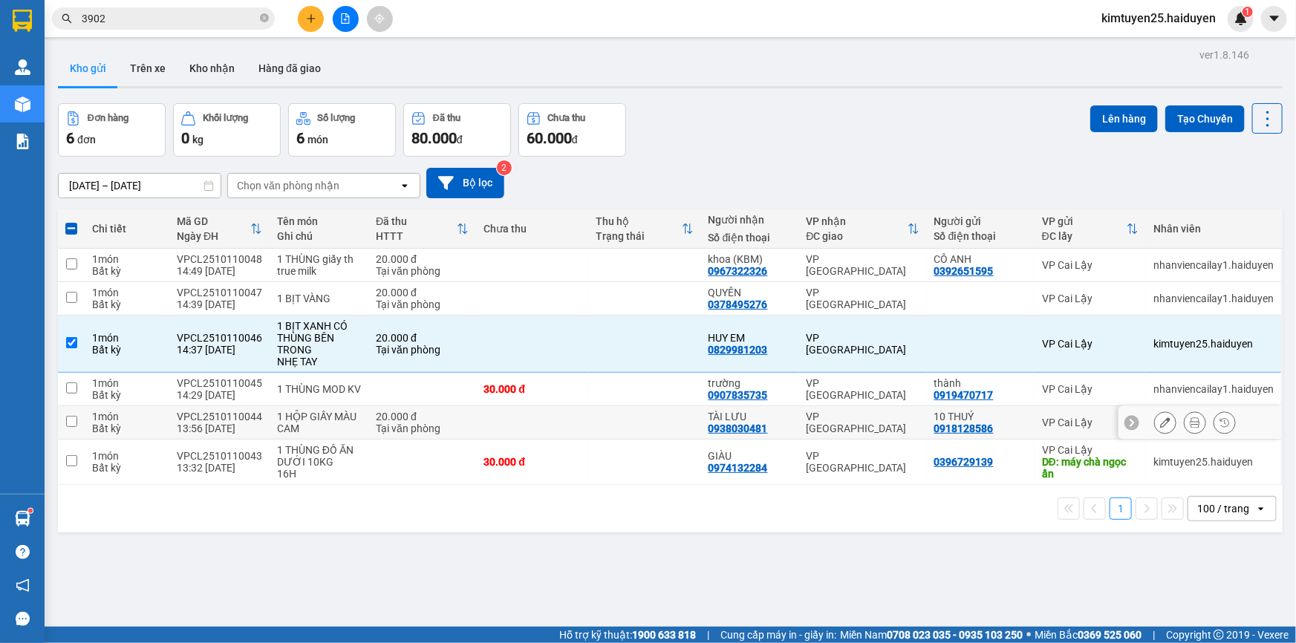
click at [883, 423] on div "VP [GEOGRAPHIC_DATA]" at bounding box center [862, 423] width 113 height 24
checkbox input "true"
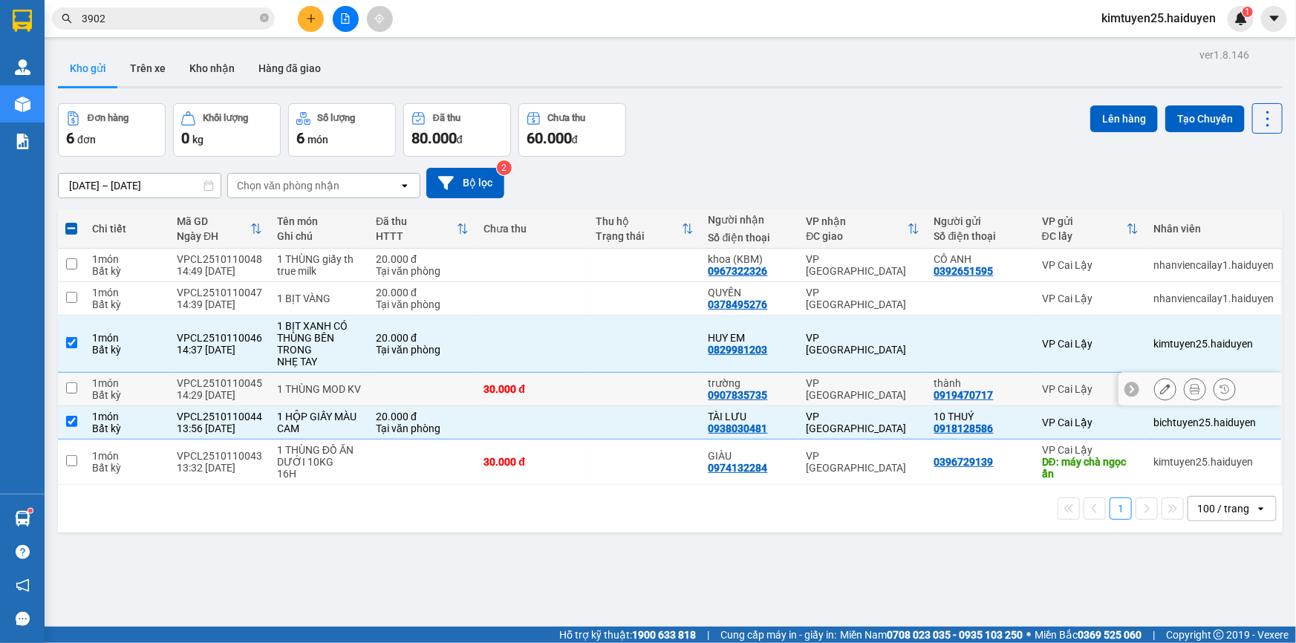
click at [887, 385] on div "VP [GEOGRAPHIC_DATA]" at bounding box center [862, 389] width 113 height 24
checkbox input "true"
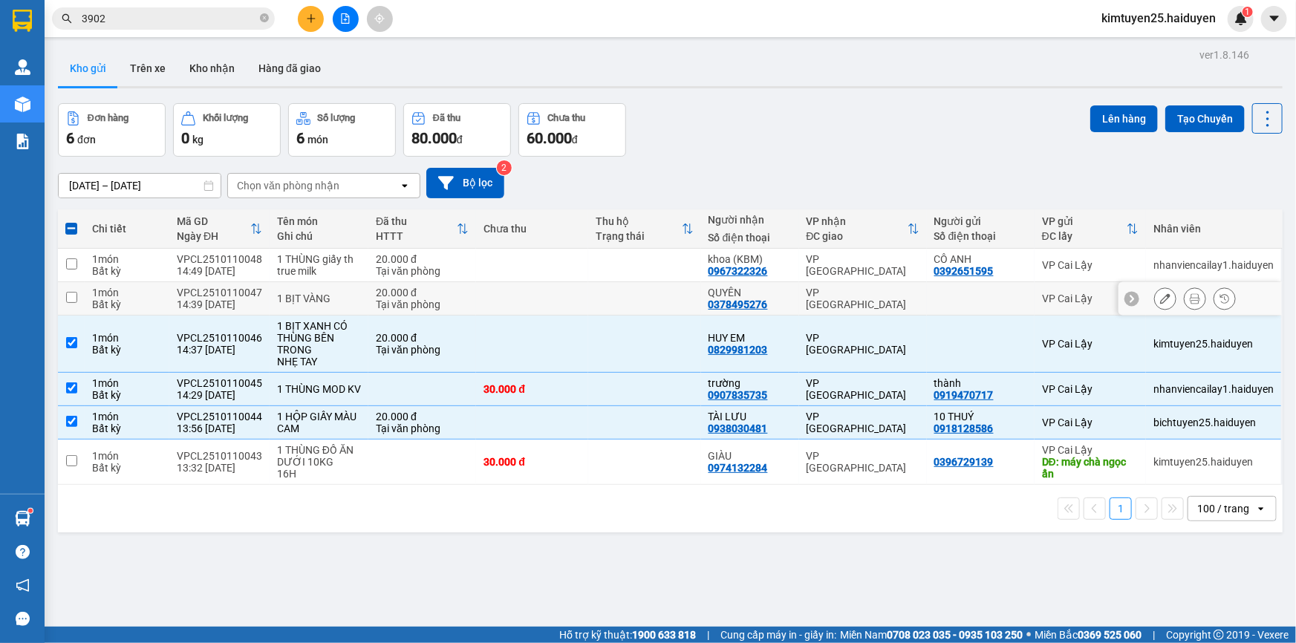
click at [887, 293] on div "VP [GEOGRAPHIC_DATA]" at bounding box center [862, 299] width 113 height 24
checkbox input "true"
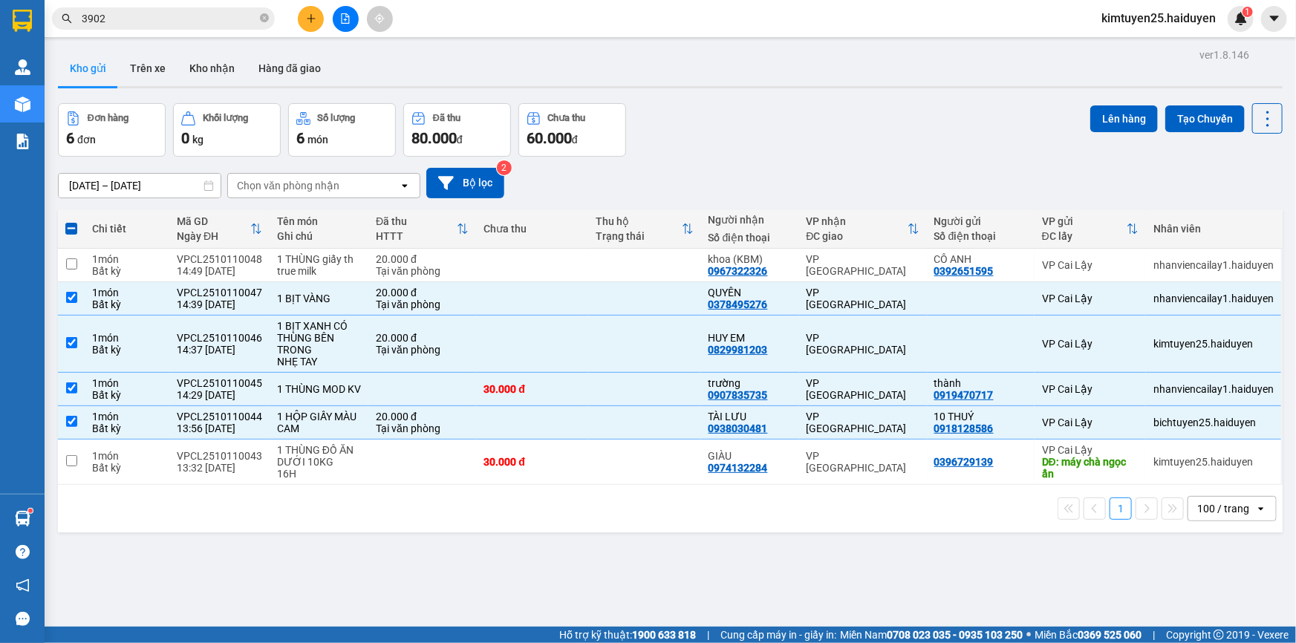
click at [148, 13] on input "3902" at bounding box center [169, 18] width 175 height 16
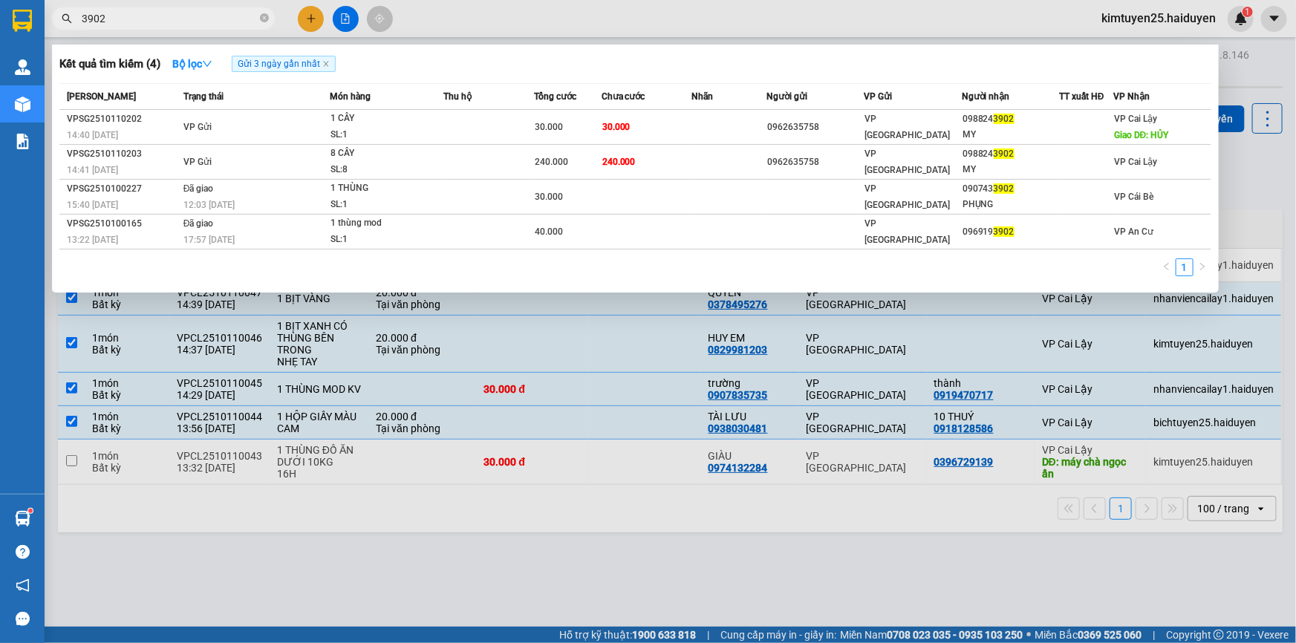
click at [475, 27] on div at bounding box center [648, 321] width 1296 height 643
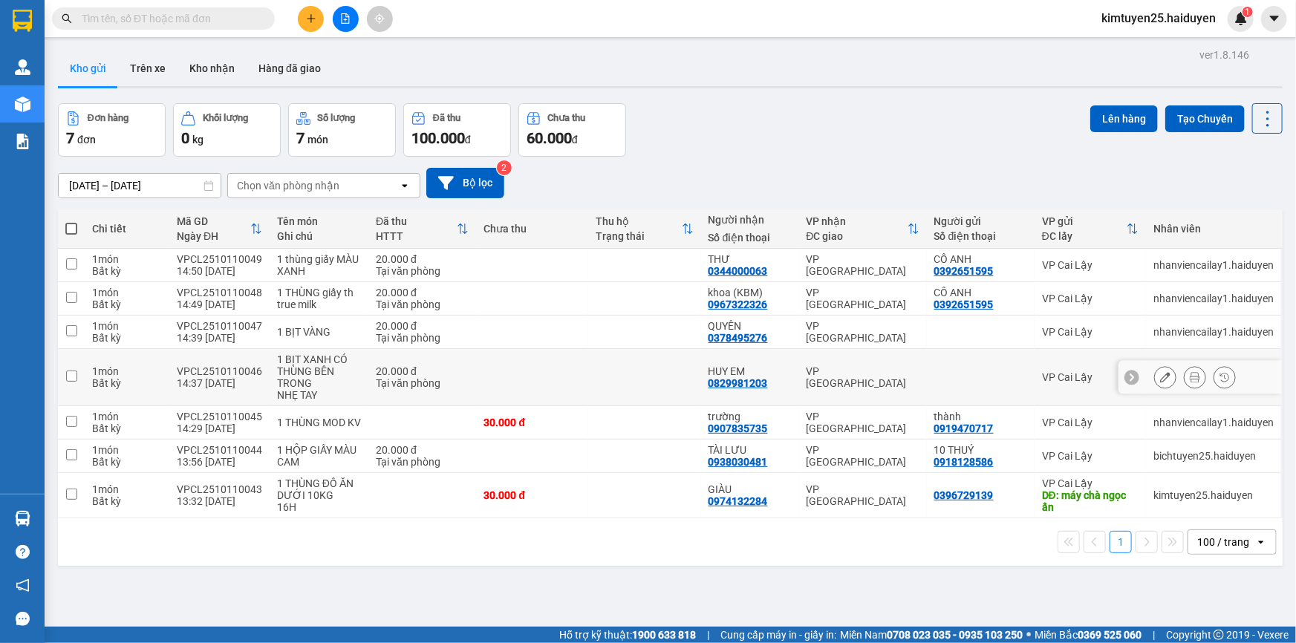
click at [927, 349] on td at bounding box center [981, 377] width 108 height 57
checkbox input "true"
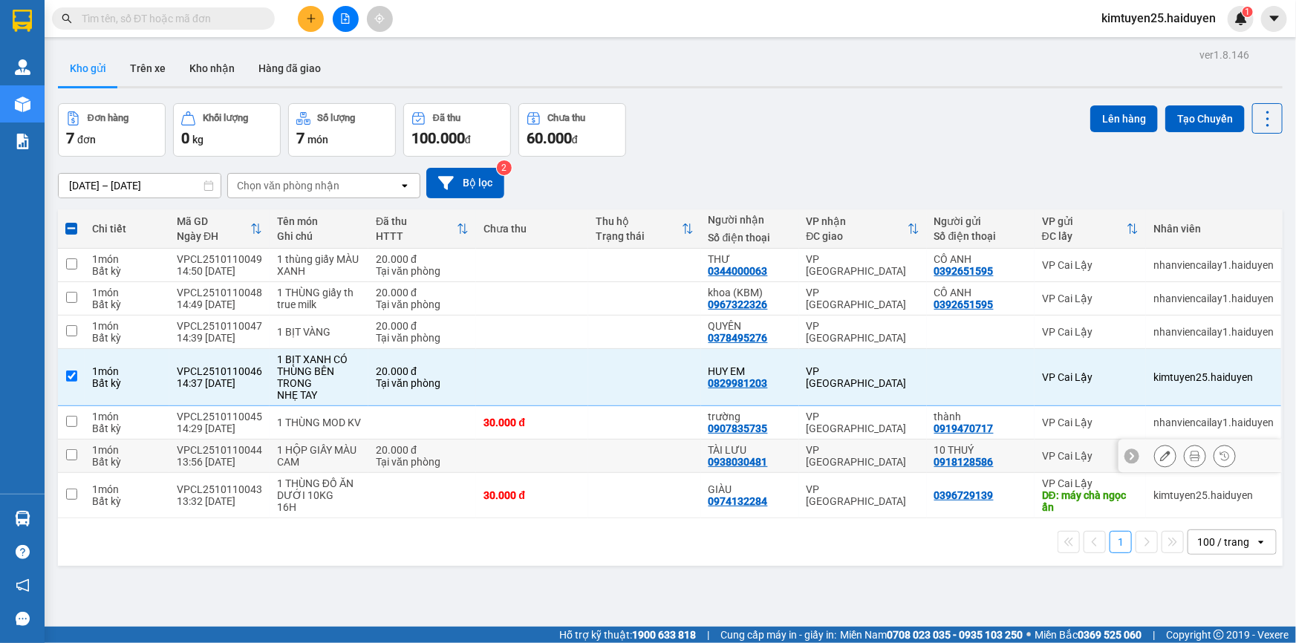
click at [892, 448] on td "VP [GEOGRAPHIC_DATA]" at bounding box center [863, 456] width 128 height 33
checkbox input "true"
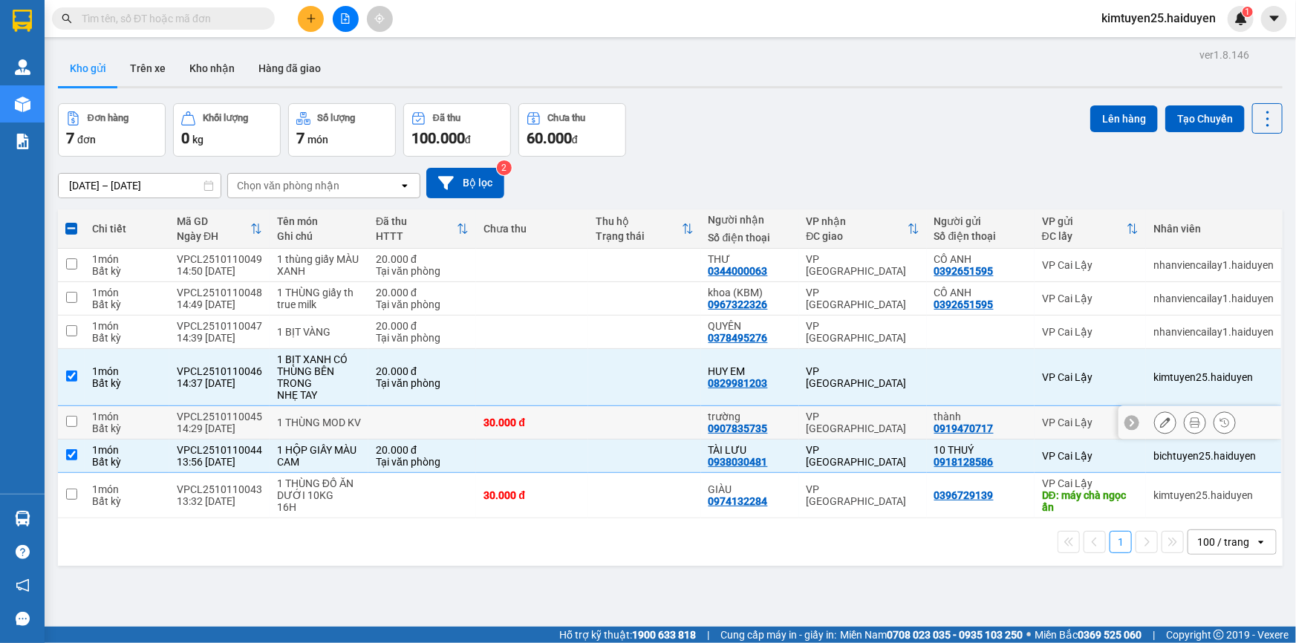
click at [909, 420] on div "VP [GEOGRAPHIC_DATA]" at bounding box center [862, 423] width 113 height 24
checkbox input "true"
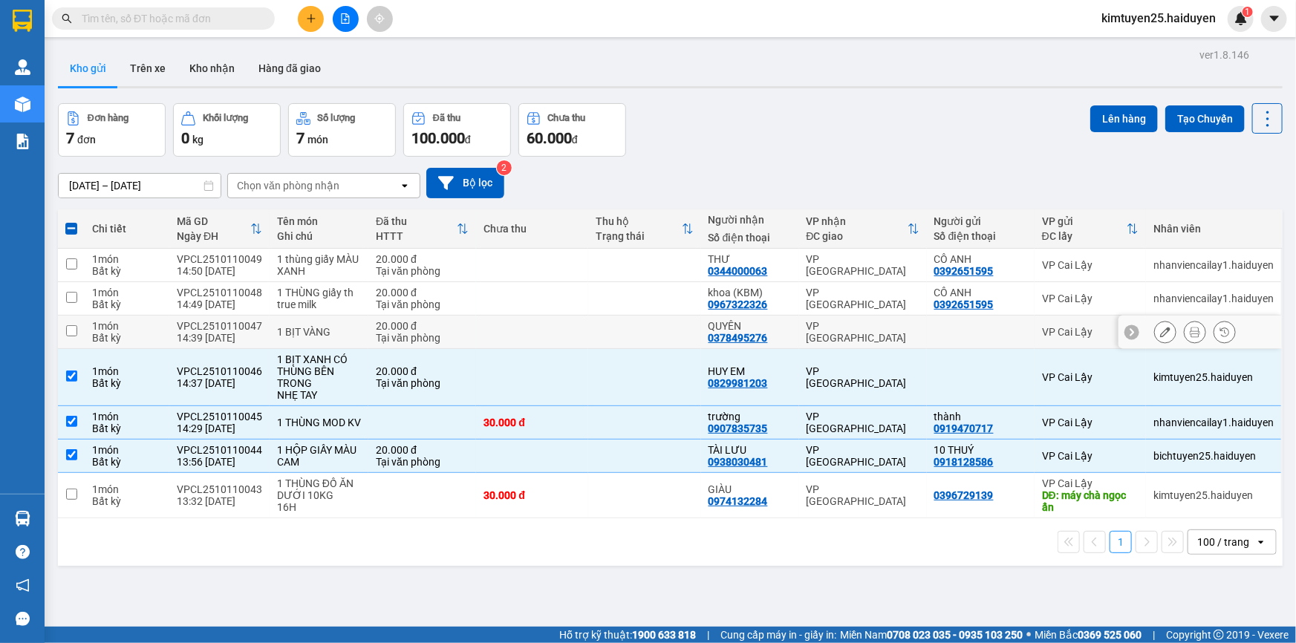
click at [889, 332] on div "VP [GEOGRAPHIC_DATA]" at bounding box center [862, 332] width 113 height 24
checkbox input "true"
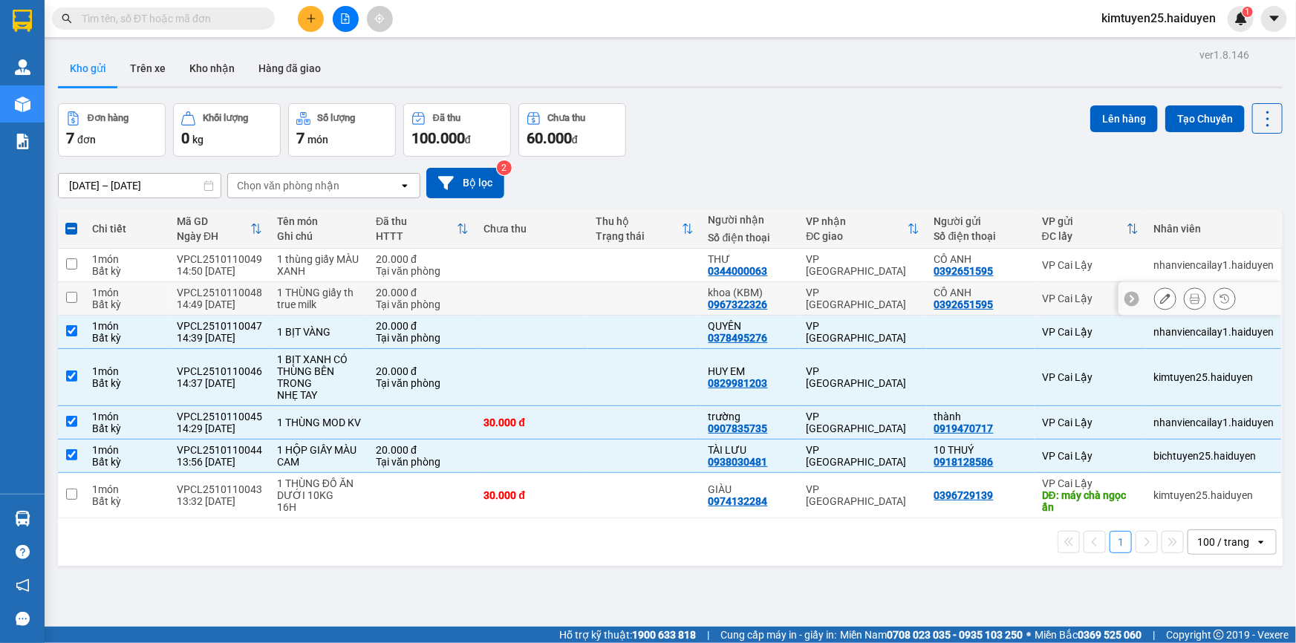
click at [894, 292] on div "VP [GEOGRAPHIC_DATA]" at bounding box center [862, 299] width 113 height 24
checkbox input "true"
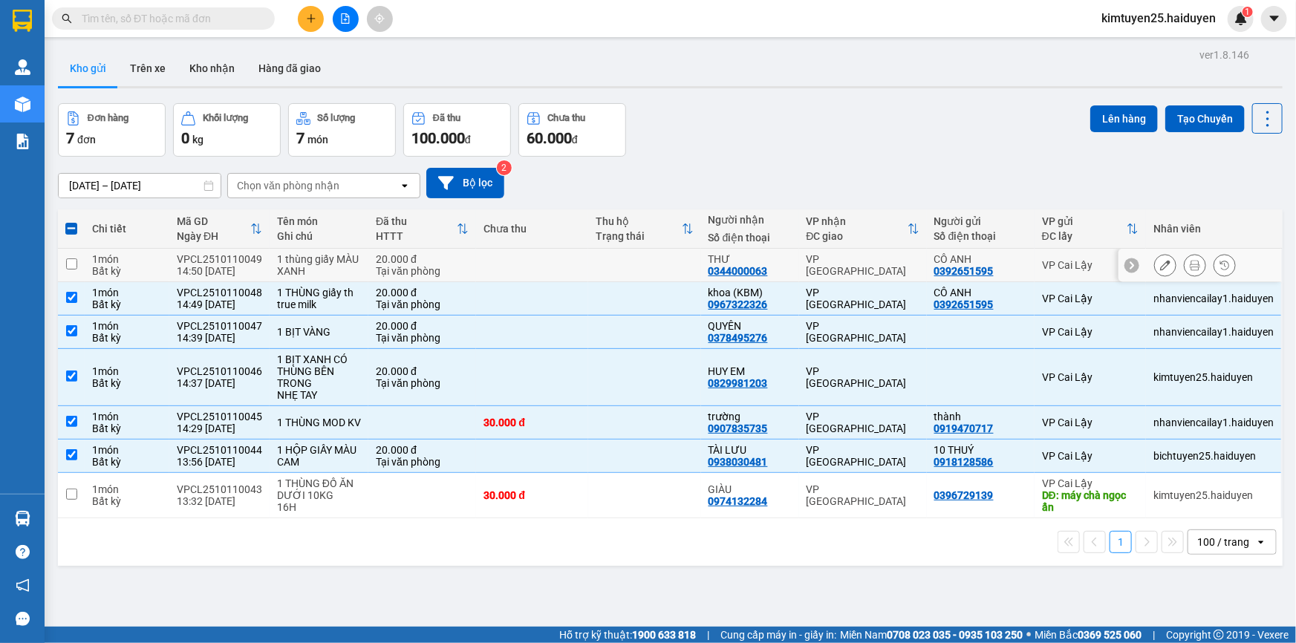
click at [905, 269] on div "VP [GEOGRAPHIC_DATA]" at bounding box center [862, 265] width 113 height 24
checkbox input "true"
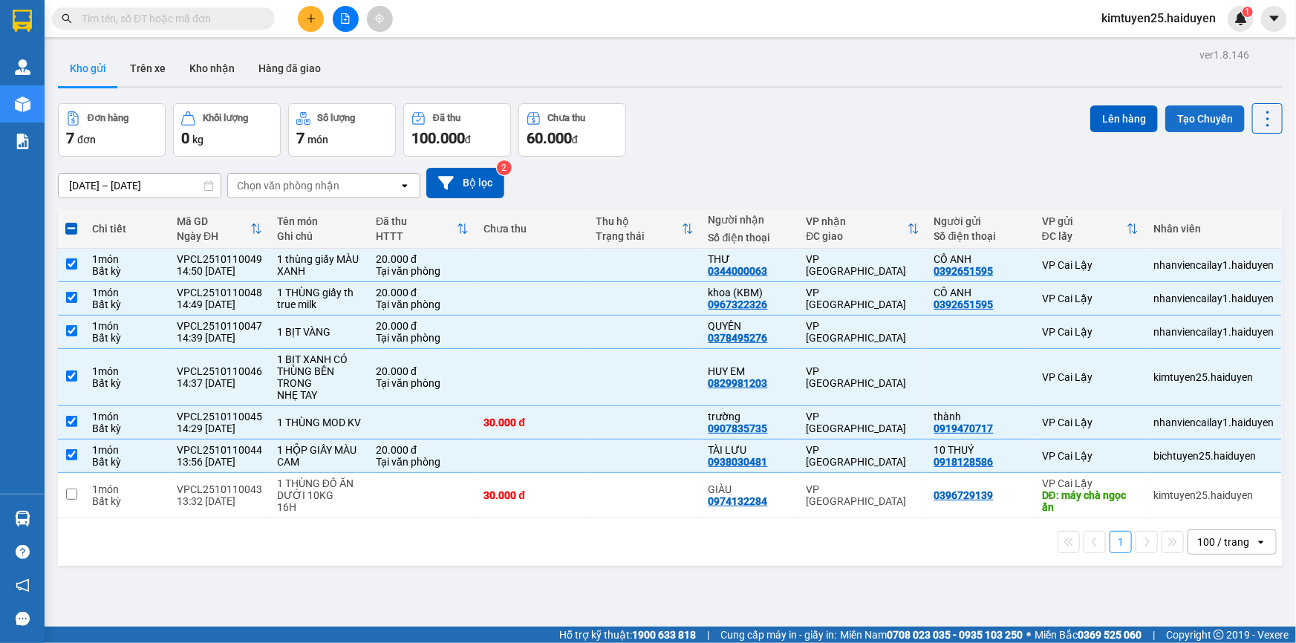
click at [1186, 120] on button "Tạo Chuyến" at bounding box center [1204, 118] width 79 height 27
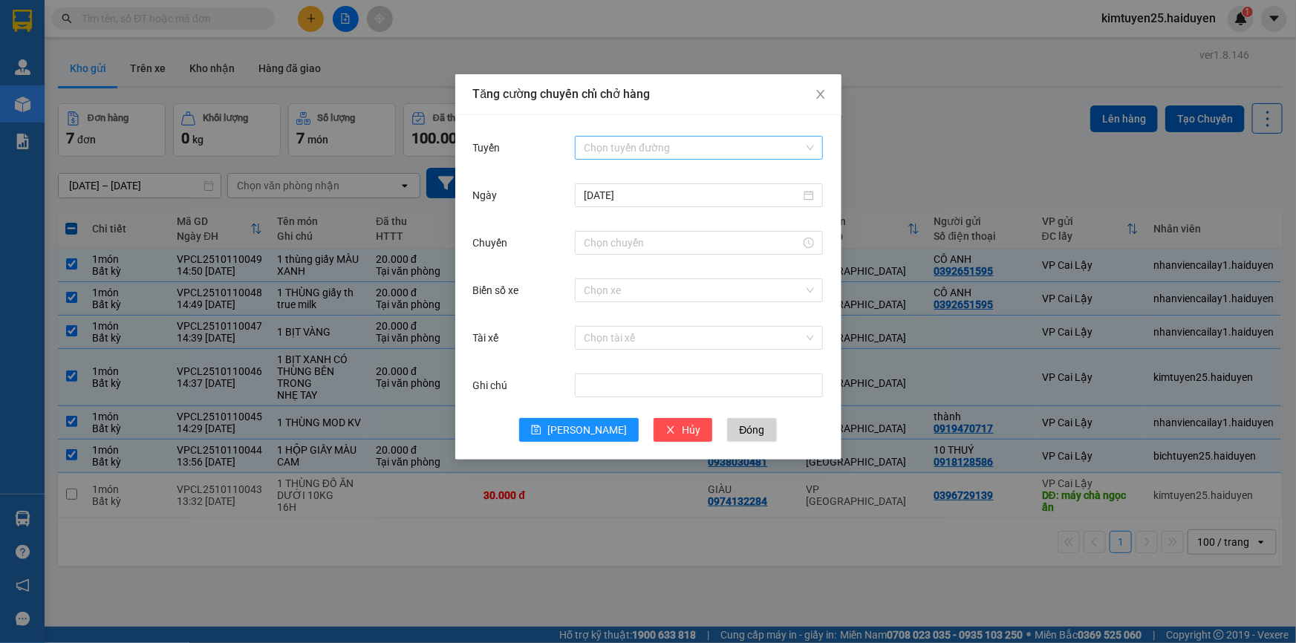
click at [626, 141] on input "Tuyến" at bounding box center [694, 148] width 220 height 22
click at [651, 206] on div "Cái Bè - [GEOGRAPHIC_DATA]" at bounding box center [699, 201] width 230 height 16
click at [641, 250] on input "Chuyến" at bounding box center [692, 243] width 217 height 16
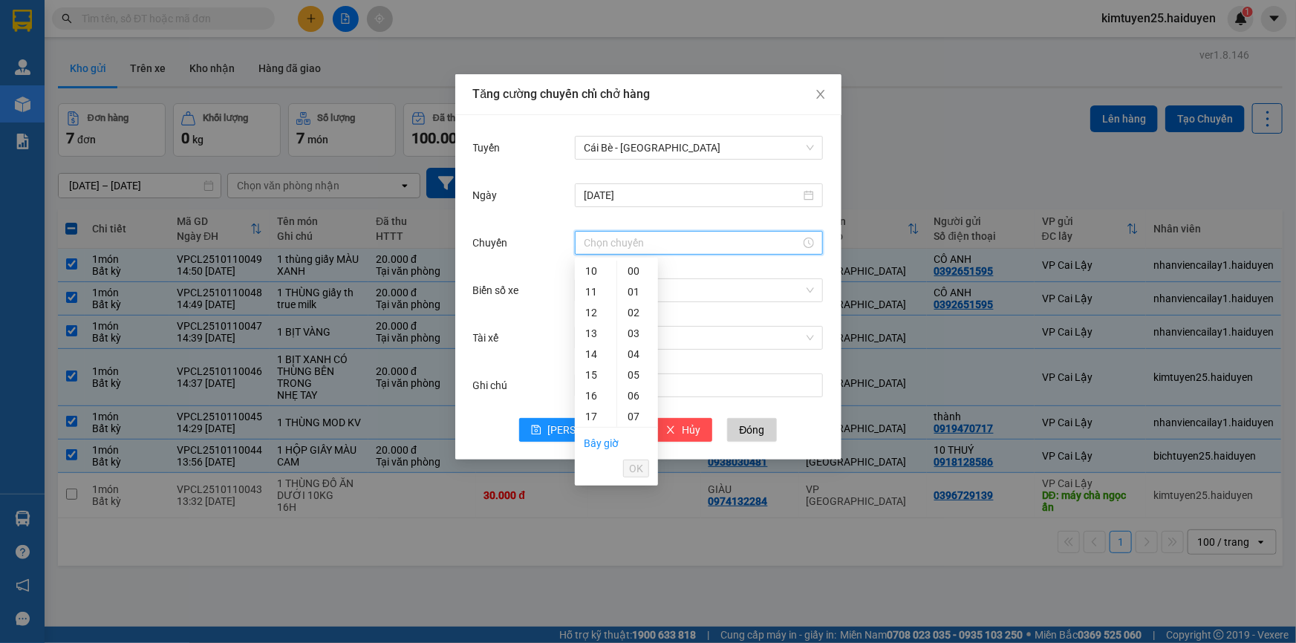
scroll to position [215, 0]
click at [594, 340] on div "14" at bounding box center [596, 347] width 42 height 21
click at [631, 281] on div "31" at bounding box center [637, 279] width 41 height 21
type input "14:31"
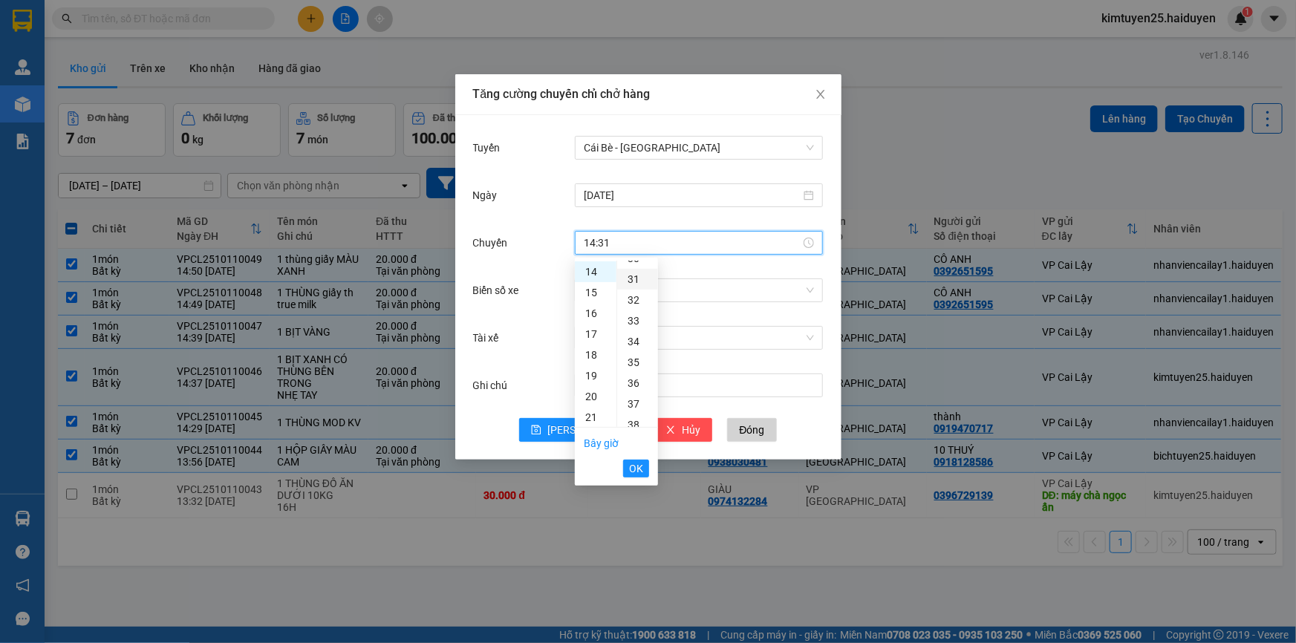
scroll to position [644, 0]
click at [636, 468] on span "OK" at bounding box center [636, 468] width 14 height 16
click at [618, 290] on input "Biển số xe" at bounding box center [694, 290] width 220 height 22
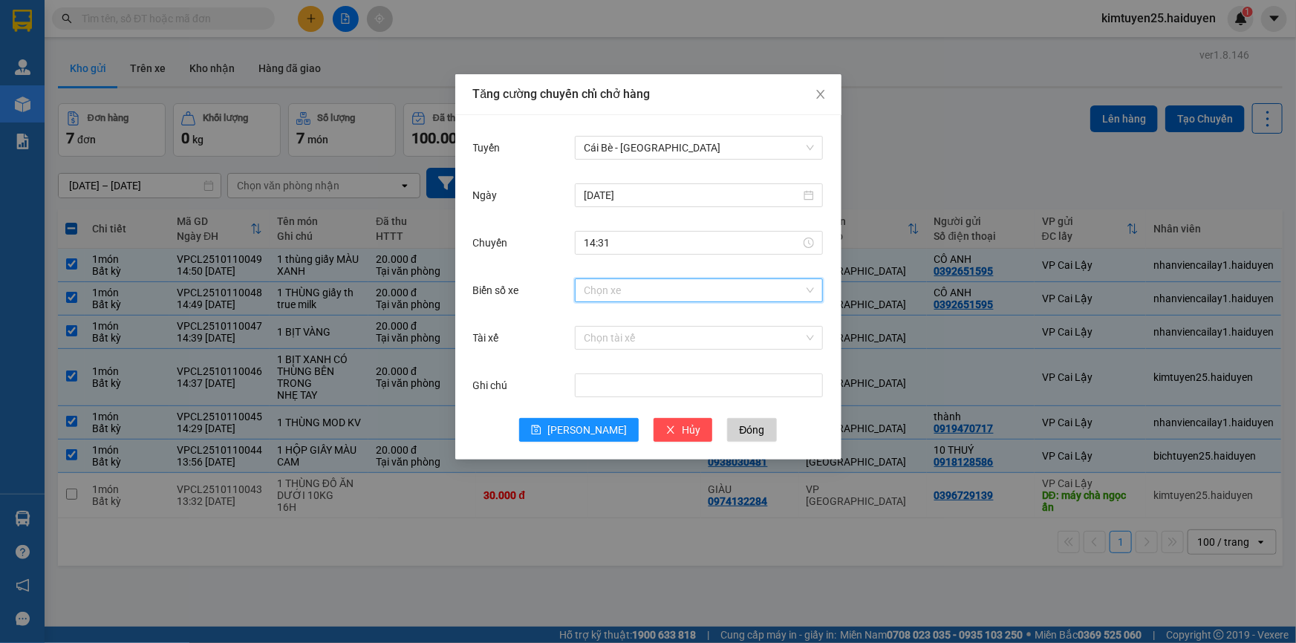
click at [641, 290] on input "Biển số xe" at bounding box center [694, 290] width 220 height 22
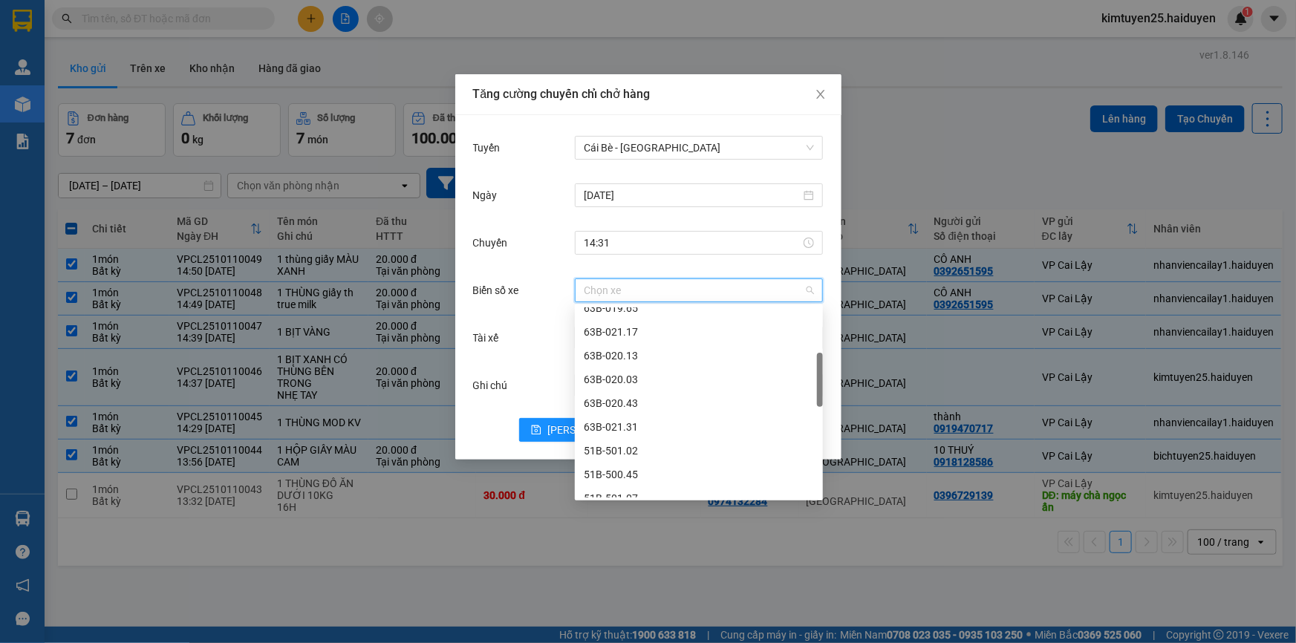
scroll to position [220, 0]
drag, startPoint x: 820, startPoint y: 336, endPoint x: 828, endPoint y: 389, distance: 54.1
click at [828, 389] on body "Kết quả tìm kiếm ( 0 ) Bộ lọc Gửi 3 ngày gần nhất No Data kimtuyen25.haiduyen 1…" at bounding box center [648, 321] width 1296 height 643
type input "64"
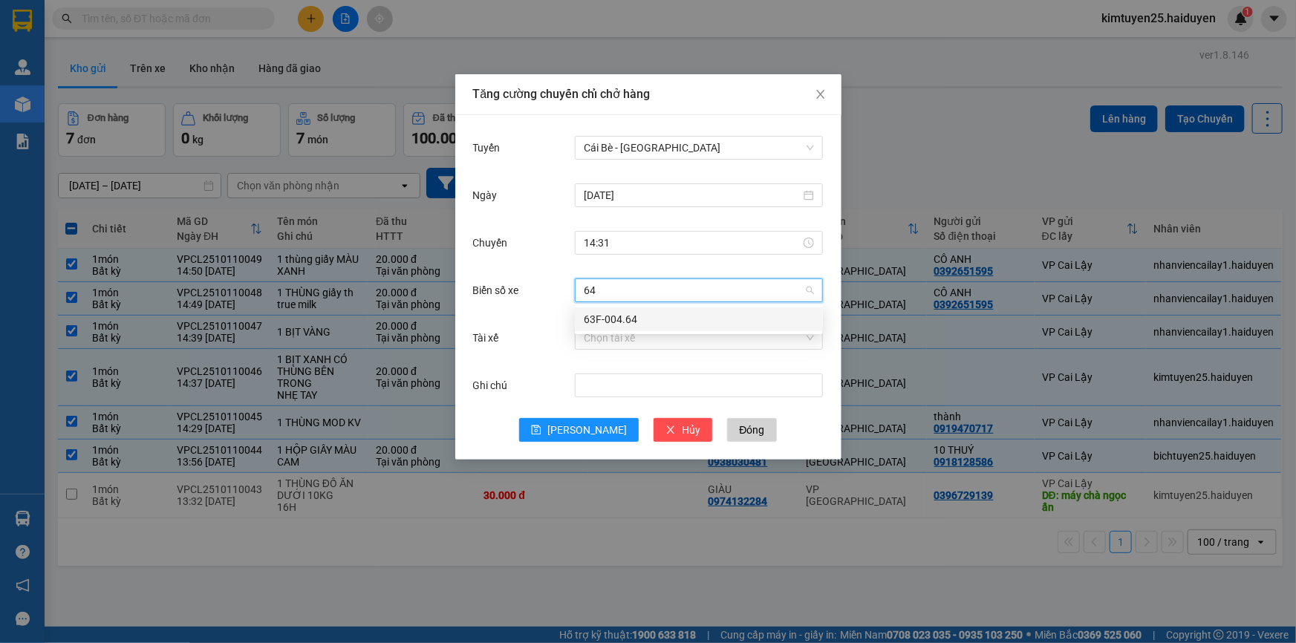
scroll to position [0, 0]
click at [660, 323] on div "63F-004.64" at bounding box center [699, 319] width 230 height 16
click at [628, 337] on input "Tài xế" at bounding box center [694, 338] width 220 height 22
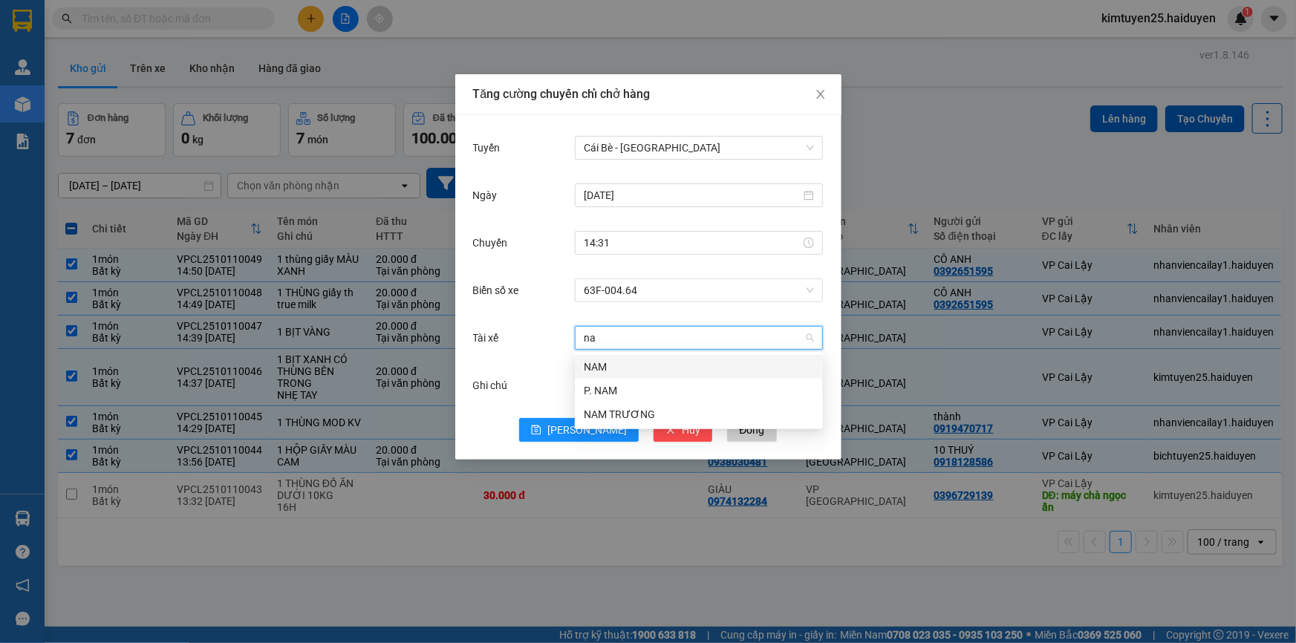
type input "nam"
click at [616, 362] on div "NAM" at bounding box center [699, 367] width 230 height 16
click at [592, 434] on span "[PERSON_NAME]" at bounding box center [586, 430] width 79 height 16
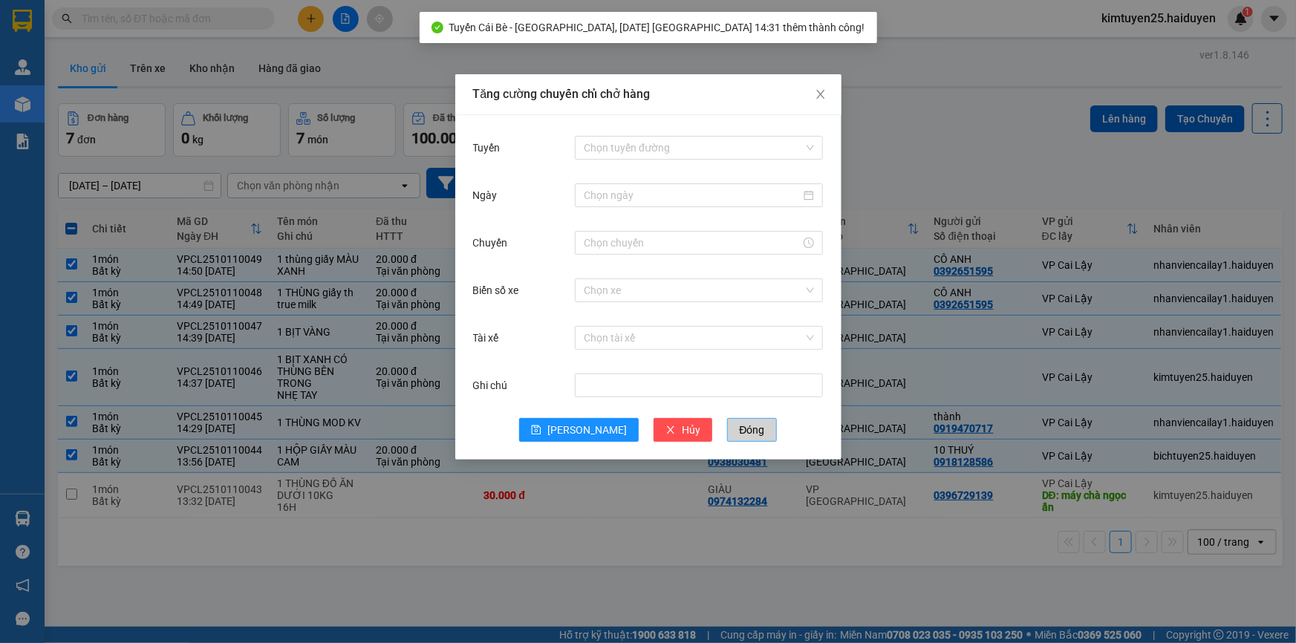
click at [739, 426] on span "Đóng" at bounding box center [751, 430] width 25 height 16
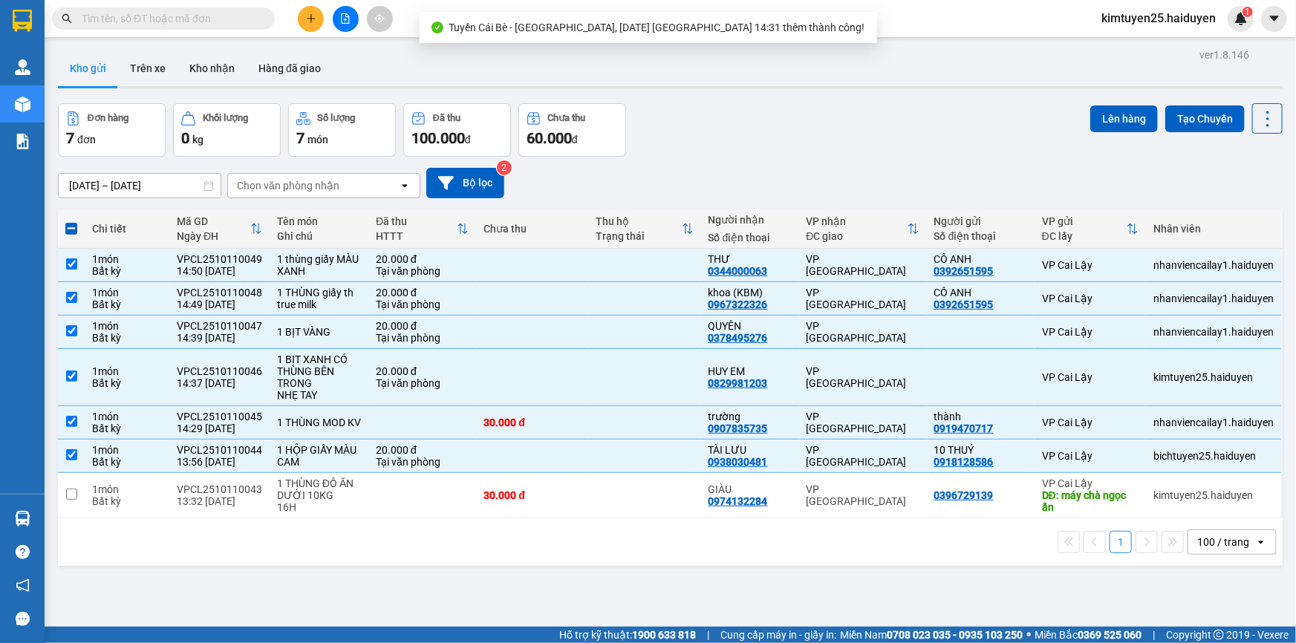
drag, startPoint x: 1139, startPoint y: 122, endPoint x: 633, endPoint y: 162, distance: 507.1
click at [1142, 124] on button "Lên hàng" at bounding box center [1124, 118] width 68 height 27
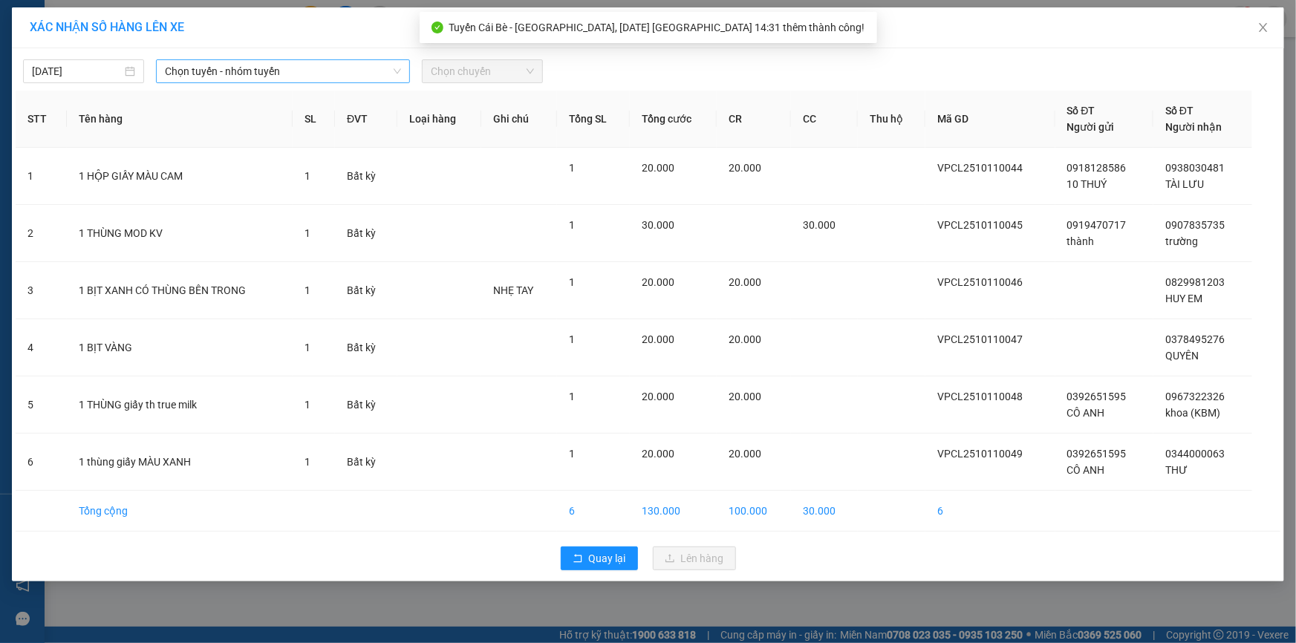
click at [265, 74] on span "Chọn tuyến - nhóm tuyến" at bounding box center [283, 71] width 236 height 22
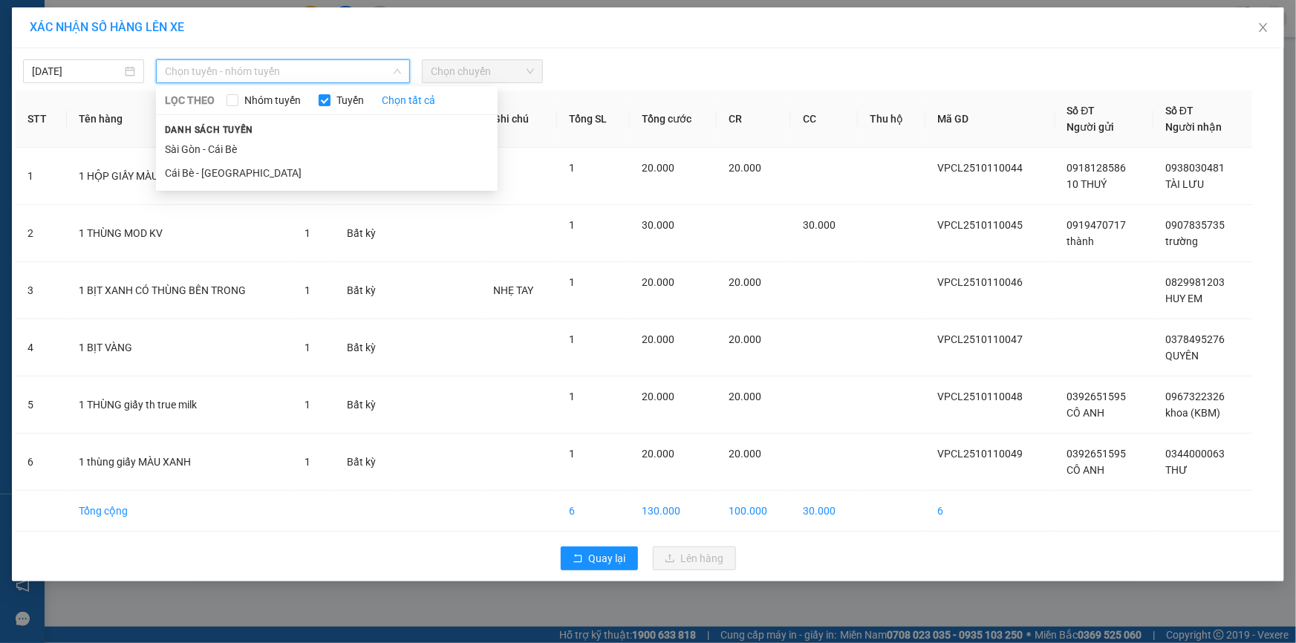
drag, startPoint x: 262, startPoint y: 177, endPoint x: 308, endPoint y: 126, distance: 68.3
click at [263, 178] on li "Cái Bè - [GEOGRAPHIC_DATA]" at bounding box center [327, 173] width 342 height 24
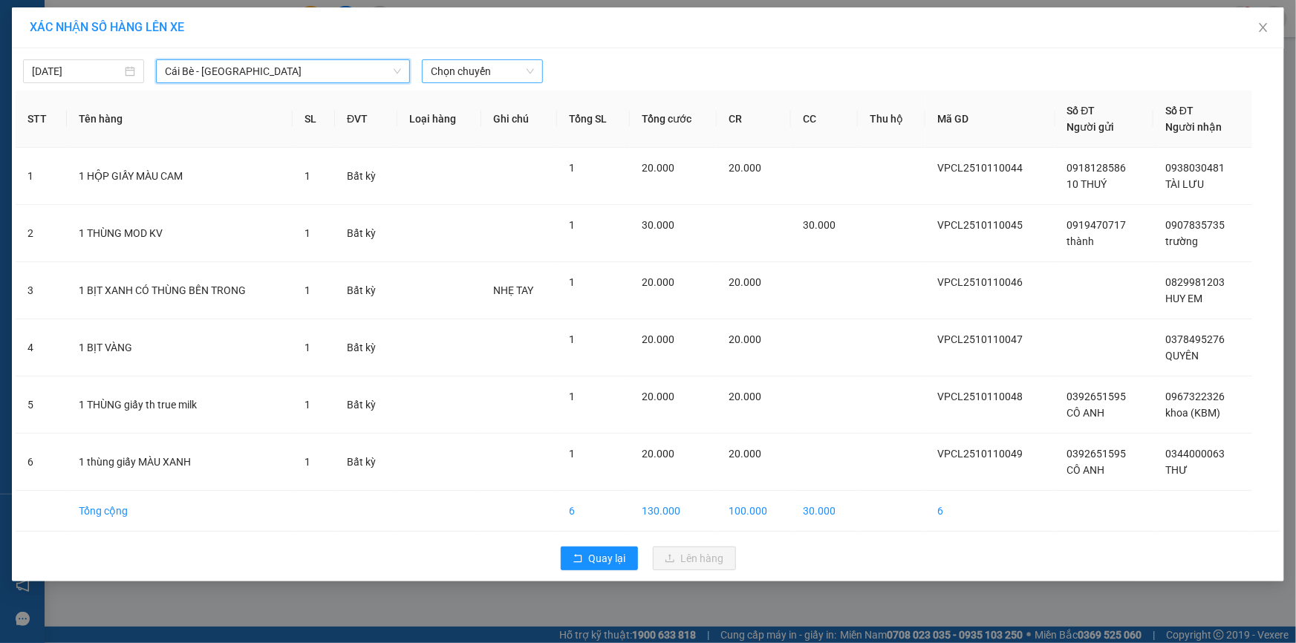
click at [468, 66] on span "Chọn chuyến" at bounding box center [482, 71] width 103 height 22
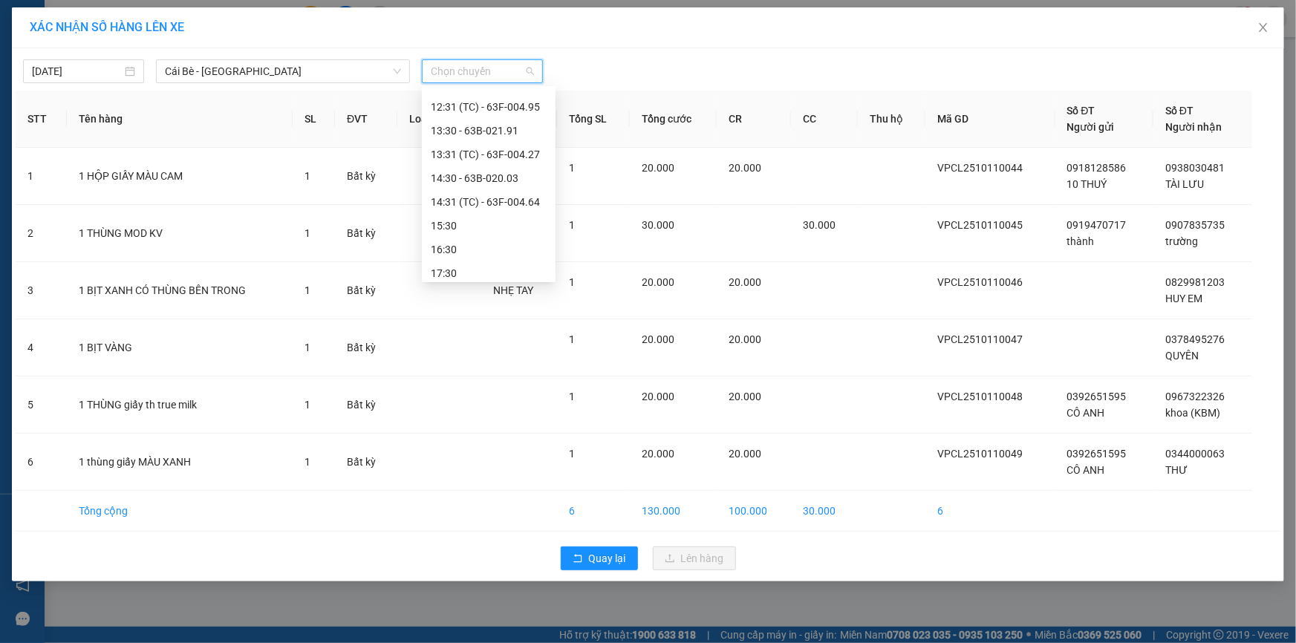
scroll to position [498, 0]
click at [514, 195] on div "14:31 (TC) - 63F-004.64" at bounding box center [489, 197] width 116 height 16
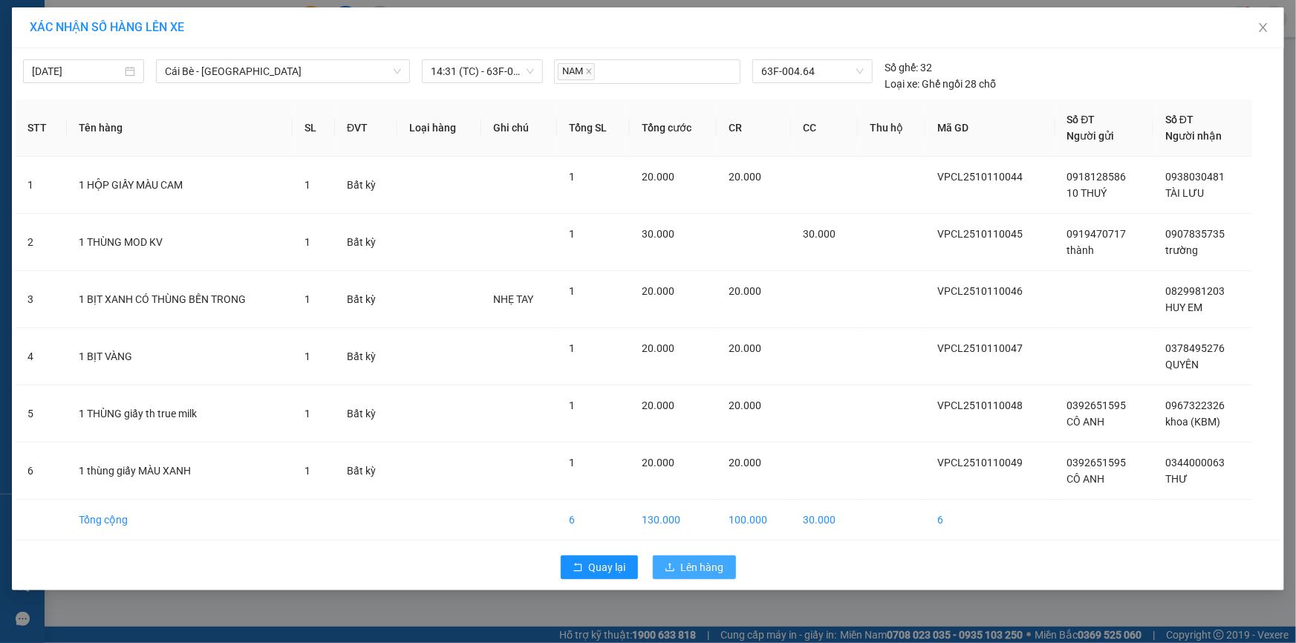
click at [684, 566] on span "Lên hàng" at bounding box center [702, 567] width 43 height 16
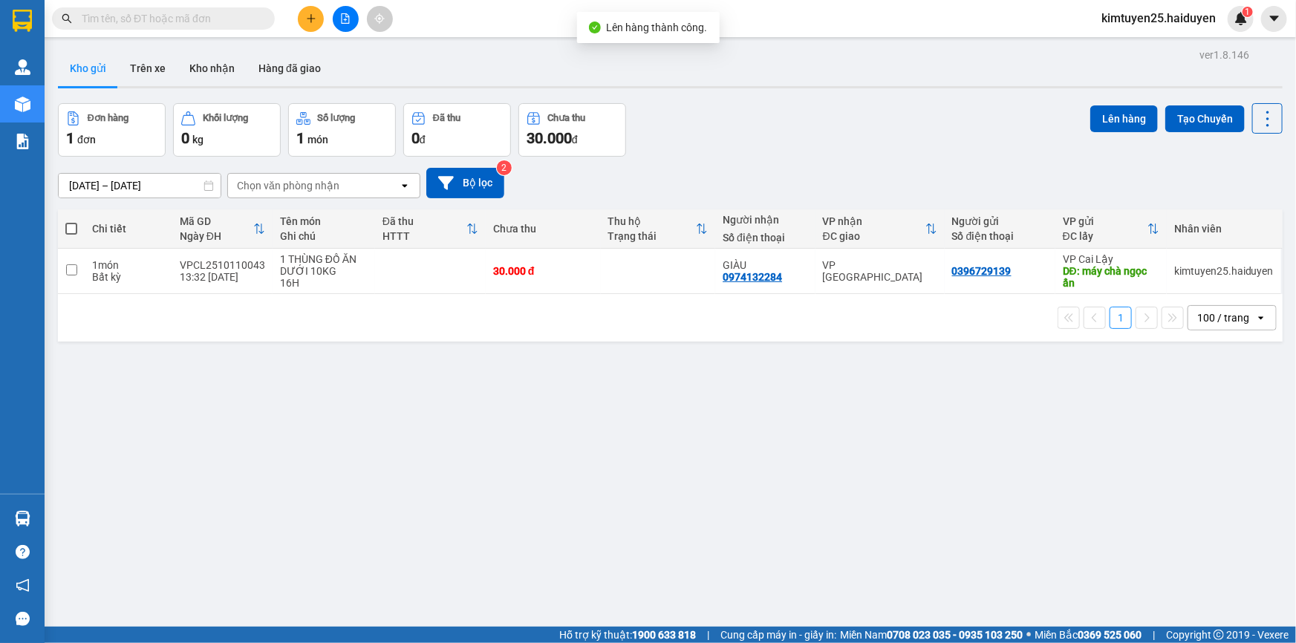
click at [858, 141] on div "Đơn hàng 1 đơn Khối lượng 0 kg Số lượng 1 món Đã thu 0 đ Chưa thu 30.000 đ Lên …" at bounding box center [670, 129] width 1224 height 53
click at [731, 100] on div "ver 1.8.146 Kho gửi Trên xe Kho nhận Hàng đã giao Đơn hàng 1 đơn Khối lượng 0 k…" at bounding box center [670, 366] width 1236 height 643
click at [310, 16] on icon "plus" at bounding box center [310, 18] width 1 height 8
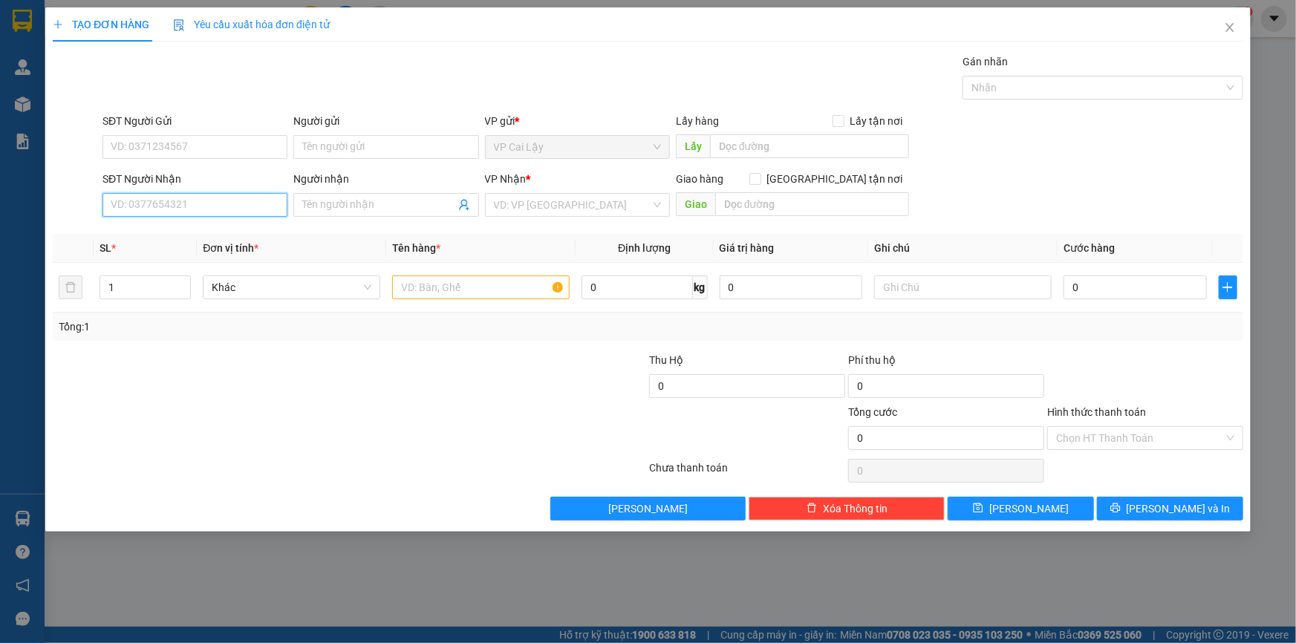
click at [132, 208] on input "SĐT Người Nhận" at bounding box center [194, 205] width 185 height 24
click at [236, 151] on input "SĐT Người Gửi" at bounding box center [194, 147] width 185 height 24
click at [244, 204] on input "SĐT Người Nhận" at bounding box center [194, 205] width 185 height 24
click at [241, 146] on input "SĐT Người Gửi" at bounding box center [194, 147] width 185 height 24
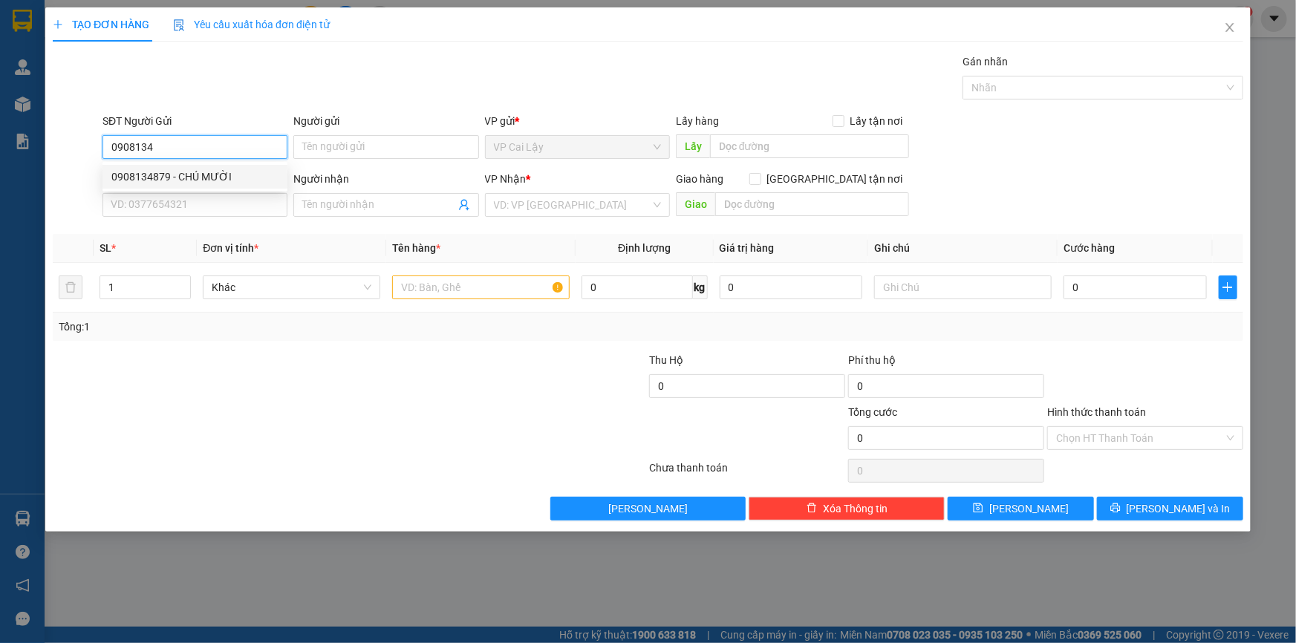
click at [223, 179] on div "0908134879 - CHÚ MƯỜI" at bounding box center [194, 177] width 167 height 16
type input "0908134879"
type input "CHÚ MƯỜI"
type input "NM NGỌC ẨN"
type input "0909458519"
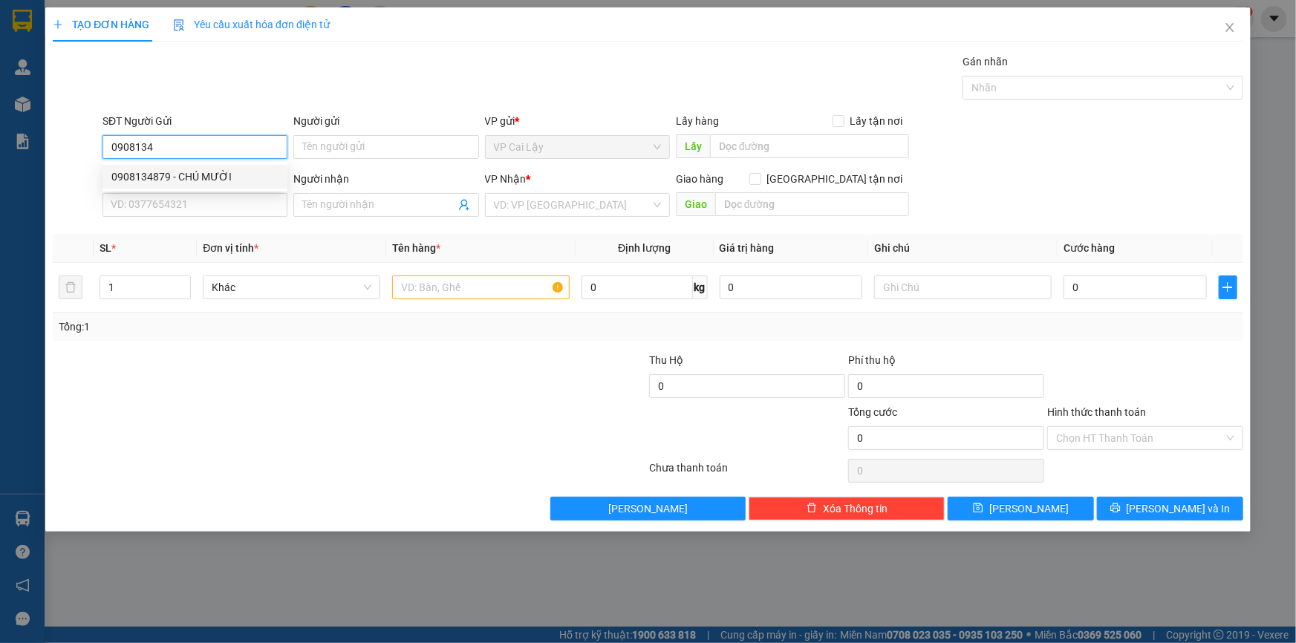
type input "HỮU"
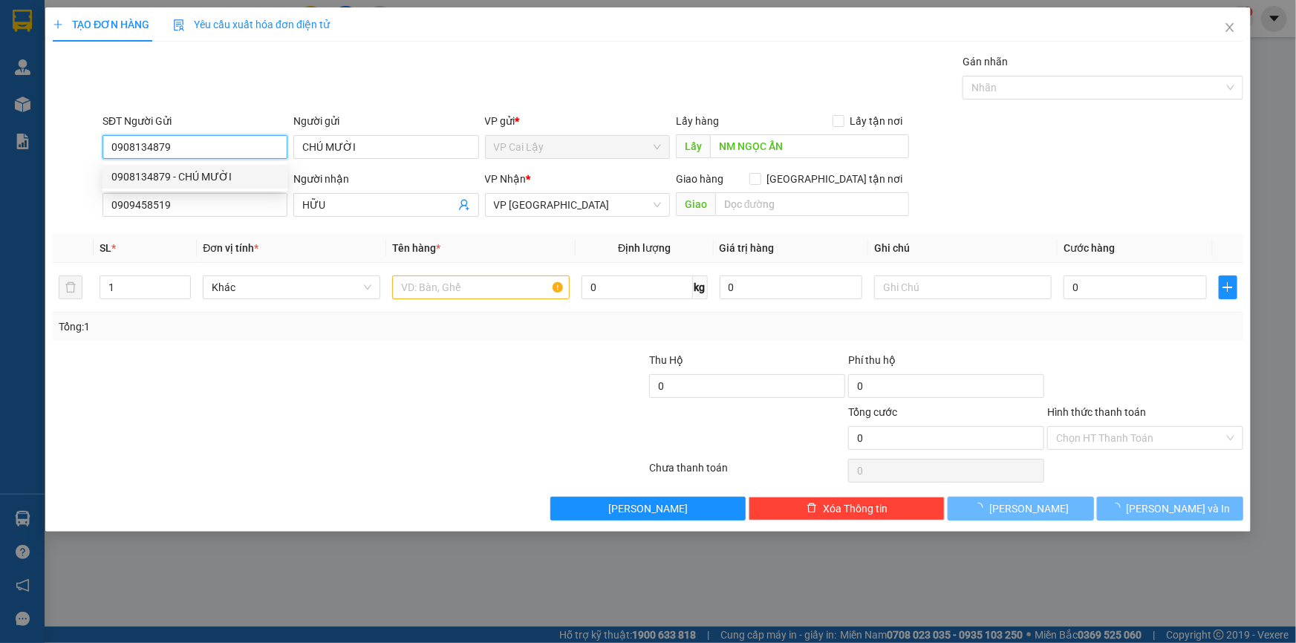
type input "30.000"
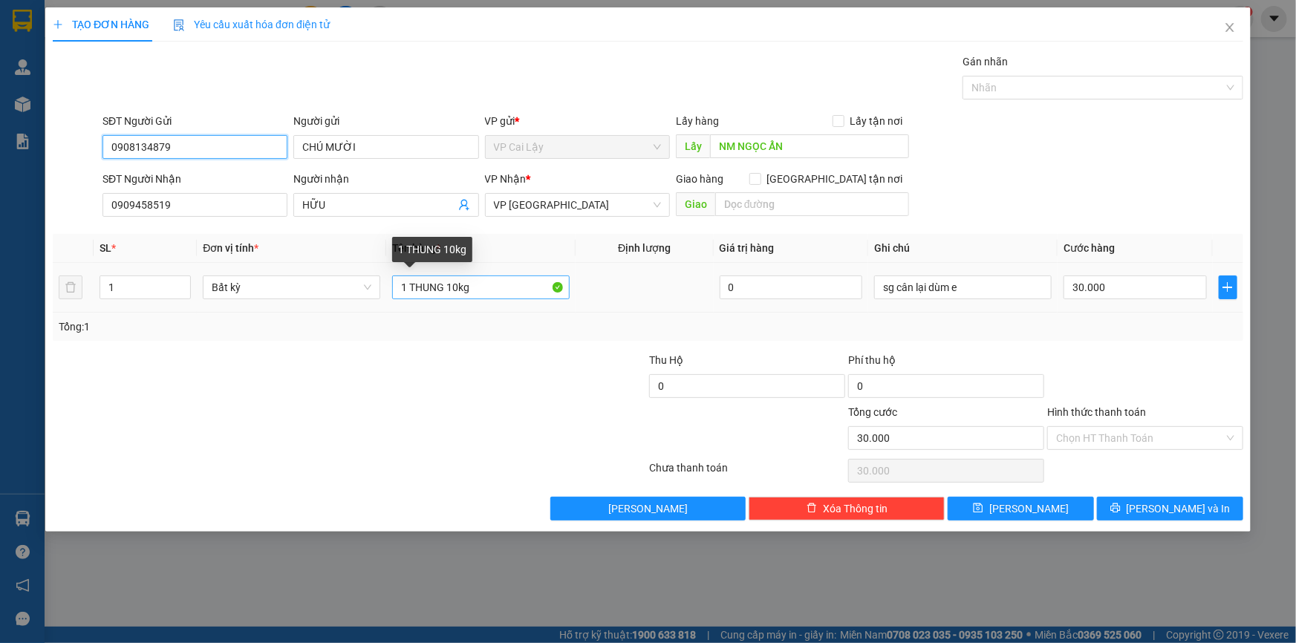
type input "0908134879"
drag, startPoint x: 498, startPoint y: 283, endPoint x: 478, endPoint y: 298, distance: 25.4
click at [478, 298] on div "1 THUNG 10kg" at bounding box center [480, 287] width 177 height 30
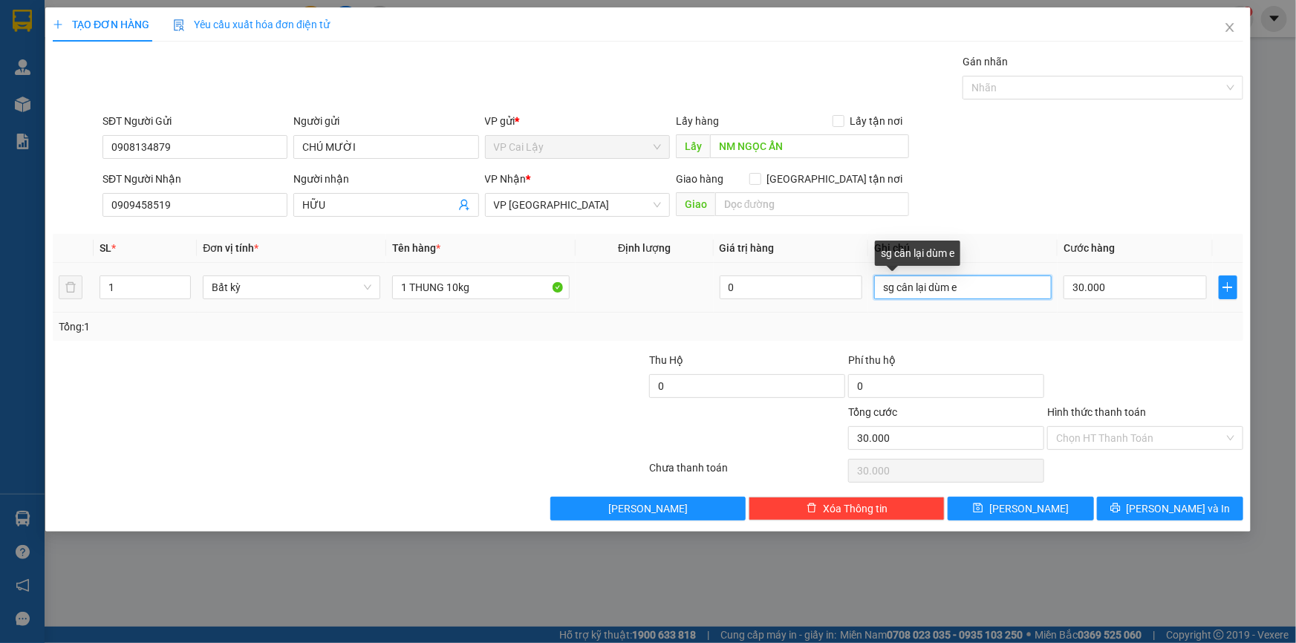
click at [876, 294] on input "sg cân lại dùm e" at bounding box center [962, 287] width 177 height 24
type input "16h-sg cân lại dùm e"
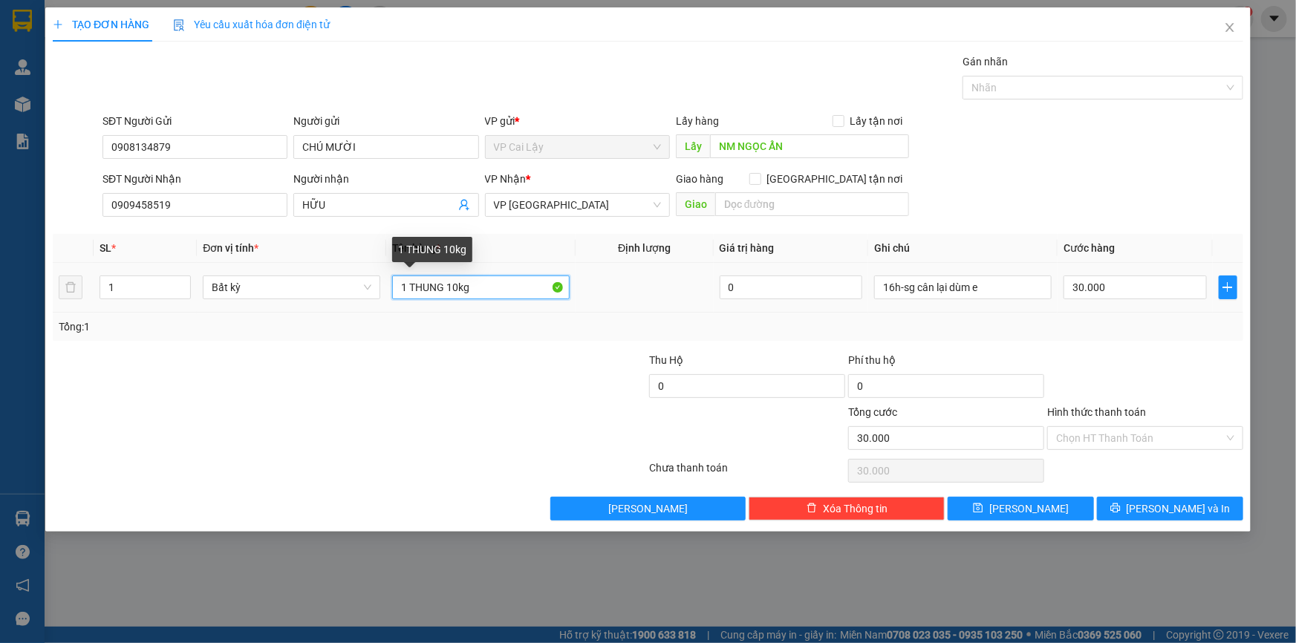
click at [488, 288] on input "1 THUNG 10kg" at bounding box center [480, 287] width 177 height 24
type input "1 THUNG 10kg + 1 CAN RƯỢU"
click at [183, 284] on icon "up" at bounding box center [182, 283] width 5 height 5
type input "2"
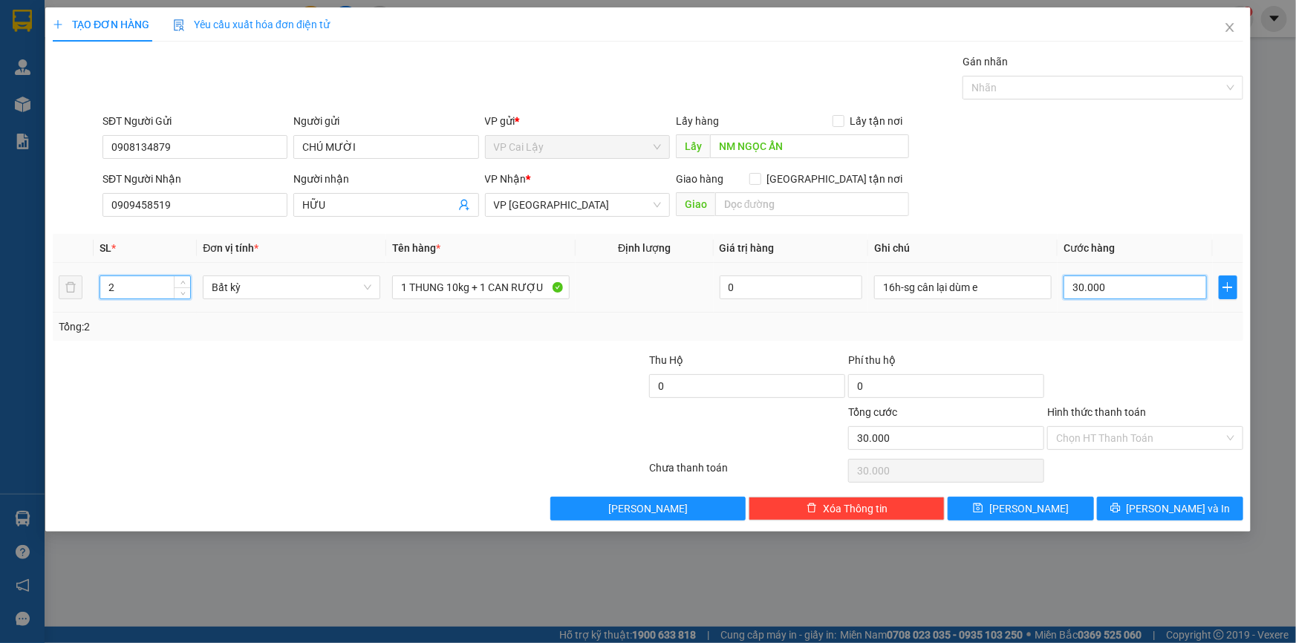
click at [1142, 295] on input "30.000" at bounding box center [1134, 287] width 143 height 24
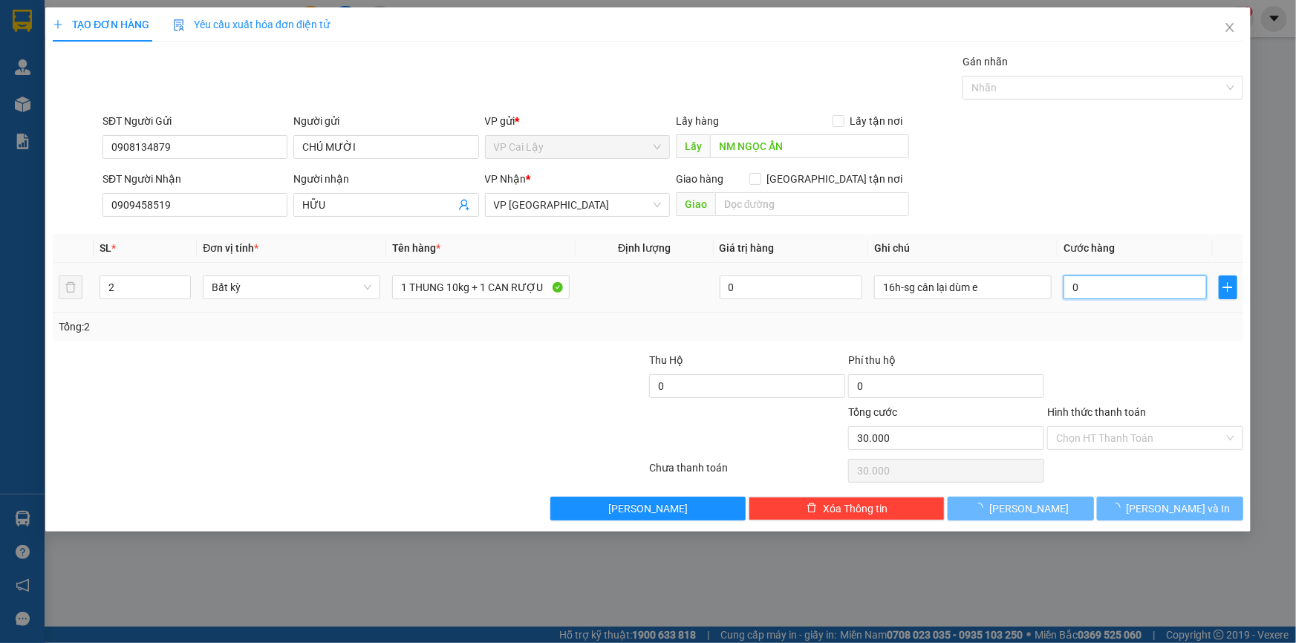
type input "05"
type input "5"
type input "50"
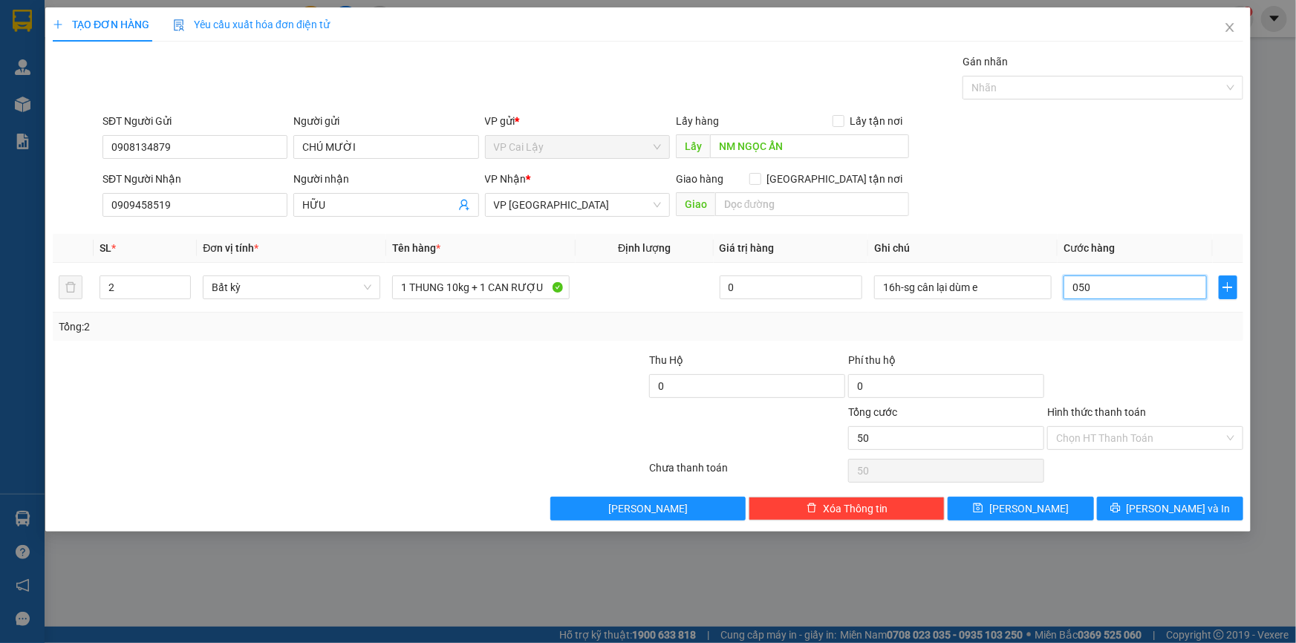
type input "050"
type input "50.000"
click at [1146, 384] on div at bounding box center [1144, 378] width 199 height 52
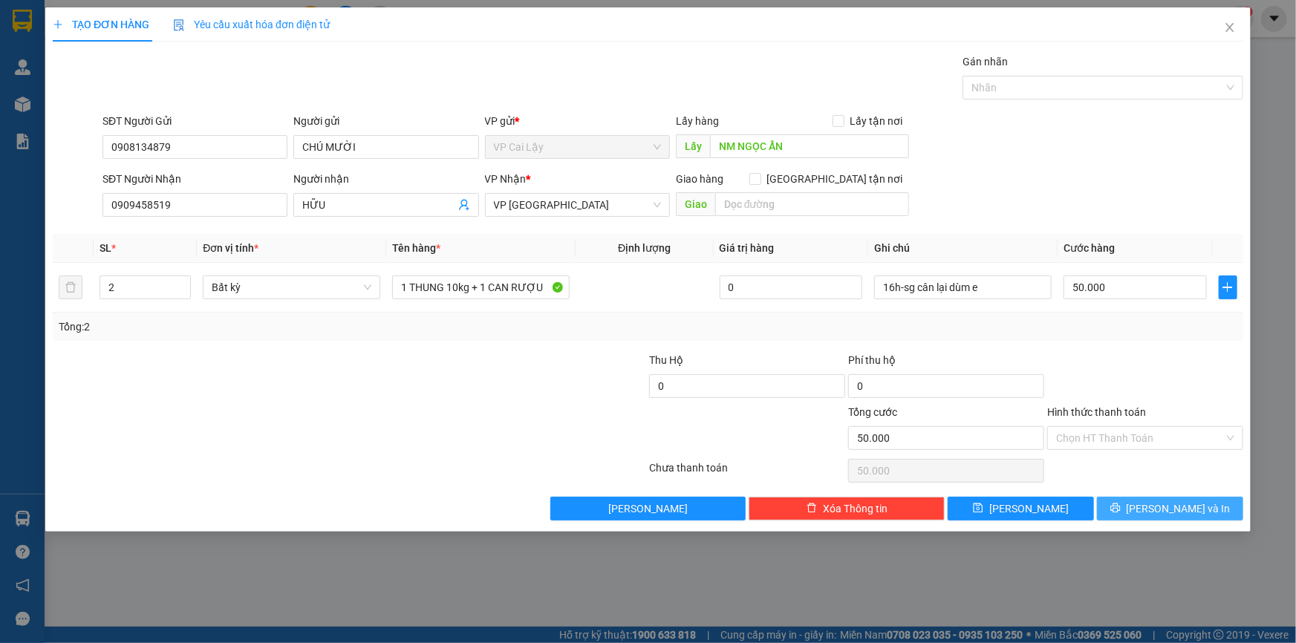
click at [1123, 504] on button "[PERSON_NAME] và In" at bounding box center [1170, 509] width 146 height 24
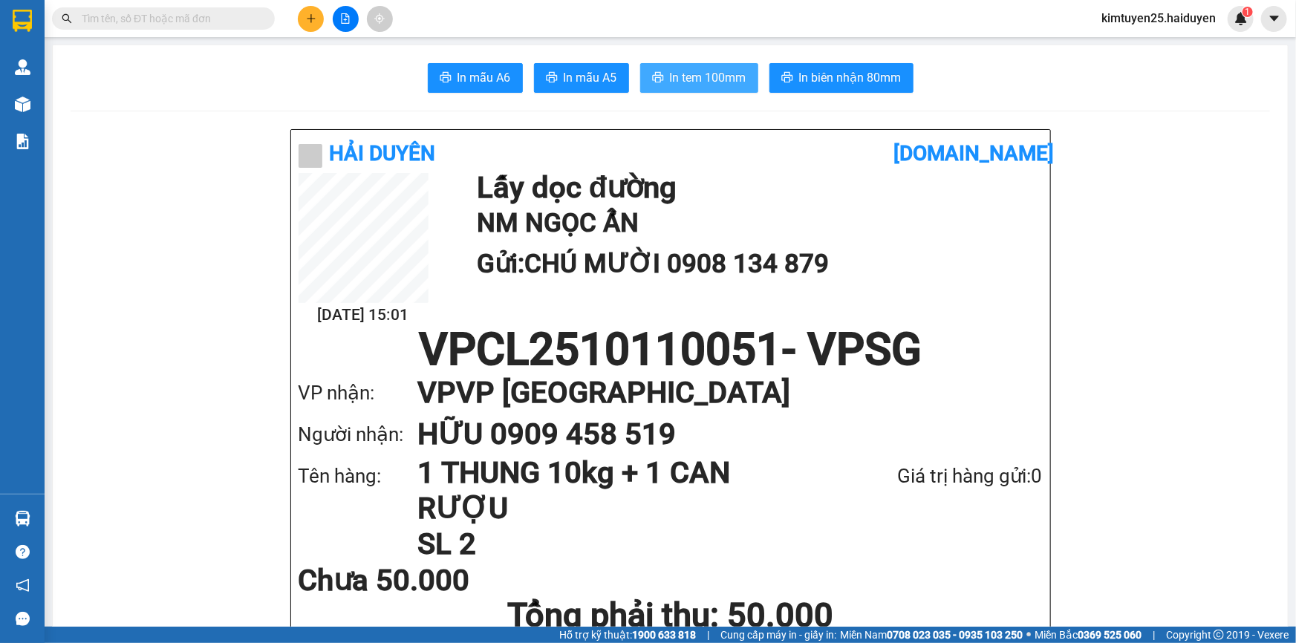
click at [725, 83] on span "In tem 100mm" at bounding box center [708, 77] width 76 height 19
click at [725, 74] on span "In tem 100mm" at bounding box center [708, 77] width 76 height 19
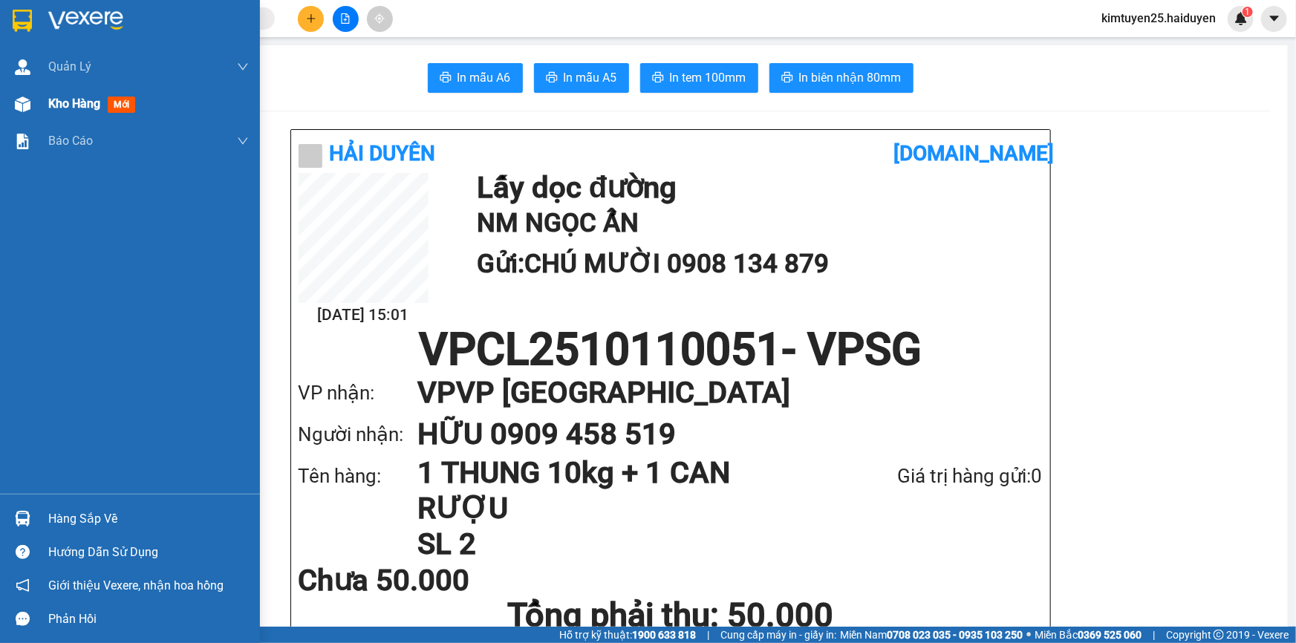
click at [73, 91] on div "Kho hàng mới" at bounding box center [148, 103] width 200 height 37
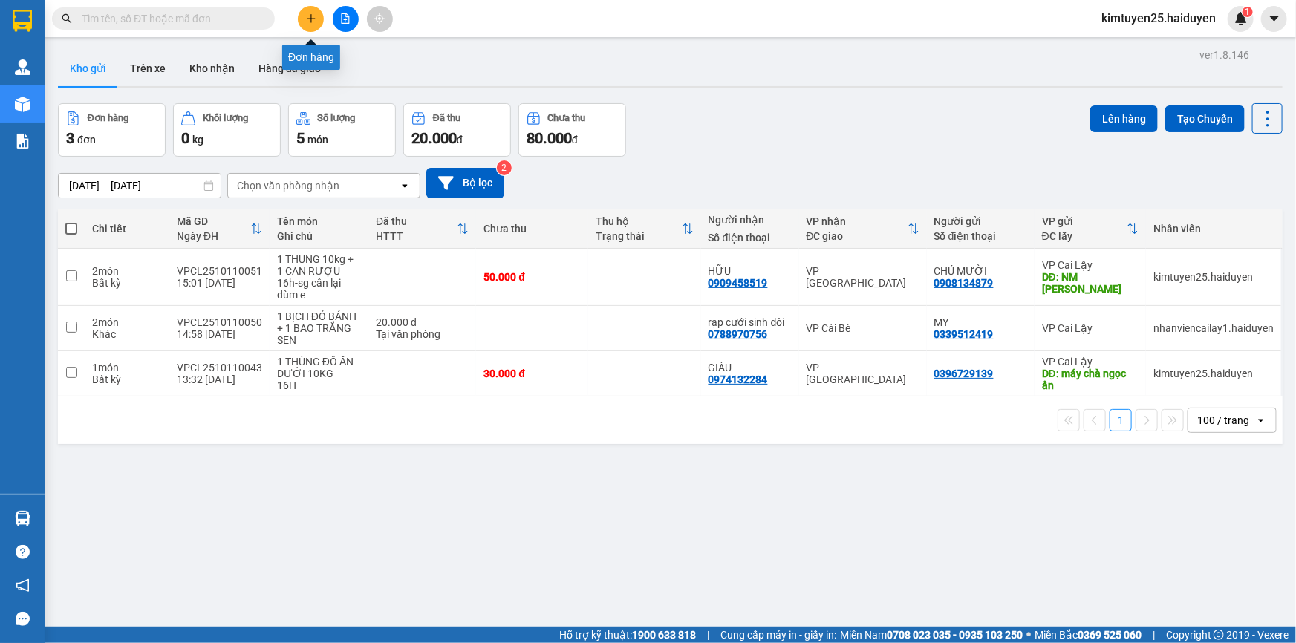
click at [311, 24] on button at bounding box center [311, 19] width 26 height 26
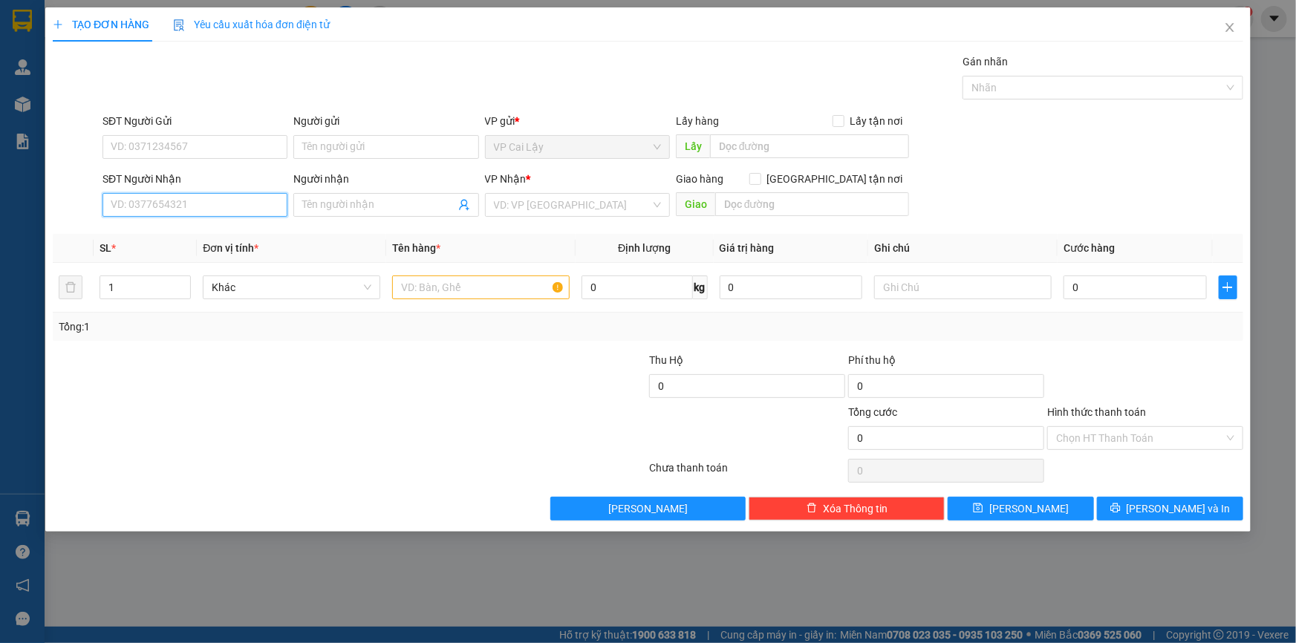
click at [197, 207] on input "SĐT Người Nhận" at bounding box center [194, 205] width 185 height 24
click at [128, 229] on div "0912938039 - CÚC" at bounding box center [194, 234] width 167 height 16
type input "0912938039"
type input "CÚC"
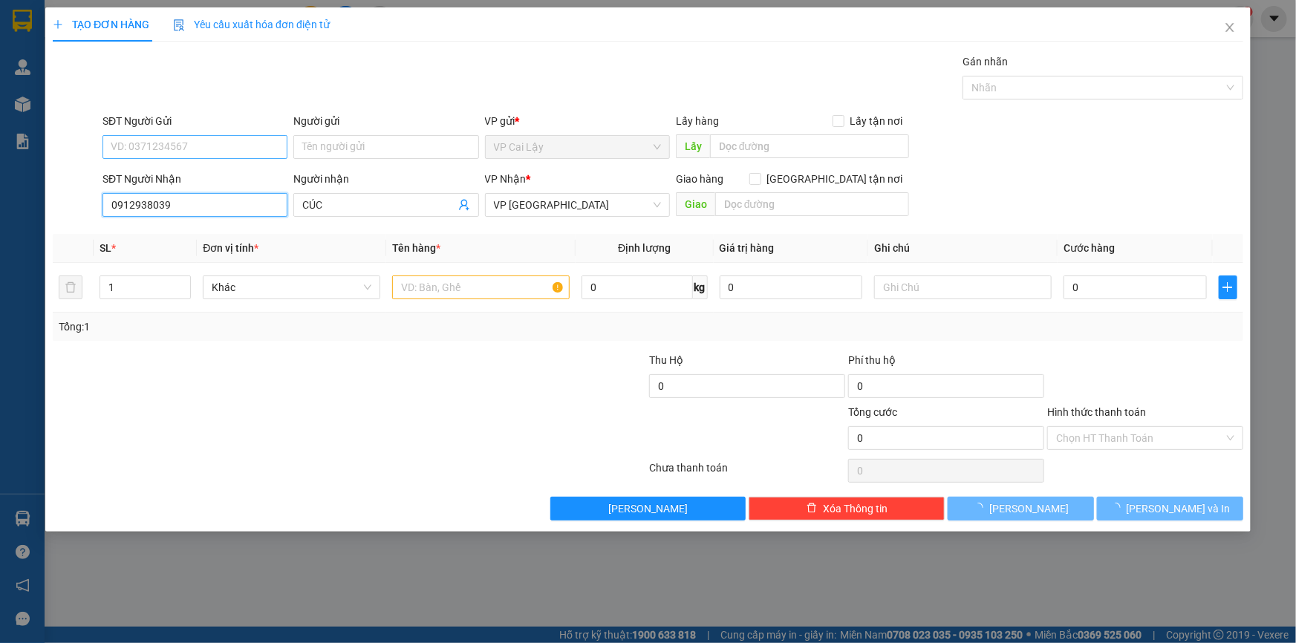
type input "20.000"
type input "0912938039"
click at [168, 143] on input "SĐT Người Gửi" at bounding box center [194, 147] width 185 height 24
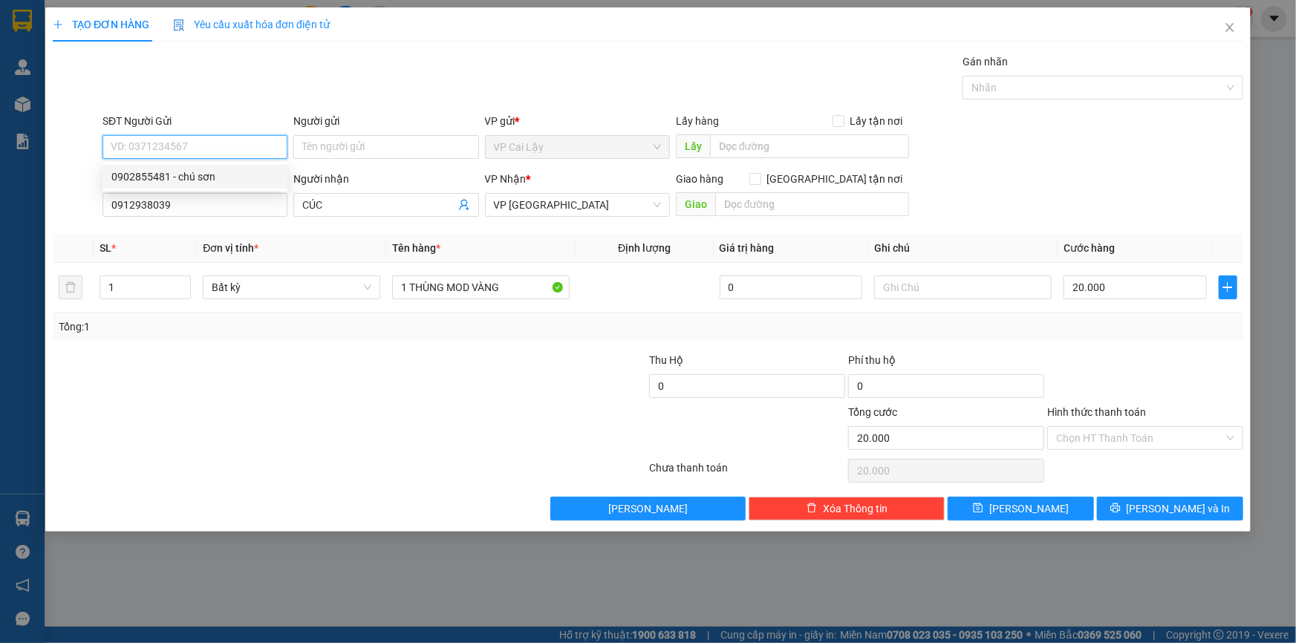
click at [166, 174] on div "0902855481 - chú sơn" at bounding box center [194, 177] width 167 height 16
type input "0902855481"
type input "chú sơn"
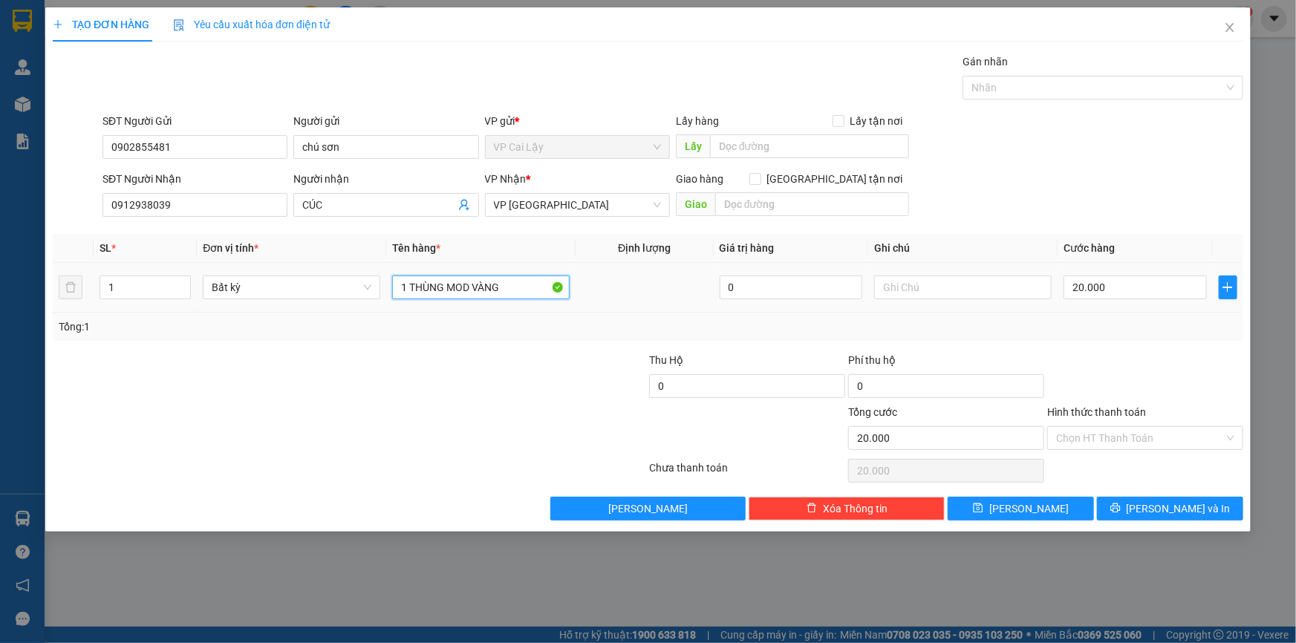
drag, startPoint x: 510, startPoint y: 292, endPoint x: 239, endPoint y: 304, distance: 271.2
click at [239, 304] on tr "1 Bất kỳ 1 THÙNG MOD VÀNG 0 20.000" at bounding box center [648, 288] width 1190 height 50
type input "3 THÙNG SẦU 84KG"
click at [180, 279] on span "up" at bounding box center [182, 283] width 9 height 9
type input "3"
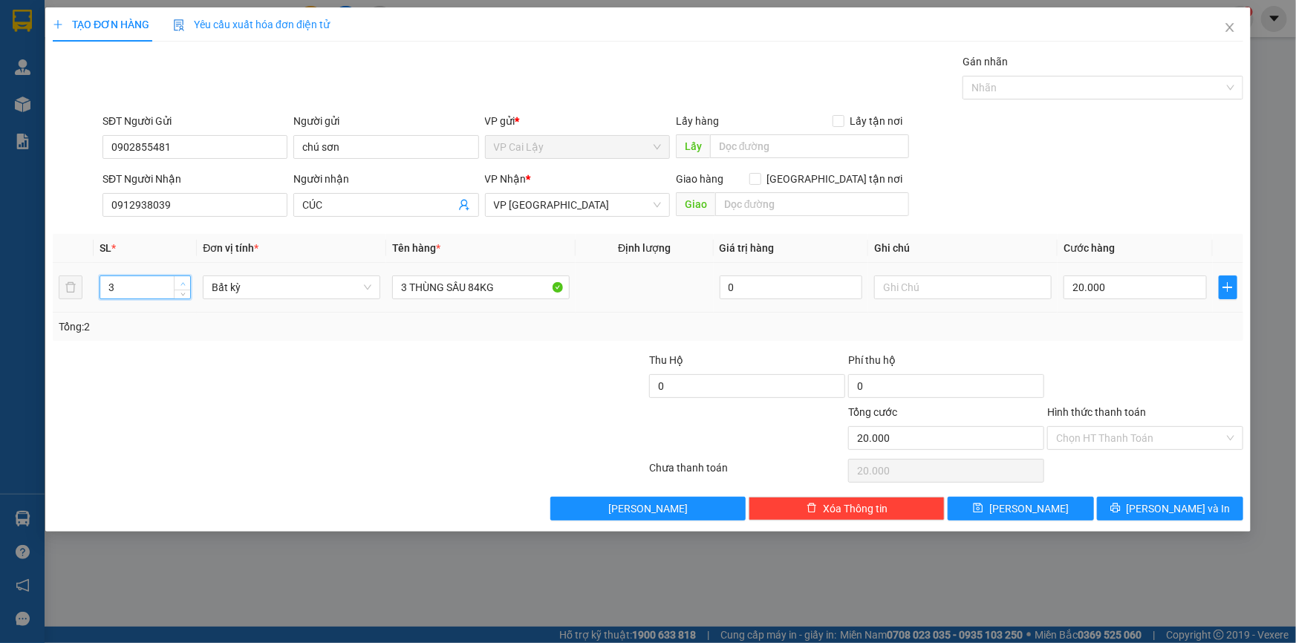
click at [180, 279] on span "up" at bounding box center [182, 283] width 9 height 9
click at [1146, 296] on input "20.000" at bounding box center [1134, 287] width 143 height 24
type input "0"
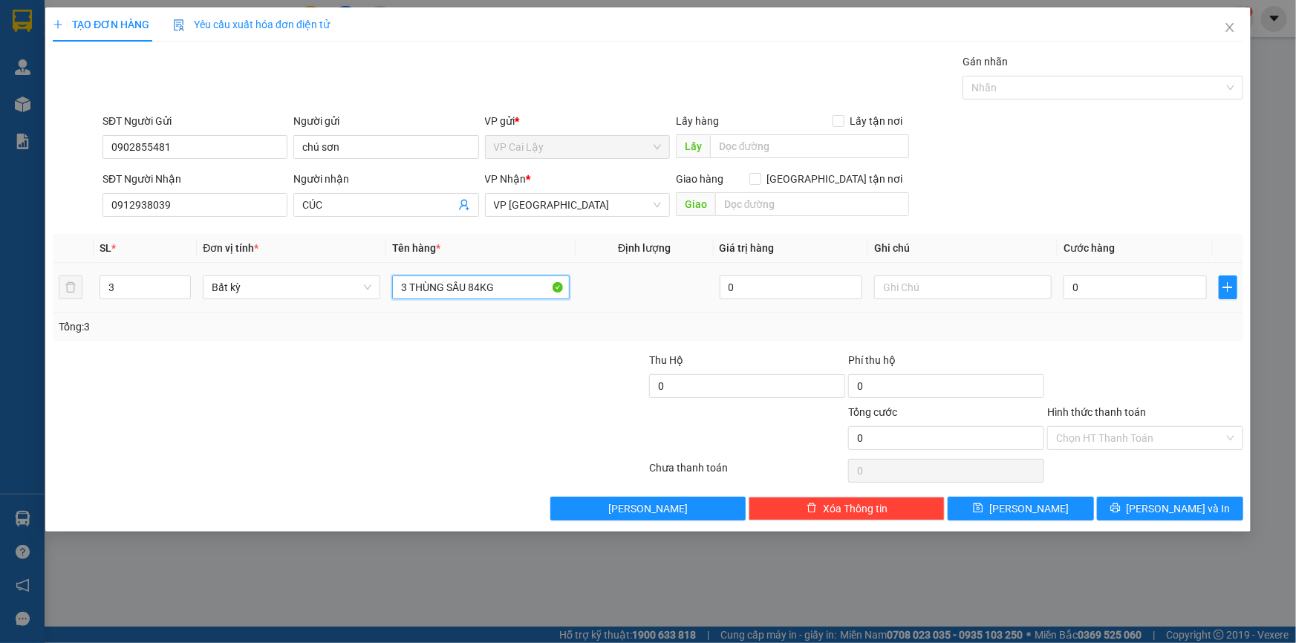
click at [562, 304] on td "3 THÙNG SẦU 84KG" at bounding box center [480, 288] width 189 height 50
type input "3 THÙNG SẦU"
click at [1129, 284] on input "0" at bounding box center [1134, 287] width 143 height 24
type input "1"
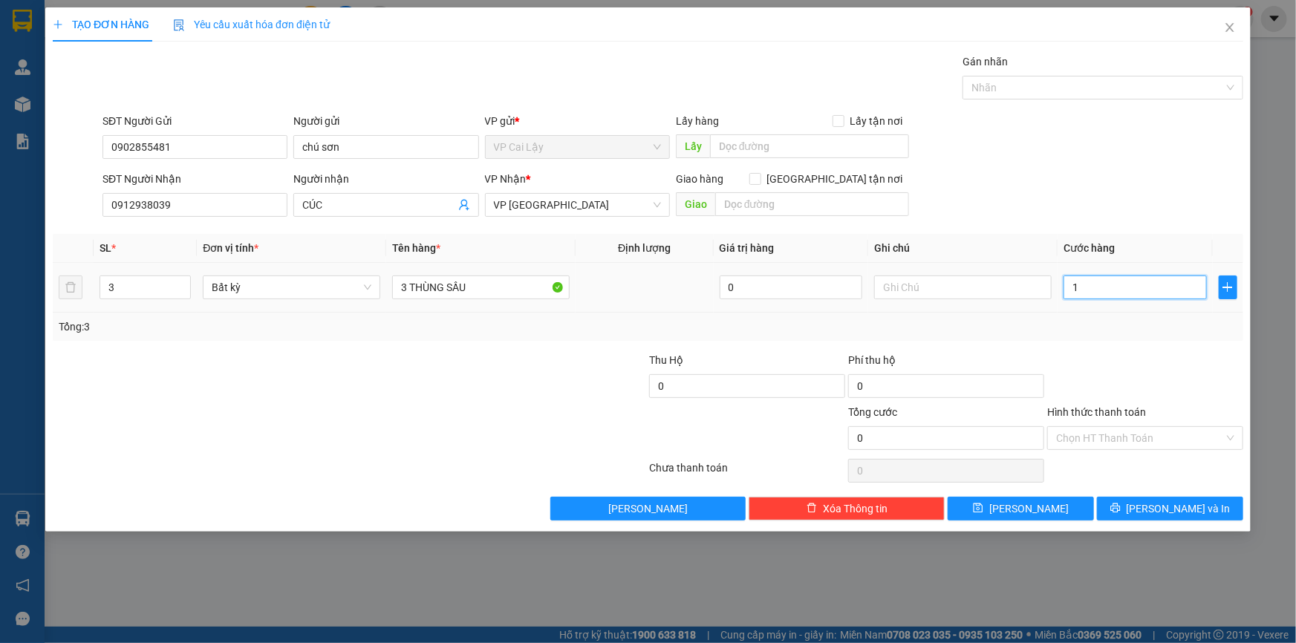
type input "1"
type input "15"
type input "150"
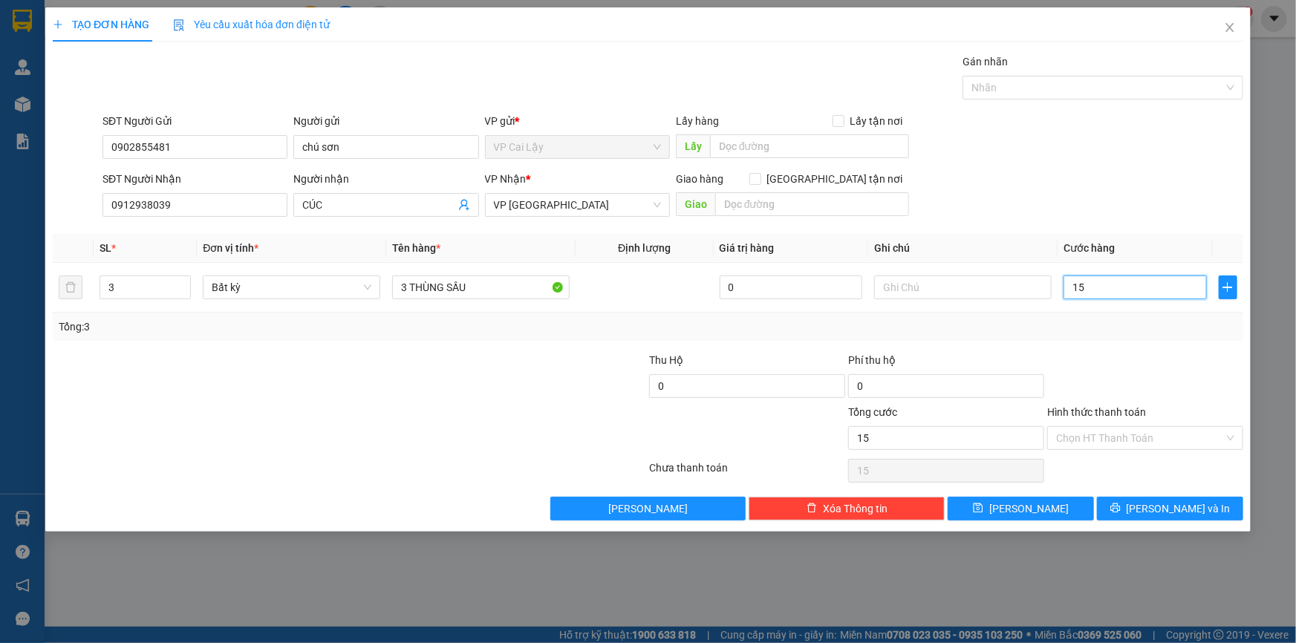
type input "150"
type input "150.000"
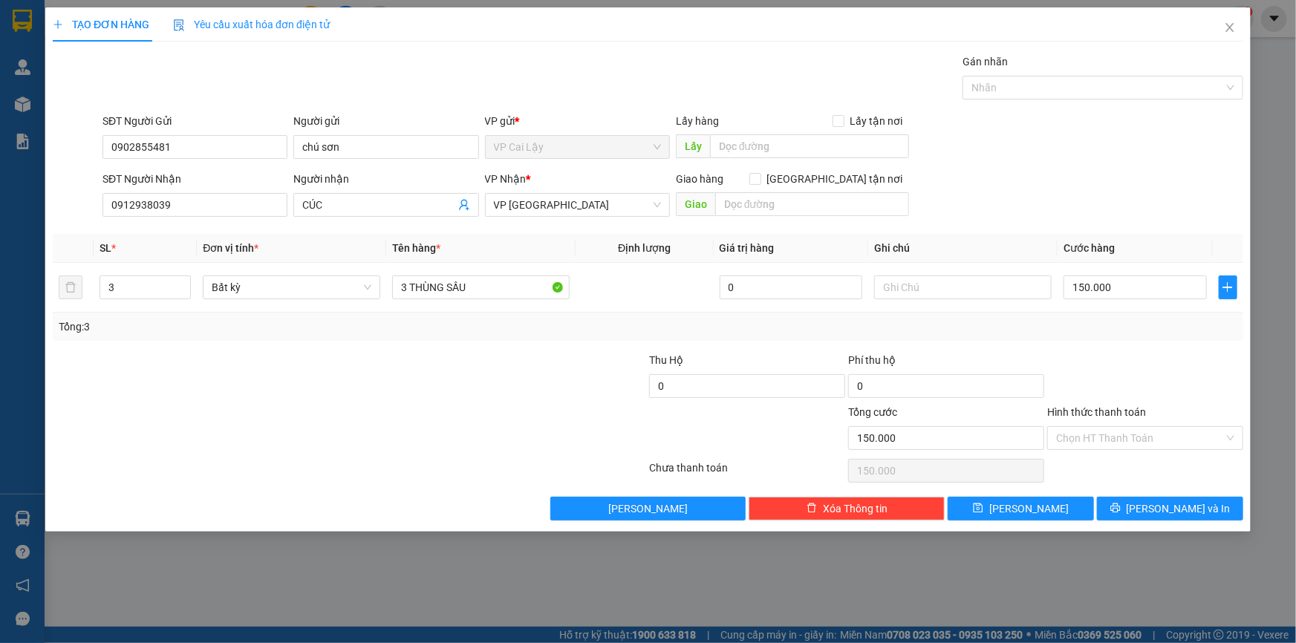
click at [1100, 370] on div at bounding box center [1144, 378] width 199 height 52
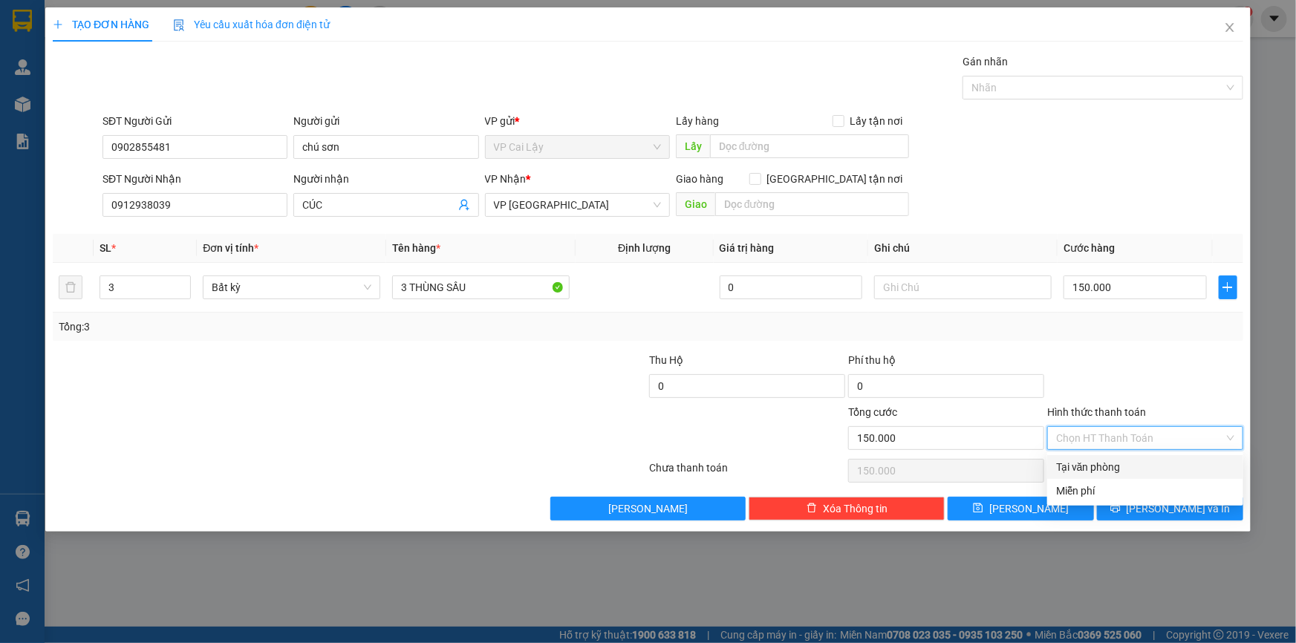
click at [1102, 440] on input "Hình thức thanh toán" at bounding box center [1140, 438] width 168 height 22
click at [1110, 467] on div "Tại văn phòng" at bounding box center [1145, 467] width 178 height 16
type input "0"
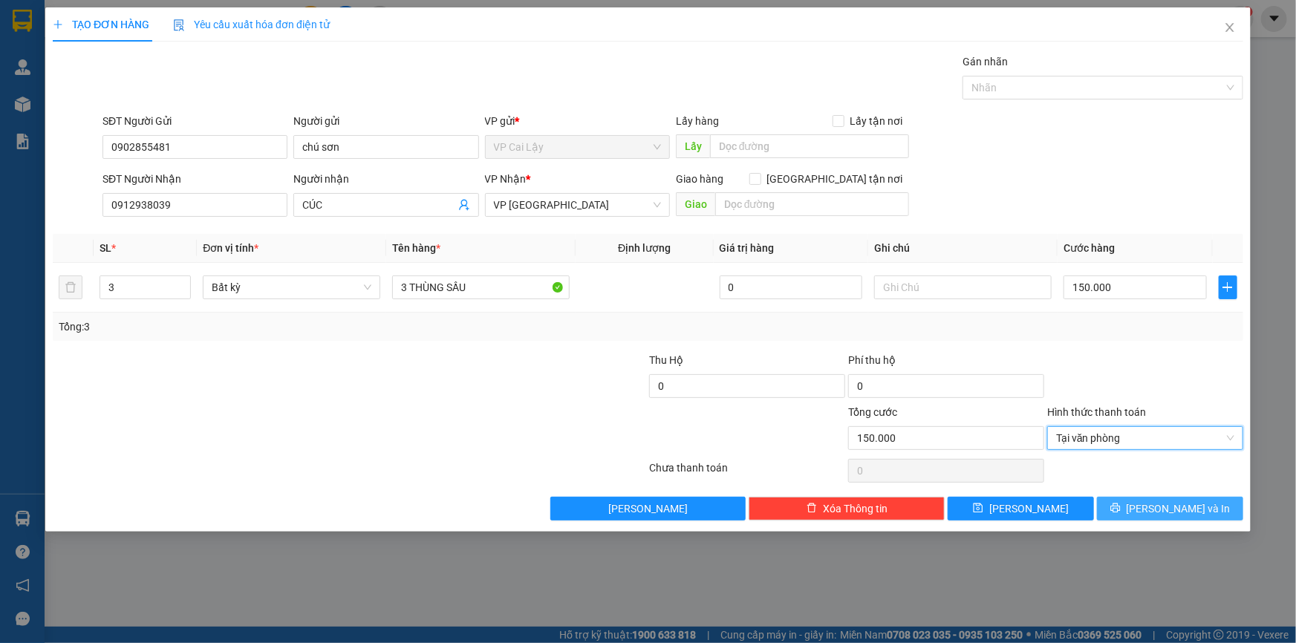
click at [1155, 511] on button "[PERSON_NAME] và In" at bounding box center [1170, 509] width 146 height 24
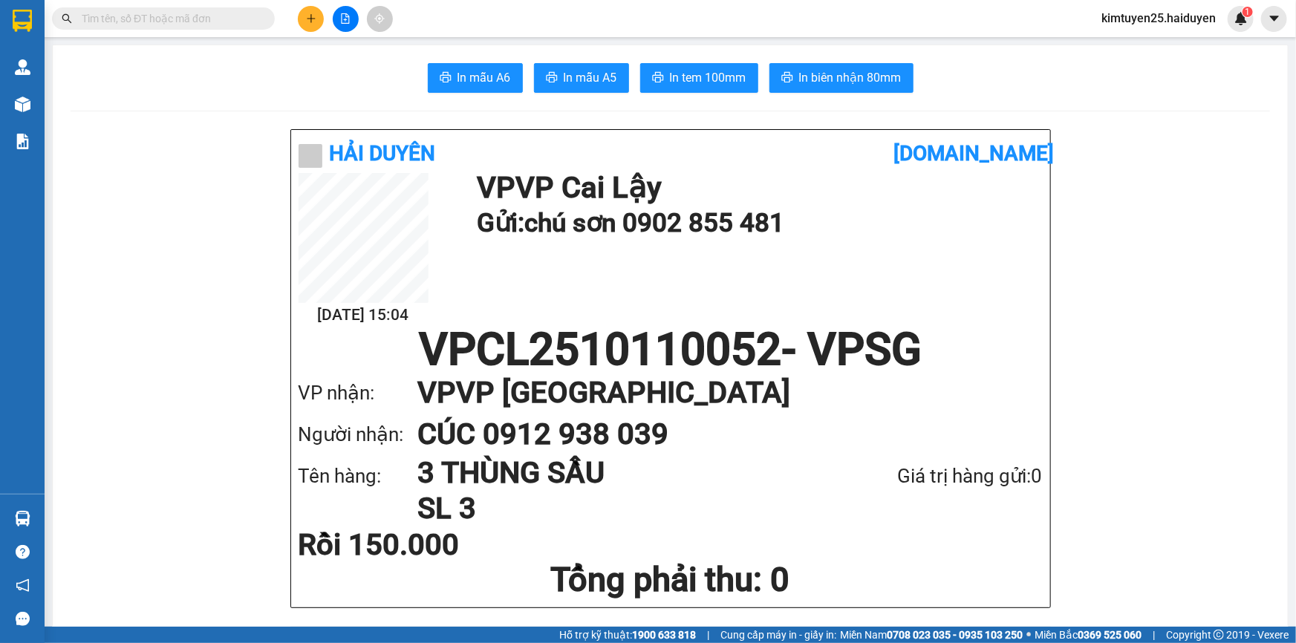
click at [703, 65] on button "In tem 100mm" at bounding box center [699, 78] width 118 height 30
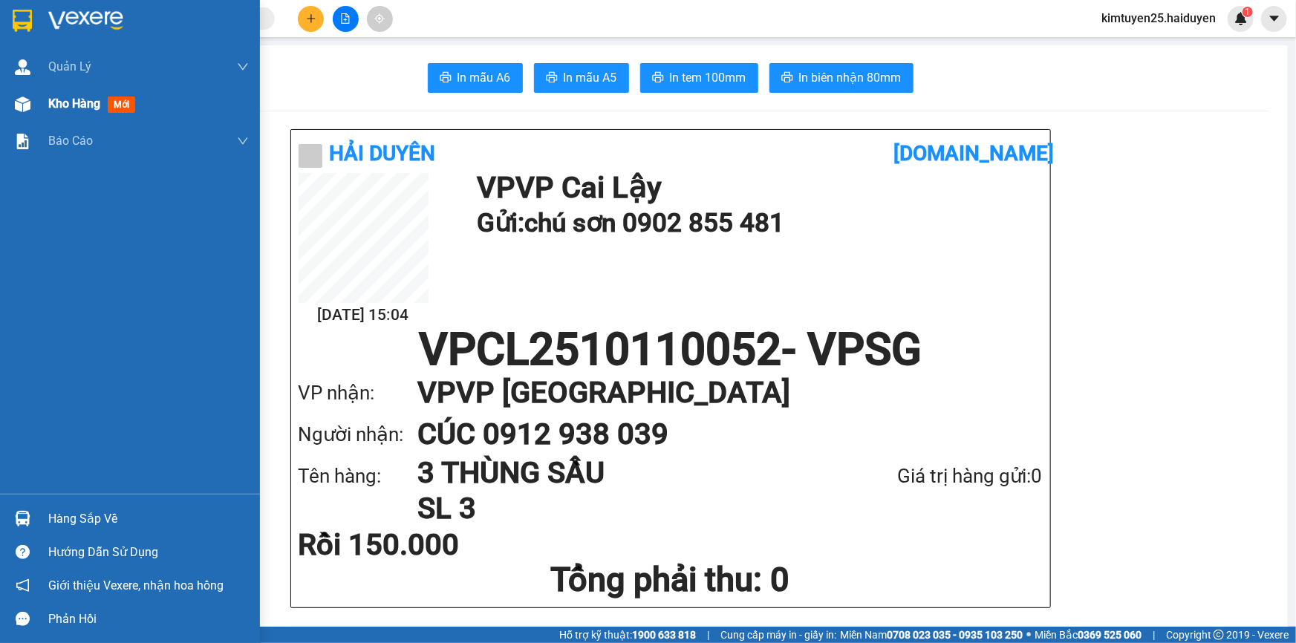
click at [67, 98] on span "Kho hàng" at bounding box center [74, 104] width 52 height 14
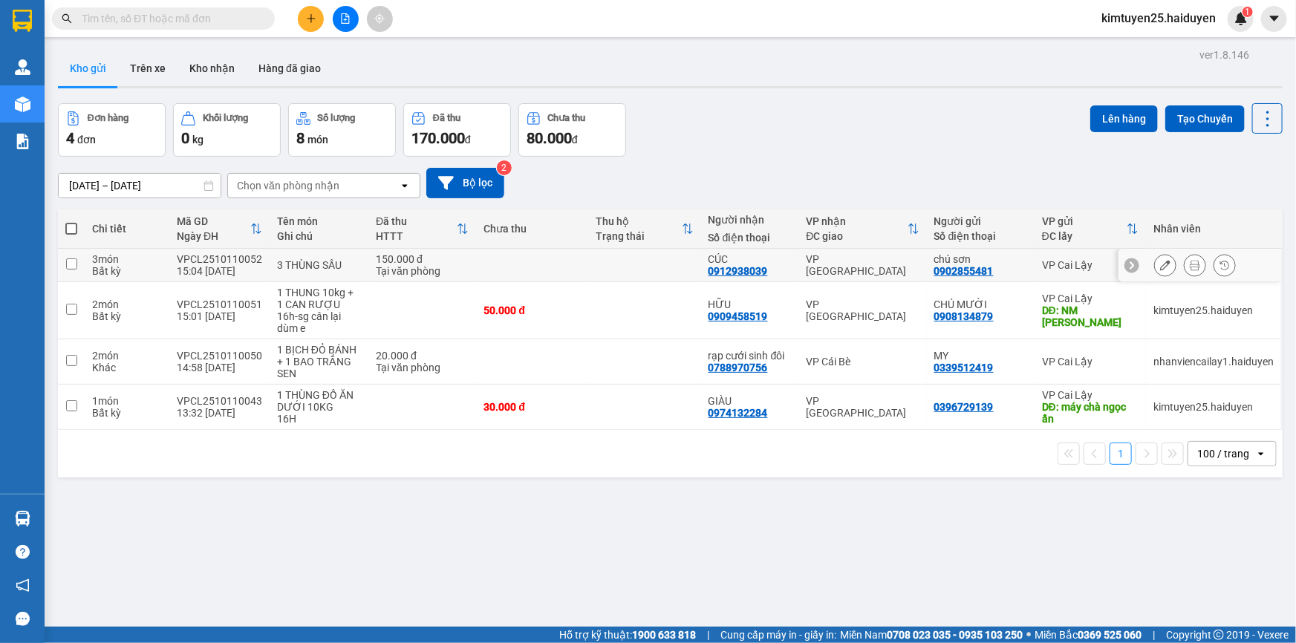
click at [912, 272] on td "VP [GEOGRAPHIC_DATA]" at bounding box center [863, 265] width 128 height 33
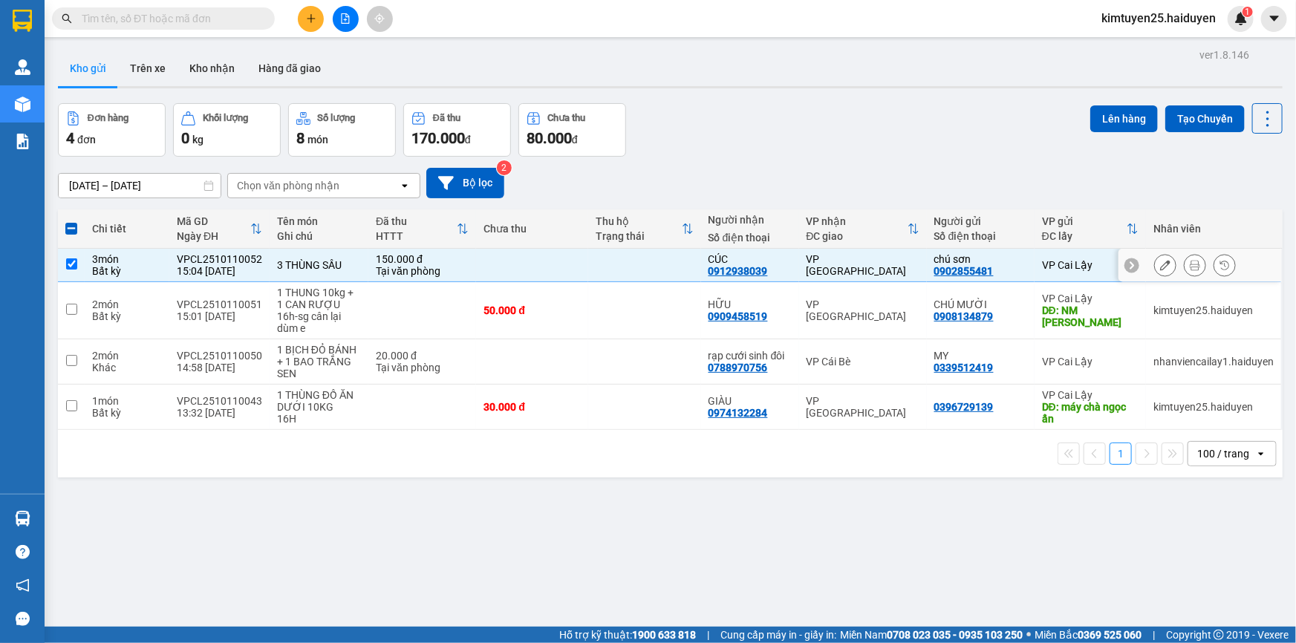
click at [637, 269] on td at bounding box center [644, 265] width 112 height 33
checkbox input "false"
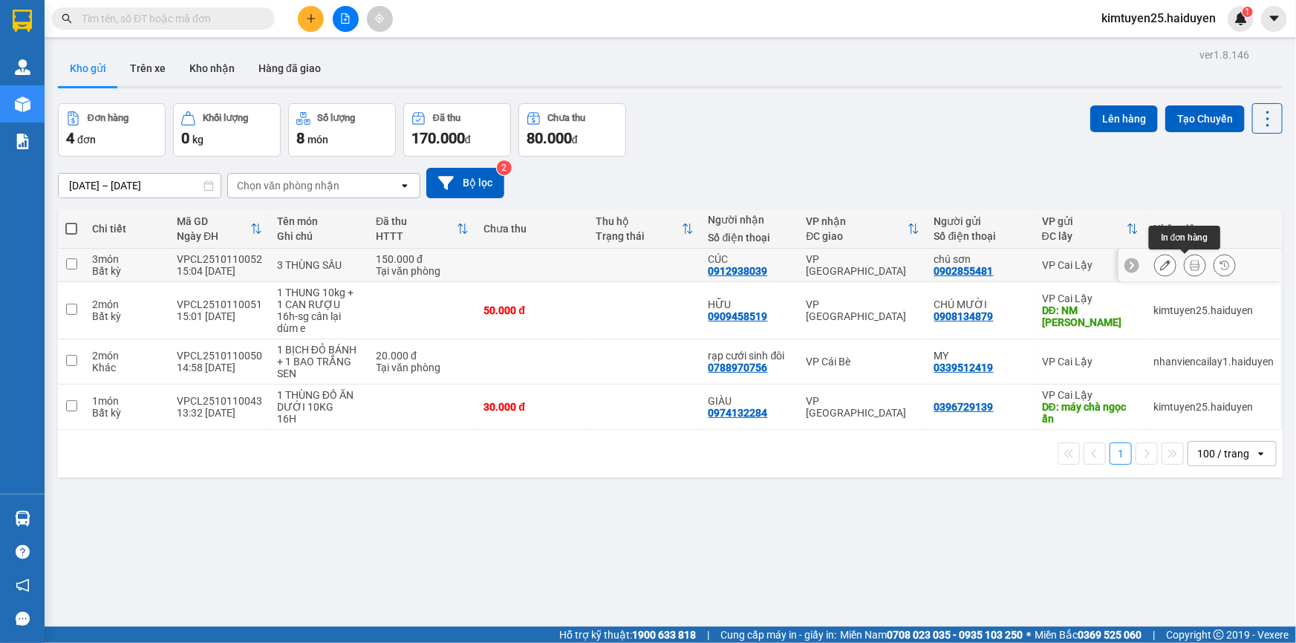
click at [1189, 263] on icon at bounding box center [1194, 265] width 10 height 10
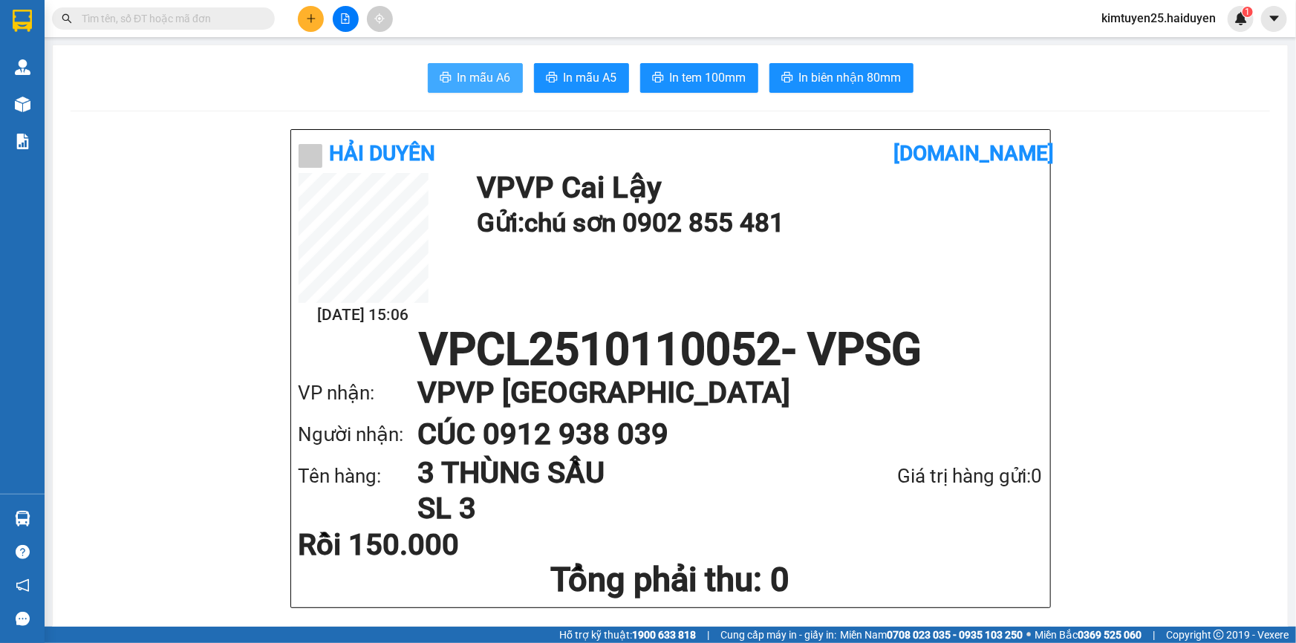
click at [490, 82] on span "In mẫu A6" at bounding box center [483, 77] width 53 height 19
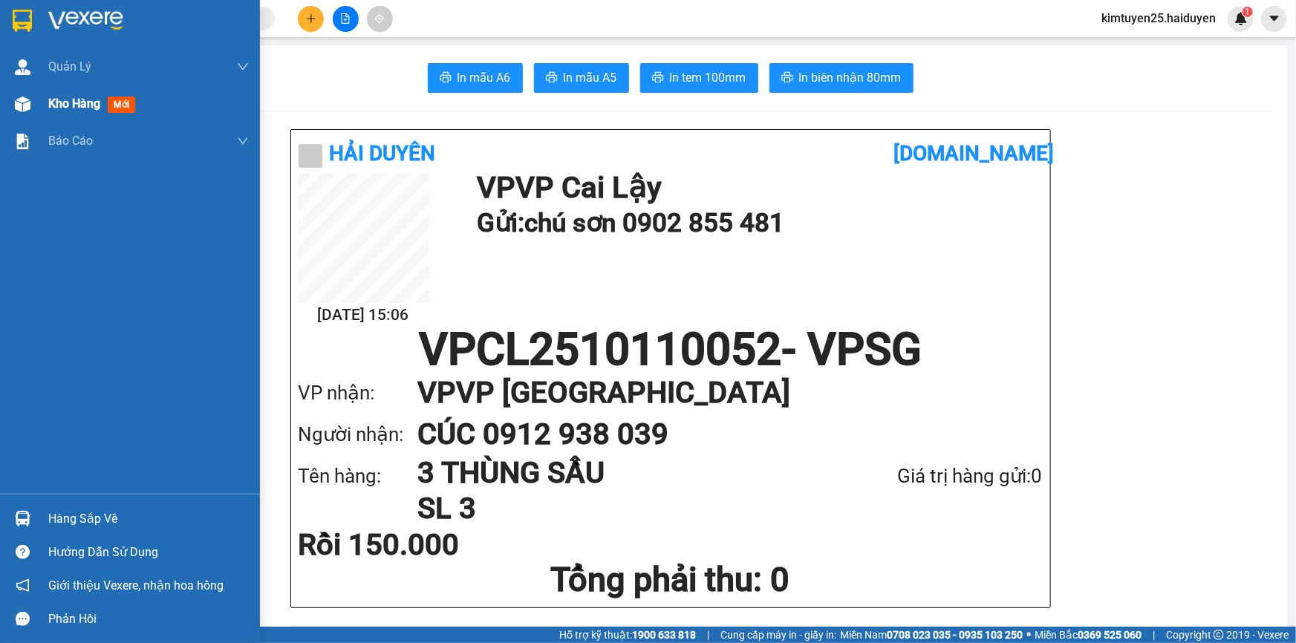
click at [35, 109] on div at bounding box center [23, 104] width 26 height 26
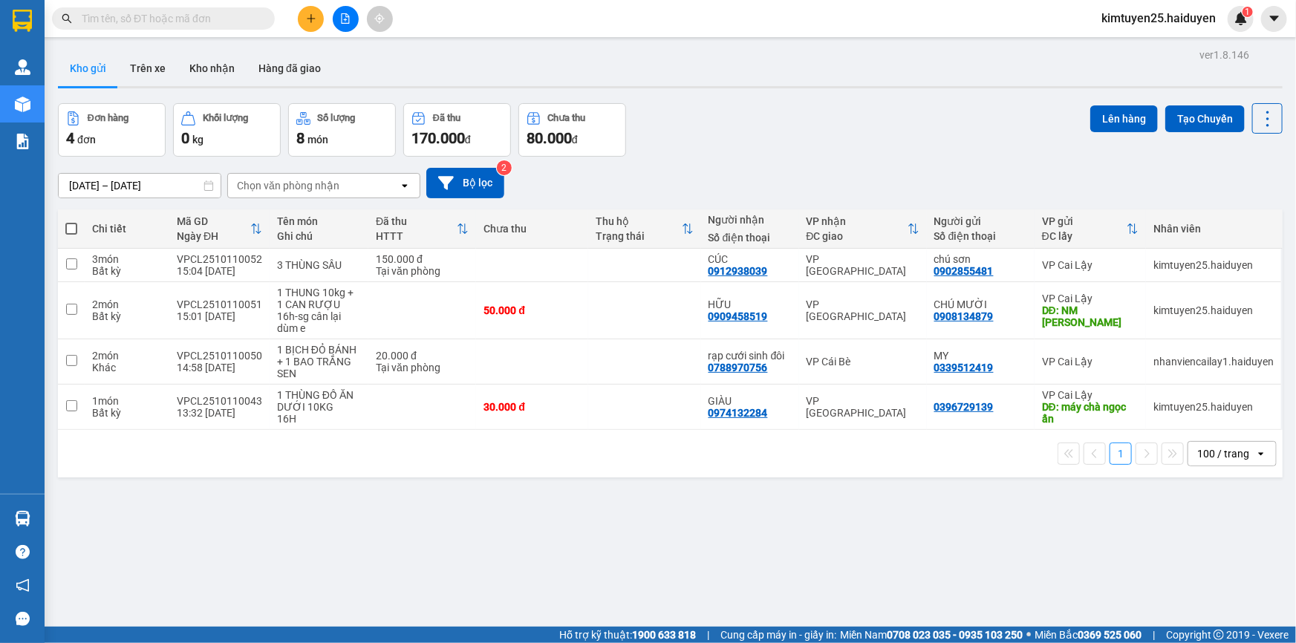
click at [675, 119] on div "Đơn hàng 4 đơn Khối lượng 0 kg Số lượng 8 món Đã thu 170.000 đ Chưa thu 80.000 …" at bounding box center [670, 129] width 1224 height 53
click at [307, 20] on icon "plus" at bounding box center [311, 18] width 10 height 10
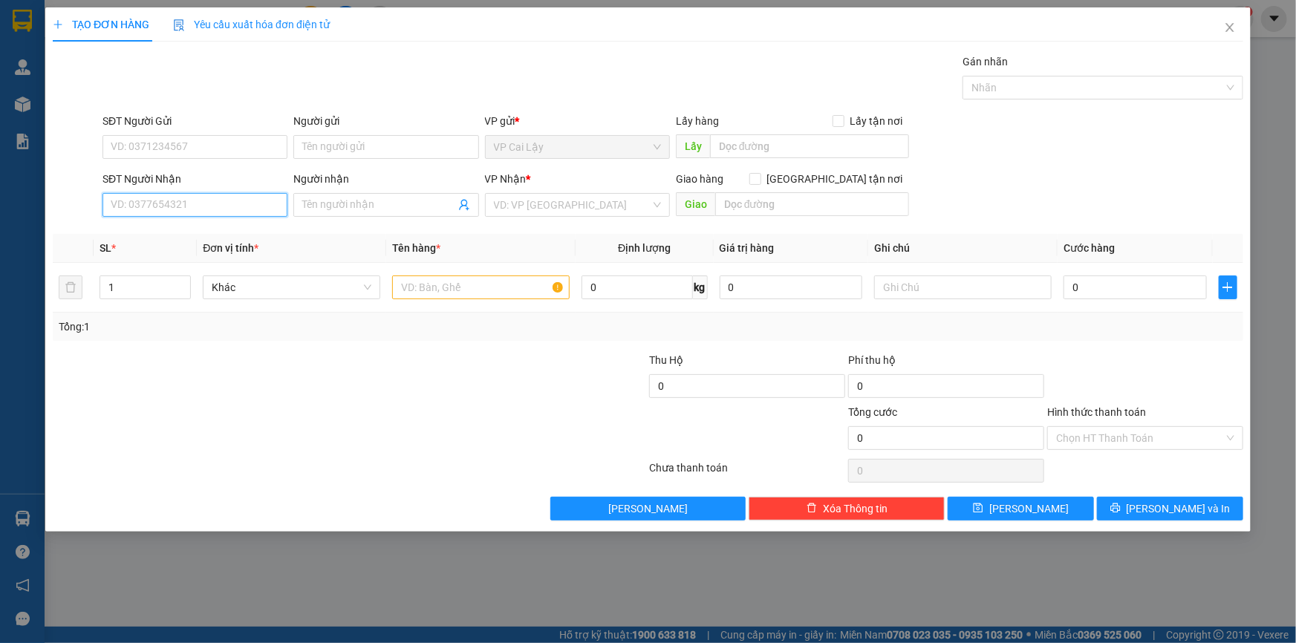
click at [148, 210] on input "SĐT Người Nhận" at bounding box center [194, 205] width 185 height 24
click at [226, 232] on div "0388039331 - tài" at bounding box center [194, 234] width 167 height 16
type input "0388039331"
type input "tài"
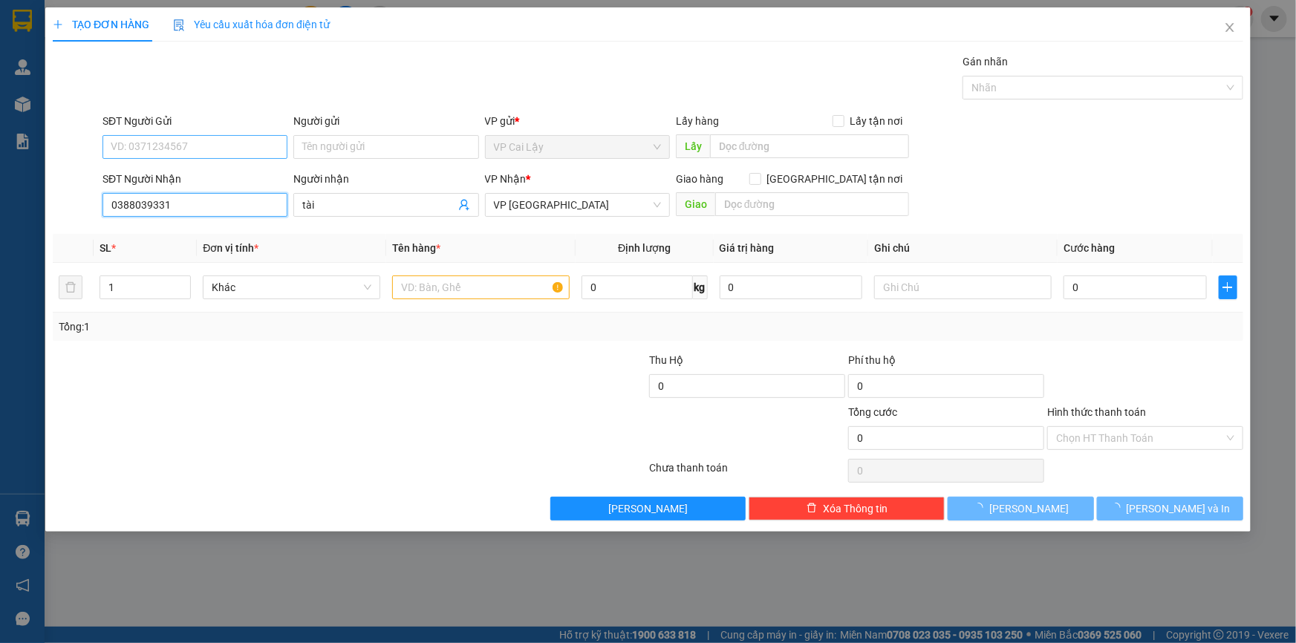
type input "0388039331"
type input "40.000"
click at [266, 144] on input "SĐT Người Gửi" at bounding box center [194, 147] width 185 height 24
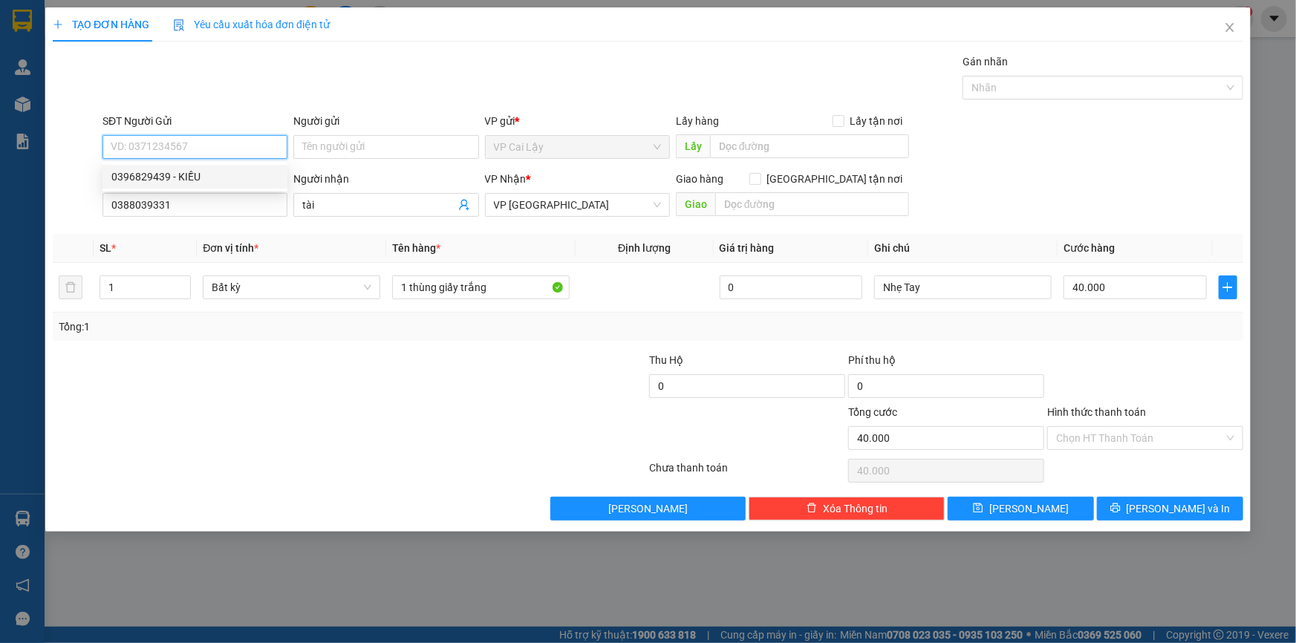
click at [219, 178] on div "0396829439 - KIỀU" at bounding box center [194, 177] width 167 height 16
type input "0396829439"
type input "KIỀU"
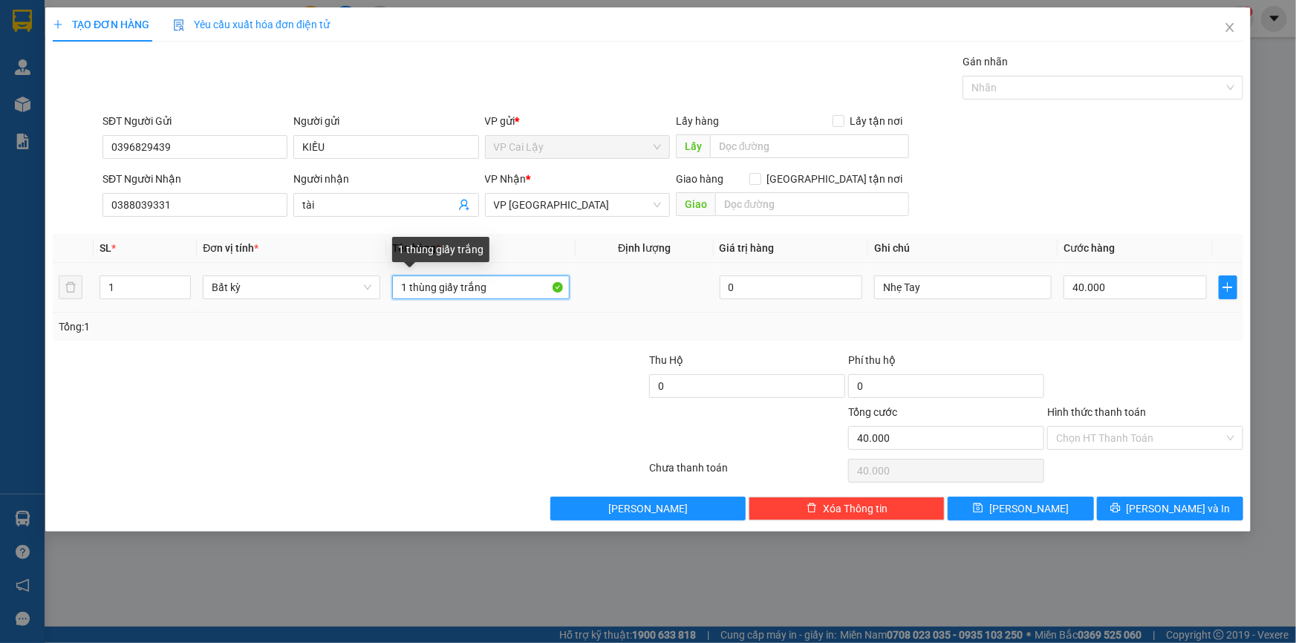
click at [510, 279] on input "1 thùng giấy trắng" at bounding box center [480, 287] width 177 height 24
drag, startPoint x: 505, startPoint y: 279, endPoint x: 410, endPoint y: 283, distance: 95.1
click at [410, 283] on input "1 thùng giấy trắng" at bounding box center [480, 287] width 177 height 24
type input "1 THÙNG GIẤY CÓ BỊT ĐEN QUẤN NGOÀI"
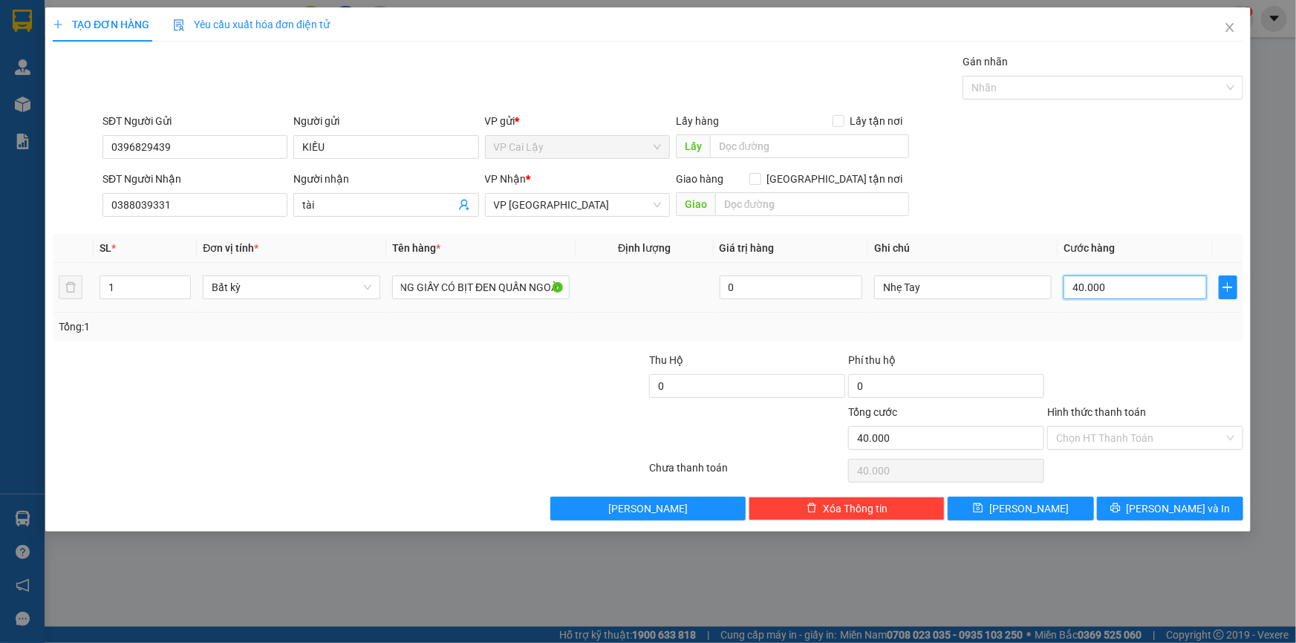
click at [1117, 289] on input "40.000" at bounding box center [1134, 287] width 143 height 24
type input "3"
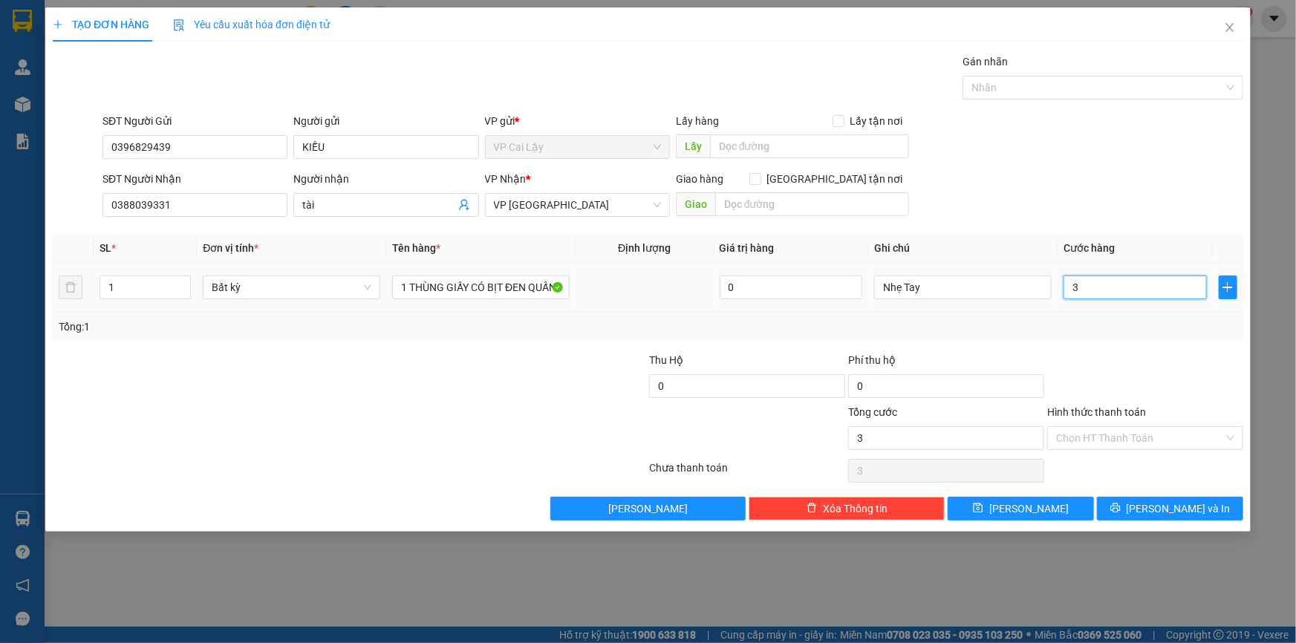
type input "30"
type input "30.000"
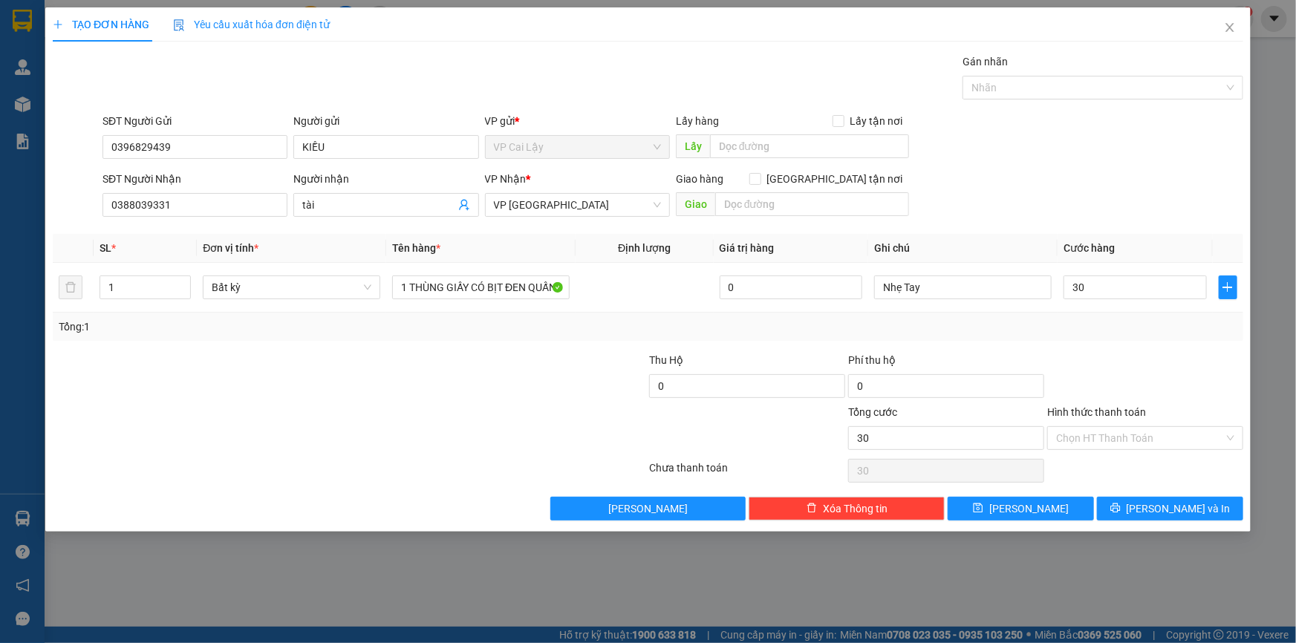
type input "30.000"
click at [1143, 373] on div at bounding box center [1144, 378] width 199 height 52
click at [1151, 440] on input "Hình thức thanh toán" at bounding box center [1140, 438] width 168 height 22
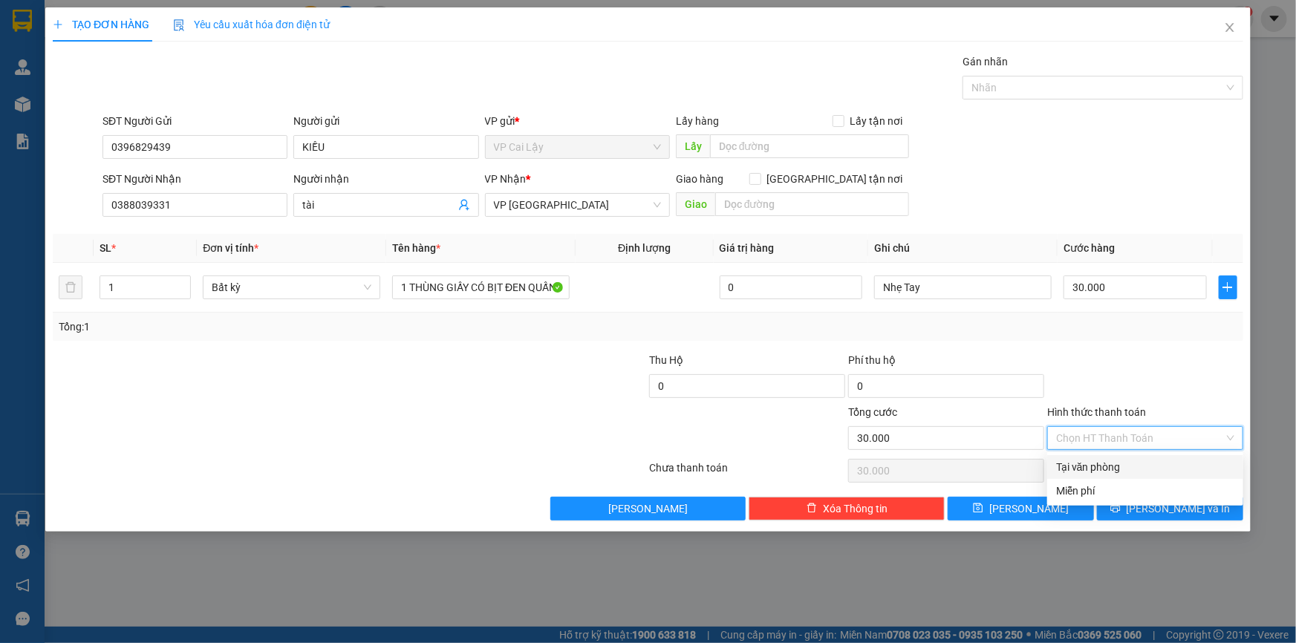
click at [1125, 468] on div "Tại văn phòng" at bounding box center [1145, 467] width 178 height 16
type input "0"
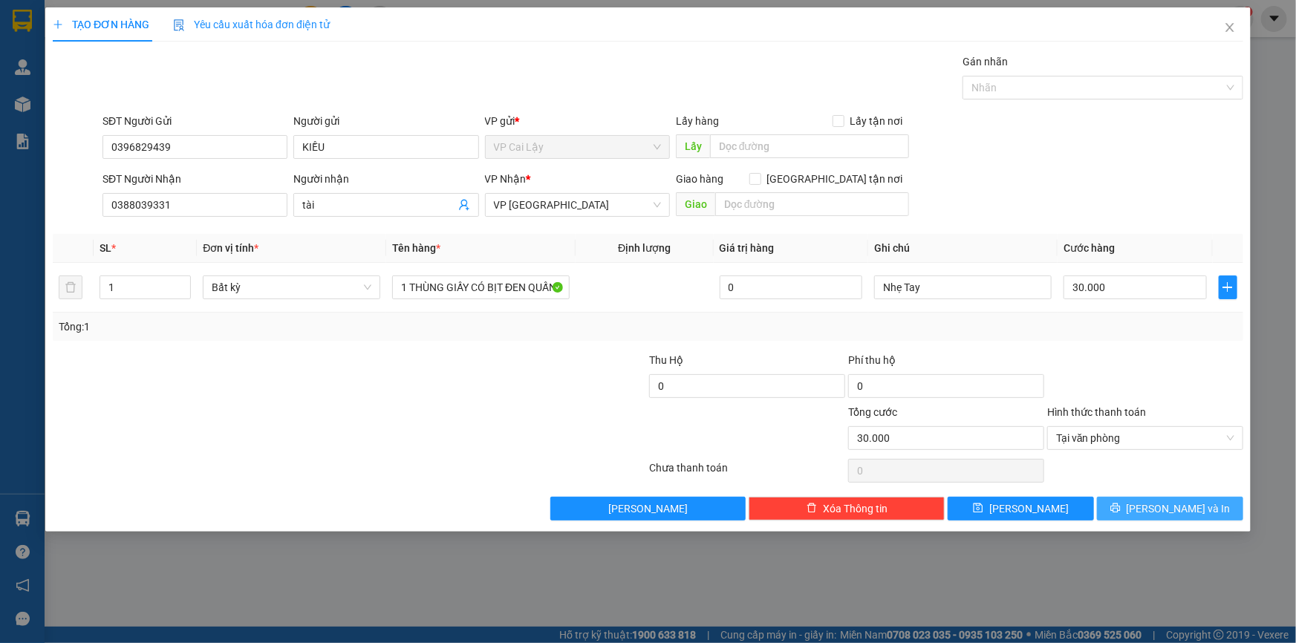
click at [1153, 497] on button "[PERSON_NAME] và In" at bounding box center [1170, 509] width 146 height 24
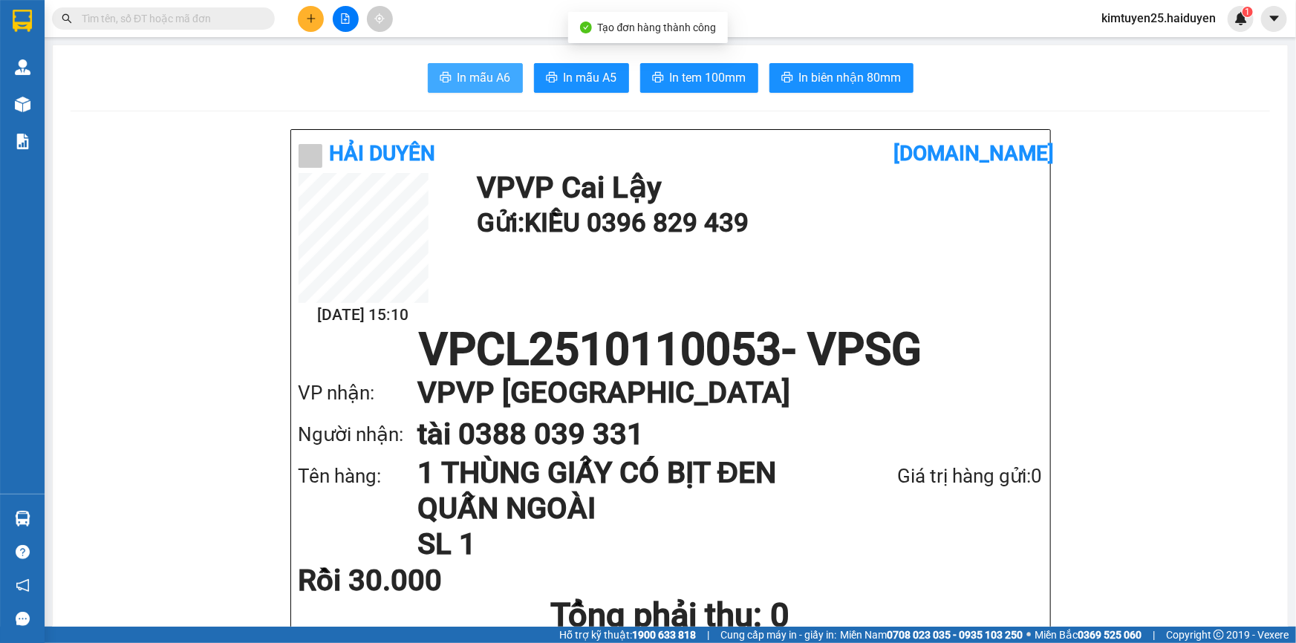
click at [461, 70] on span "In mẫu A6" at bounding box center [483, 77] width 53 height 19
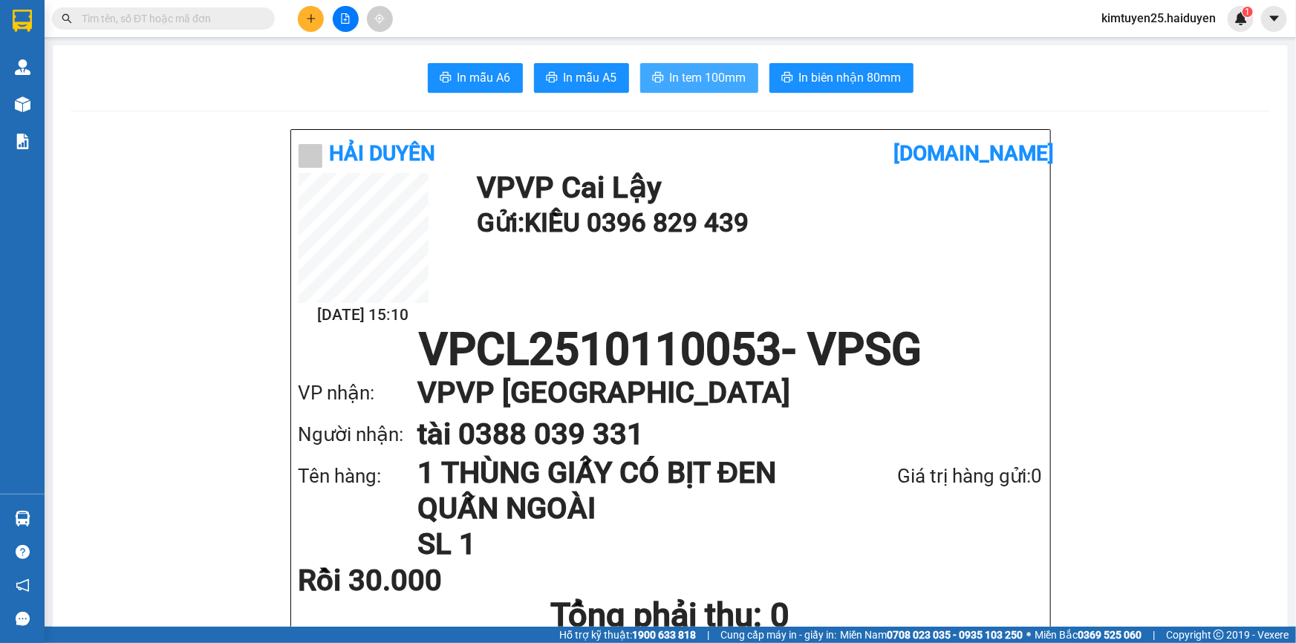
click at [690, 89] on button "In tem 100mm" at bounding box center [699, 78] width 118 height 30
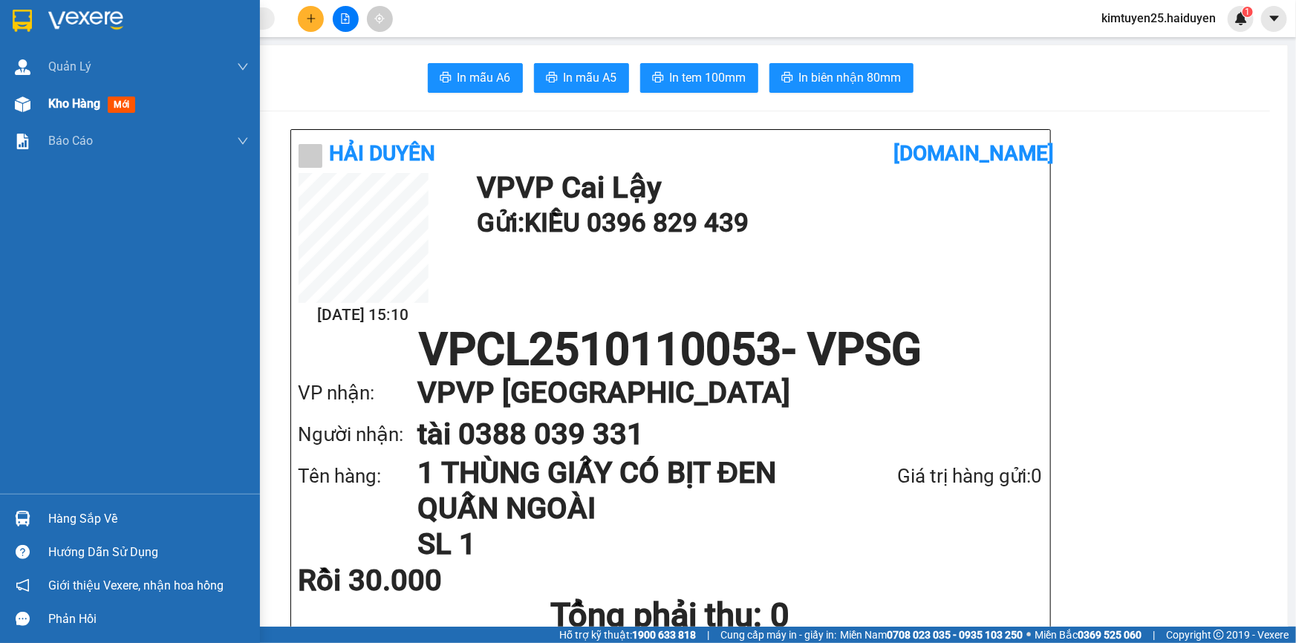
click at [36, 115] on div "Kho hàng mới" at bounding box center [130, 103] width 260 height 37
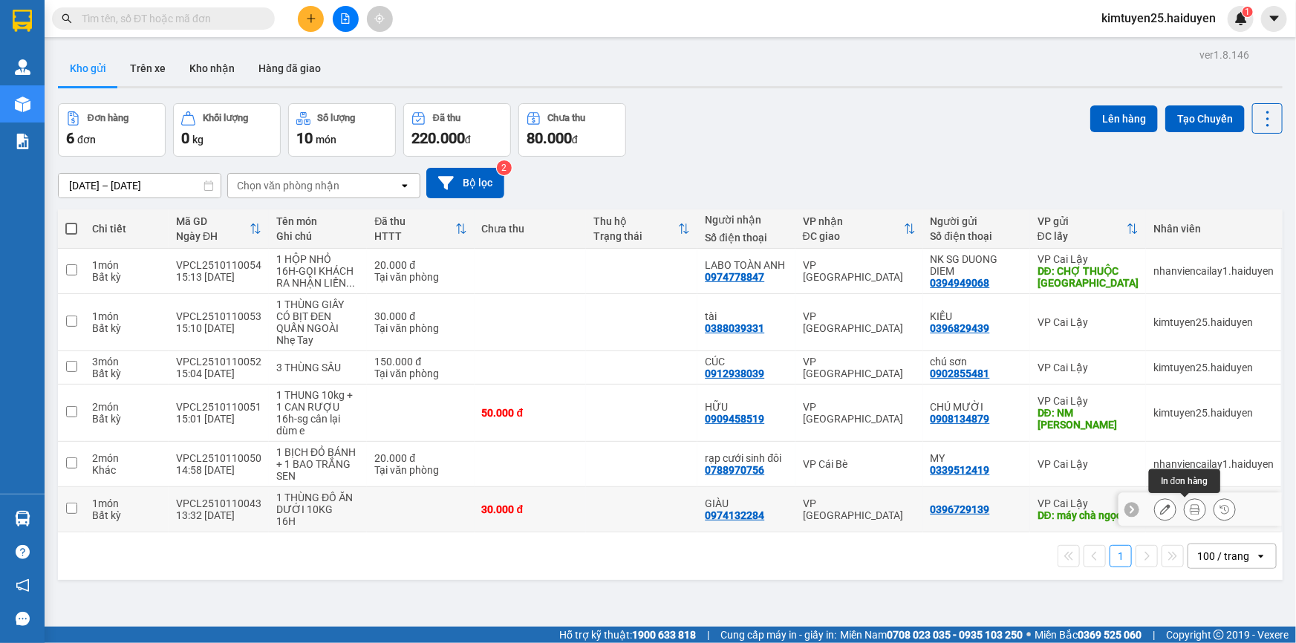
click at [1189, 513] on icon at bounding box center [1194, 509] width 10 height 10
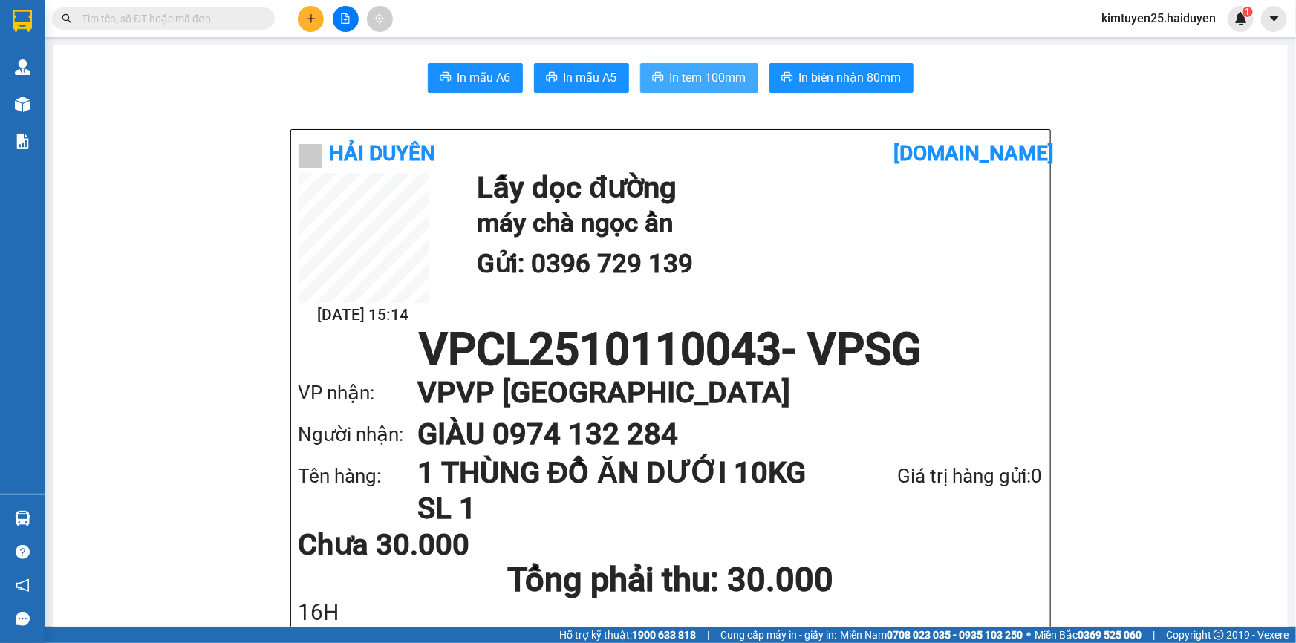
click at [670, 66] on button "In tem 100mm" at bounding box center [699, 78] width 118 height 30
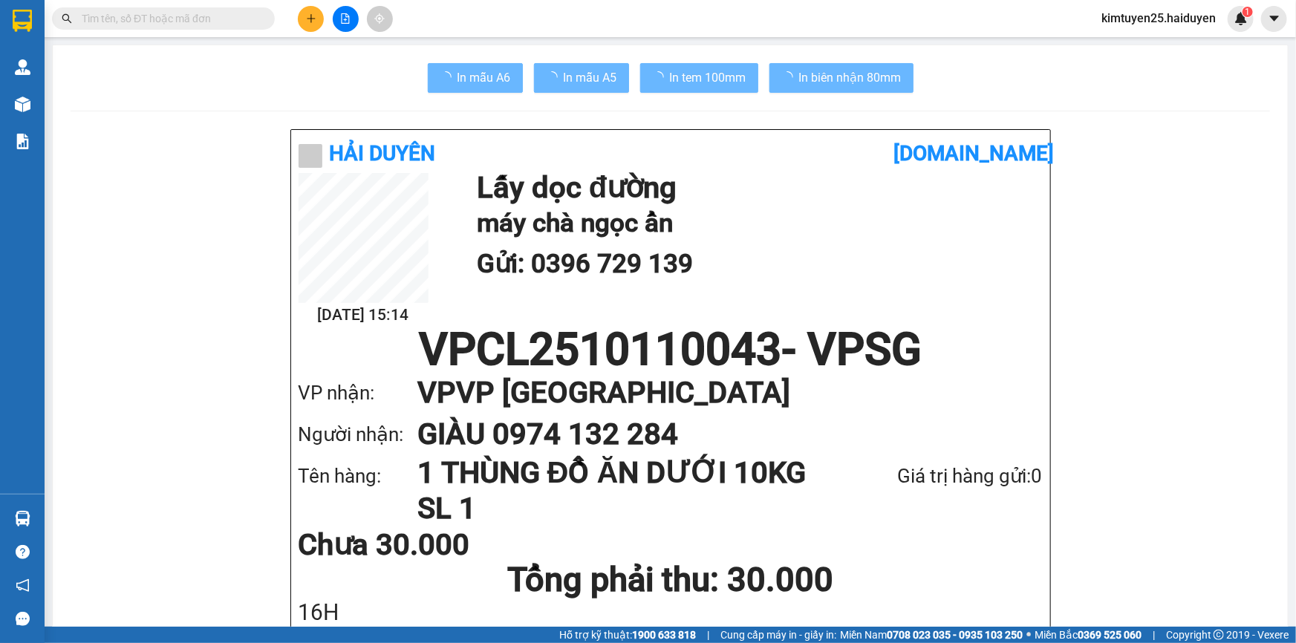
click at [42, 102] on div "Kho hàng mới" at bounding box center [22, 103] width 45 height 37
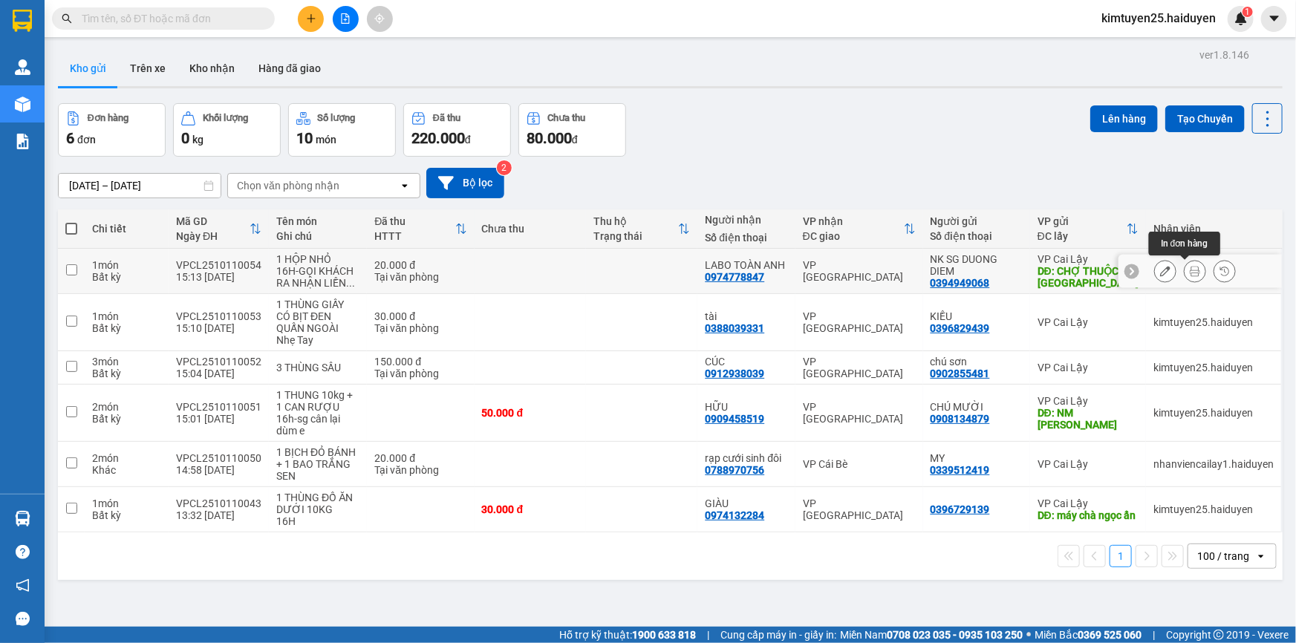
click at [1184, 278] on button at bounding box center [1194, 271] width 21 height 26
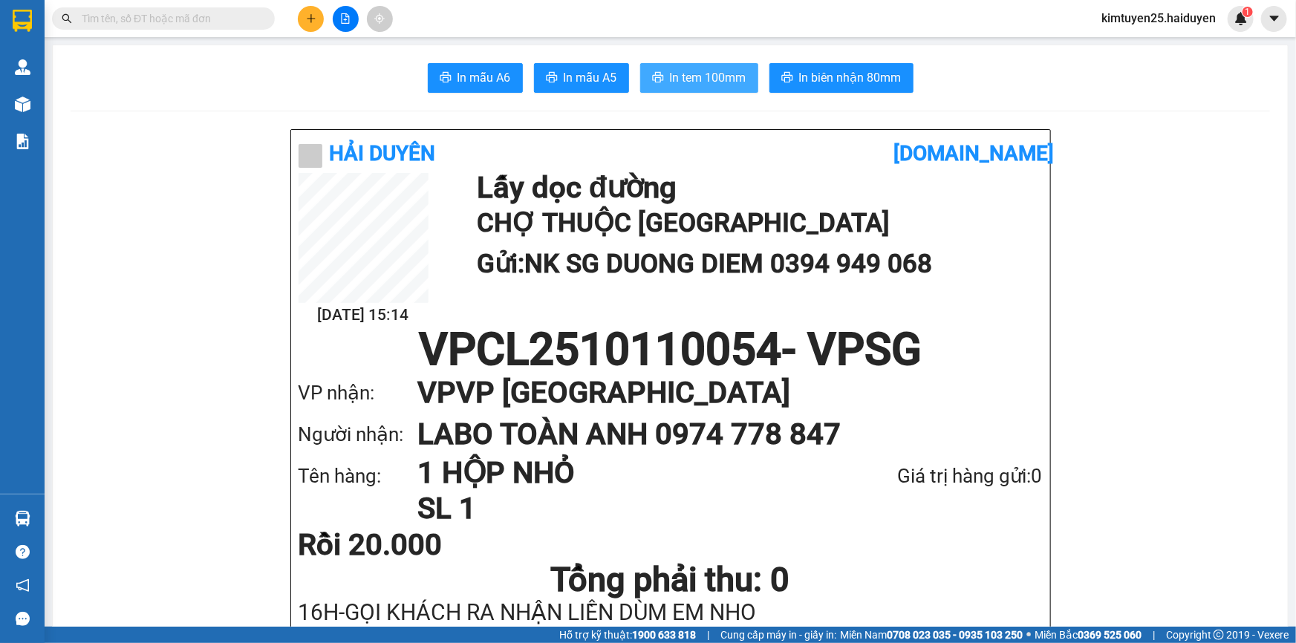
click at [697, 88] on button "In tem 100mm" at bounding box center [699, 78] width 118 height 30
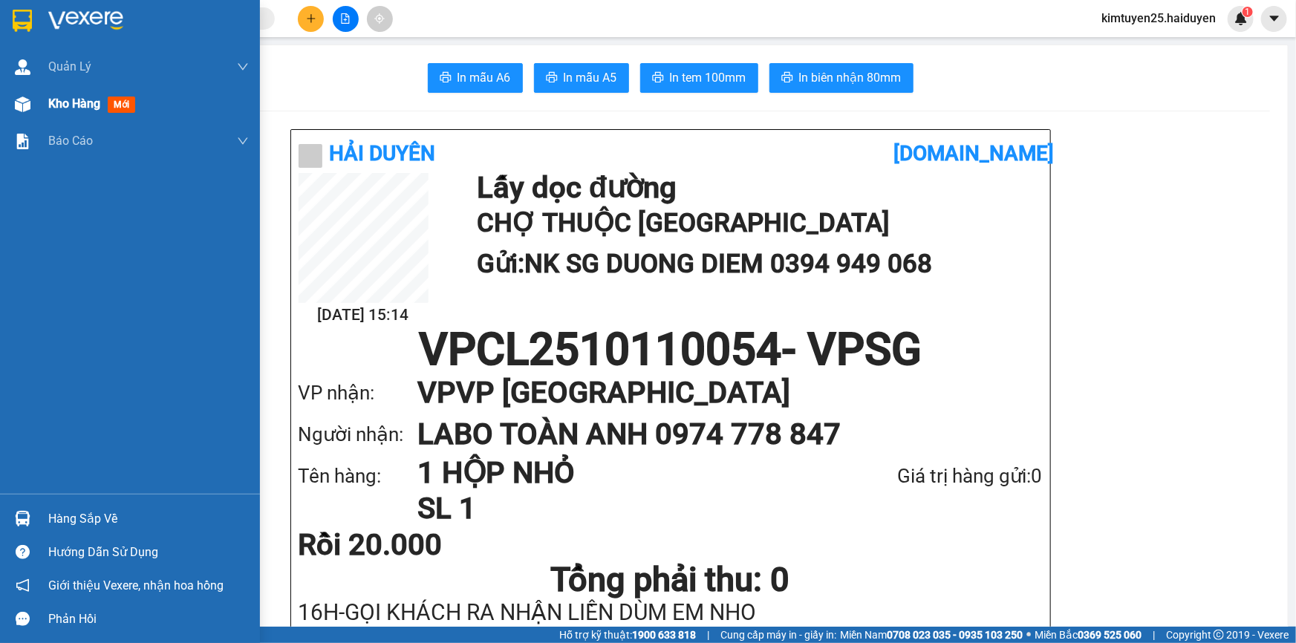
click at [53, 99] on span "Kho hàng" at bounding box center [74, 104] width 52 height 14
